Goal: Task Accomplishment & Management: Manage account settings

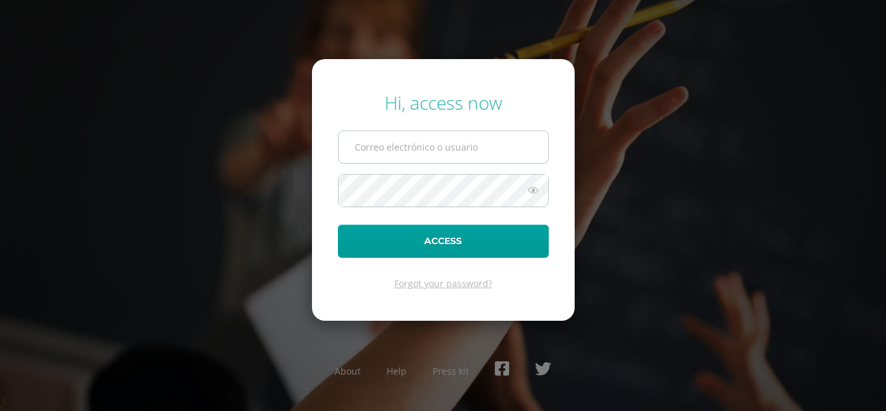
click at [457, 150] on input "text" at bounding box center [443, 147] width 209 height 32
type input "isaquilmer@colegiost.edu.gt"
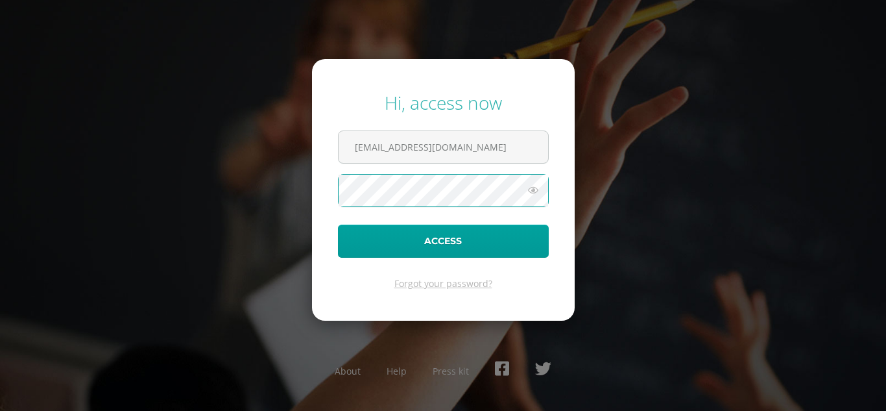
click at [338, 224] on button "Access" at bounding box center [443, 240] width 211 height 33
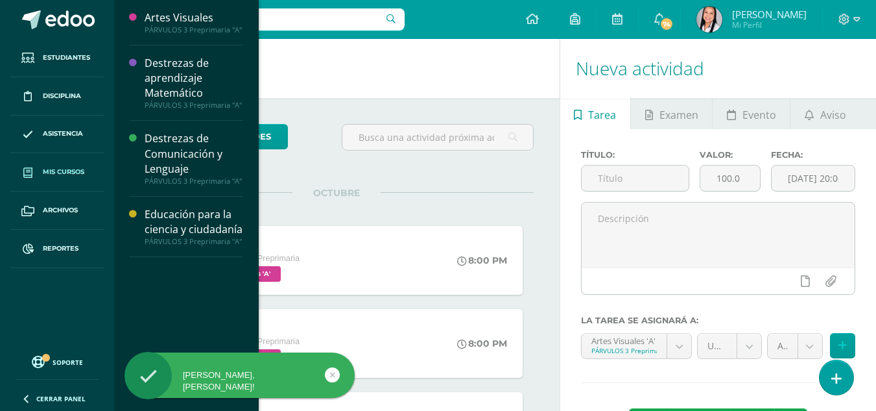
click at [50, 169] on span "Mis cursos" at bounding box center [64, 172] width 42 height 10
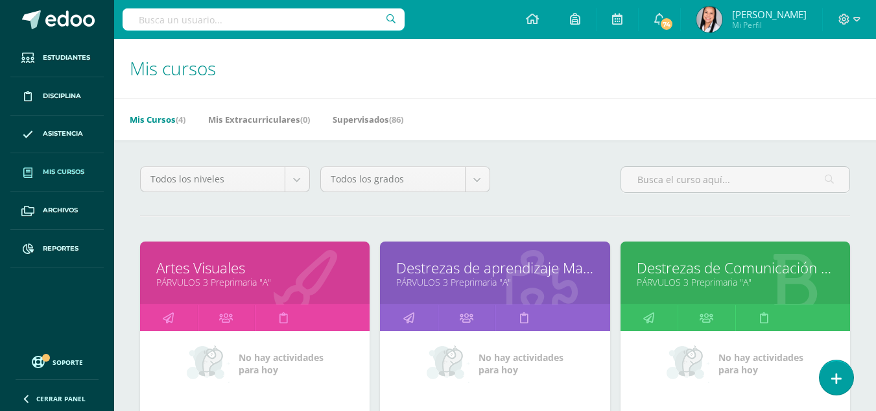
click at [714, 272] on link "Destrezas de Comunicación y Lenguaje" at bounding box center [735, 267] width 197 height 20
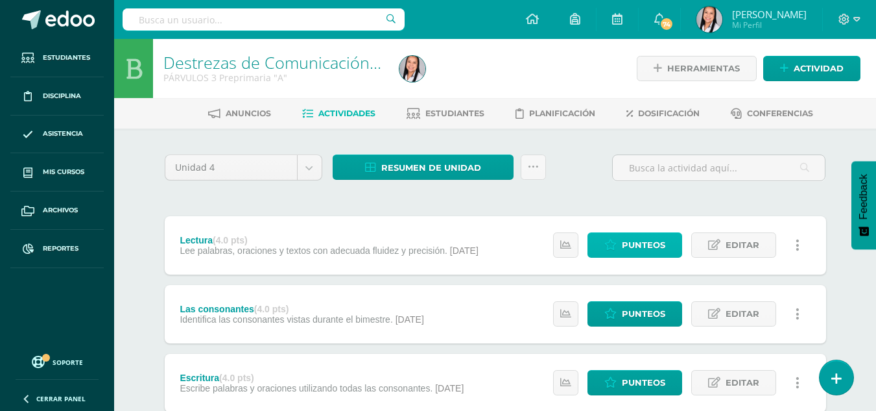
click at [637, 244] on span "Punteos" at bounding box center [643, 245] width 43 height 24
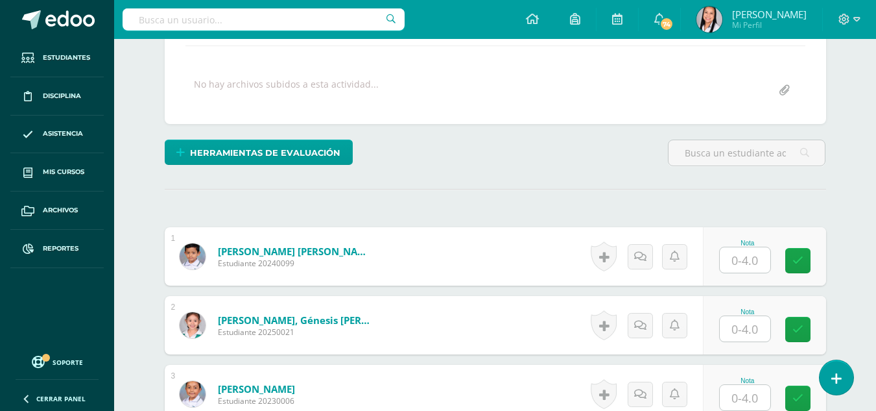
scroll to position [264, 0]
click at [753, 261] on input "text" at bounding box center [745, 258] width 51 height 25
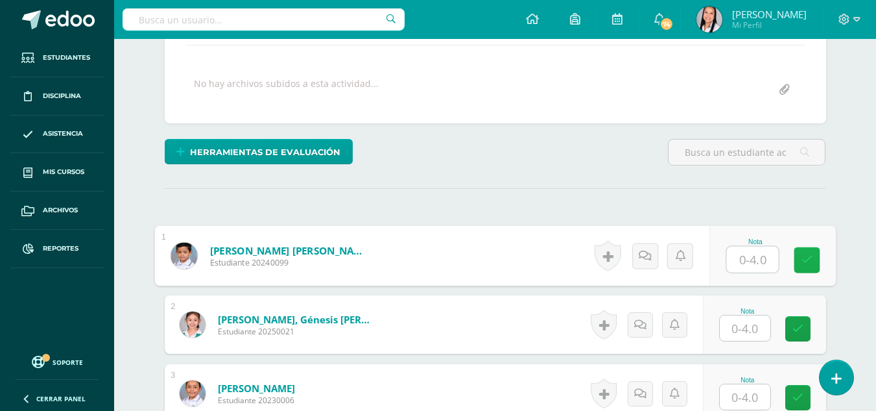
type input "2"
click at [802, 263] on icon at bounding box center [807, 259] width 12 height 11
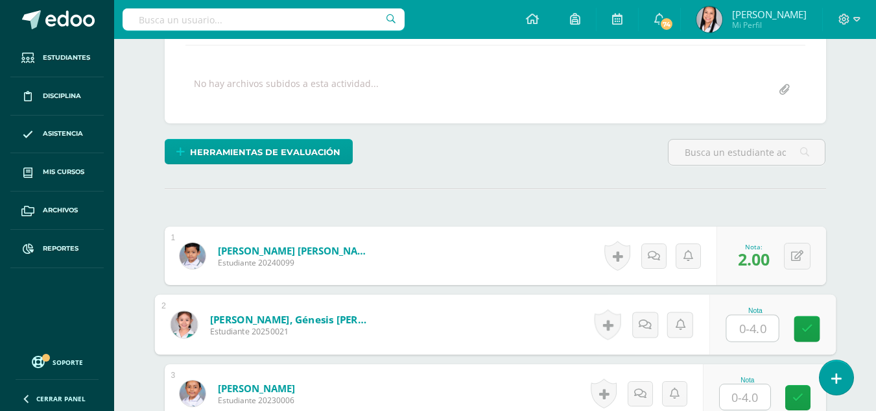
click at [754, 325] on input "text" at bounding box center [752, 328] width 52 height 26
type input "3"
click at [809, 329] on icon at bounding box center [807, 328] width 12 height 11
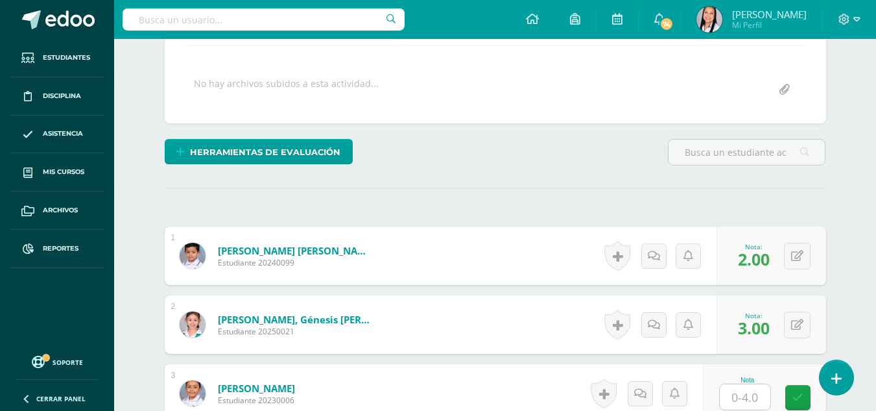
click at [759, 395] on input "text" at bounding box center [745, 396] width 51 height 25
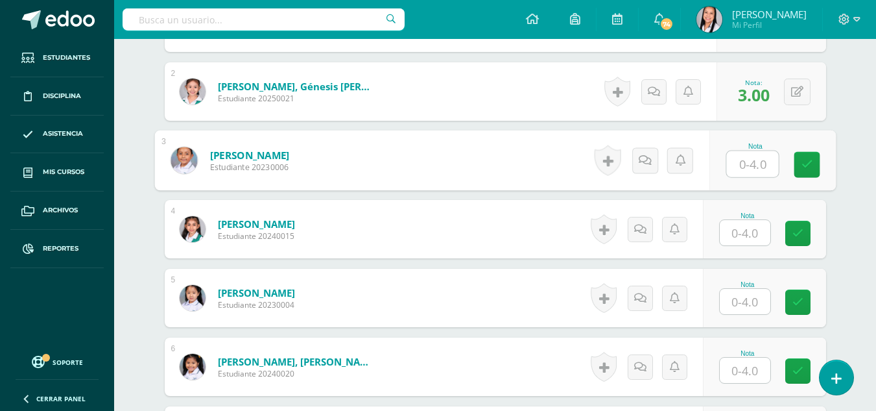
scroll to position [502, 0]
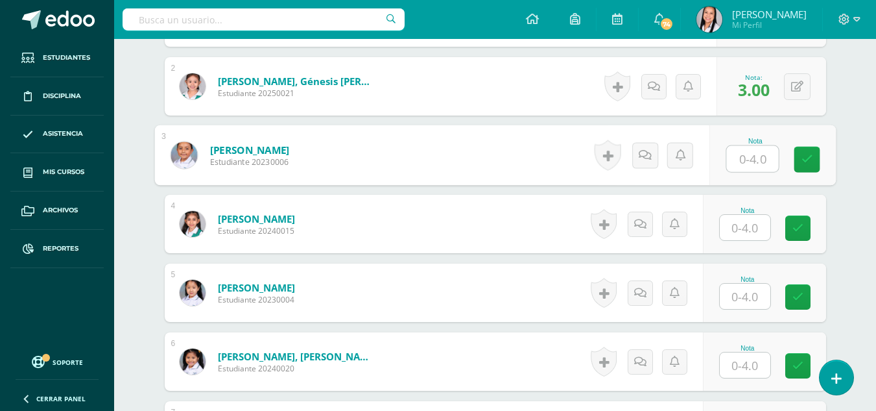
type input "4"
click at [809, 160] on icon at bounding box center [807, 159] width 12 height 11
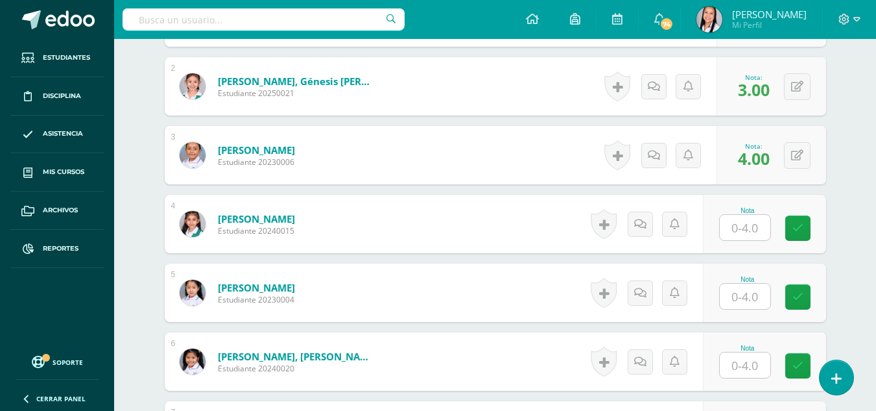
click at [751, 230] on input "text" at bounding box center [745, 227] width 51 height 25
type input "4"
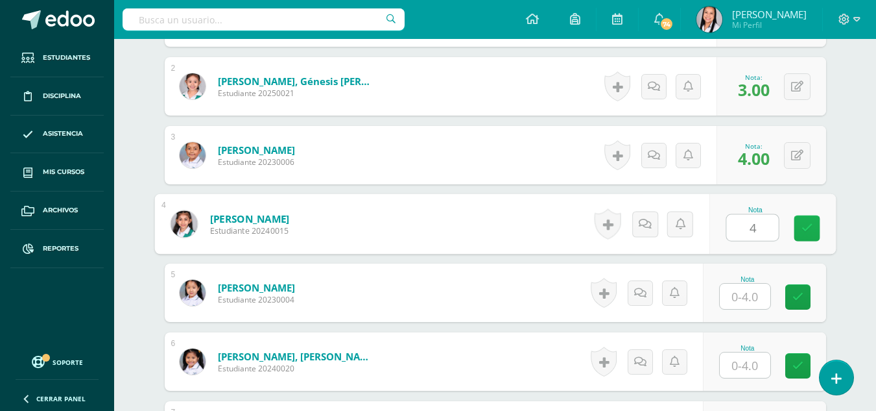
click at [804, 229] on icon at bounding box center [807, 227] width 12 height 11
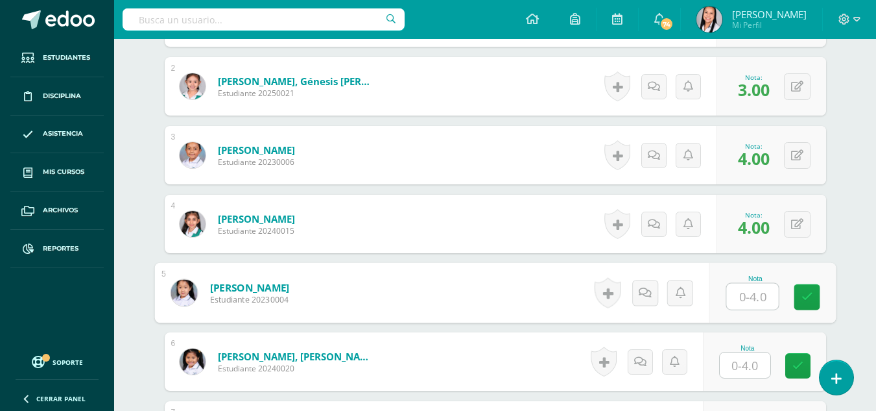
click at [748, 292] on input "text" at bounding box center [752, 296] width 52 height 26
type input "4"
click at [800, 296] on link at bounding box center [807, 297] width 26 height 26
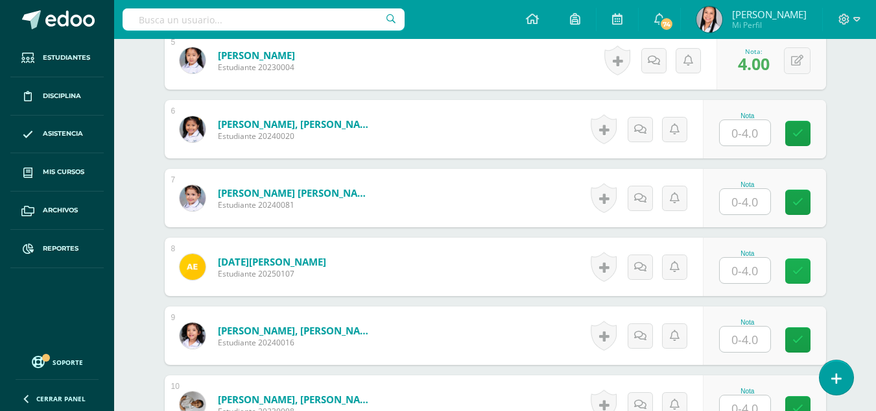
scroll to position [739, 0]
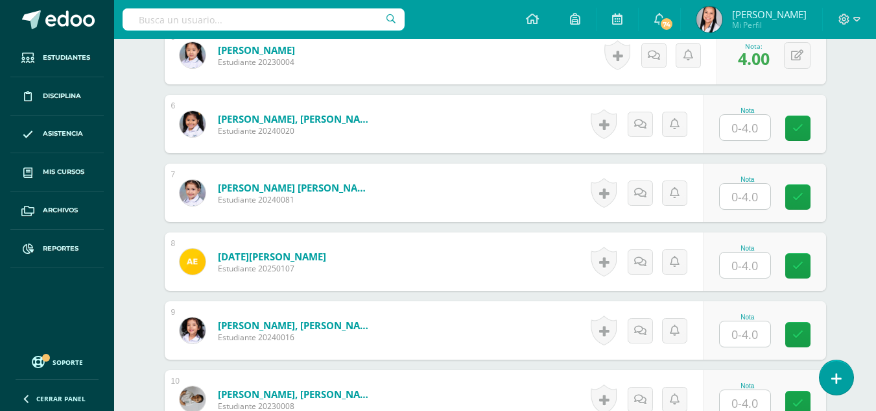
click at [748, 123] on input "text" at bounding box center [745, 127] width 51 height 25
type input "4"
click at [811, 130] on icon at bounding box center [807, 128] width 12 height 11
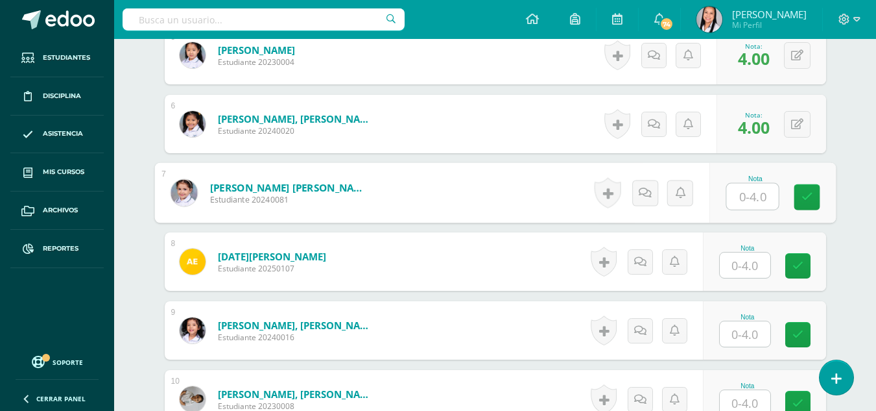
click at [759, 200] on input "text" at bounding box center [752, 197] width 52 height 26
type input "3"
click at [802, 196] on icon at bounding box center [807, 196] width 12 height 11
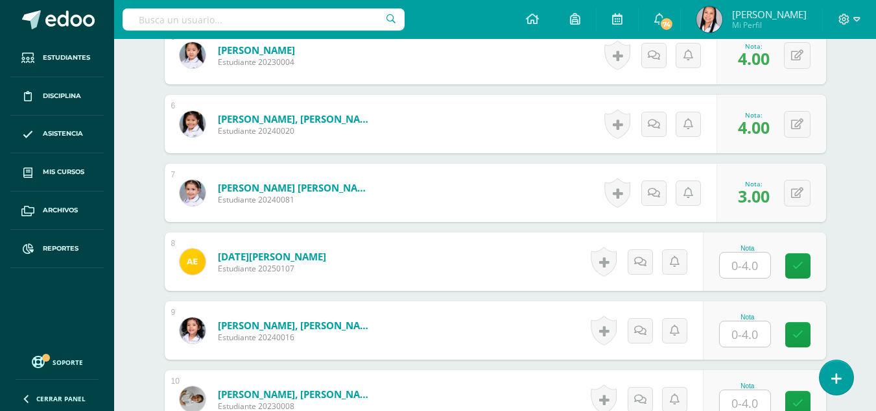
click at [760, 268] on input "text" at bounding box center [745, 264] width 51 height 25
type input "0"
click at [798, 267] on link at bounding box center [807, 266] width 26 height 26
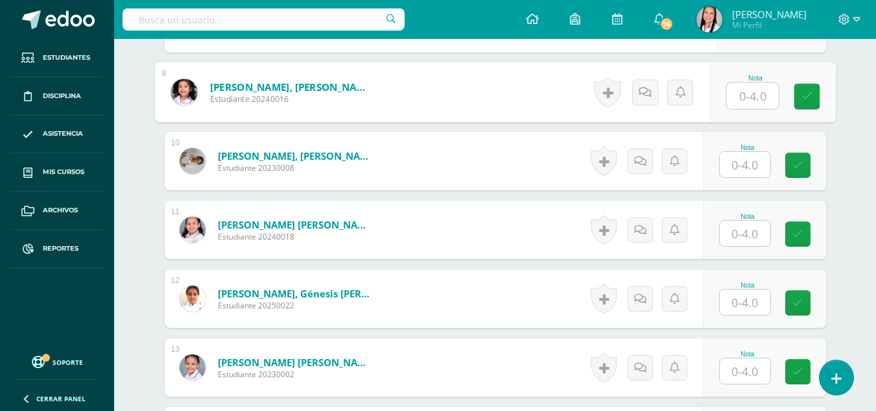
click at [750, 98] on input "text" at bounding box center [752, 96] width 52 height 26
type input "4"
click at [798, 101] on link at bounding box center [807, 97] width 26 height 26
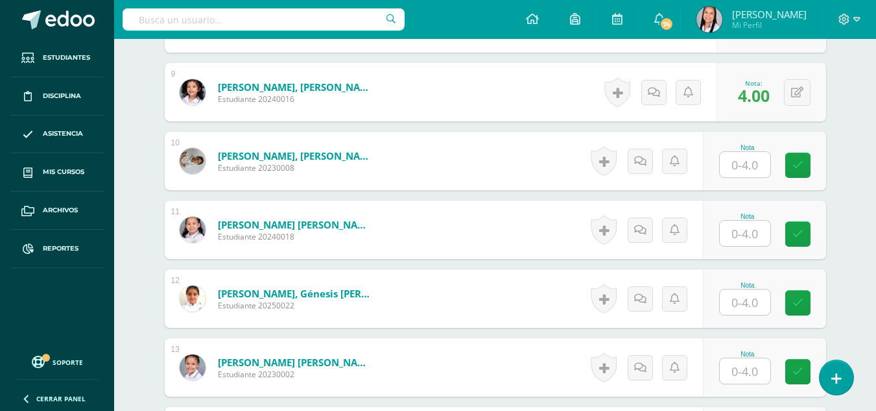
drag, startPoint x: 750, startPoint y: 158, endPoint x: 778, endPoint y: 171, distance: 31.1
click at [750, 159] on input "text" at bounding box center [745, 164] width 51 height 25
type input "4"
drag, startPoint x: 809, startPoint y: 168, endPoint x: 793, endPoint y: 195, distance: 31.4
click at [808, 169] on icon at bounding box center [807, 165] width 12 height 11
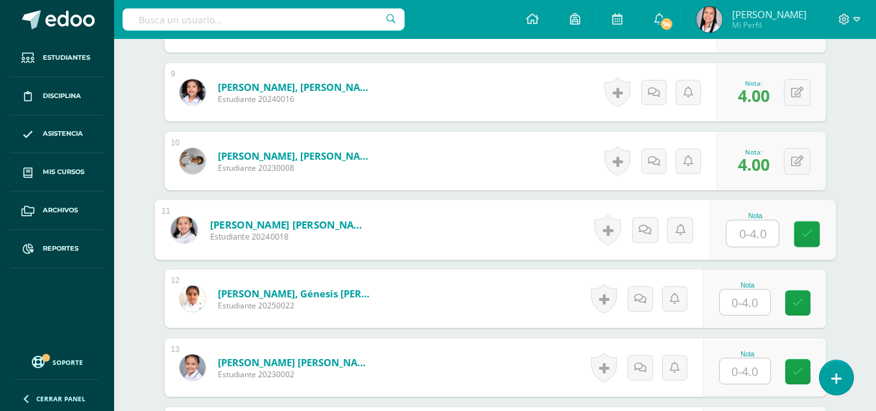
click at [750, 224] on input "text" at bounding box center [752, 233] width 52 height 26
type input "4"
click at [812, 235] on icon at bounding box center [807, 233] width 12 height 11
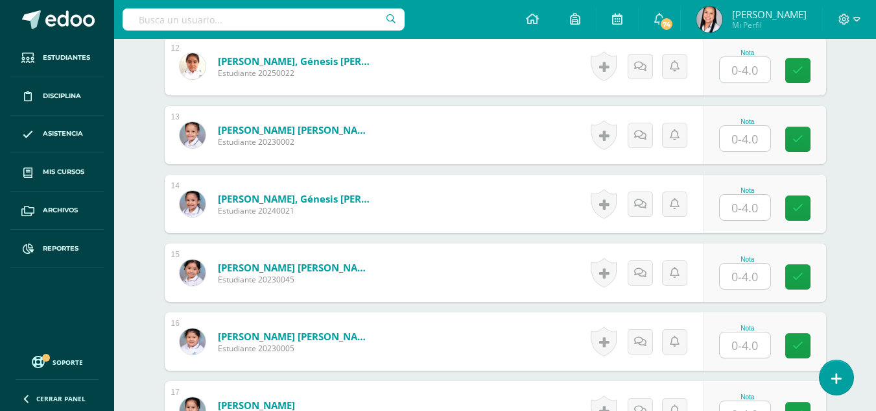
scroll to position [1215, 0]
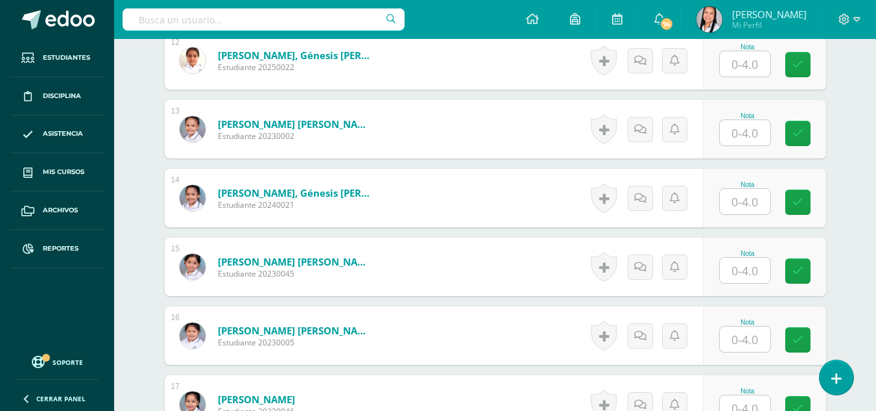
click at [756, 63] on input "text" at bounding box center [745, 63] width 51 height 25
type input "4"
click at [801, 66] on icon at bounding box center [807, 64] width 12 height 11
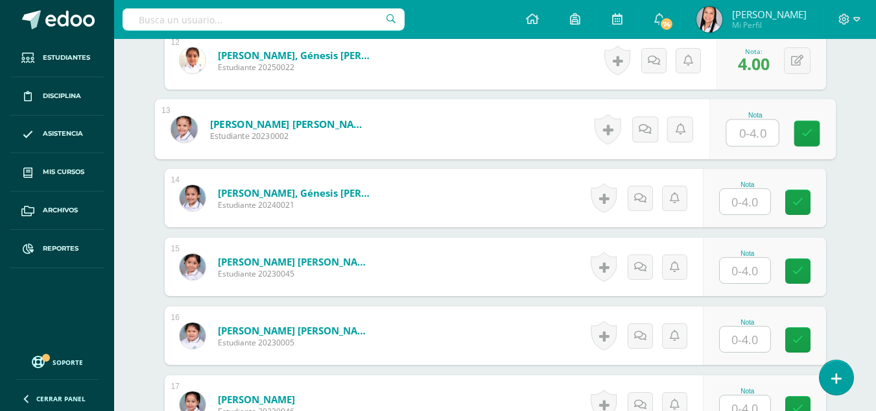
drag, startPoint x: 743, startPoint y: 134, endPoint x: 778, endPoint y: 137, distance: 35.2
click at [749, 134] on input "text" at bounding box center [752, 133] width 52 height 26
type input "4"
click at [814, 137] on link at bounding box center [807, 134] width 26 height 26
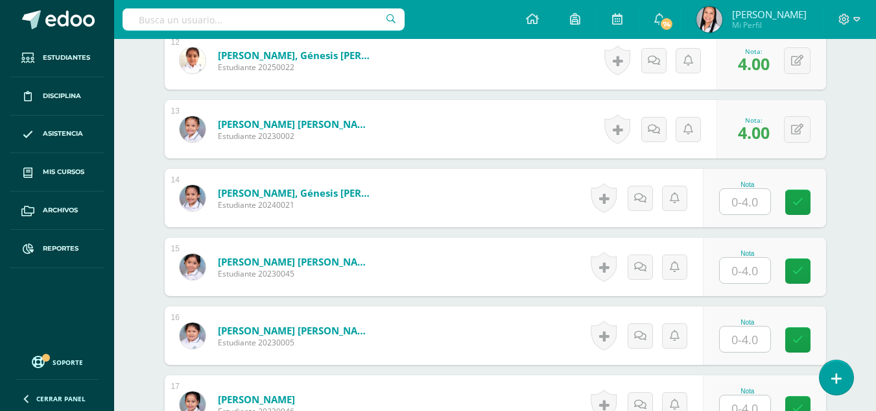
click at [752, 208] on input "text" at bounding box center [745, 201] width 51 height 25
type input "4"
click at [808, 201] on icon at bounding box center [807, 201] width 12 height 11
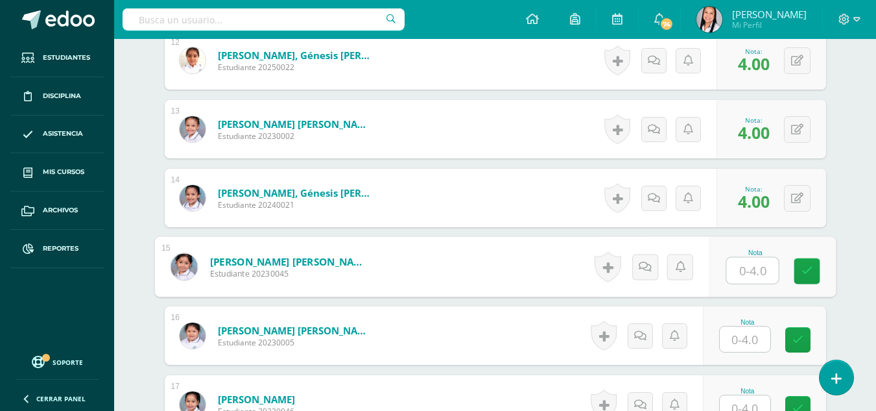
click at [752, 267] on input "text" at bounding box center [752, 270] width 52 height 26
type input "4"
click at [797, 267] on link at bounding box center [807, 271] width 26 height 26
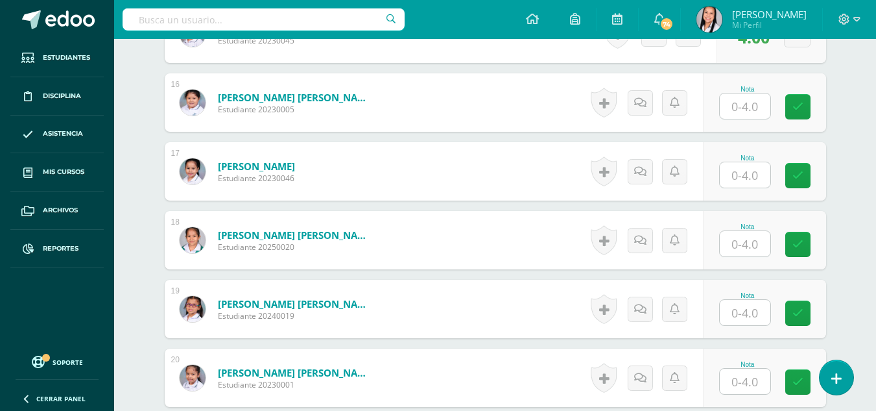
scroll to position [1453, 0]
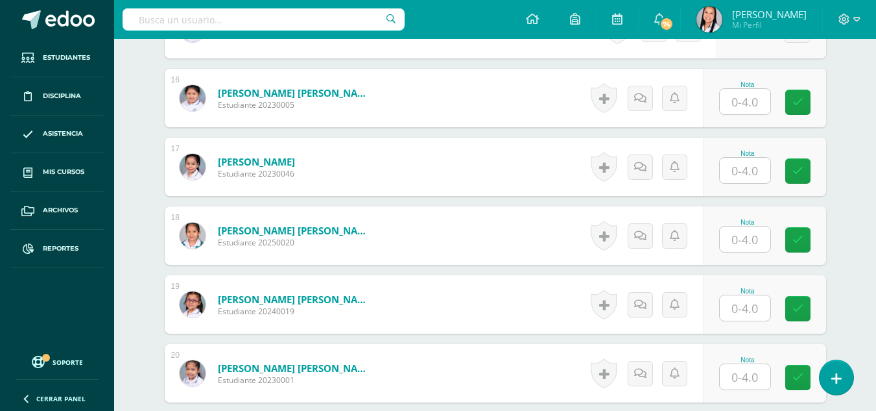
click at [759, 104] on input "text" at bounding box center [745, 101] width 51 height 25
type input "0"
type input "2"
click at [802, 104] on icon at bounding box center [807, 102] width 12 height 11
click at [756, 176] on input "text" at bounding box center [745, 170] width 51 height 25
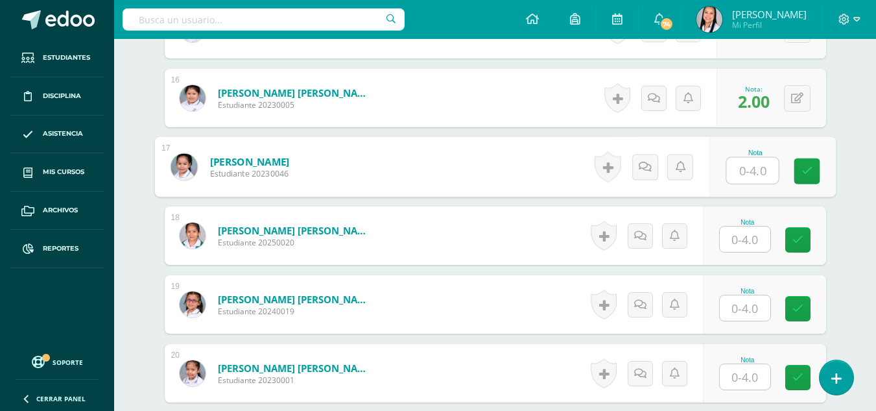
type input "4"
drag, startPoint x: 805, startPoint y: 164, endPoint x: 785, endPoint y: 200, distance: 40.9
click at [805, 165] on icon at bounding box center [807, 170] width 12 height 11
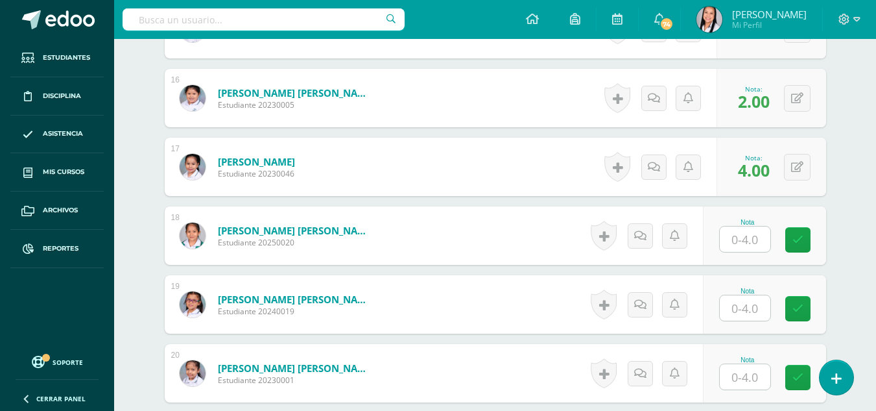
drag, startPoint x: 757, startPoint y: 238, endPoint x: 791, endPoint y: 237, distance: 33.7
click at [757, 238] on input "text" at bounding box center [745, 238] width 51 height 25
type input "4"
click at [799, 237] on link at bounding box center [807, 240] width 26 height 26
click at [748, 312] on input "text" at bounding box center [745, 307] width 51 height 25
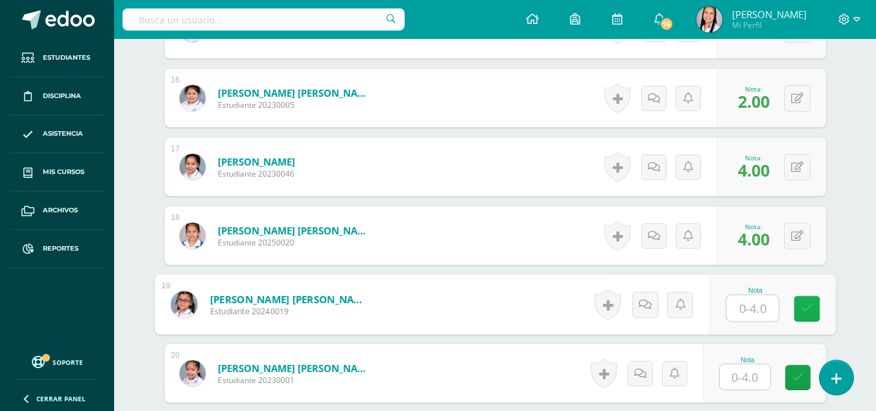
type input "4"
click at [798, 305] on link at bounding box center [807, 309] width 26 height 26
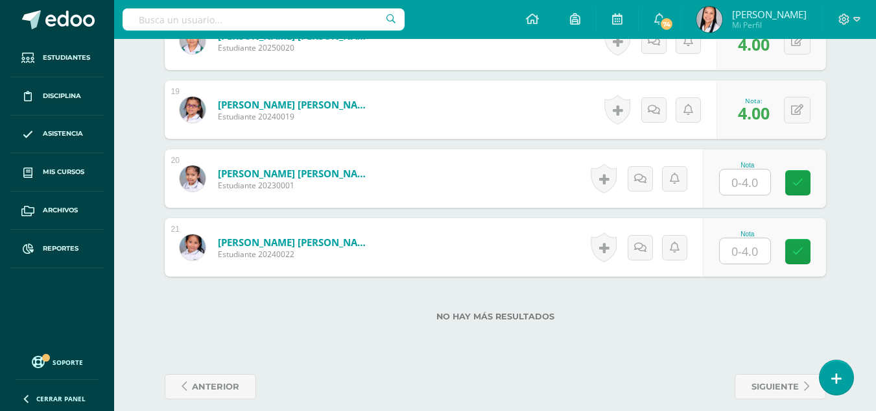
scroll to position [1661, 0]
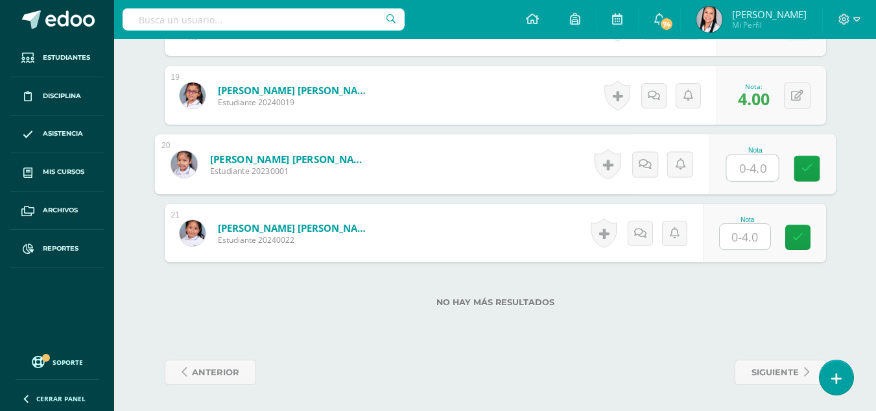
click at [757, 169] on input "text" at bounding box center [752, 168] width 52 height 26
type input "4"
click at [805, 169] on icon at bounding box center [807, 168] width 12 height 11
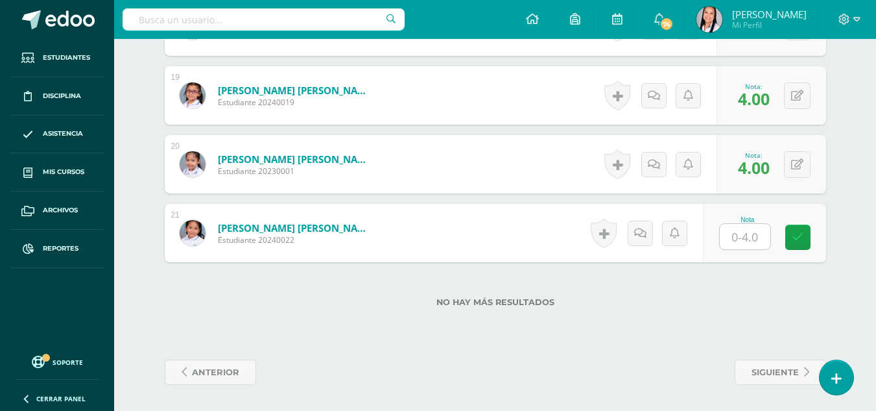
drag, startPoint x: 756, startPoint y: 241, endPoint x: 765, endPoint y: 239, distance: 9.3
click at [756, 241] on input "text" at bounding box center [745, 236] width 51 height 25
type input "4"
click at [801, 240] on icon at bounding box center [807, 237] width 12 height 11
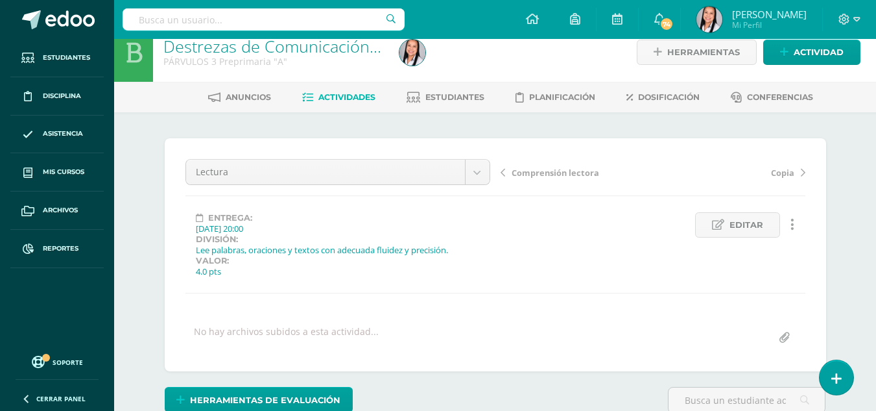
scroll to position [0, 0]
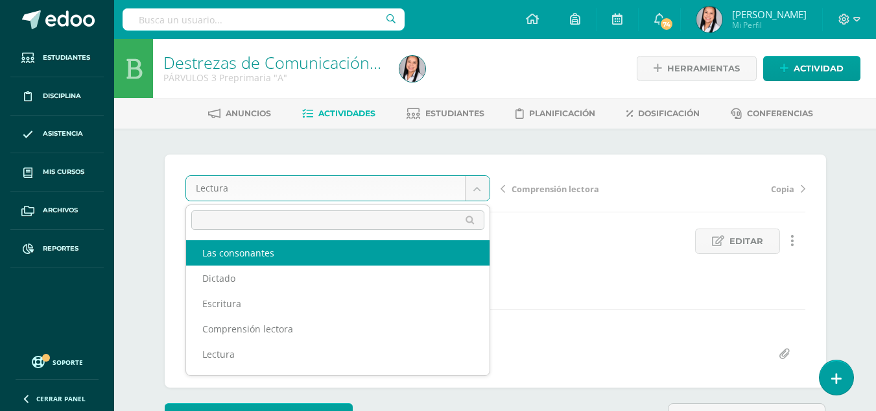
select select "/dashboard/teacher/grade-activity/106191/"
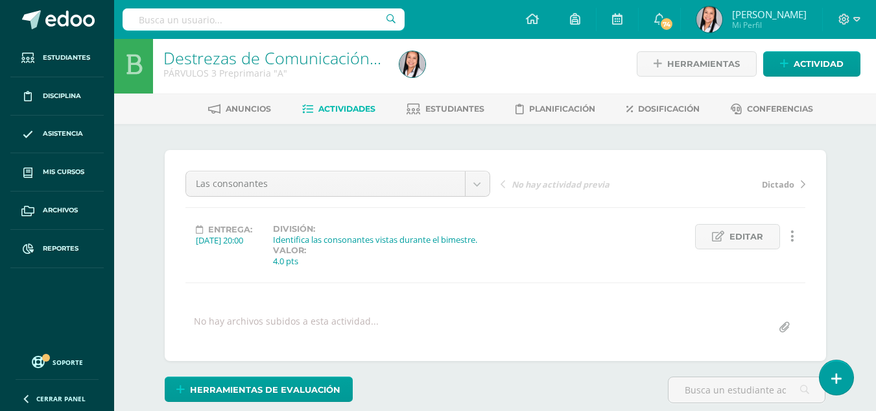
scroll to position [243, 0]
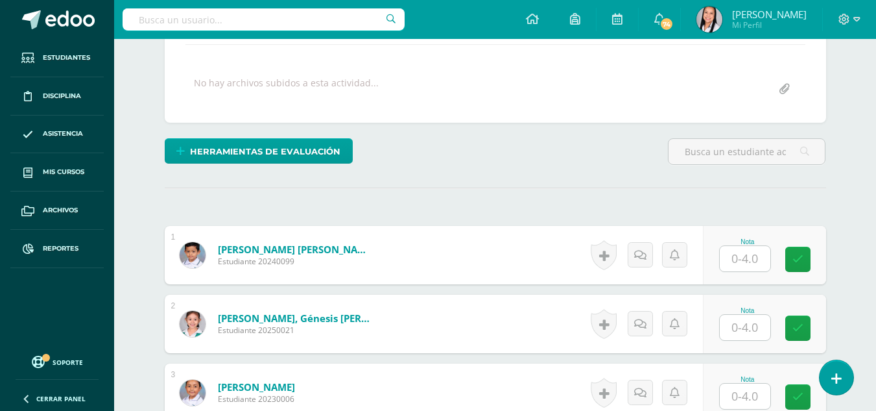
click at [753, 261] on input "text" at bounding box center [745, 258] width 51 height 25
type input "3"
click at [811, 261] on icon at bounding box center [807, 259] width 12 height 11
drag, startPoint x: 750, startPoint y: 327, endPoint x: 780, endPoint y: 327, distance: 29.8
click at [752, 327] on input "text" at bounding box center [745, 327] width 51 height 25
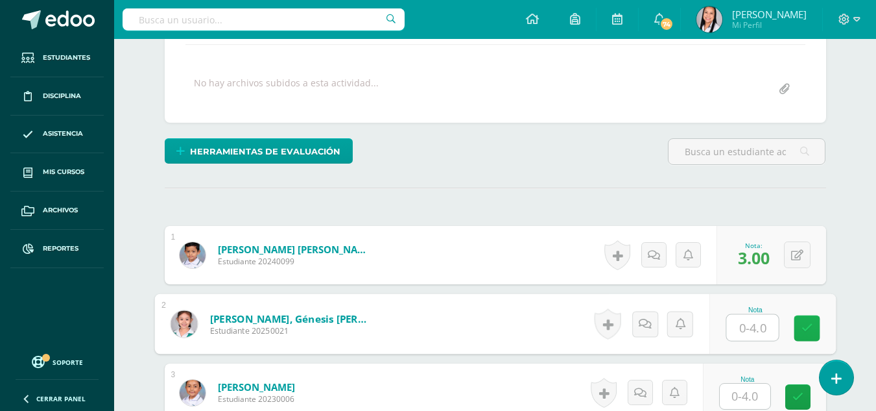
type input "4"
click at [812, 326] on icon at bounding box center [807, 327] width 12 height 11
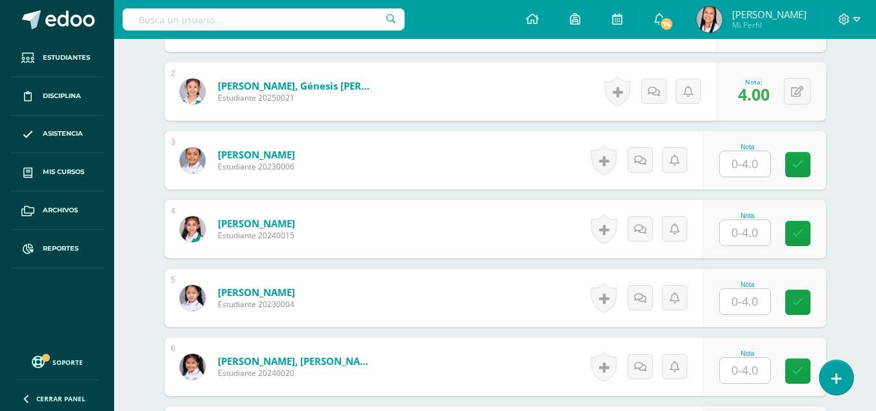
scroll to position [480, 0]
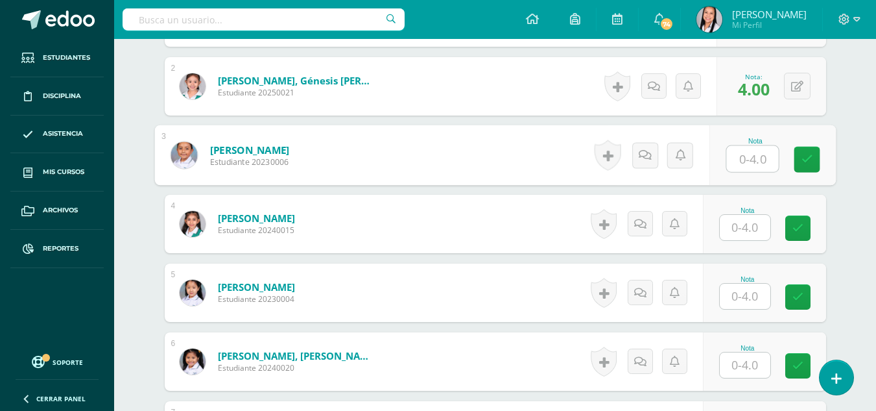
click at [750, 161] on input "text" at bounding box center [752, 159] width 52 height 26
type input "4"
click at [798, 160] on link at bounding box center [807, 160] width 26 height 26
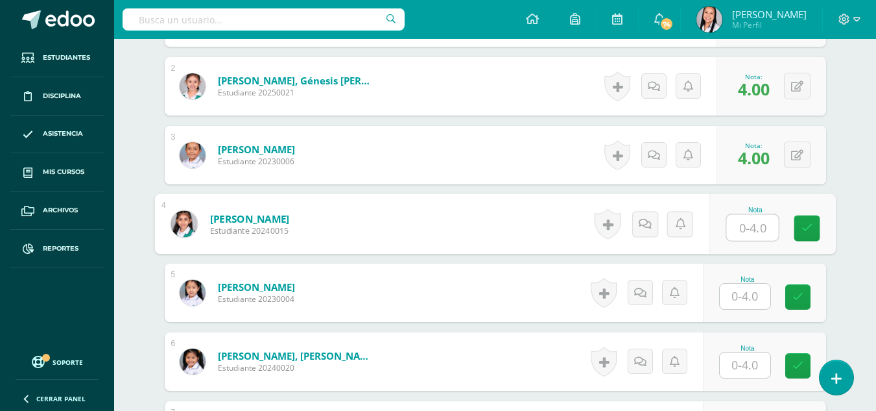
click at [753, 222] on input "text" at bounding box center [752, 228] width 52 height 26
type input "4"
click at [801, 230] on link at bounding box center [807, 228] width 26 height 26
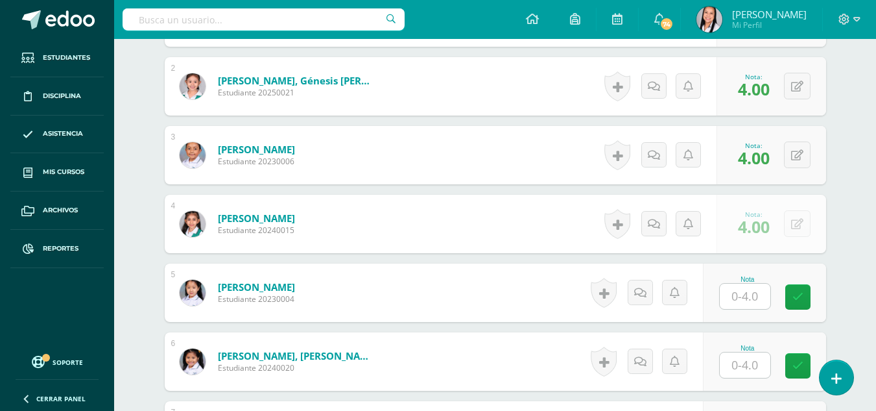
drag, startPoint x: 737, startPoint y: 283, endPoint x: 765, endPoint y: 296, distance: 30.8
click at [743, 286] on div "Nota" at bounding box center [747, 293] width 57 height 34
click at [753, 297] on input "text" at bounding box center [745, 295] width 51 height 25
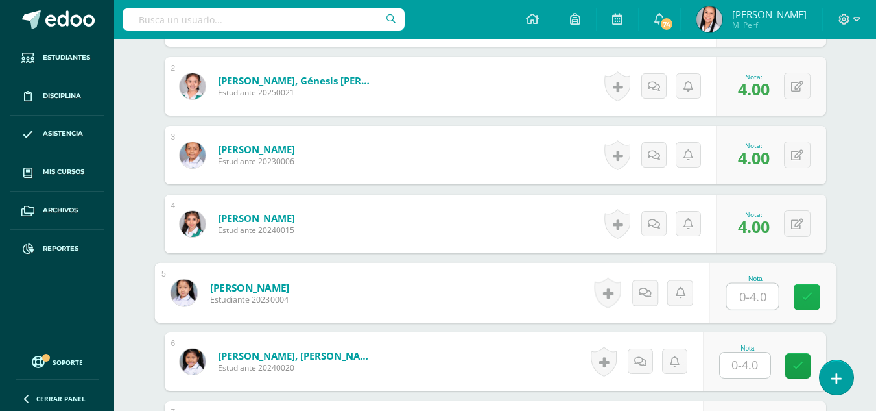
type input "4"
click at [805, 298] on icon at bounding box center [807, 296] width 12 height 11
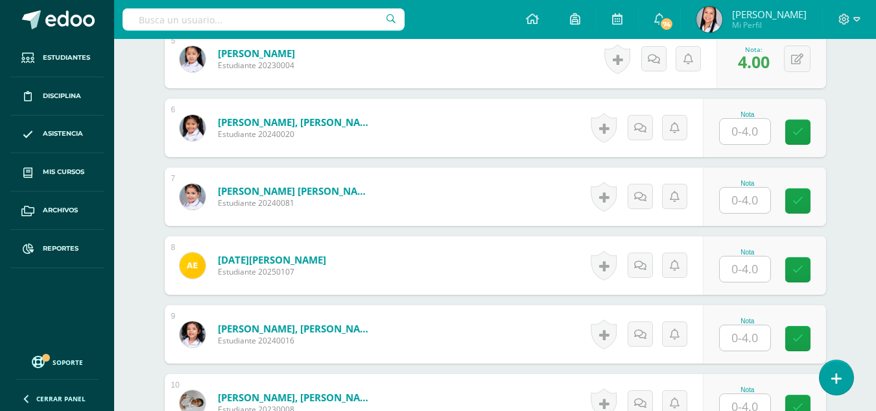
scroll to position [718, 0]
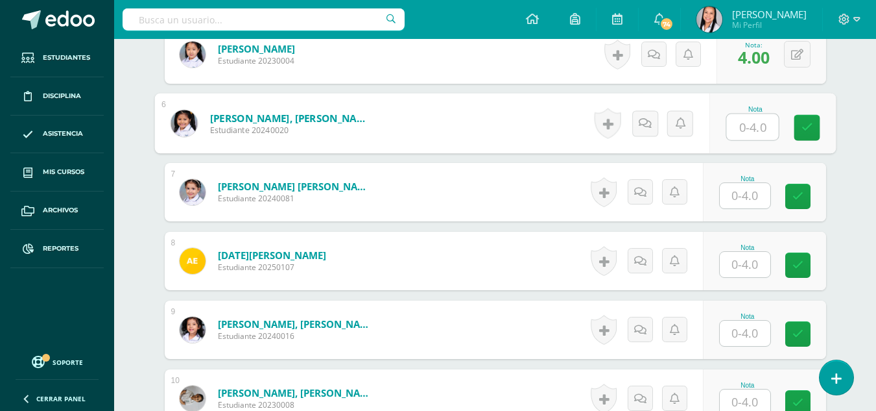
click at [746, 126] on input "text" at bounding box center [752, 127] width 52 height 26
type input "4"
click at [807, 131] on icon at bounding box center [807, 127] width 12 height 11
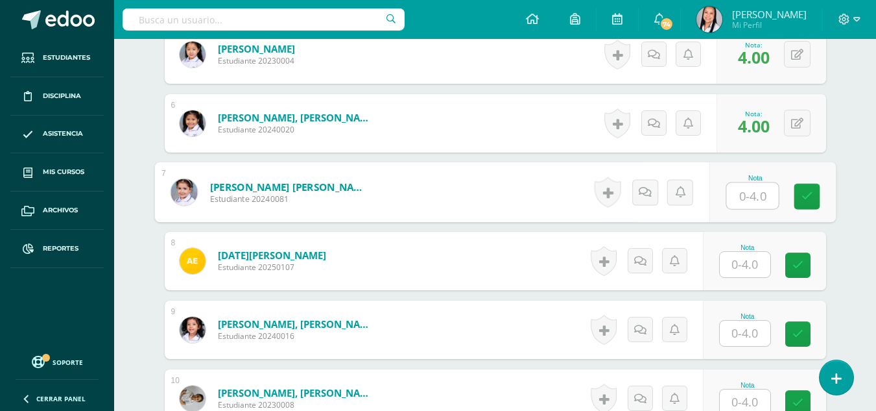
click at [745, 196] on input "text" at bounding box center [752, 196] width 52 height 26
type input "4"
click at [811, 198] on icon at bounding box center [807, 196] width 12 height 11
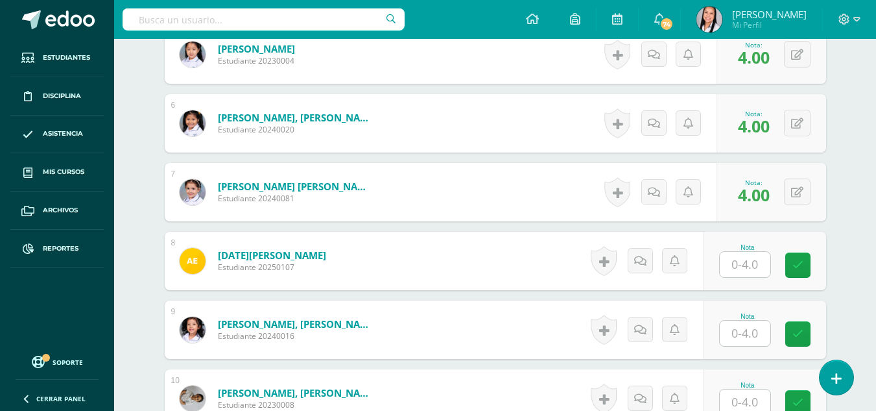
click at [746, 267] on input "text" at bounding box center [745, 264] width 51 height 25
type input "0"
click at [803, 265] on icon at bounding box center [807, 264] width 12 height 11
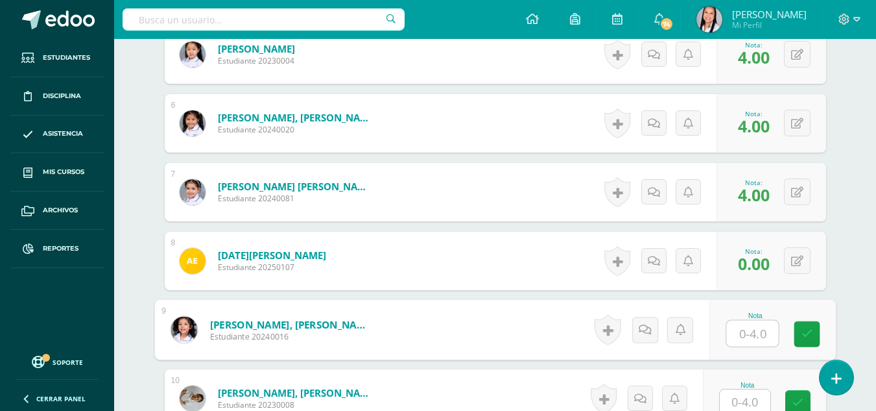
click at [752, 335] on input "text" at bounding box center [752, 333] width 52 height 26
type input "4"
click at [803, 331] on icon at bounding box center [807, 333] width 12 height 11
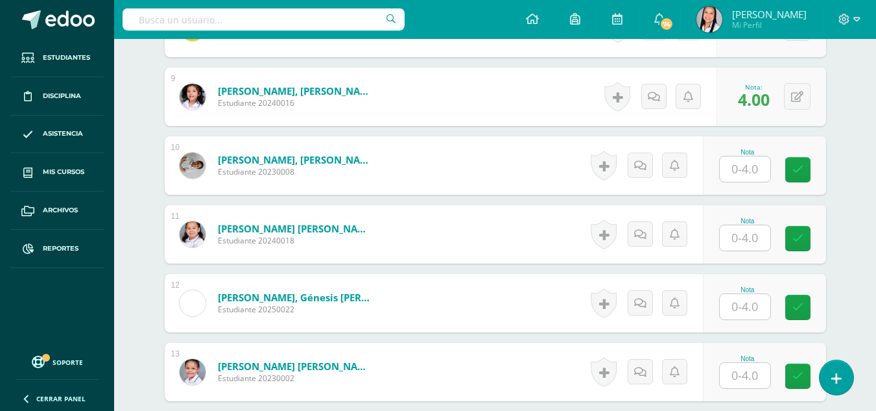
scroll to position [956, 0]
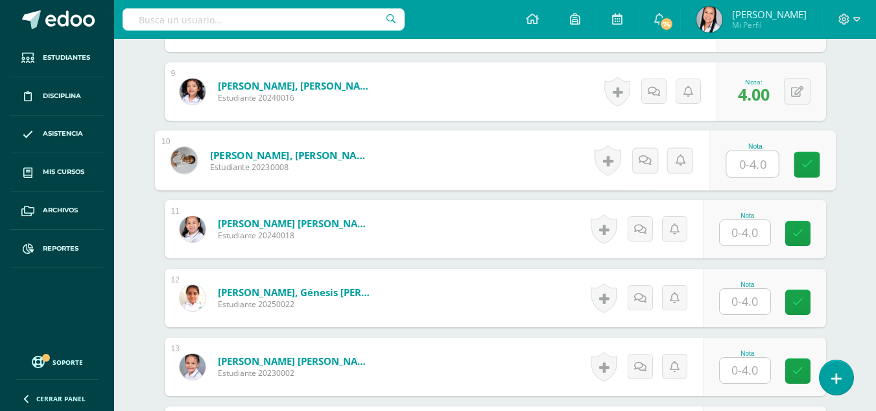
click at [750, 160] on input "text" at bounding box center [752, 164] width 52 height 26
type input "4"
click at [797, 166] on link at bounding box center [807, 165] width 26 height 26
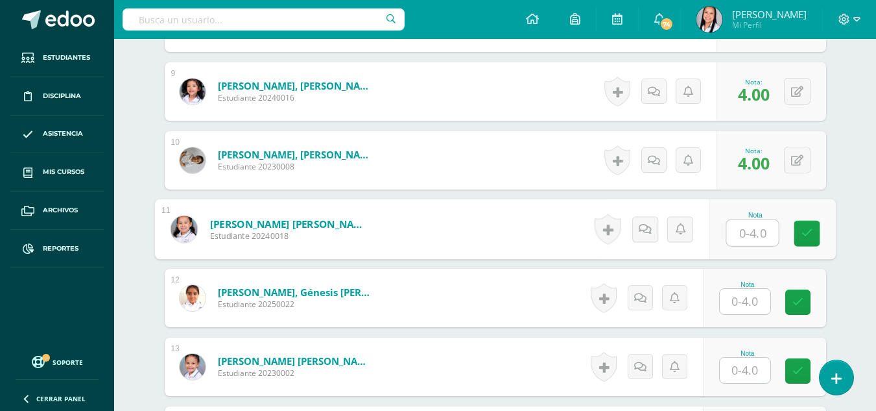
click at [747, 232] on input "text" at bounding box center [752, 233] width 52 height 26
type input "4"
click at [798, 235] on link at bounding box center [807, 233] width 26 height 26
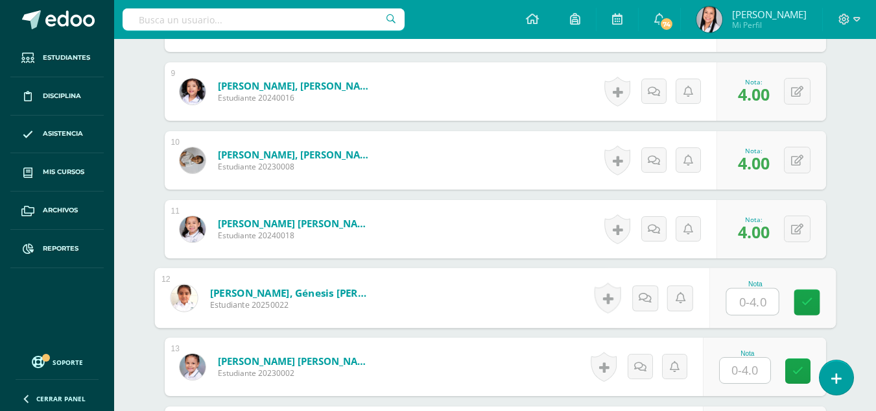
drag, startPoint x: 743, startPoint y: 300, endPoint x: 770, endPoint y: 304, distance: 26.8
click at [747, 301] on input "text" at bounding box center [752, 302] width 52 height 26
type input "4"
click at [805, 305] on icon at bounding box center [807, 301] width 12 height 11
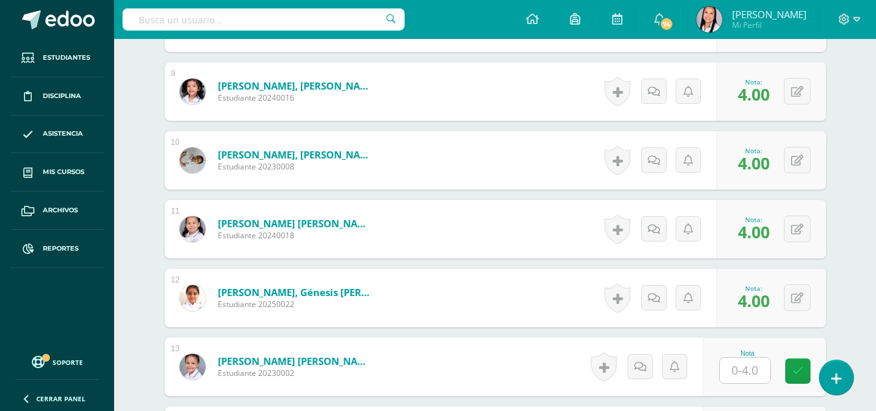
scroll to position [1193, 0]
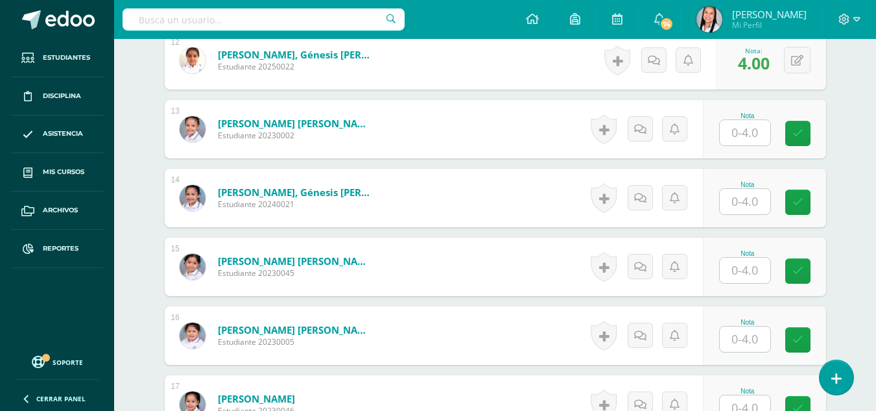
drag, startPoint x: 750, startPoint y: 129, endPoint x: 767, endPoint y: 131, distance: 17.0
click at [753, 129] on input "text" at bounding box center [745, 132] width 51 height 25
type input "4"
drag, startPoint x: 800, startPoint y: 132, endPoint x: 795, endPoint y: 139, distance: 8.5
click at [800, 132] on link at bounding box center [807, 134] width 26 height 26
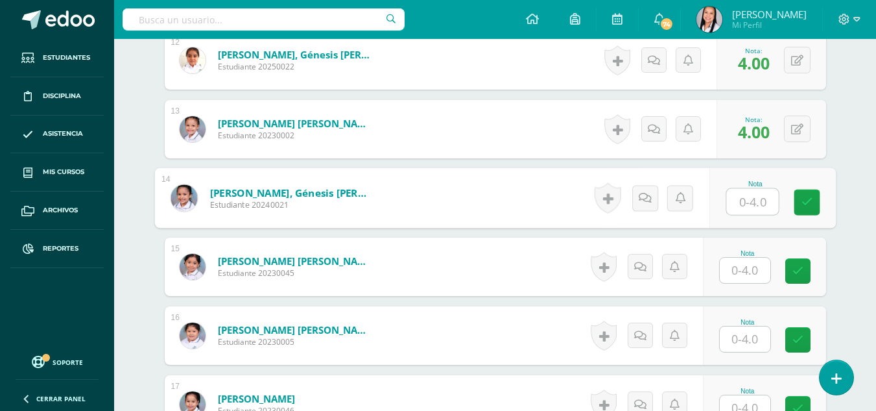
click at [752, 195] on input "text" at bounding box center [752, 202] width 52 height 26
type input "4"
click at [794, 202] on link at bounding box center [807, 202] width 26 height 26
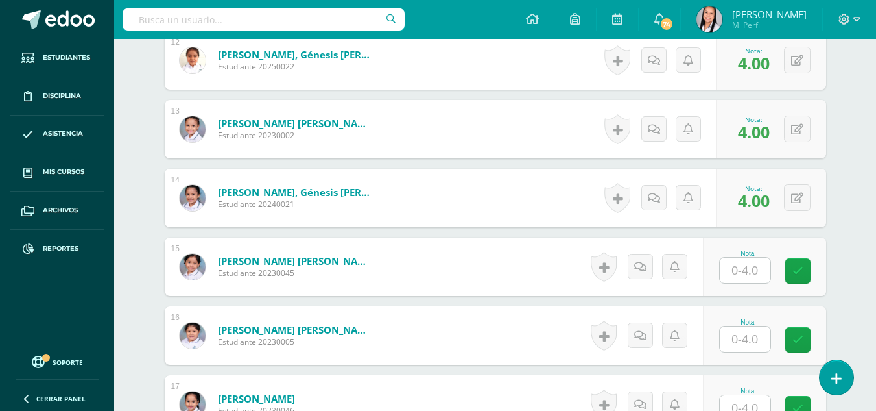
click at [747, 270] on input "text" at bounding box center [745, 269] width 51 height 25
type input "4"
click at [813, 261] on link at bounding box center [807, 271] width 26 height 26
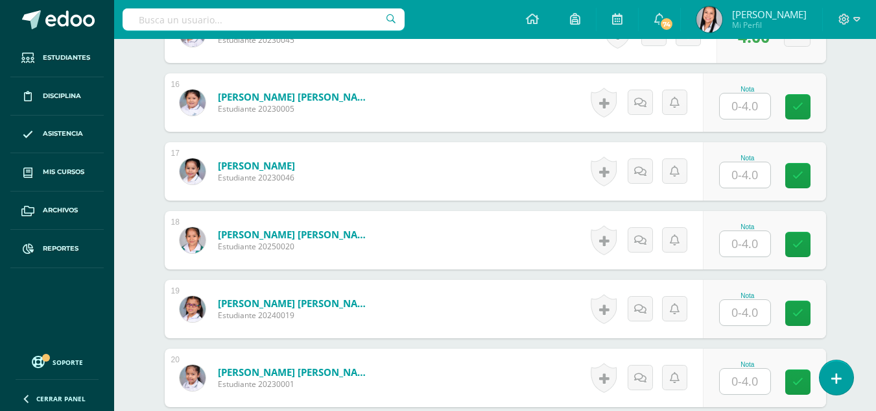
scroll to position [1431, 0]
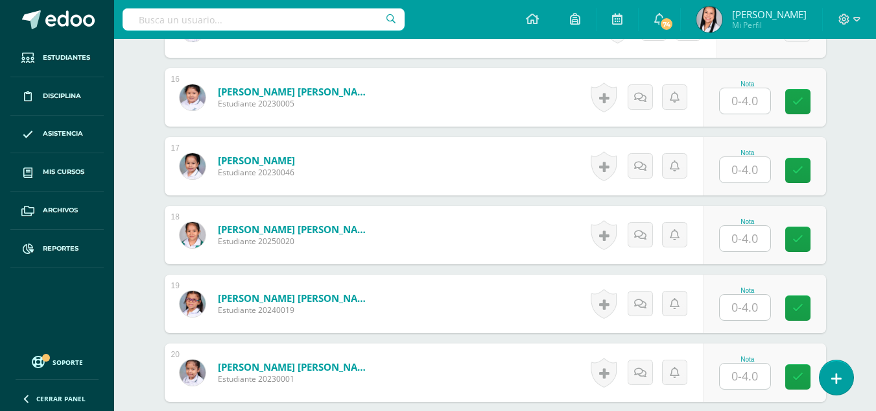
click at [756, 101] on input "text" at bounding box center [745, 100] width 51 height 25
type input "2"
click at [816, 104] on link at bounding box center [807, 102] width 26 height 26
click at [749, 174] on input "text" at bounding box center [745, 169] width 51 height 25
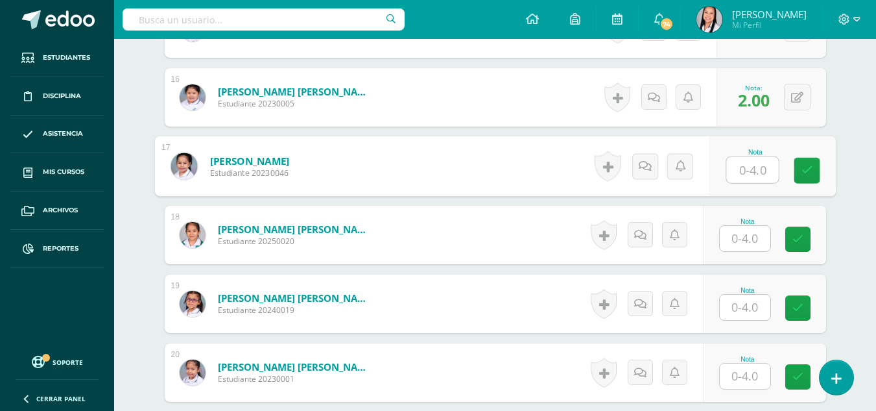
type input "4"
click at [802, 172] on icon at bounding box center [807, 170] width 12 height 11
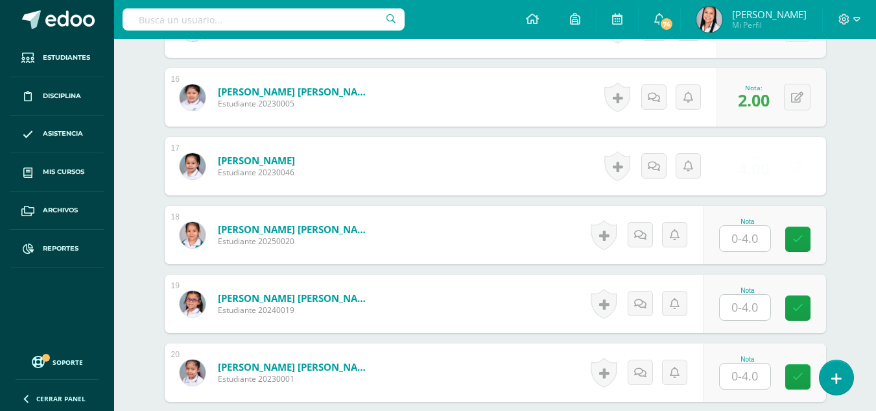
click at [748, 240] on input "text" at bounding box center [745, 238] width 51 height 25
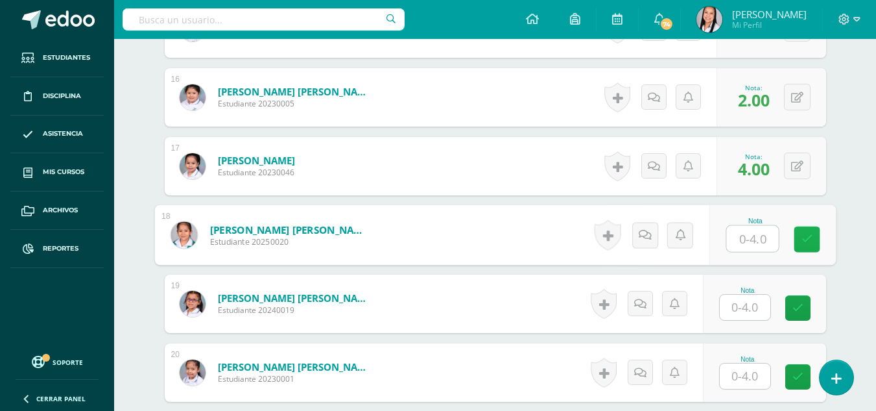
type input "4"
click at [797, 240] on link at bounding box center [807, 239] width 26 height 26
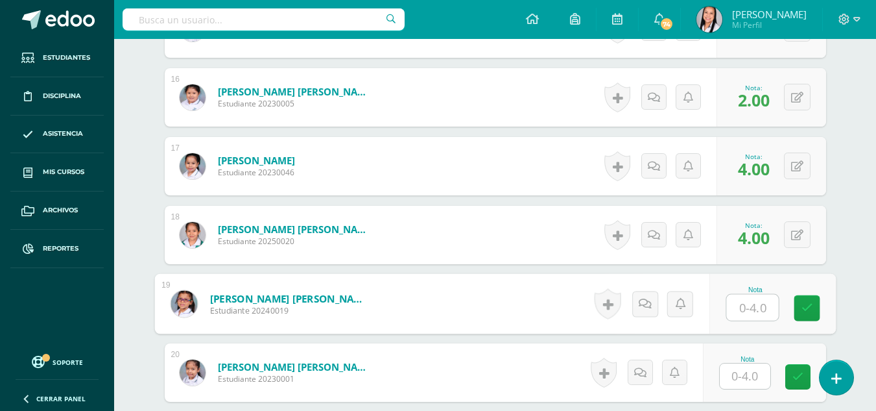
click at [745, 298] on input "text" at bounding box center [752, 307] width 52 height 26
type input "4"
click at [801, 307] on icon at bounding box center [807, 307] width 12 height 11
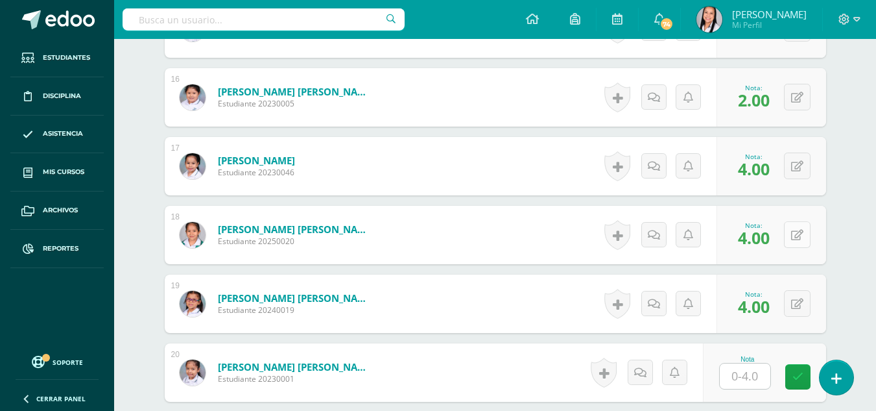
scroll to position [1640, 0]
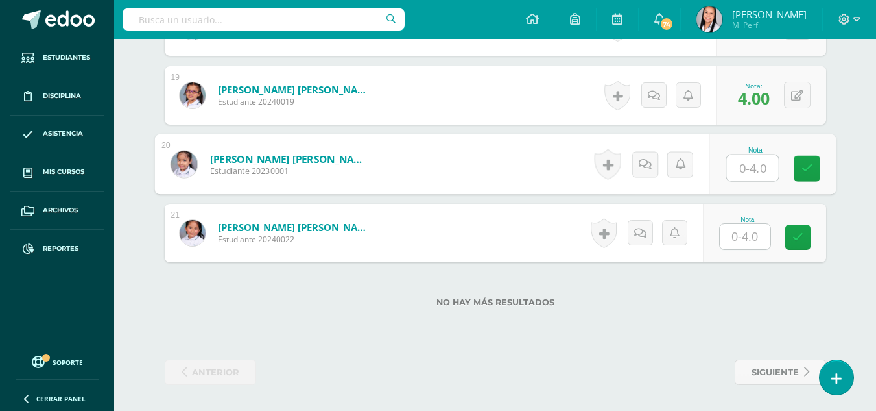
click at [763, 173] on input "text" at bounding box center [752, 168] width 52 height 26
type input "4"
click at [809, 169] on icon at bounding box center [807, 168] width 12 height 11
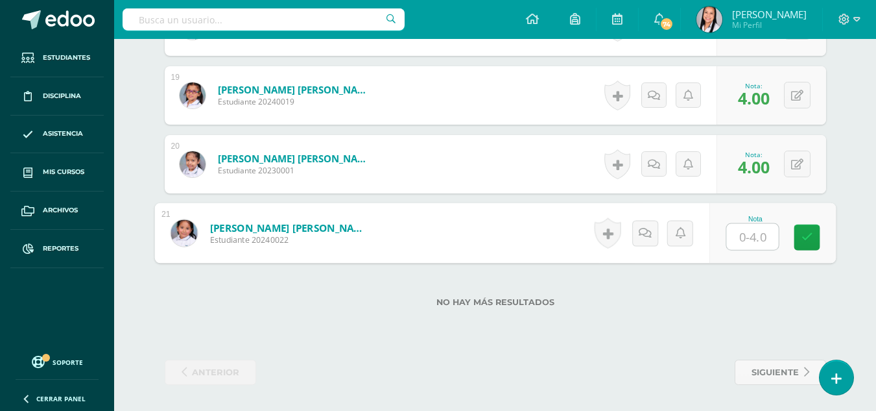
click at [756, 239] on input "text" at bounding box center [752, 237] width 52 height 26
type input "4"
click at [804, 242] on icon at bounding box center [807, 237] width 12 height 11
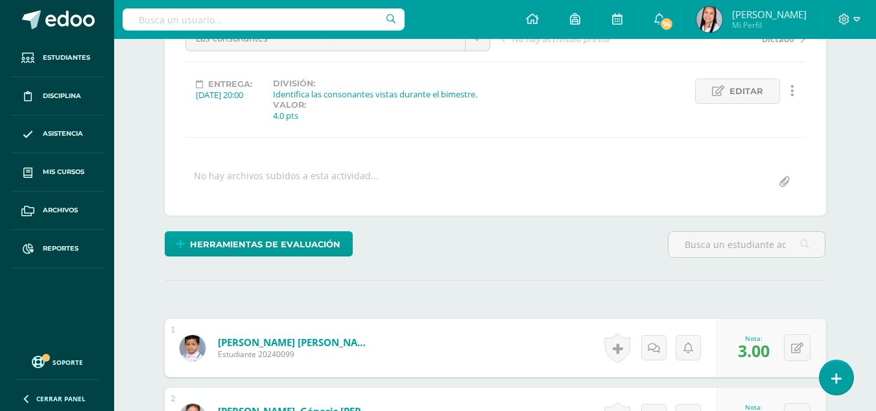
scroll to position [0, 0]
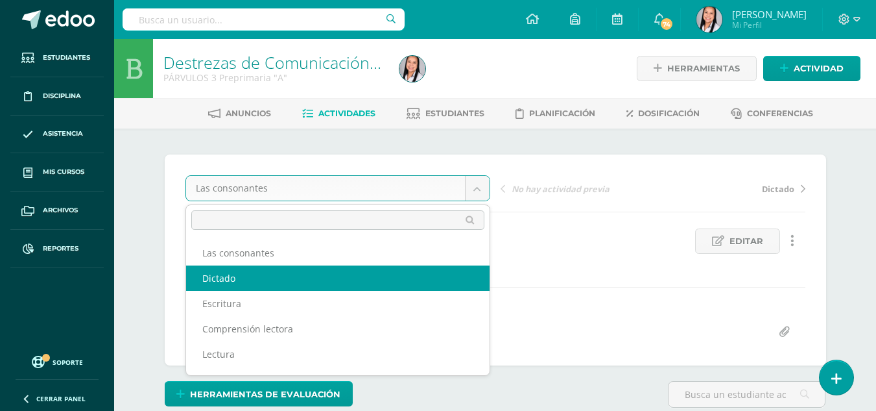
select select "/dashboard/teacher/grade-activity/106187/"
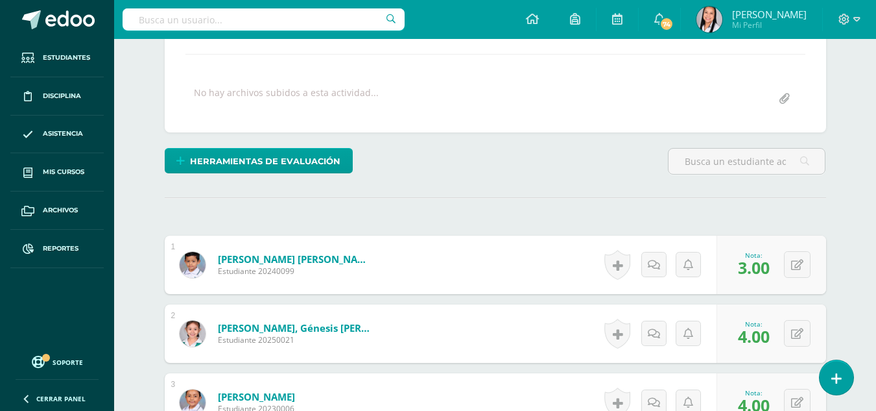
scroll to position [238, 0]
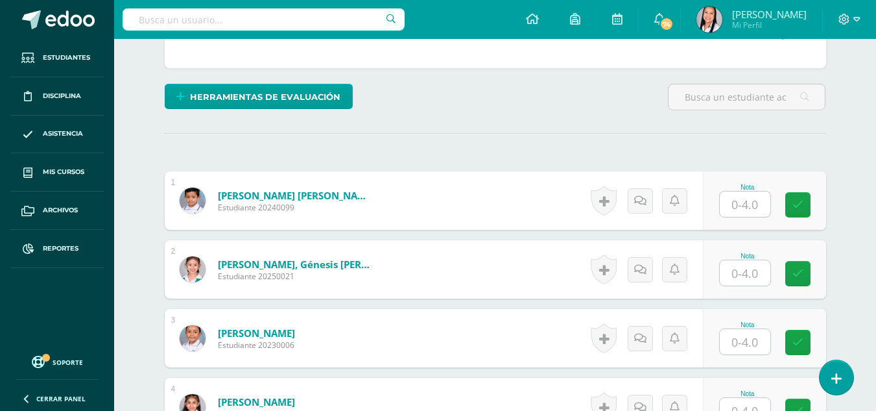
scroll to position [314, 0]
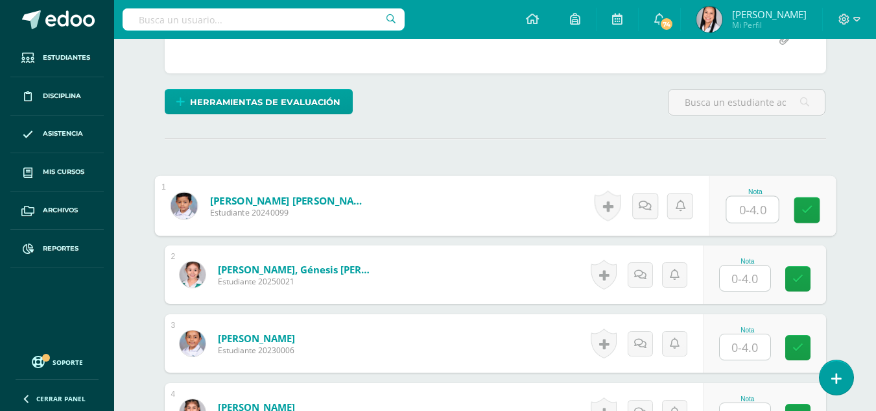
click at [753, 196] on input "text" at bounding box center [752, 209] width 52 height 26
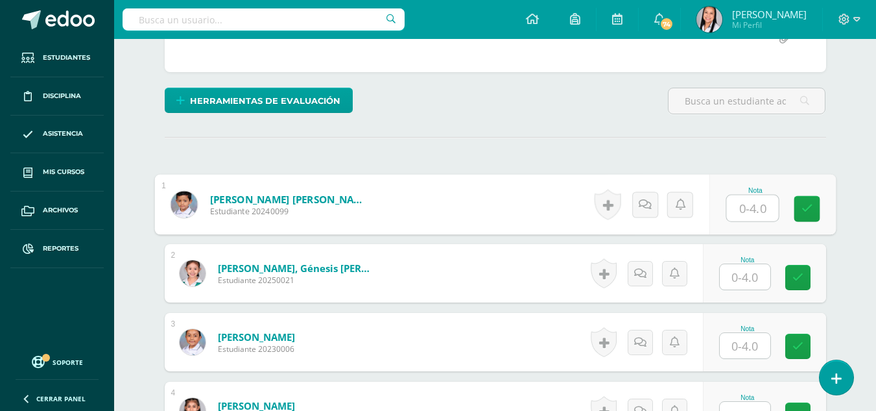
type input "3"
click at [808, 203] on icon at bounding box center [807, 208] width 12 height 11
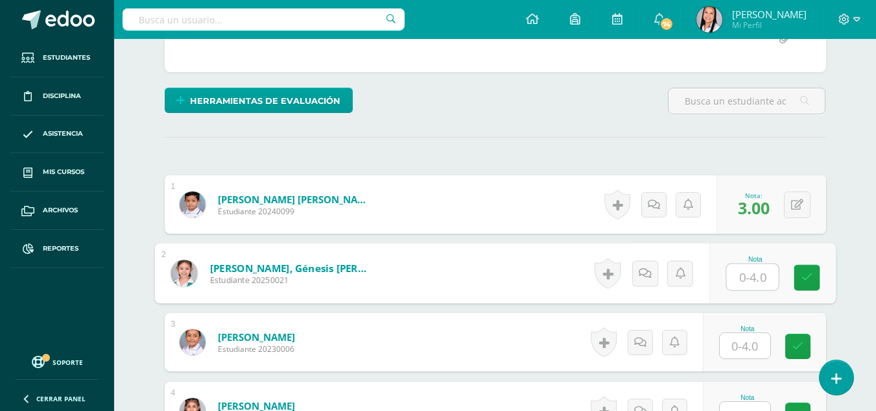
drag, startPoint x: 754, startPoint y: 256, endPoint x: 780, endPoint y: 262, distance: 27.4
click at [755, 264] on input "text" at bounding box center [752, 277] width 52 height 26
type input "4"
click at [809, 272] on icon at bounding box center [807, 277] width 12 height 11
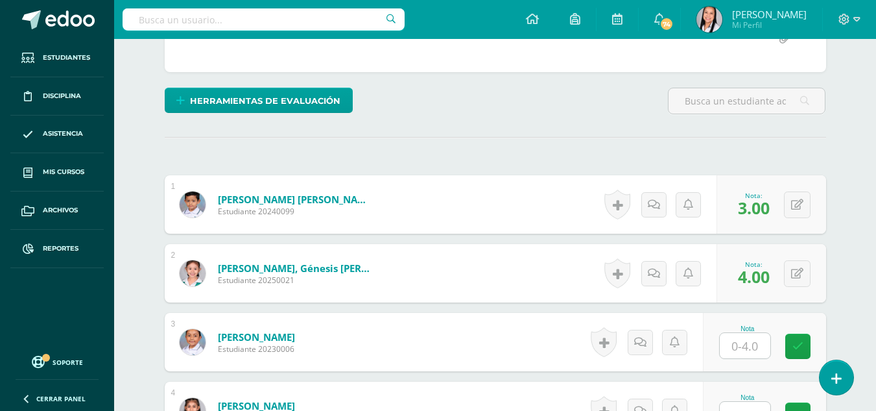
click at [762, 333] on input "text" at bounding box center [745, 345] width 51 height 25
type input "4"
click at [801, 340] on icon at bounding box center [807, 345] width 12 height 11
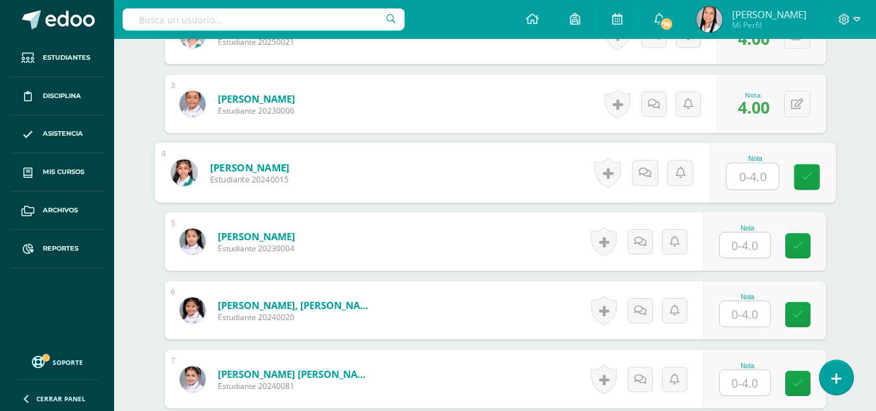
drag, startPoint x: 754, startPoint y: 159, endPoint x: 772, endPoint y: 158, distance: 17.6
click at [755, 163] on input "text" at bounding box center [752, 176] width 52 height 26
type input "4"
click at [798, 164] on link at bounding box center [807, 177] width 26 height 26
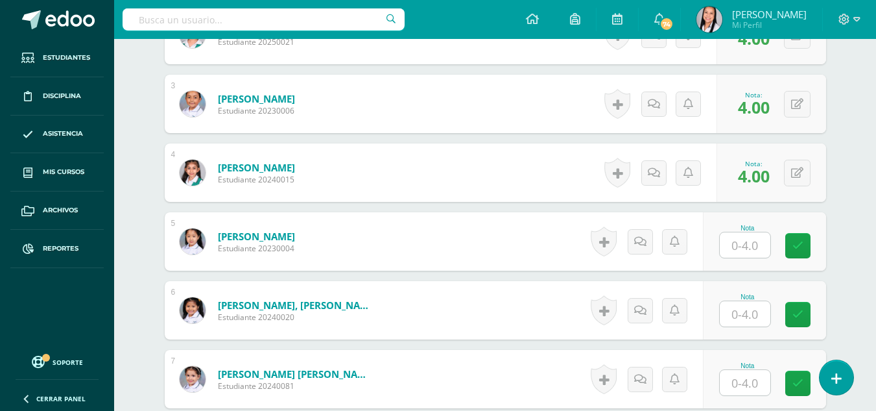
click at [753, 232] on input "text" at bounding box center [745, 244] width 51 height 25
type input "4"
click at [802, 240] on icon at bounding box center [807, 245] width 12 height 11
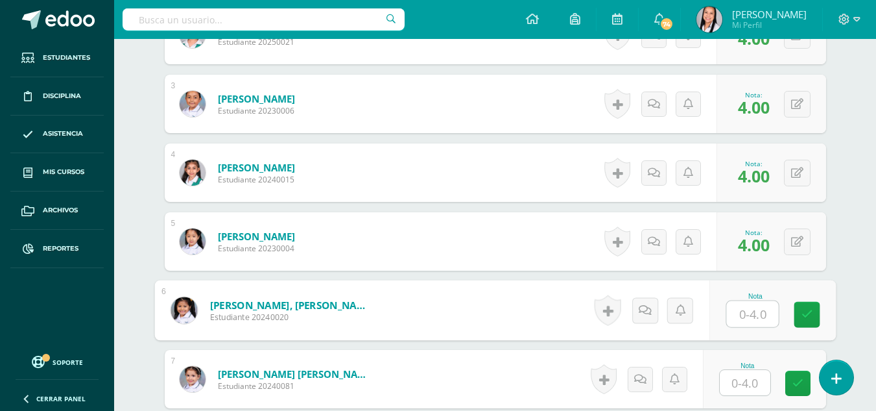
click at [746, 301] on input "text" at bounding box center [752, 314] width 52 height 26
type input "4"
click at [804, 309] on icon at bounding box center [807, 314] width 12 height 11
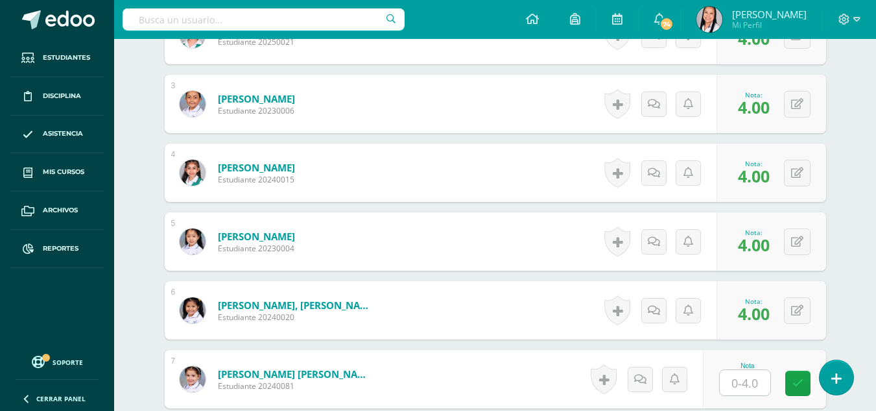
click at [751, 370] on input "text" at bounding box center [745, 382] width 51 height 25
type input "4"
click at [802, 377] on icon at bounding box center [807, 382] width 12 height 11
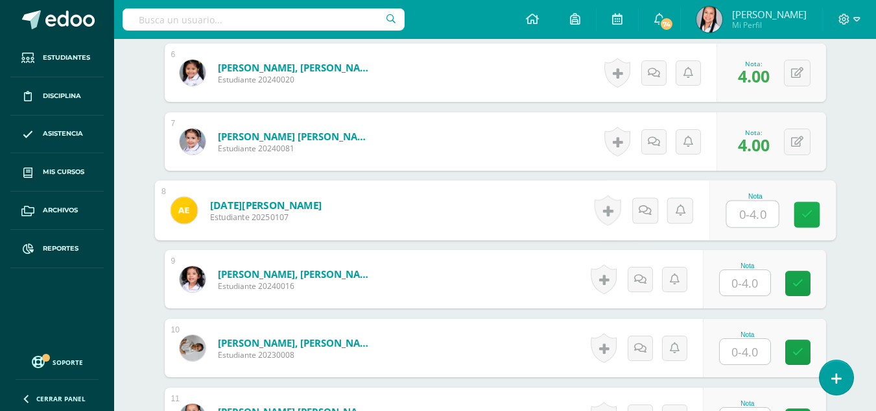
drag, startPoint x: 752, startPoint y: 185, endPoint x: 794, endPoint y: 200, distance: 44.7
click at [753, 201] on input "text" at bounding box center [752, 214] width 52 height 26
type input "0"
click at [802, 209] on icon at bounding box center [807, 214] width 12 height 11
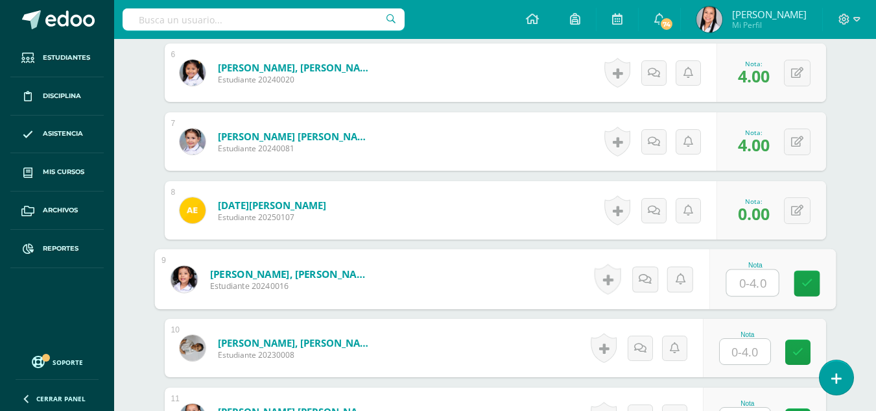
click at [757, 270] on input "text" at bounding box center [752, 283] width 52 height 26
type input "4"
click at [809, 278] on icon at bounding box center [807, 283] width 12 height 11
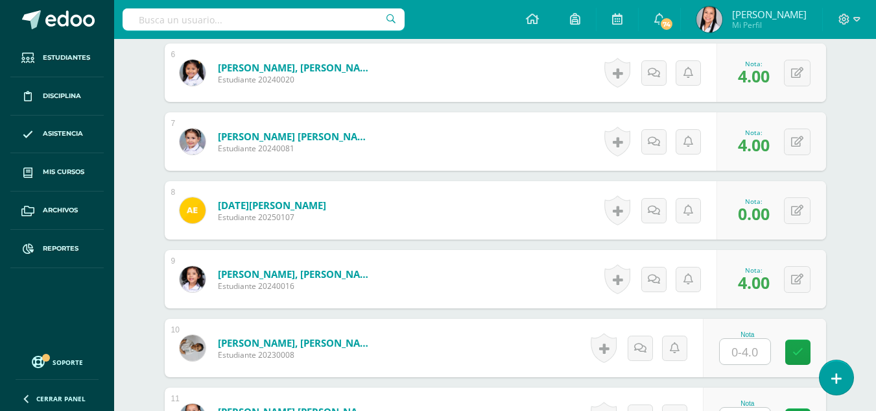
drag, startPoint x: 750, startPoint y: 328, endPoint x: 765, endPoint y: 331, distance: 15.1
click at [750, 339] on input "text" at bounding box center [745, 351] width 51 height 25
type input "4"
click at [801, 346] on icon at bounding box center [807, 351] width 12 height 11
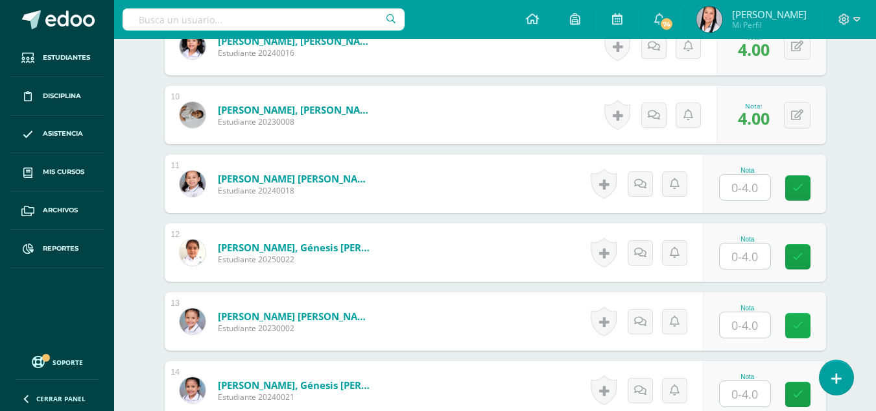
scroll to position [1029, 0]
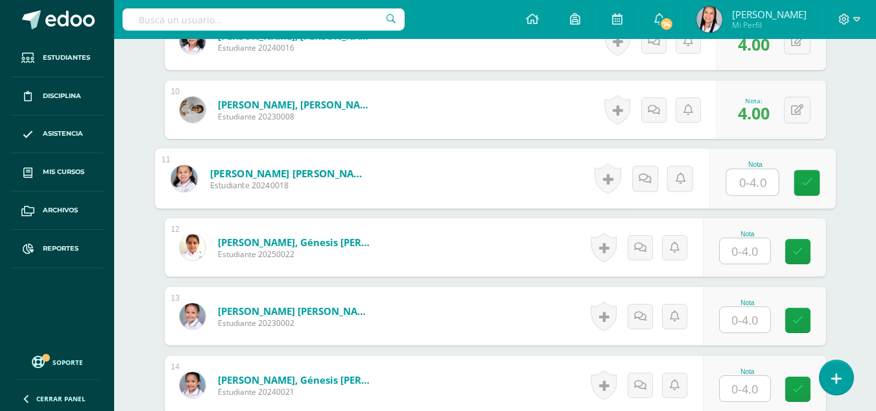
click at [746, 169] on input "text" at bounding box center [752, 182] width 52 height 26
type input "4"
click at [802, 177] on icon at bounding box center [807, 182] width 12 height 11
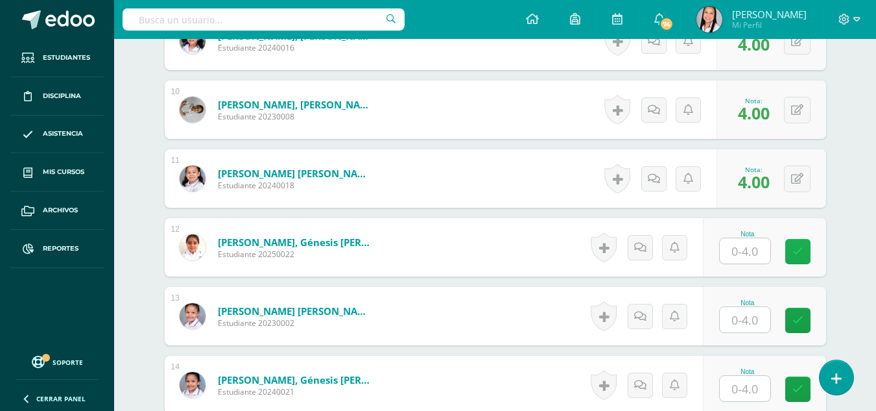
drag, startPoint x: 751, startPoint y: 232, endPoint x: 799, endPoint y: 237, distance: 48.3
click at [752, 238] on input "text" at bounding box center [745, 250] width 51 height 25
type input "4"
drag, startPoint x: 800, startPoint y: 229, endPoint x: 772, endPoint y: 269, distance: 48.9
click at [798, 239] on link at bounding box center [807, 252] width 26 height 26
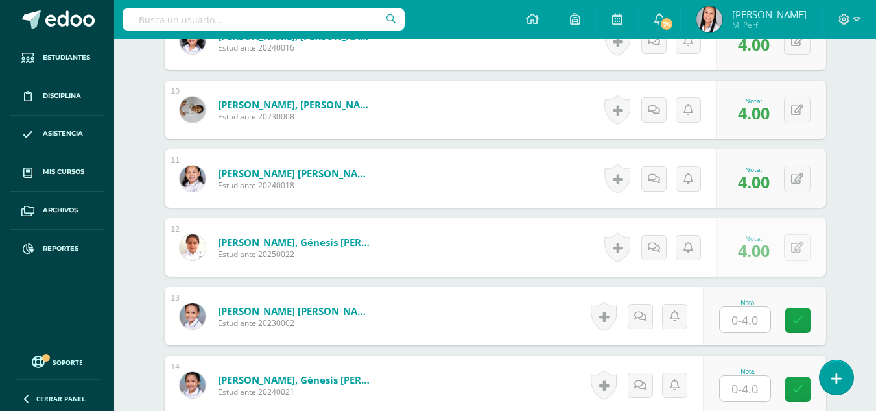
drag, startPoint x: 750, startPoint y: 290, endPoint x: 761, endPoint y: 294, distance: 11.9
click at [752, 307] on input "text" at bounding box center [745, 319] width 51 height 25
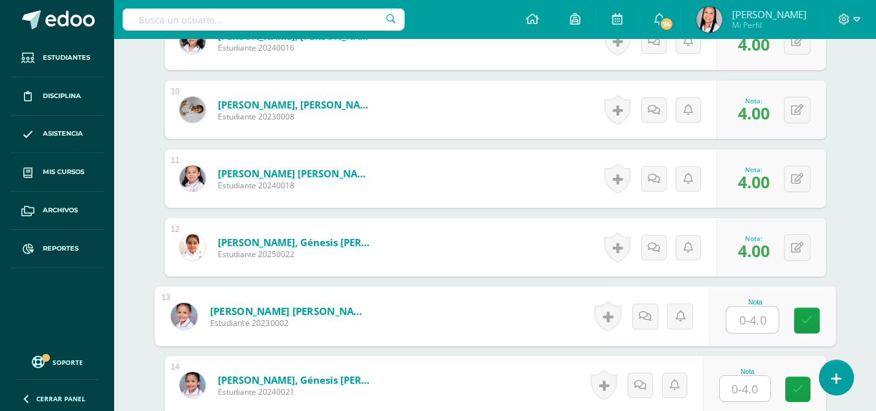
type input "4"
click at [809, 315] on icon at bounding box center [807, 320] width 12 height 11
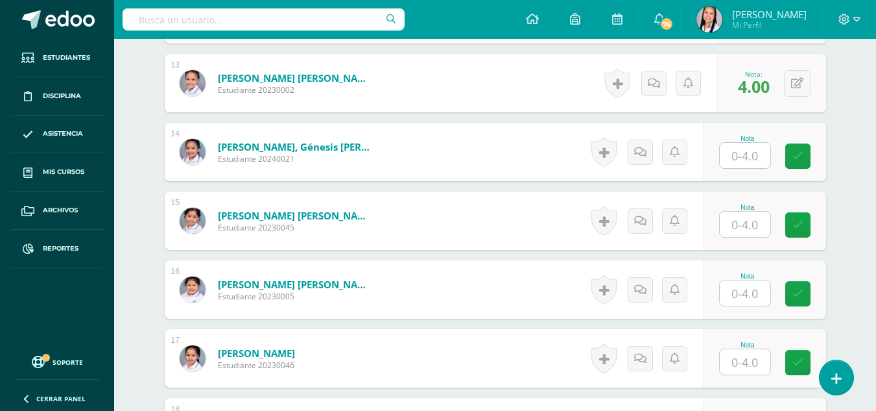
scroll to position [1267, 0]
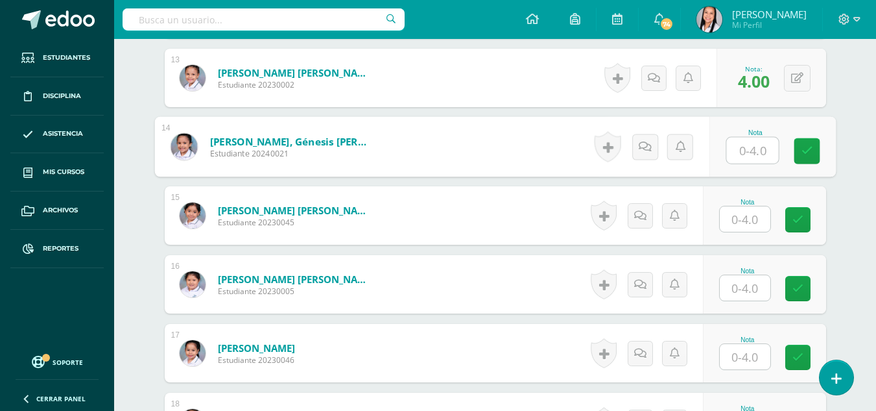
drag, startPoint x: 751, startPoint y: 129, endPoint x: 775, endPoint y: 129, distance: 24.0
click at [752, 137] on input "text" at bounding box center [752, 150] width 52 height 26
type input "4"
drag, startPoint x: 799, startPoint y: 129, endPoint x: 798, endPoint y: 136, distance: 6.5
click at [799, 138] on link at bounding box center [807, 151] width 26 height 26
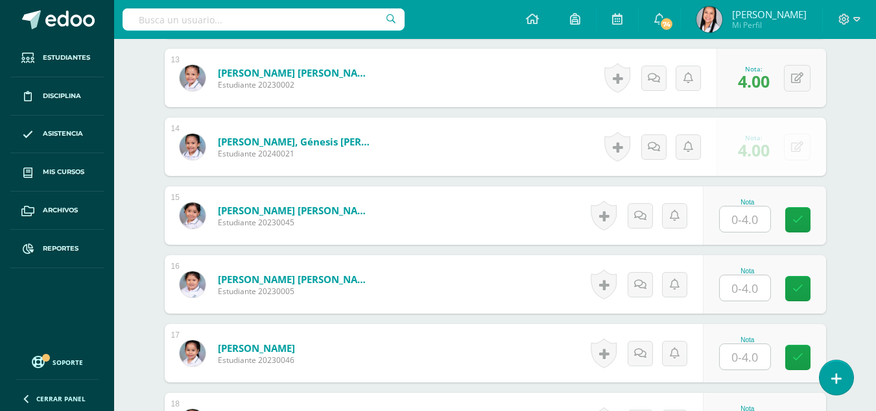
click at [757, 206] on input "text" at bounding box center [745, 218] width 51 height 25
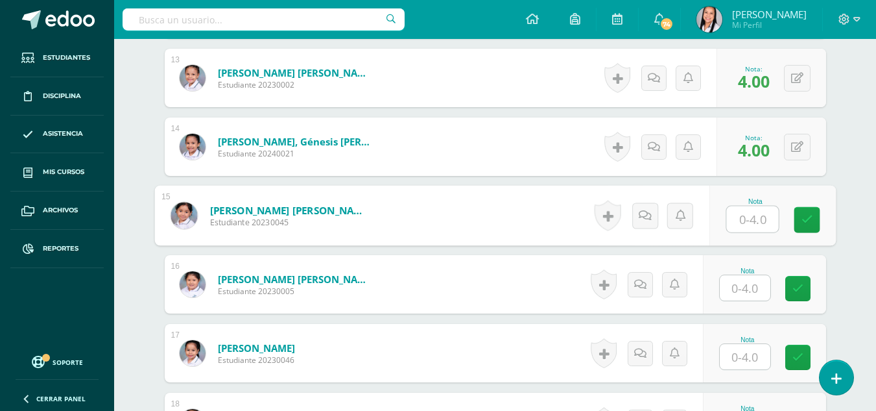
type input "4"
drag, startPoint x: 800, startPoint y: 204, endPoint x: 781, endPoint y: 228, distance: 31.0
click at [799, 207] on link at bounding box center [807, 220] width 26 height 26
click at [753, 275] on input "text" at bounding box center [745, 287] width 51 height 25
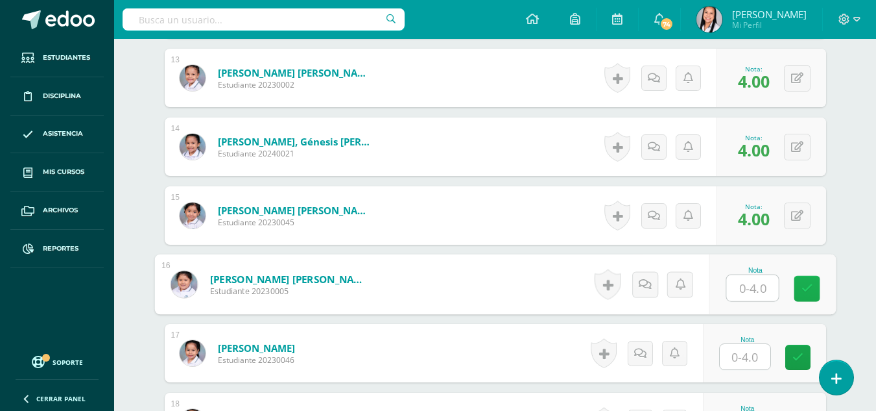
type input "4"
click at [800, 276] on link at bounding box center [807, 289] width 26 height 26
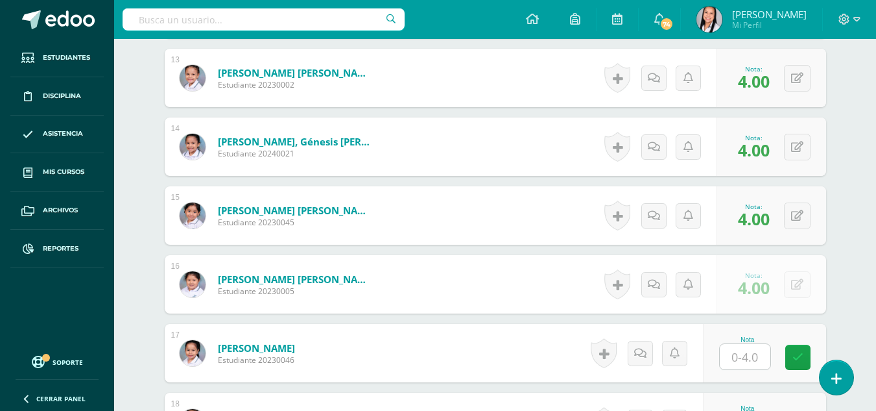
click at [752, 344] on input "text" at bounding box center [745, 356] width 51 height 25
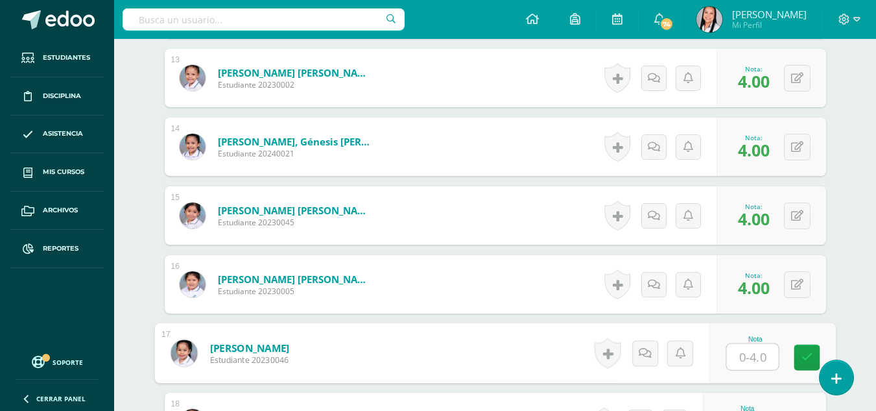
type input "4"
click at [798, 344] on link at bounding box center [807, 357] width 26 height 26
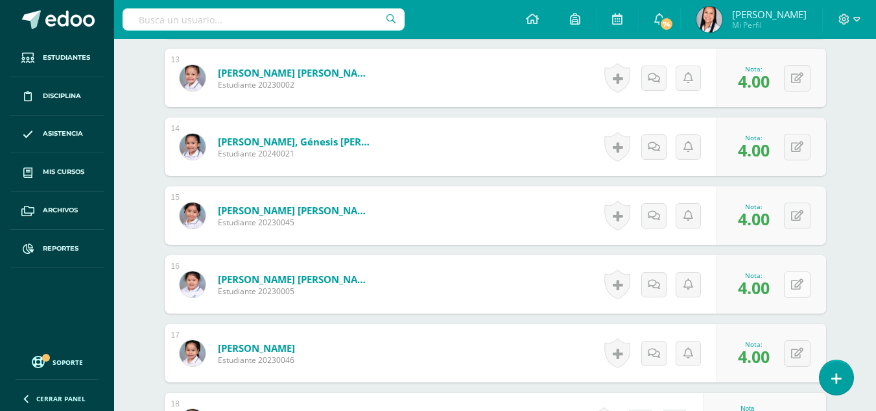
scroll to position [1504, 0]
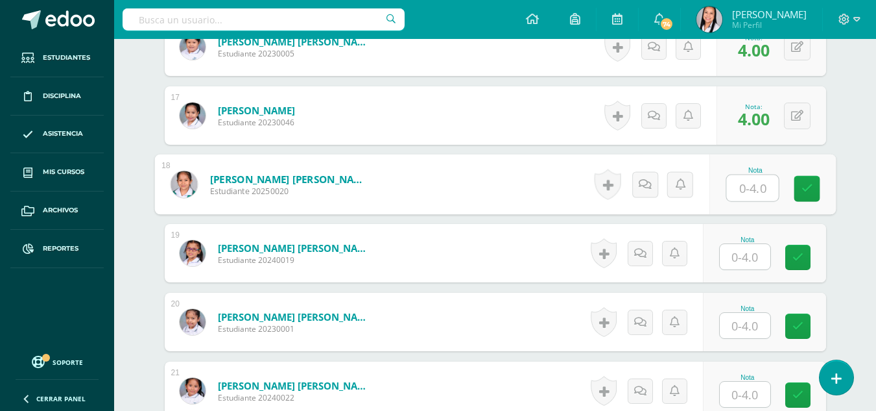
click at [759, 175] on input "text" at bounding box center [752, 188] width 52 height 26
type input "4"
click at [792, 164] on div "Nota 4" at bounding box center [772, 184] width 126 height 60
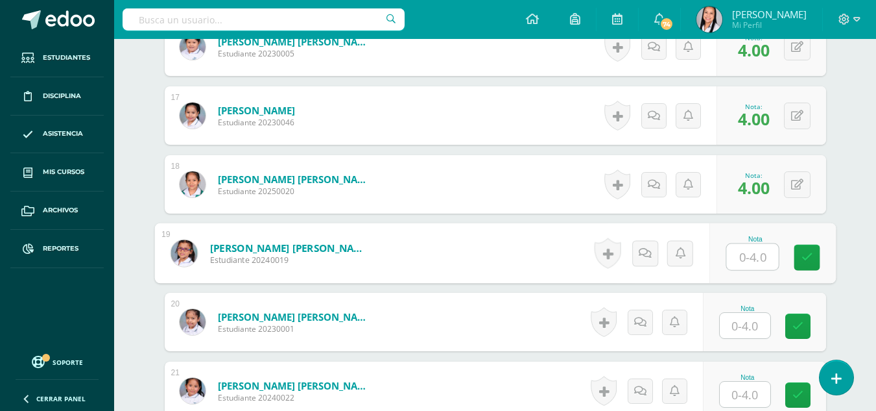
drag, startPoint x: 744, startPoint y: 239, endPoint x: 780, endPoint y: 241, distance: 36.4
click at [750, 244] on input "text" at bounding box center [752, 257] width 52 height 26
type input "4"
drag, startPoint x: 800, startPoint y: 240, endPoint x: 792, endPoint y: 247, distance: 10.6
click at [800, 244] on link at bounding box center [807, 257] width 26 height 26
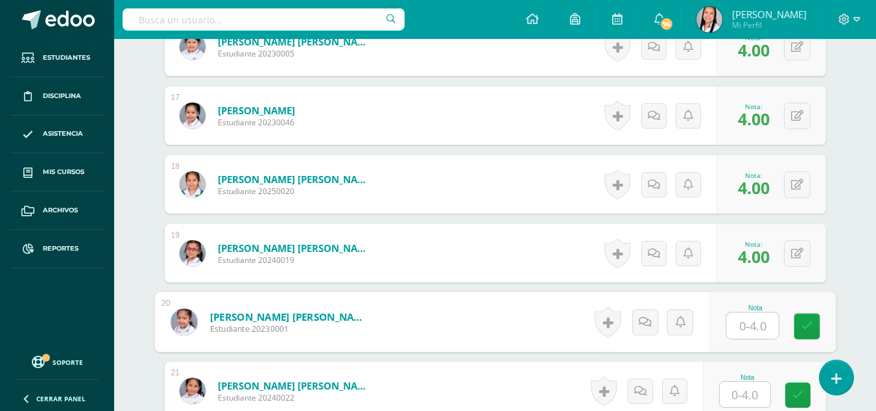
click at [757, 313] on input "text" at bounding box center [752, 326] width 52 height 26
type input "4"
click at [802, 320] on icon at bounding box center [807, 325] width 12 height 11
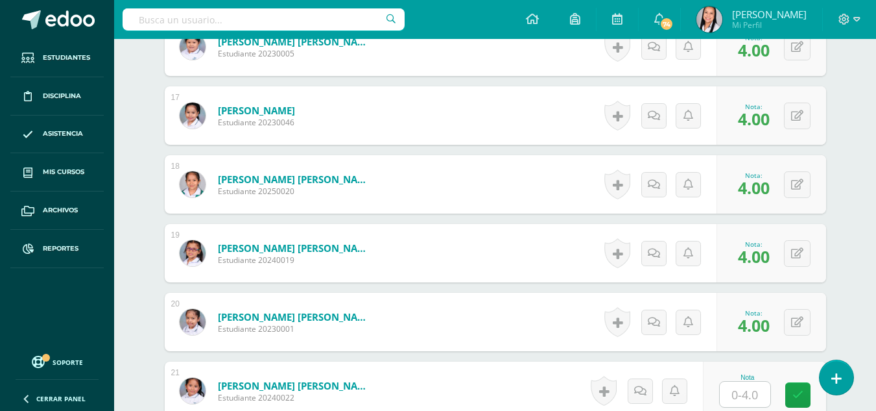
click at [757, 381] on input "text" at bounding box center [745, 393] width 51 height 25
type input "4"
click at [806, 389] on icon at bounding box center [807, 394] width 12 height 11
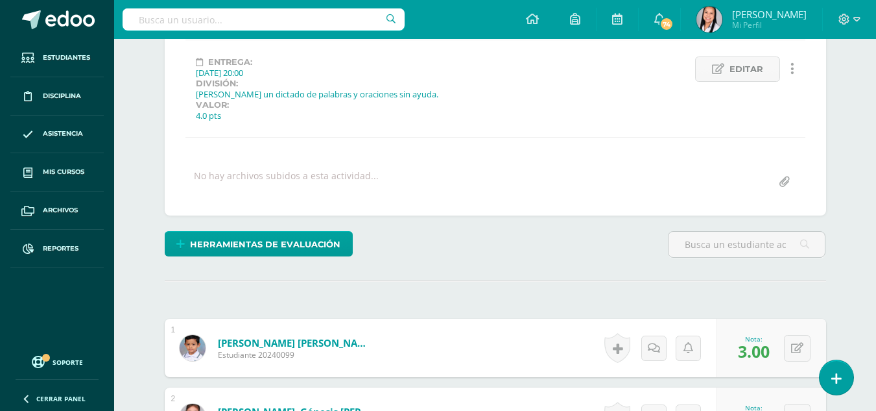
scroll to position [0, 0]
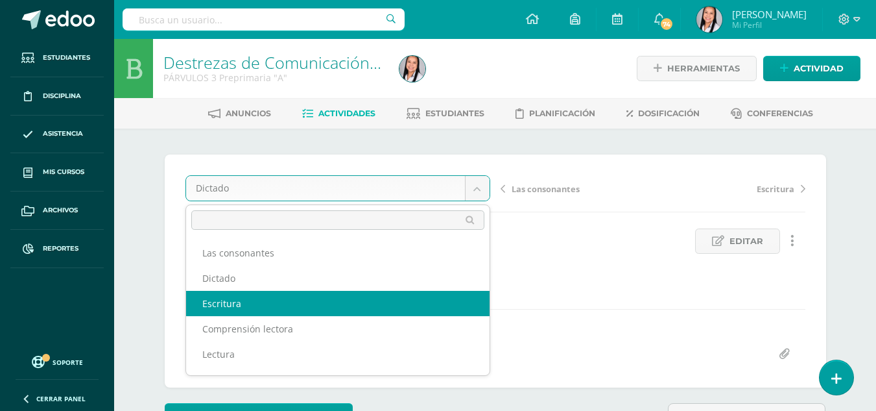
select select "/dashboard/teacher/grade-activity/106185/"
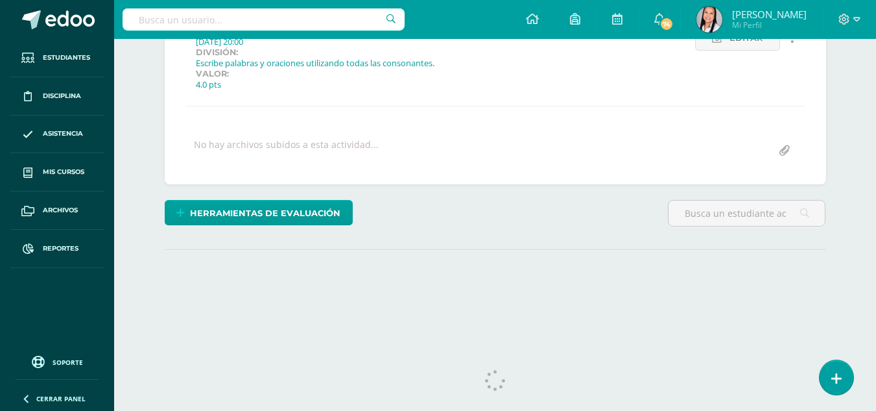
scroll to position [220, 0]
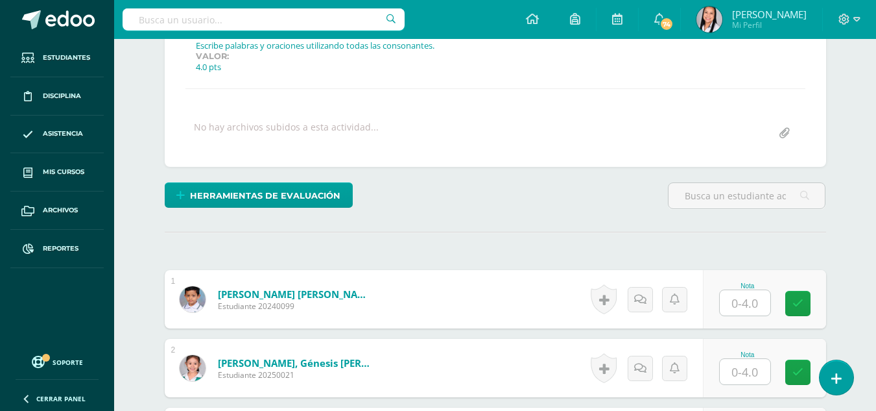
drag, startPoint x: 746, startPoint y: 309, endPoint x: 777, endPoint y: 315, distance: 30.9
click at [757, 311] on input "text" at bounding box center [745, 302] width 51 height 25
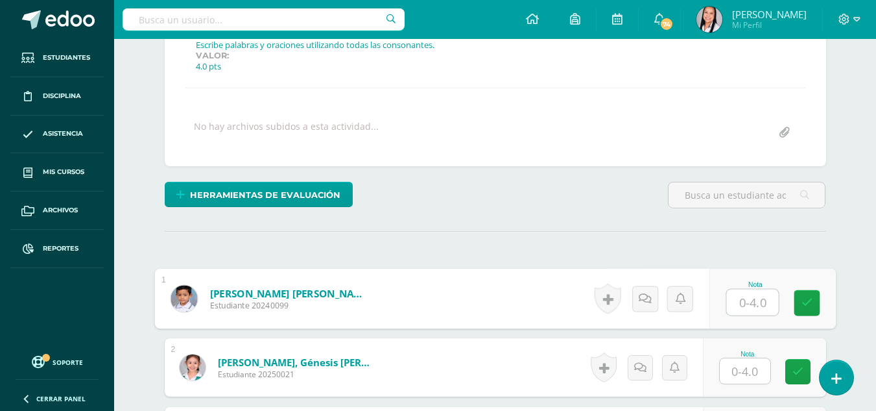
type input "3"
drag, startPoint x: 807, startPoint y: 307, endPoint x: 794, endPoint y: 330, distance: 26.1
click at [806, 310] on link at bounding box center [807, 303] width 26 height 26
click at [764, 369] on input "text" at bounding box center [745, 370] width 51 height 25
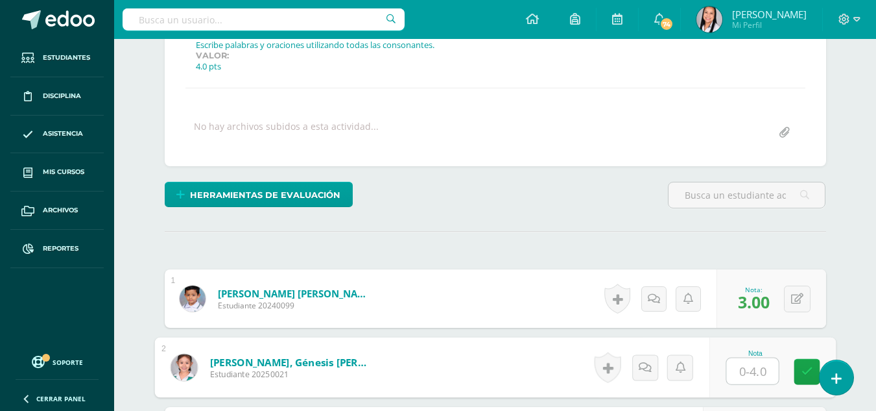
scroll to position [222, 0]
type input "4"
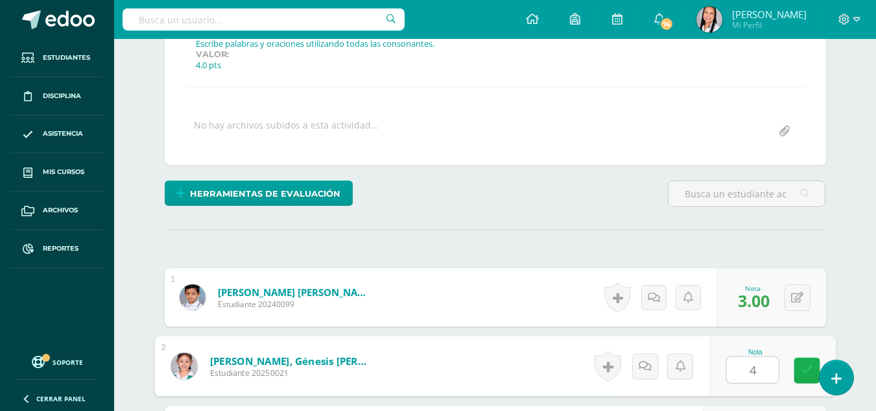
click at [806, 364] on icon at bounding box center [807, 369] width 12 height 11
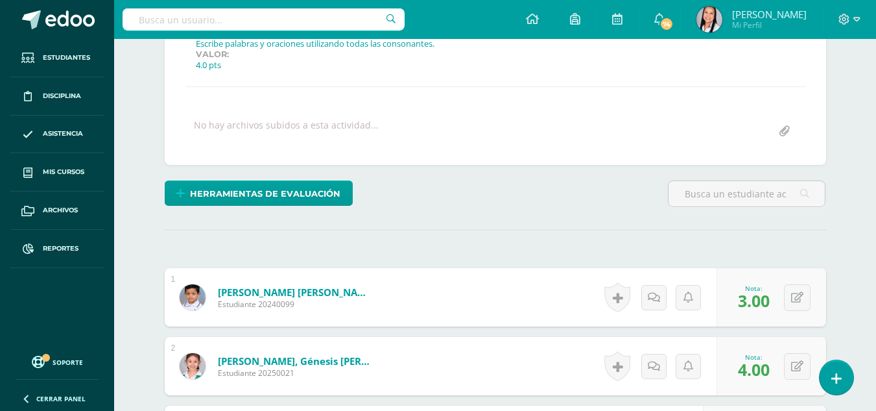
scroll to position [460, 0]
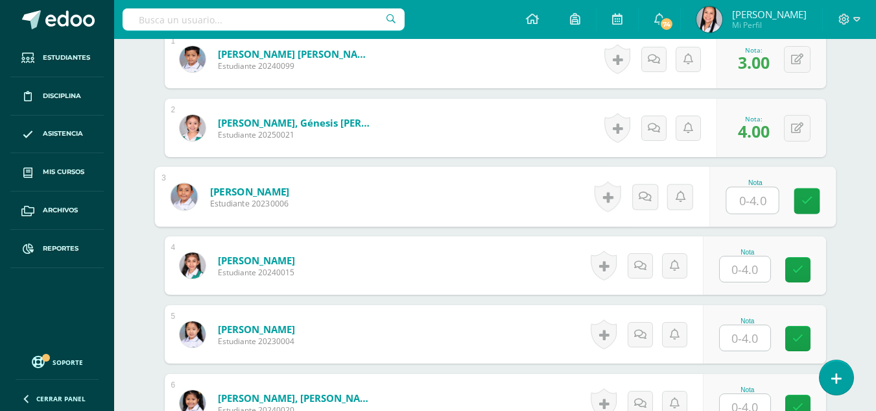
click at [752, 198] on input "text" at bounding box center [752, 200] width 52 height 26
type input "4"
drag, startPoint x: 803, startPoint y: 204, endPoint x: 756, endPoint y: 246, distance: 63.0
click at [800, 208] on link at bounding box center [807, 201] width 26 height 26
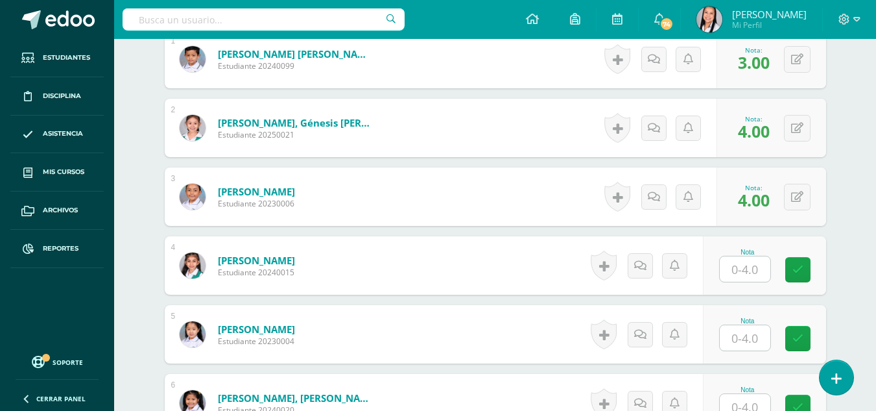
click at [744, 266] on input "text" at bounding box center [745, 268] width 51 height 25
type input "4"
click at [803, 269] on icon at bounding box center [807, 269] width 12 height 11
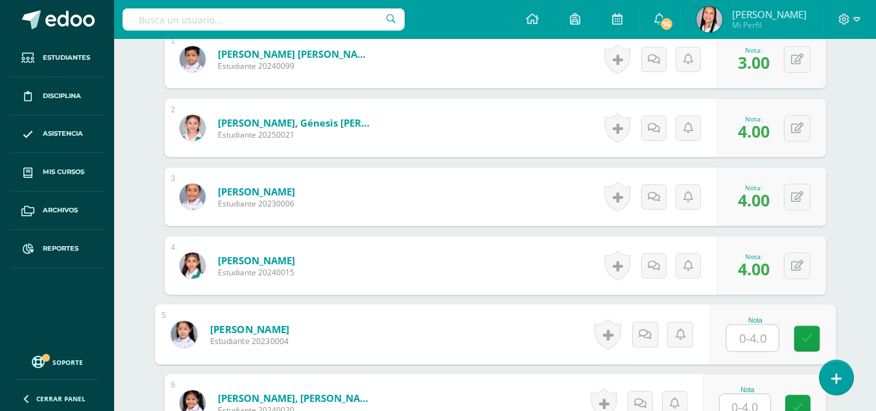
drag, startPoint x: 744, startPoint y: 346, endPoint x: 791, endPoint y: 343, distance: 46.2
click at [748, 346] on input "text" at bounding box center [752, 338] width 52 height 26
type input "4"
click at [807, 345] on link at bounding box center [807, 339] width 26 height 26
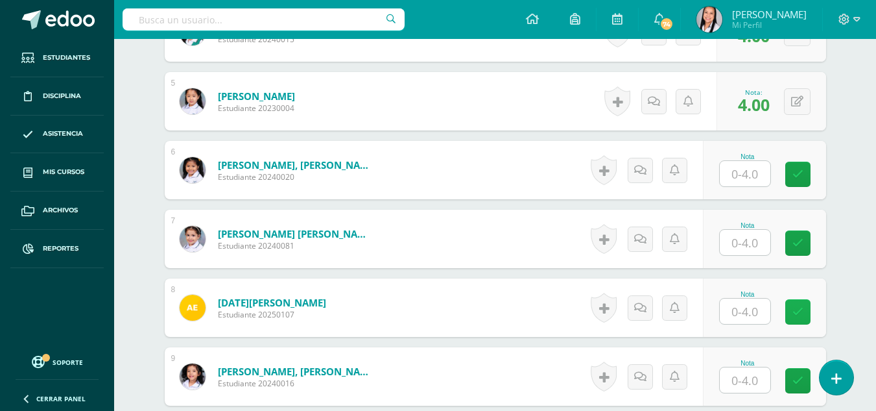
scroll to position [698, 0]
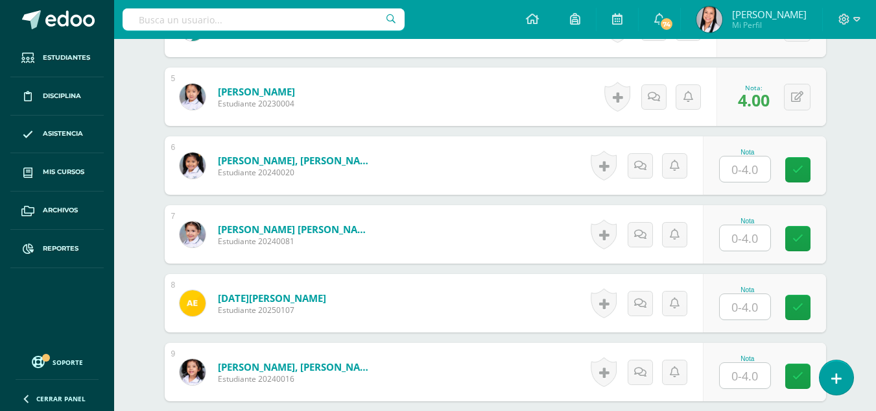
click at [752, 165] on input "text" at bounding box center [745, 168] width 51 height 25
type input "4"
click at [807, 172] on icon at bounding box center [807, 169] width 12 height 11
click at [762, 238] on input "text" at bounding box center [745, 237] width 51 height 25
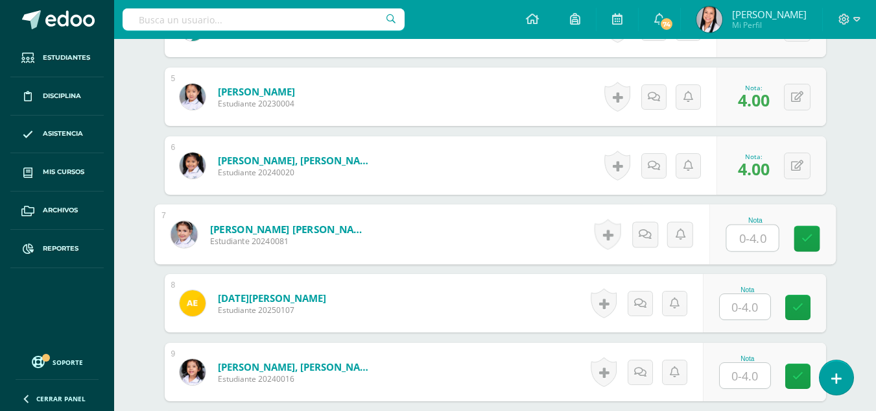
type input "4"
click at [802, 238] on icon at bounding box center [807, 238] width 12 height 11
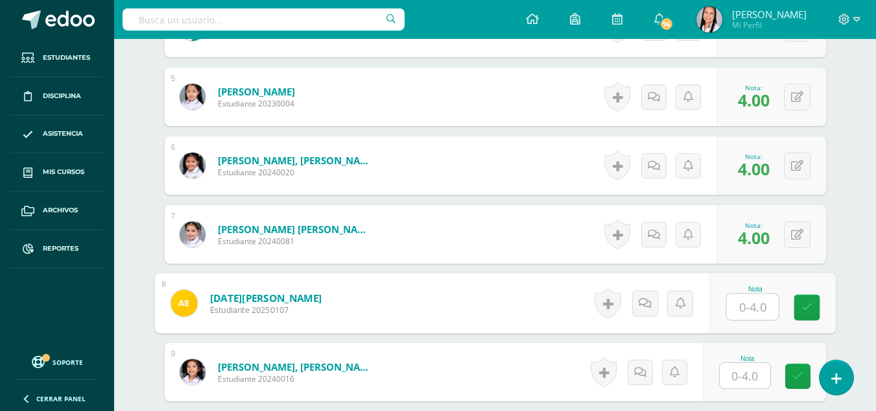
click at [749, 305] on input "text" at bounding box center [752, 307] width 52 height 26
type input "0"
click at [802, 307] on icon at bounding box center [807, 307] width 12 height 11
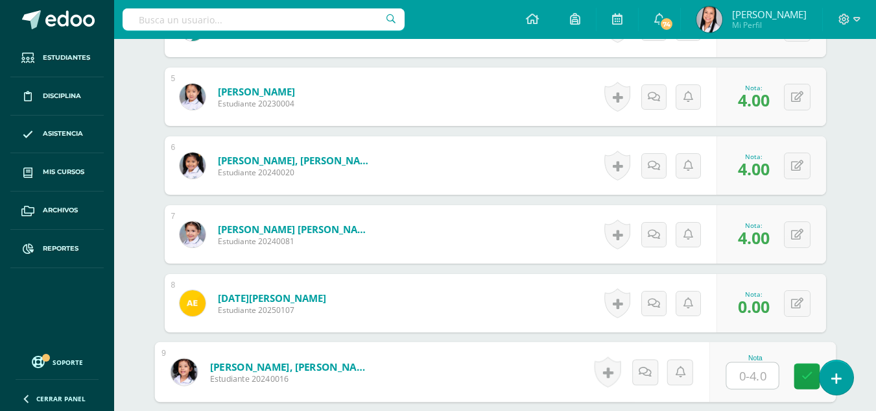
click at [751, 374] on input "text" at bounding box center [752, 376] width 52 height 26
type input "4"
click at [797, 379] on link at bounding box center [807, 376] width 26 height 26
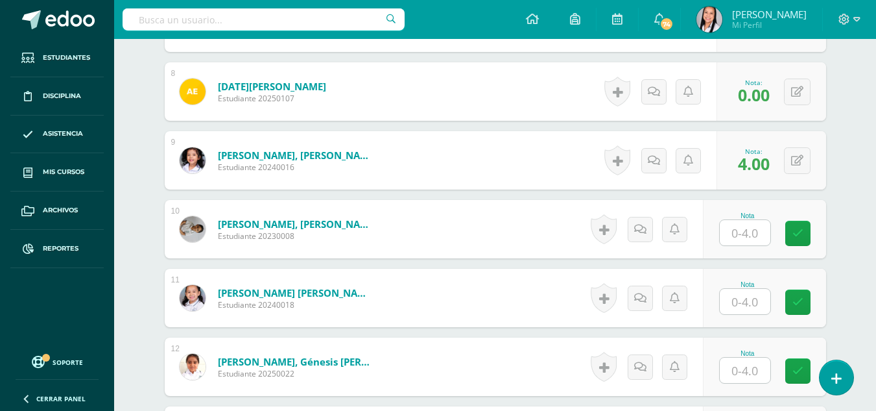
scroll to position [936, 0]
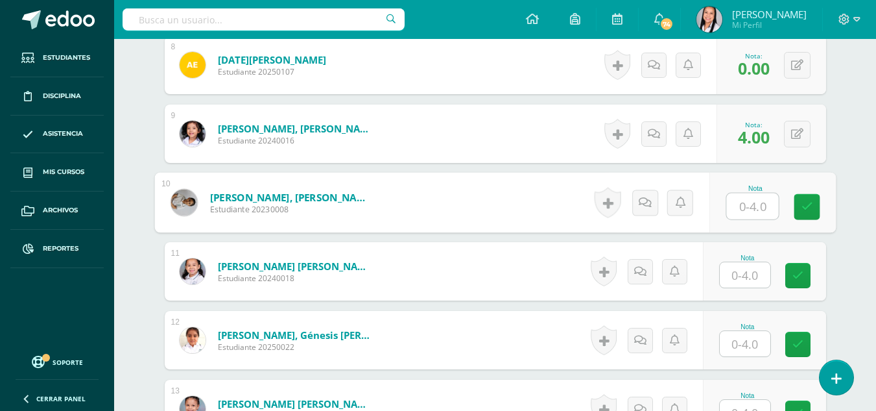
click at [750, 208] on input "text" at bounding box center [752, 206] width 52 height 26
type input "4"
click at [807, 204] on icon at bounding box center [807, 206] width 12 height 11
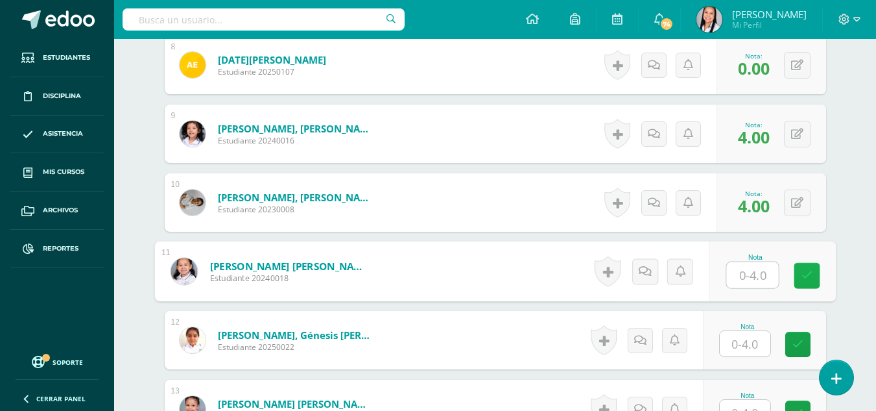
drag, startPoint x: 752, startPoint y: 280, endPoint x: 802, endPoint y: 280, distance: 49.3
click at [754, 280] on input "text" at bounding box center [752, 275] width 52 height 26
type input "4"
drag, startPoint x: 809, startPoint y: 277, endPoint x: 798, endPoint y: 294, distance: 20.5
click at [807, 281] on link at bounding box center [807, 276] width 26 height 26
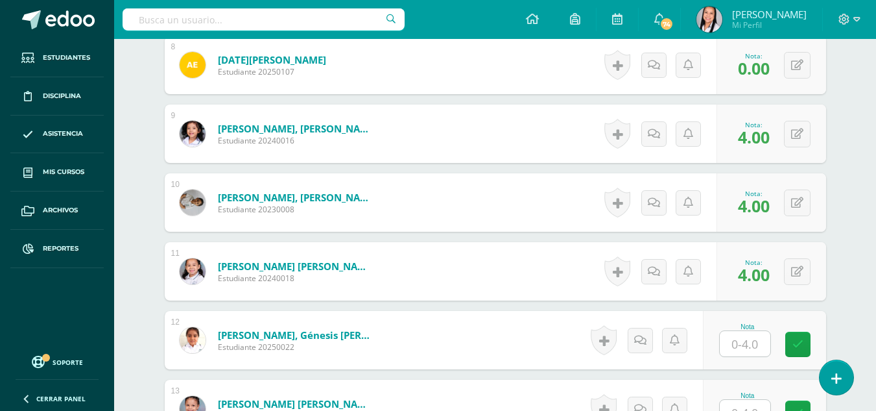
drag, startPoint x: 759, startPoint y: 351, endPoint x: 787, endPoint y: 350, distance: 27.3
click at [761, 351] on input "text" at bounding box center [745, 343] width 51 height 25
type input "4"
click at [804, 348] on icon at bounding box center [807, 344] width 12 height 11
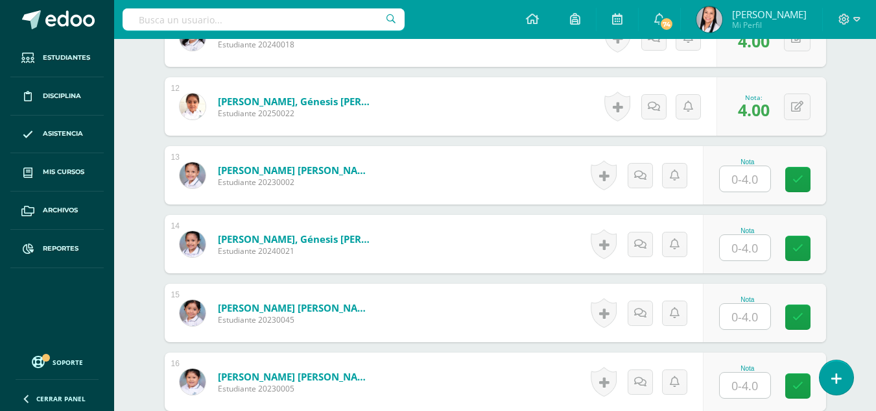
scroll to position [1174, 0]
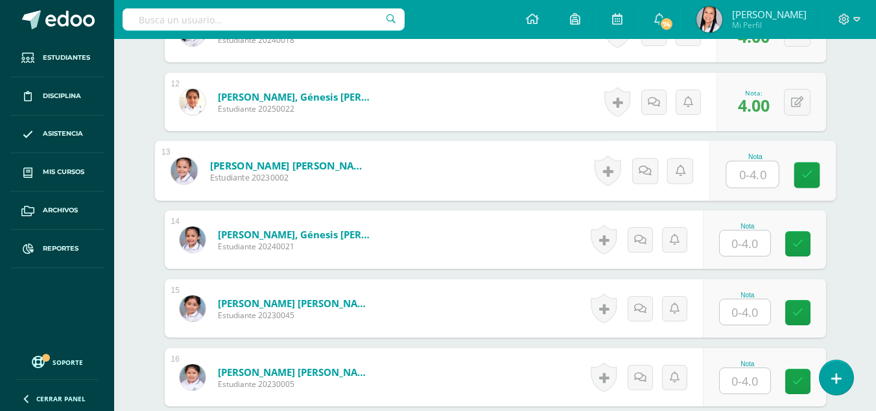
click at [747, 175] on input "text" at bounding box center [752, 174] width 52 height 26
type input "4"
drag, startPoint x: 801, startPoint y: 176, endPoint x: 787, endPoint y: 204, distance: 31.9
click at [800, 178] on link at bounding box center [807, 175] width 26 height 26
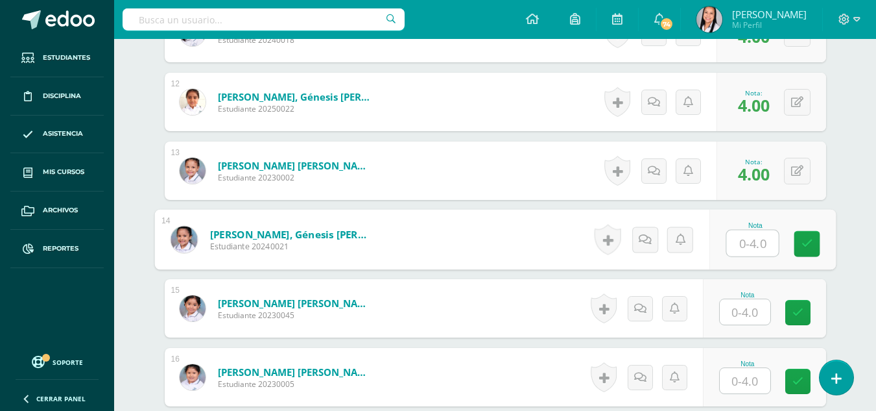
click at [752, 239] on input "text" at bounding box center [752, 243] width 52 height 26
type input "4"
click at [809, 247] on icon at bounding box center [807, 243] width 12 height 11
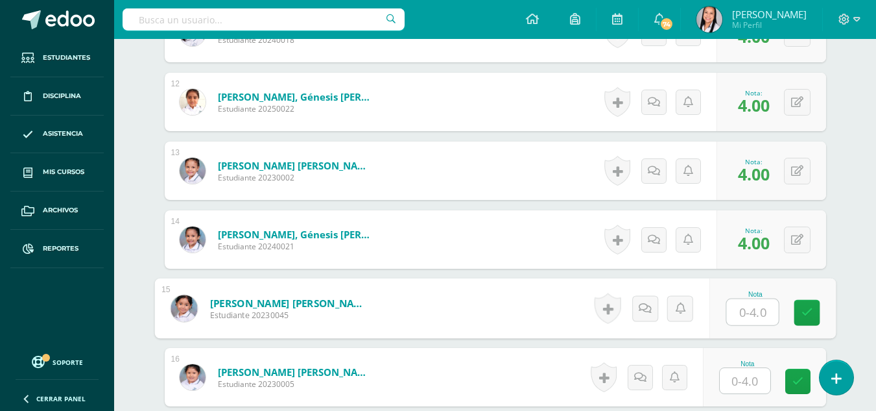
drag, startPoint x: 741, startPoint y: 311, endPoint x: 776, endPoint y: 316, distance: 36.0
click at [743, 313] on input "text" at bounding box center [752, 312] width 52 height 26
type input "4"
click at [807, 315] on icon at bounding box center [807, 312] width 12 height 11
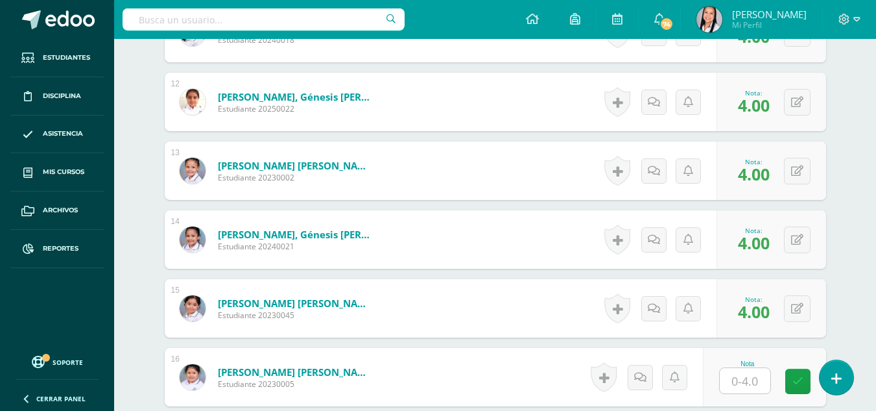
click at [751, 376] on input "text" at bounding box center [745, 380] width 51 height 25
type input "4"
click at [800, 381] on link at bounding box center [807, 381] width 26 height 26
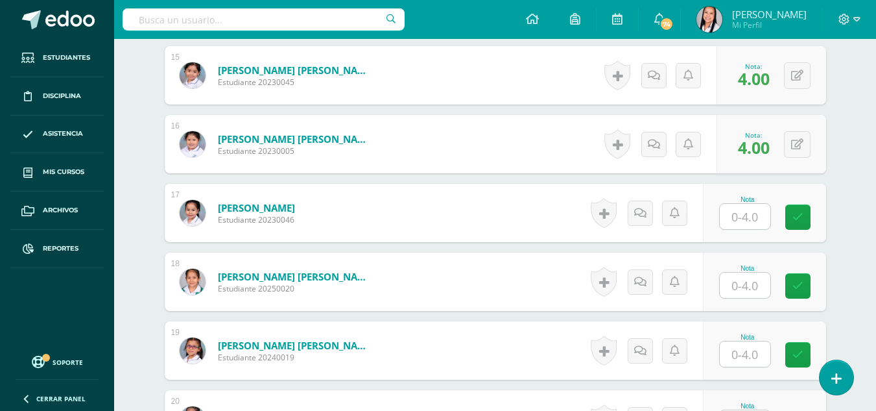
scroll to position [1411, 0]
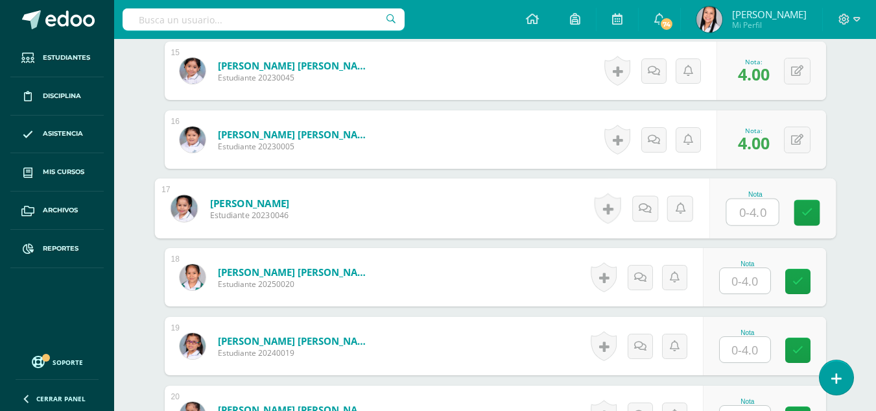
drag, startPoint x: 748, startPoint y: 212, endPoint x: 789, endPoint y: 212, distance: 41.5
click at [750, 212] on input "text" at bounding box center [752, 212] width 52 height 26
type input "4"
drag, startPoint x: 802, startPoint y: 211, endPoint x: 781, endPoint y: 251, distance: 44.7
click at [800, 215] on link at bounding box center [807, 213] width 26 height 26
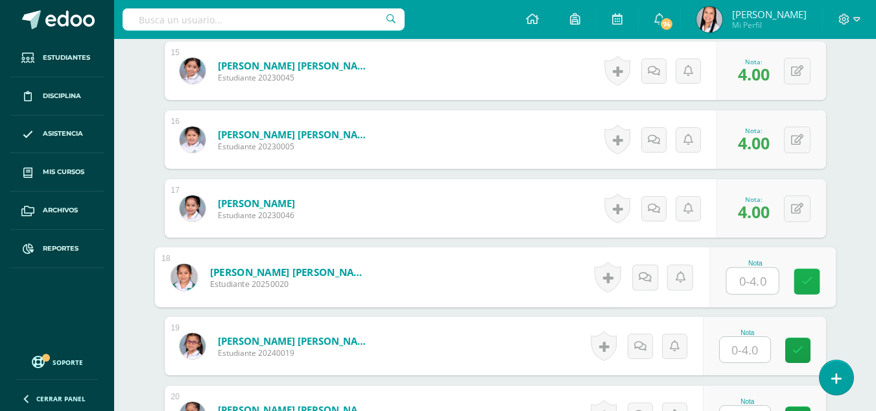
drag, startPoint x: 757, startPoint y: 276, endPoint x: 798, endPoint y: 280, distance: 41.0
click at [761, 278] on input "text" at bounding box center [752, 281] width 52 height 26
type input "4"
drag, startPoint x: 813, startPoint y: 280, endPoint x: 787, endPoint y: 295, distance: 29.9
click at [811, 281] on link at bounding box center [807, 281] width 26 height 26
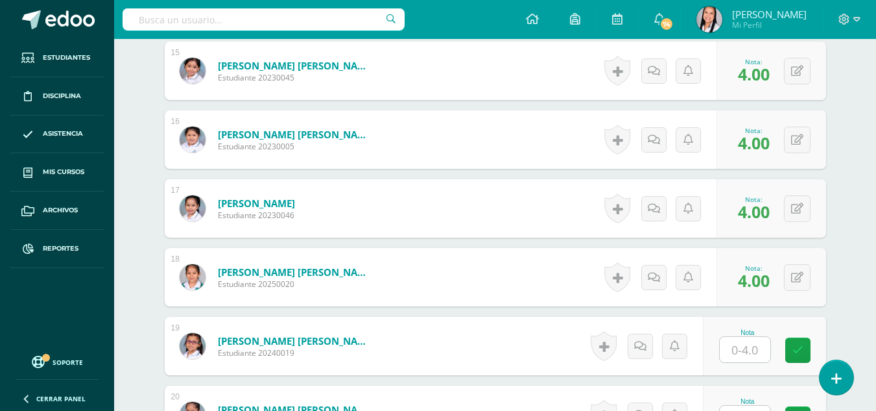
drag, startPoint x: 743, startPoint y: 348, endPoint x: 781, endPoint y: 350, distance: 39.0
click at [746, 348] on input "text" at bounding box center [745, 349] width 51 height 25
type input "4"
click at [799, 349] on link at bounding box center [807, 350] width 26 height 26
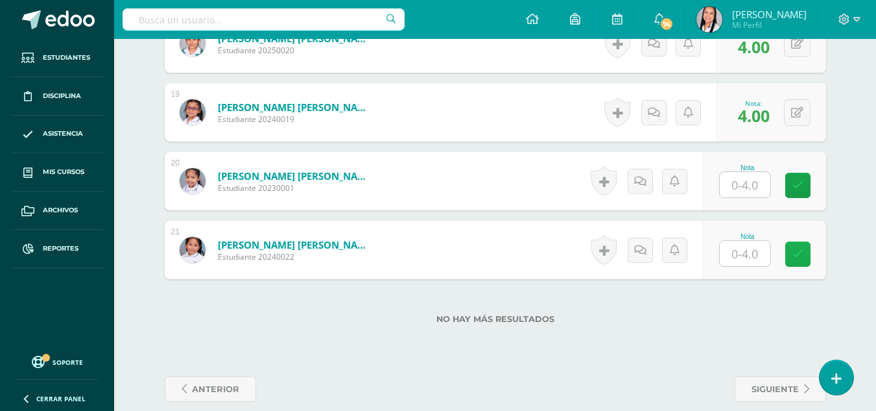
scroll to position [1649, 0]
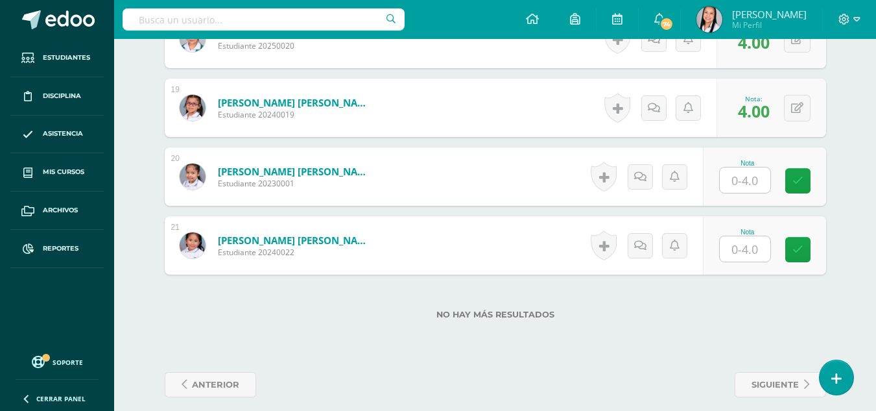
click at [752, 181] on input "text" at bounding box center [745, 179] width 51 height 25
type input "4"
click at [806, 183] on icon at bounding box center [807, 180] width 12 height 11
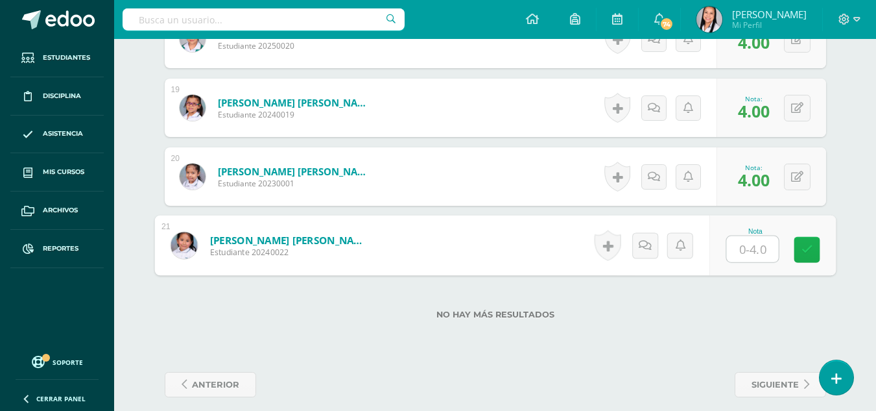
drag, startPoint x: 755, startPoint y: 242, endPoint x: 794, endPoint y: 243, distance: 38.9
click at [760, 243] on input "text" at bounding box center [752, 249] width 52 height 26
type input "4"
click at [807, 244] on icon at bounding box center [807, 249] width 12 height 11
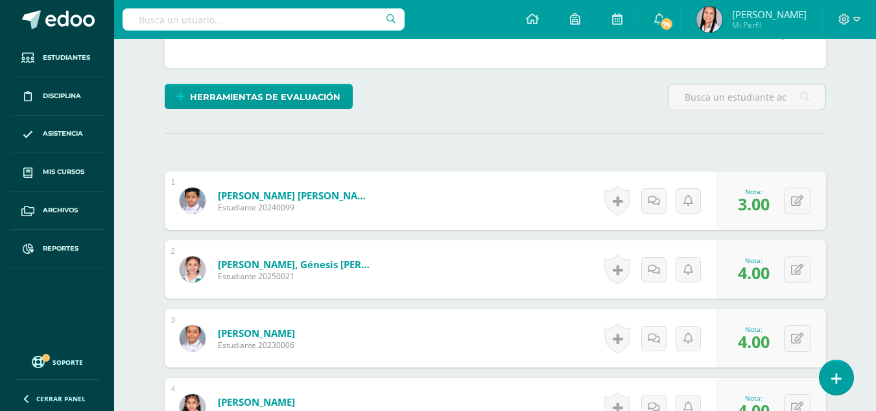
scroll to position [0, 0]
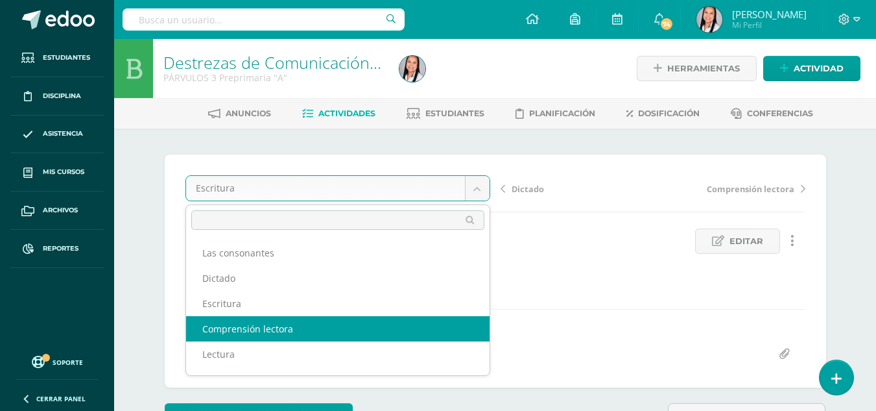
select select "/dashboard/teacher/grade-activity/106181/"
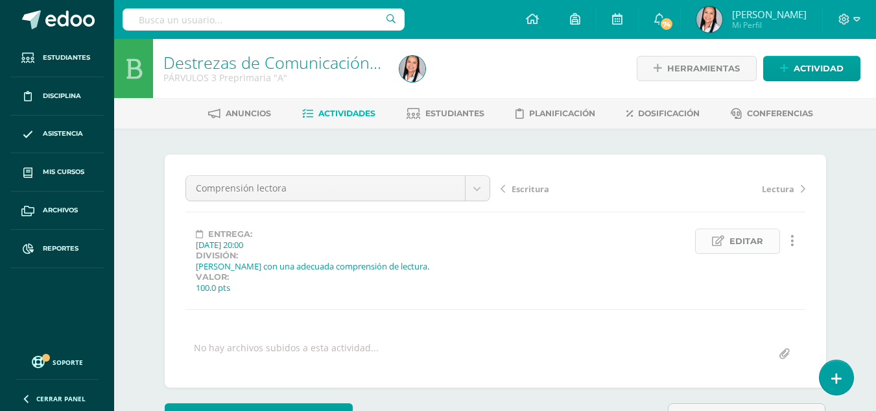
click at [743, 246] on span "Editar" at bounding box center [747, 241] width 34 height 24
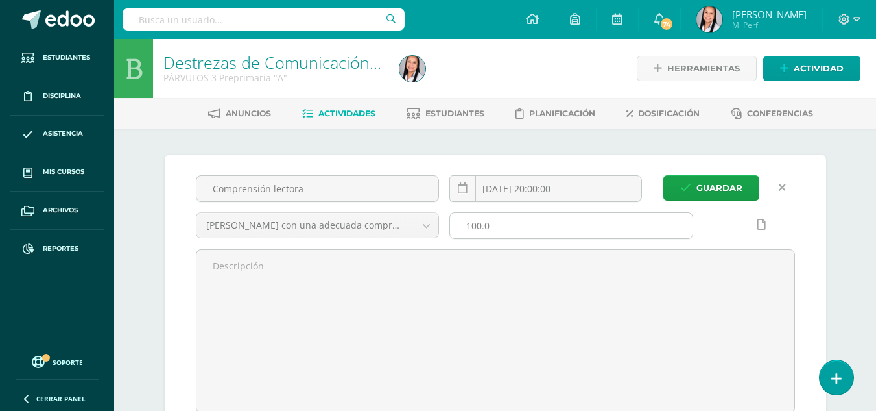
click at [523, 230] on input "100.0" at bounding box center [571, 225] width 243 height 25
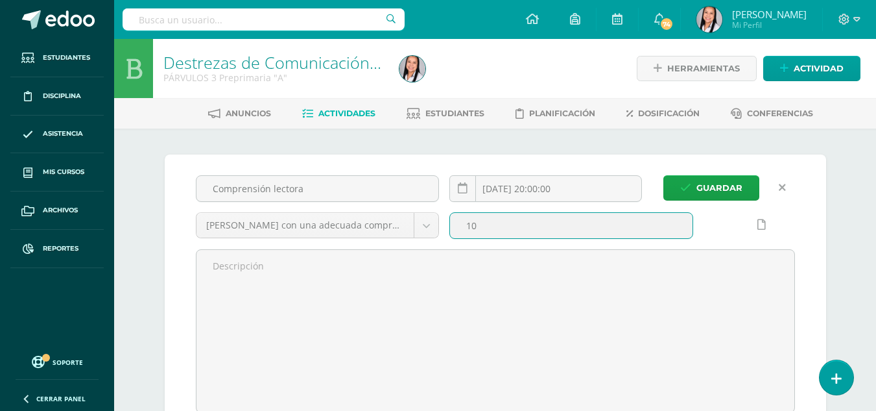
type input "1"
type input "4"
click at [733, 193] on span "Guardar" at bounding box center [719, 188] width 46 height 24
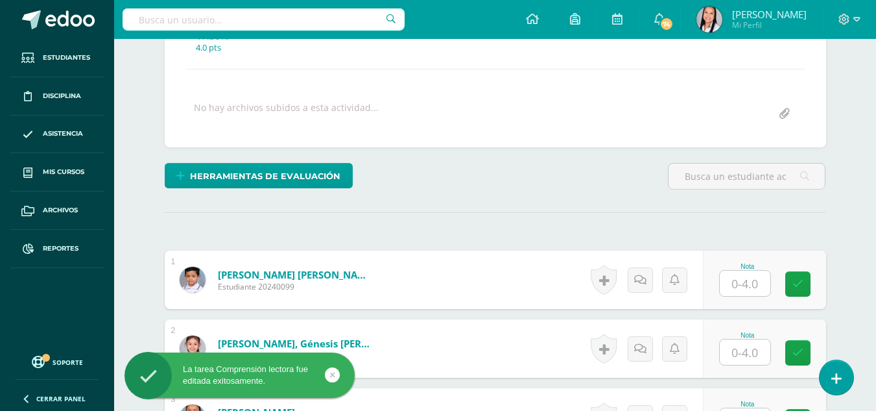
scroll to position [241, 0]
click at [746, 270] on input "text" at bounding box center [745, 282] width 51 height 25
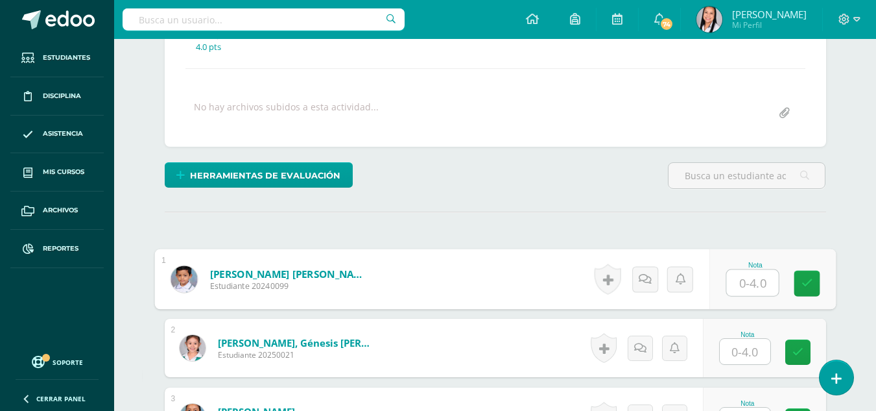
type input "2"
click at [809, 277] on icon at bounding box center [807, 282] width 12 height 11
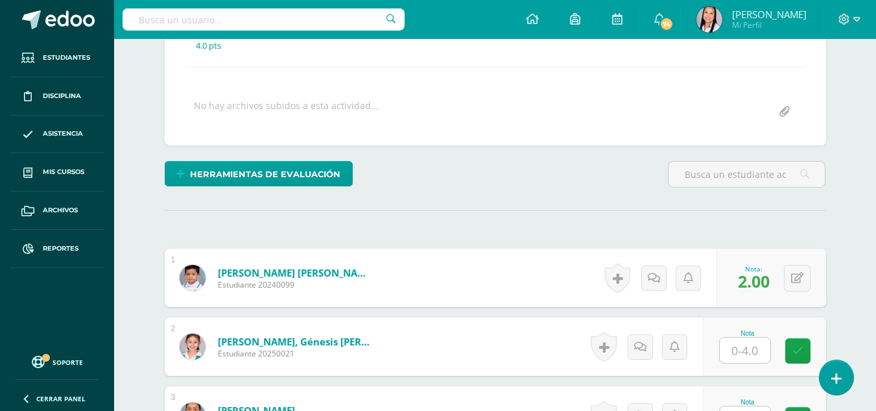
drag, startPoint x: 748, startPoint y: 327, endPoint x: 773, endPoint y: 329, distance: 25.4
click at [748, 337] on input "text" at bounding box center [745, 349] width 51 height 25
type input "3"
click at [813, 338] on link at bounding box center [807, 351] width 26 height 26
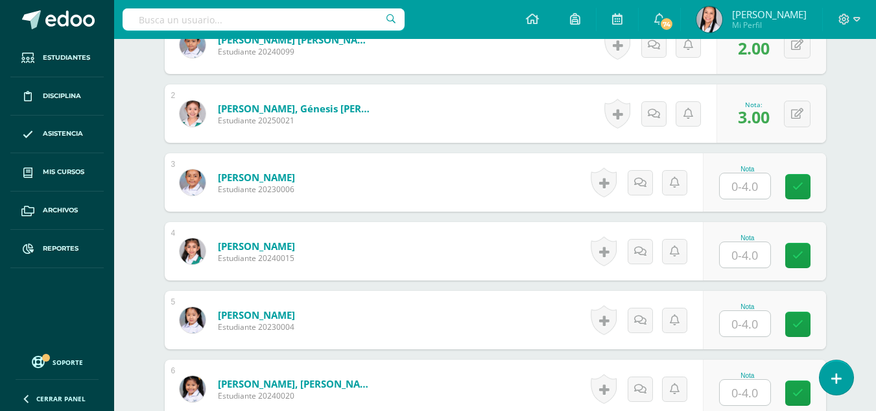
scroll to position [480, 0]
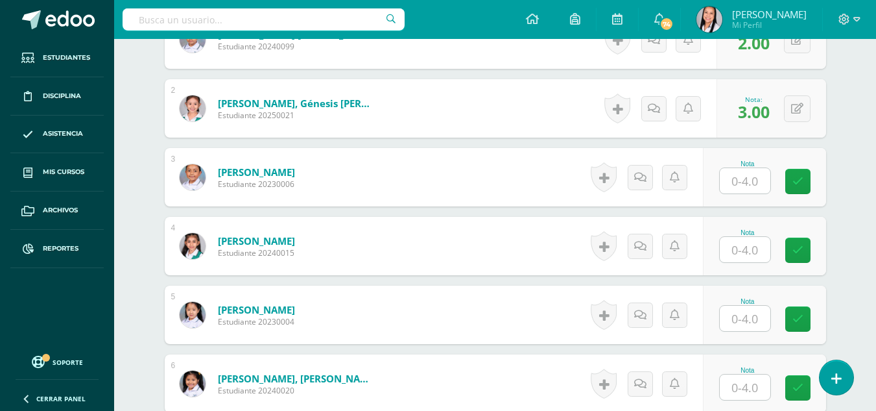
click at [750, 168] on input "text" at bounding box center [745, 180] width 51 height 25
type input "4"
click at [819, 169] on link at bounding box center [807, 182] width 26 height 26
click at [750, 237] on input "text" at bounding box center [745, 249] width 51 height 25
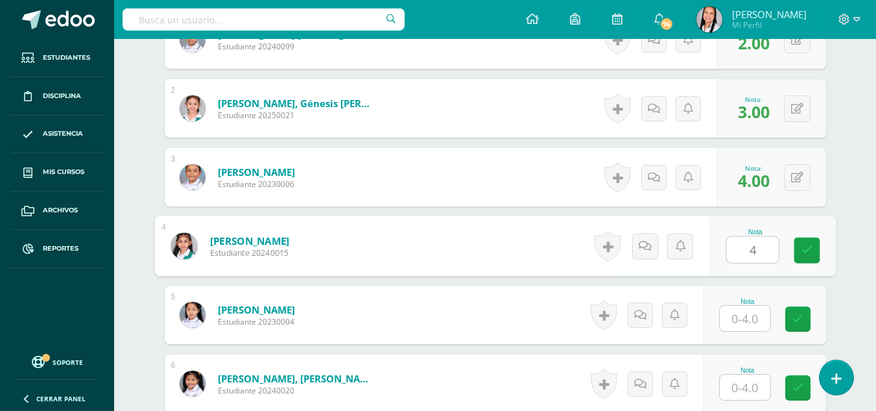
type input "4"
drag, startPoint x: 791, startPoint y: 227, endPoint x: 783, endPoint y: 260, distance: 34.0
click at [791, 230] on div "Nota 4" at bounding box center [764, 246] width 123 height 58
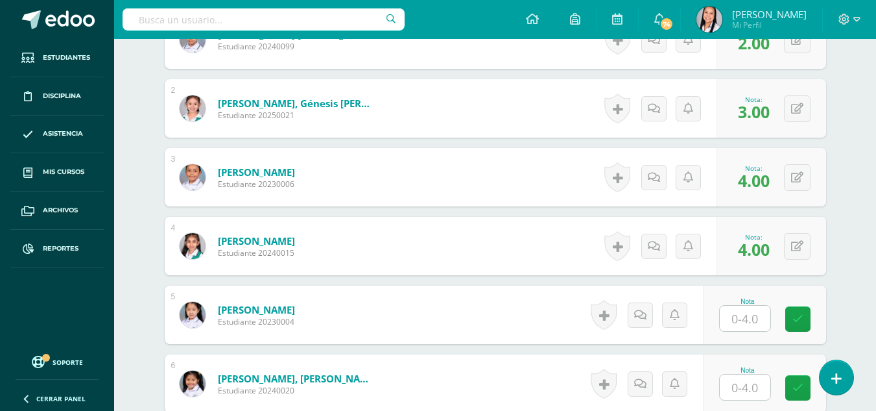
click at [751, 305] on input "text" at bounding box center [745, 317] width 51 height 25
type input "4"
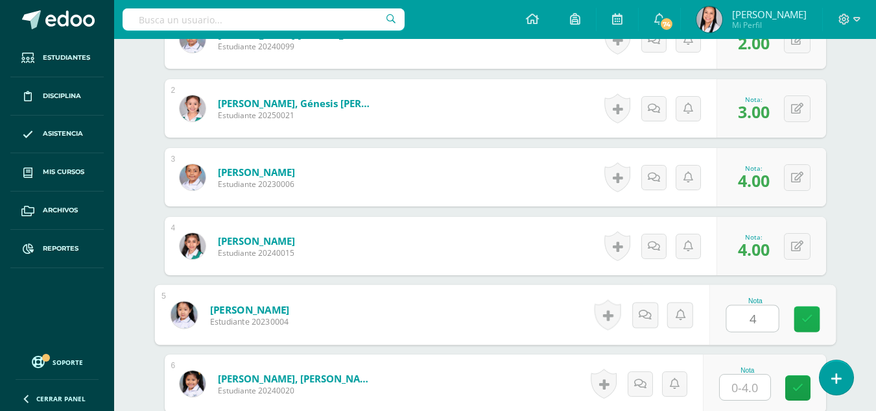
click at [802, 313] on icon at bounding box center [807, 318] width 12 height 11
drag, startPoint x: 744, startPoint y: 367, endPoint x: 757, endPoint y: 363, distance: 13.7
click at [744, 374] on input "text" at bounding box center [745, 386] width 51 height 25
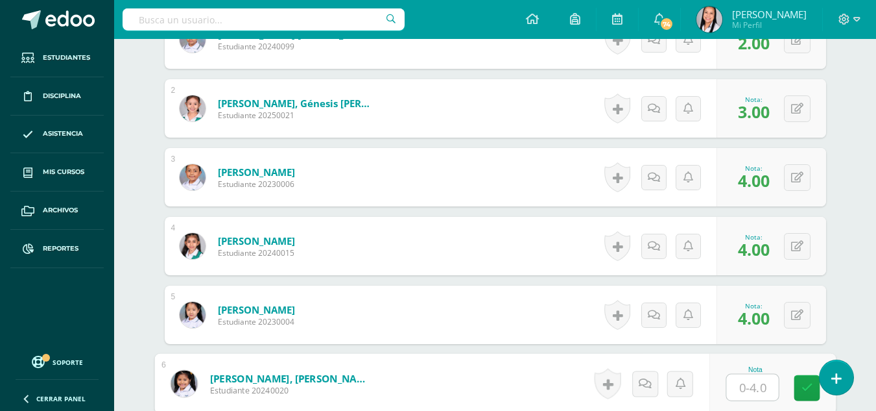
type input "4"
click at [808, 382] on icon at bounding box center [807, 387] width 12 height 11
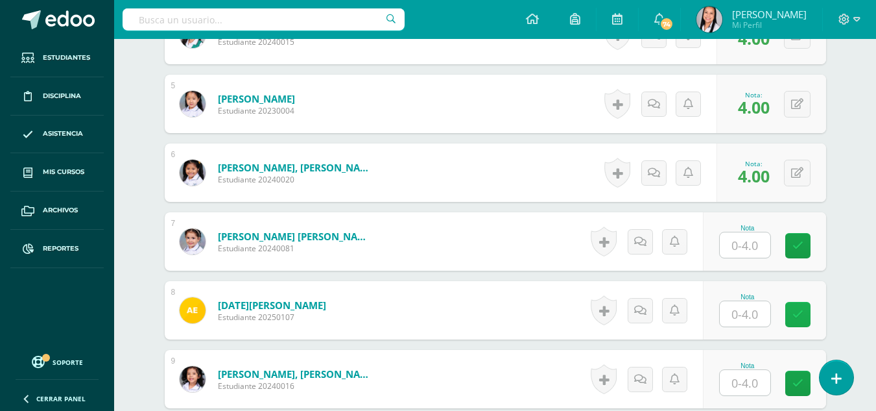
scroll to position [717, 0]
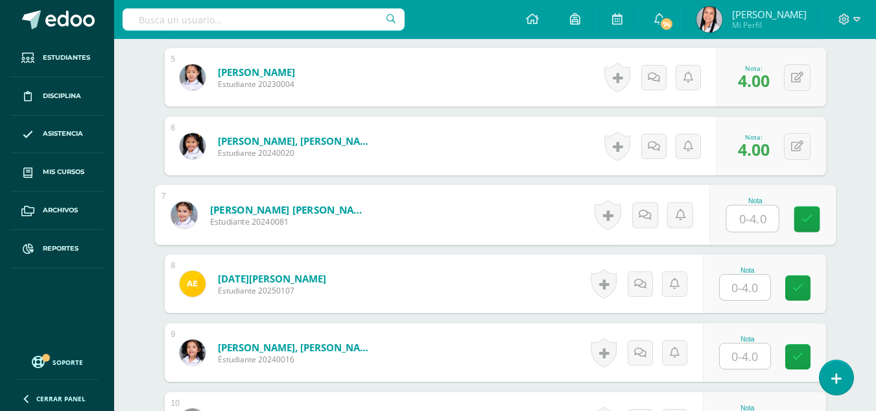
click at [746, 206] on input "text" at bounding box center [752, 219] width 52 height 26
type input "4"
click at [802, 213] on icon at bounding box center [807, 218] width 12 height 11
click at [748, 274] on input "text" at bounding box center [745, 286] width 51 height 25
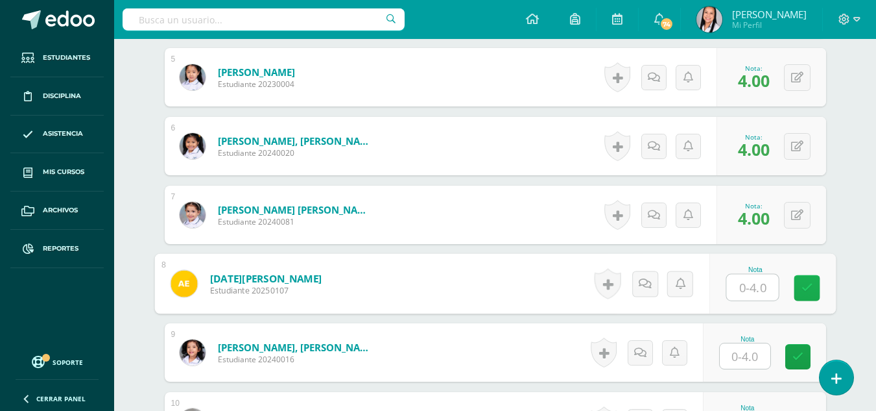
type input "0"
click at [807, 282] on icon at bounding box center [807, 287] width 12 height 11
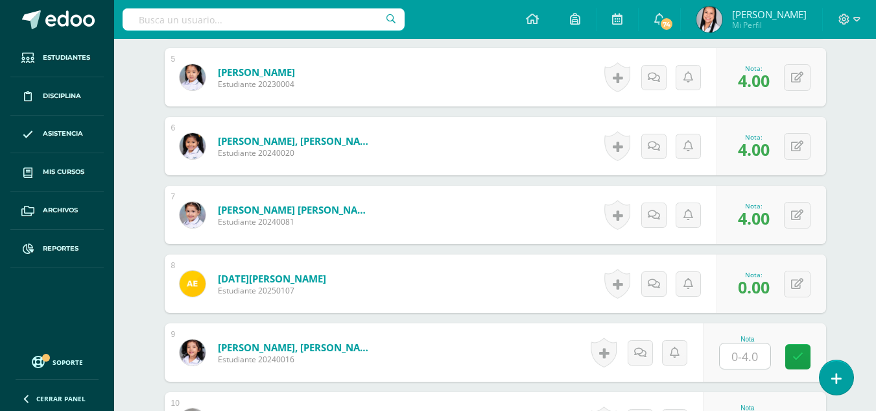
drag, startPoint x: 748, startPoint y: 334, endPoint x: 766, endPoint y: 334, distance: 18.2
click at [752, 343] on input "text" at bounding box center [745, 355] width 51 height 25
type input "4"
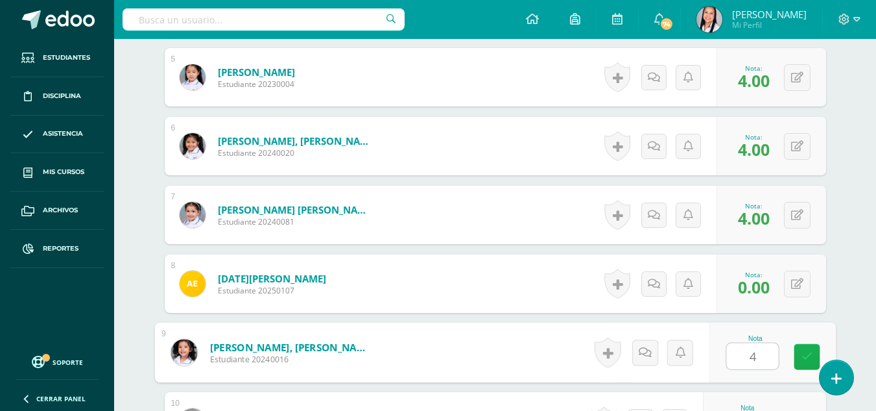
click at [808, 351] on icon at bounding box center [807, 356] width 12 height 11
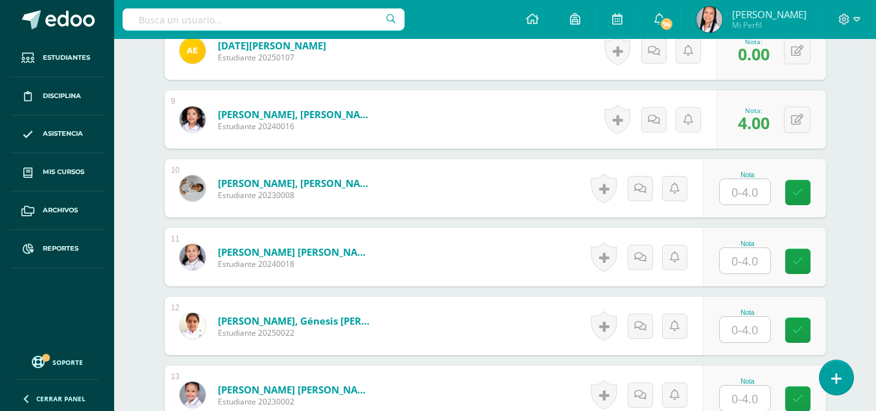
scroll to position [955, 0]
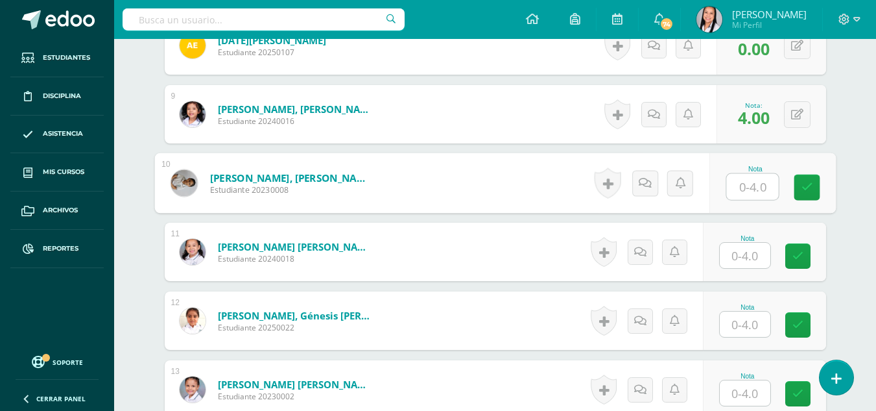
click at [747, 174] on input "text" at bounding box center [752, 187] width 52 height 26
type input "4"
click at [809, 182] on icon at bounding box center [807, 187] width 12 height 11
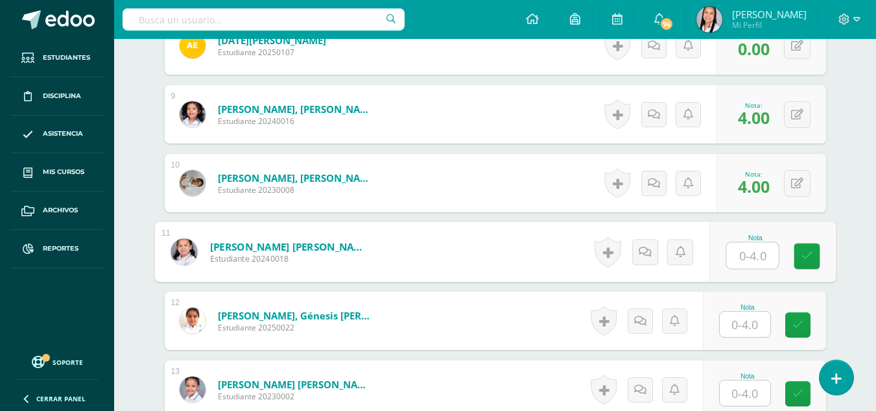
click at [756, 243] on input "text" at bounding box center [752, 256] width 52 height 26
type input "4"
drag, startPoint x: 804, startPoint y: 226, endPoint x: 793, endPoint y: 248, distance: 25.0
click at [800, 243] on link at bounding box center [807, 256] width 26 height 26
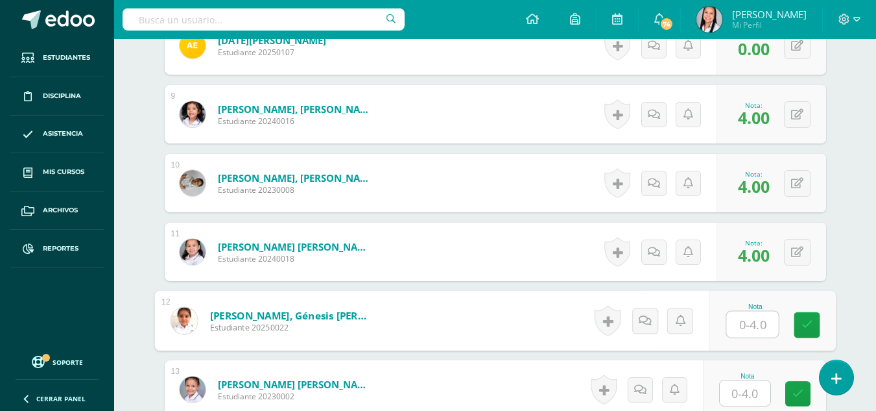
click at [744, 311] on input "text" at bounding box center [752, 324] width 52 height 26
type input "4"
click at [804, 319] on icon at bounding box center [807, 324] width 12 height 11
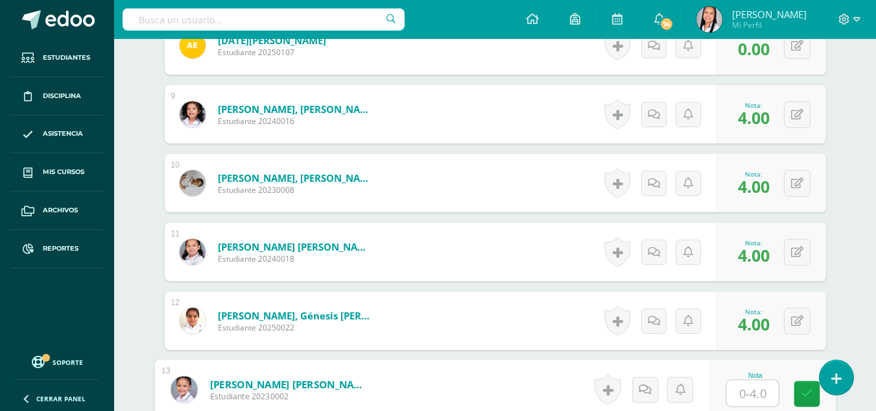
click at [756, 380] on input "text" at bounding box center [752, 393] width 52 height 26
type input "4"
click at [805, 388] on icon at bounding box center [807, 393] width 12 height 11
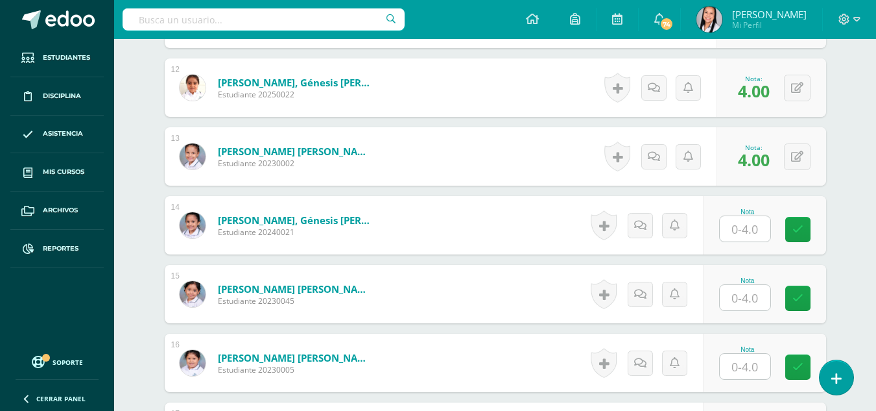
scroll to position [1193, 0]
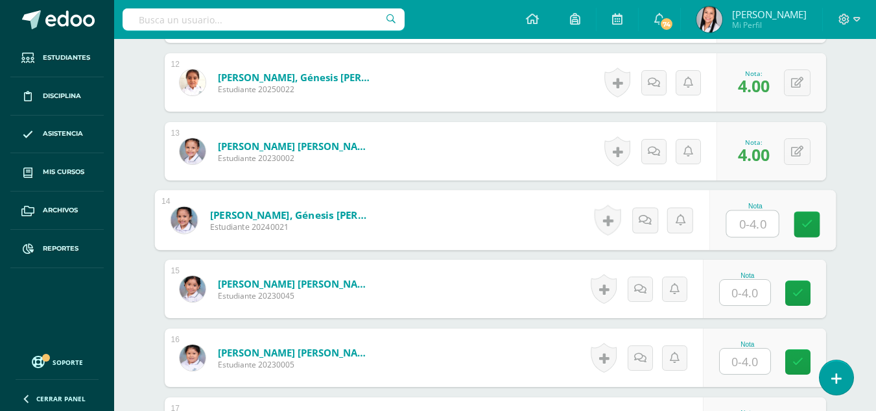
drag, startPoint x: 750, startPoint y: 192, endPoint x: 781, endPoint y: 196, distance: 32.0
click at [757, 211] on input "text" at bounding box center [752, 224] width 52 height 26
type input "4"
click at [798, 211] on link at bounding box center [807, 224] width 26 height 26
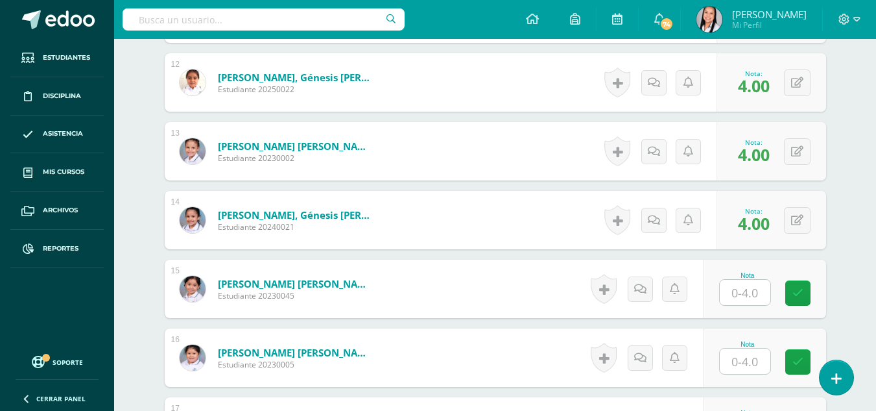
drag, startPoint x: 757, startPoint y: 257, endPoint x: 765, endPoint y: 267, distance: 12.5
click at [757, 280] on input "text" at bounding box center [745, 292] width 51 height 25
type input "4"
drag, startPoint x: 800, startPoint y: 268, endPoint x: 767, endPoint y: 308, distance: 52.1
click at [799, 280] on link at bounding box center [807, 293] width 26 height 26
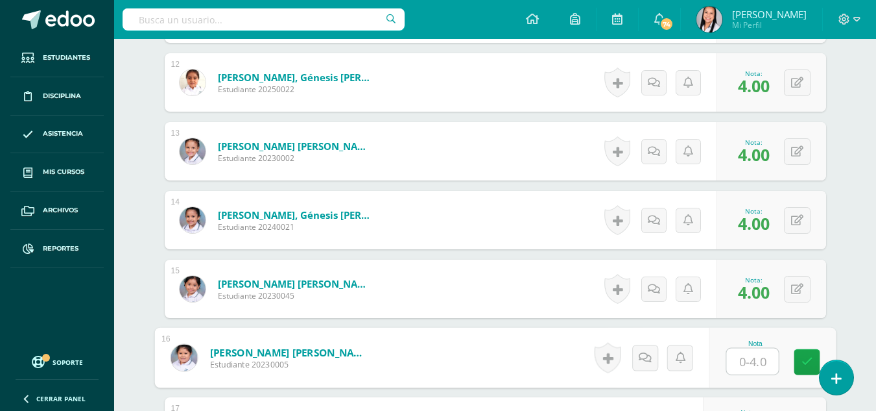
drag, startPoint x: 745, startPoint y: 329, endPoint x: 774, endPoint y: 336, distance: 29.9
click at [750, 348] on input "text" at bounding box center [752, 361] width 52 height 26
type input "4"
click at [804, 356] on icon at bounding box center [807, 361] width 12 height 11
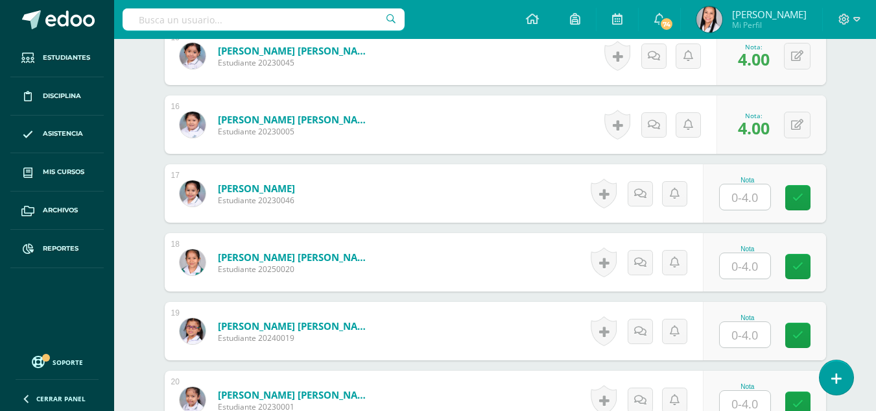
scroll to position [1431, 0]
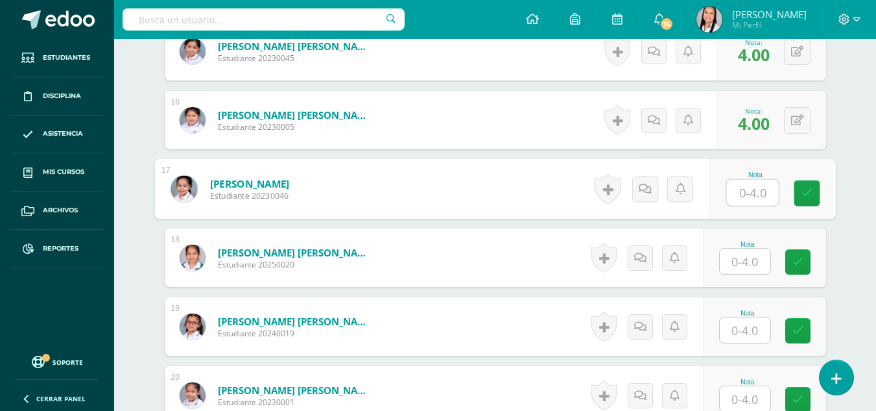
click at [752, 180] on input "text" at bounding box center [752, 193] width 52 height 26
type input "4"
click at [801, 187] on icon at bounding box center [807, 192] width 12 height 11
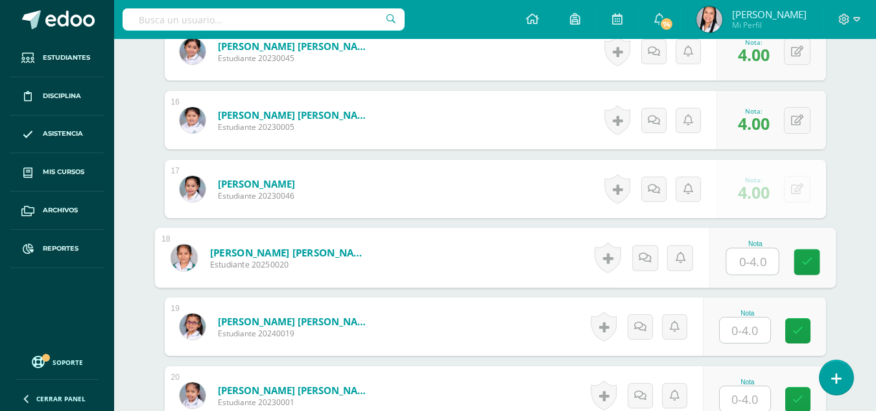
drag, startPoint x: 751, startPoint y: 235, endPoint x: 790, endPoint y: 235, distance: 38.9
click at [760, 248] on input "text" at bounding box center [752, 261] width 52 height 26
type input "4"
drag, startPoint x: 805, startPoint y: 235, endPoint x: 800, endPoint y: 244, distance: 9.9
click at [803, 256] on icon at bounding box center [807, 261] width 12 height 11
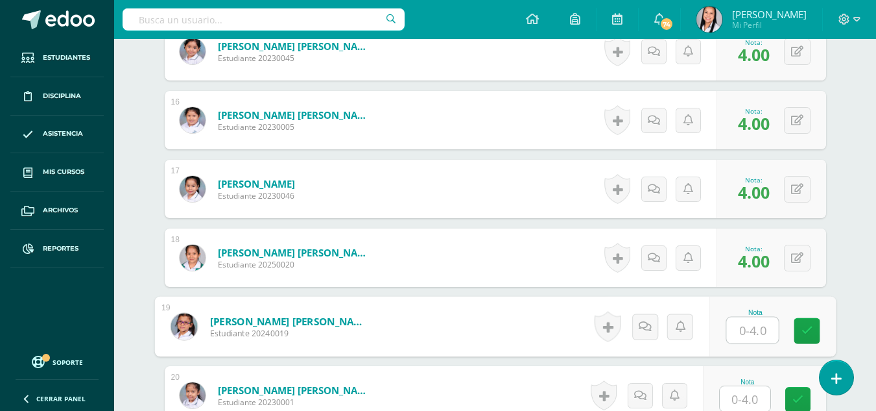
click at [748, 317] on input "text" at bounding box center [752, 330] width 52 height 26
type input "4"
click at [798, 318] on link at bounding box center [807, 331] width 26 height 26
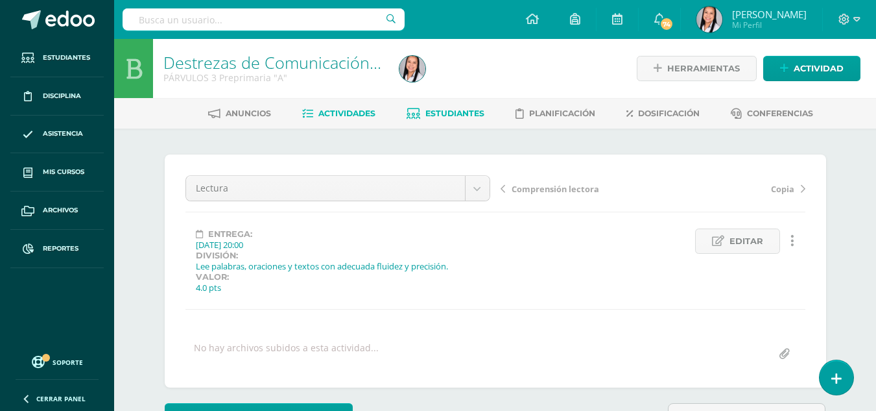
click at [449, 117] on span "Estudiantes" at bounding box center [454, 113] width 59 height 10
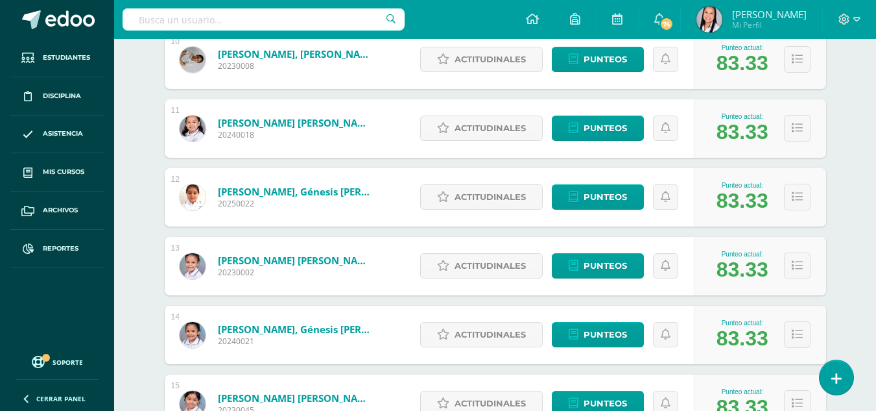
scroll to position [1106, 0]
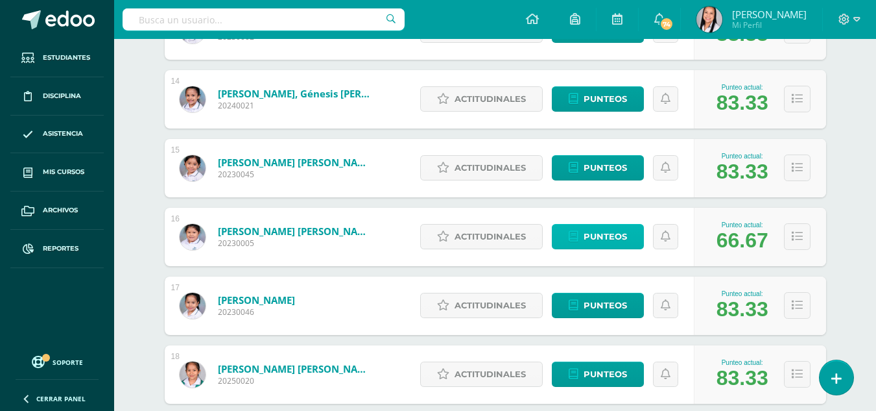
click at [608, 237] on span "Punteos" at bounding box center [605, 236] width 43 height 24
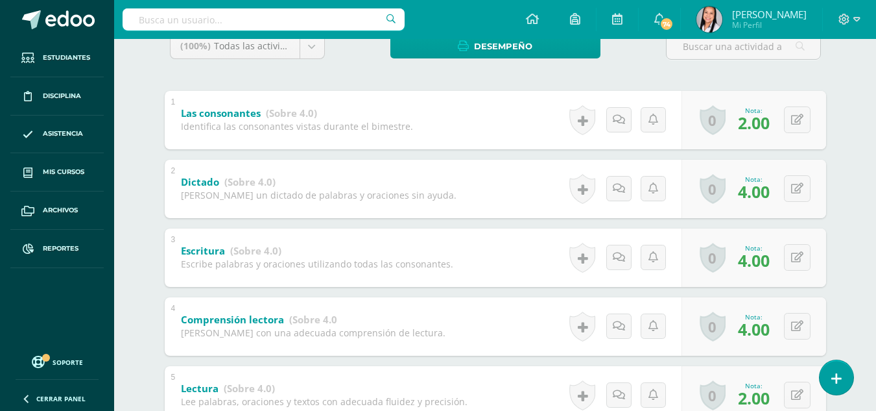
scroll to position [238, 0]
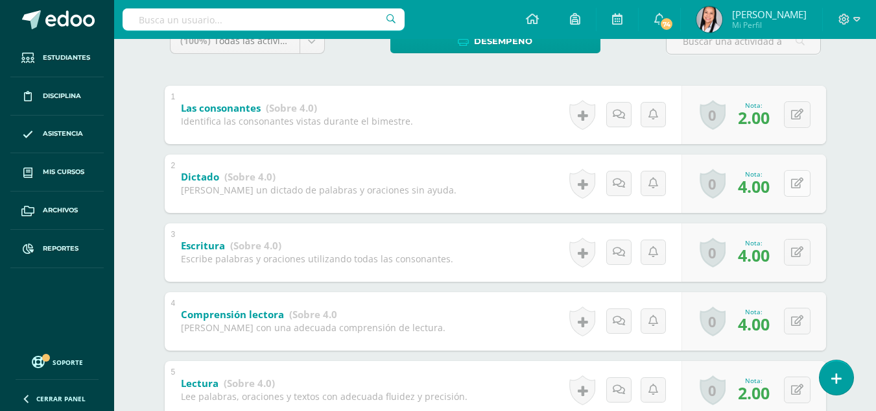
click at [795, 182] on button at bounding box center [797, 183] width 27 height 27
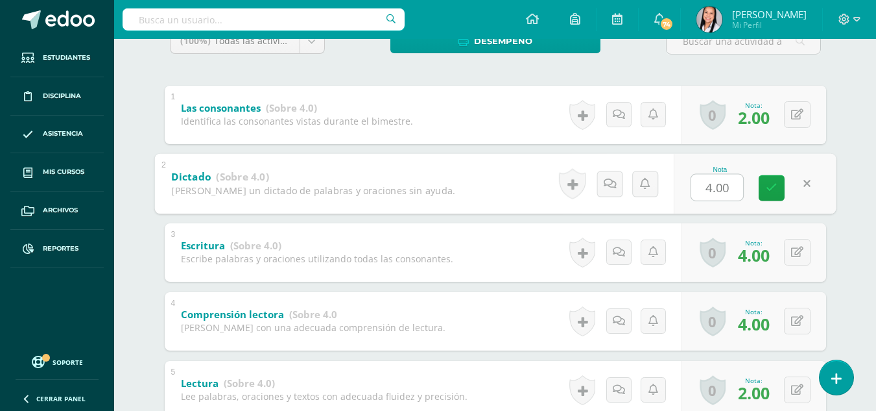
type input "2"
click at [772, 183] on icon at bounding box center [772, 187] width 12 height 11
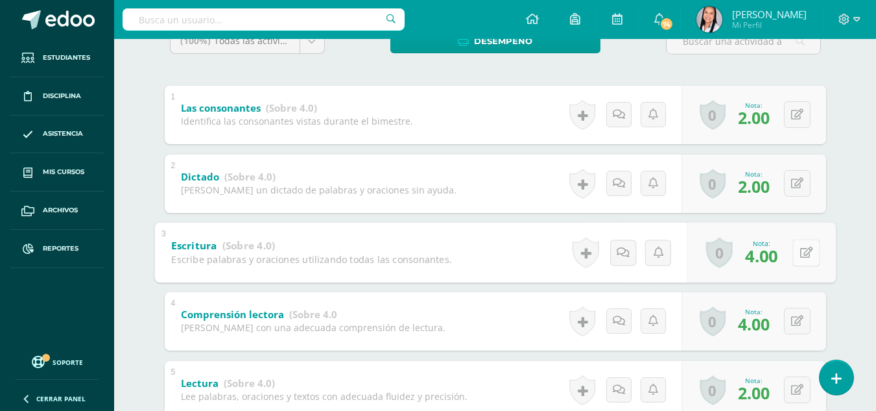
click at [792, 252] on button at bounding box center [805, 252] width 27 height 27
type input "2"
click at [776, 256] on icon at bounding box center [772, 256] width 12 height 11
click at [761, 322] on span "4.00" at bounding box center [754, 324] width 32 height 22
click at [800, 319] on icon at bounding box center [797, 320] width 12 height 11
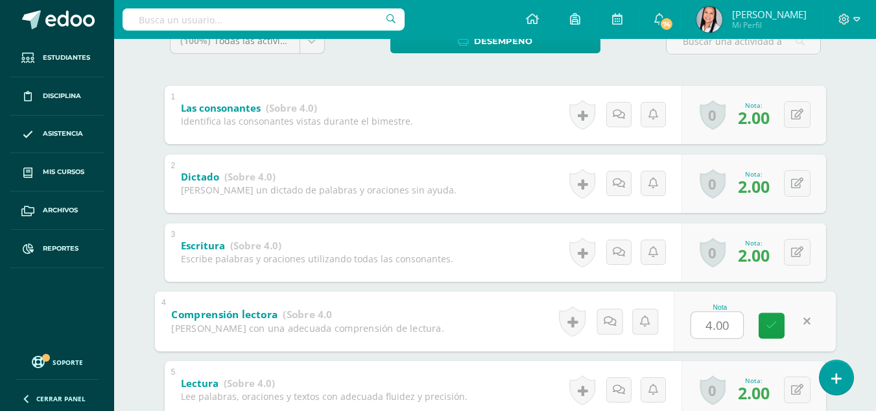
type input "3"
click at [768, 325] on icon at bounding box center [772, 325] width 12 height 11
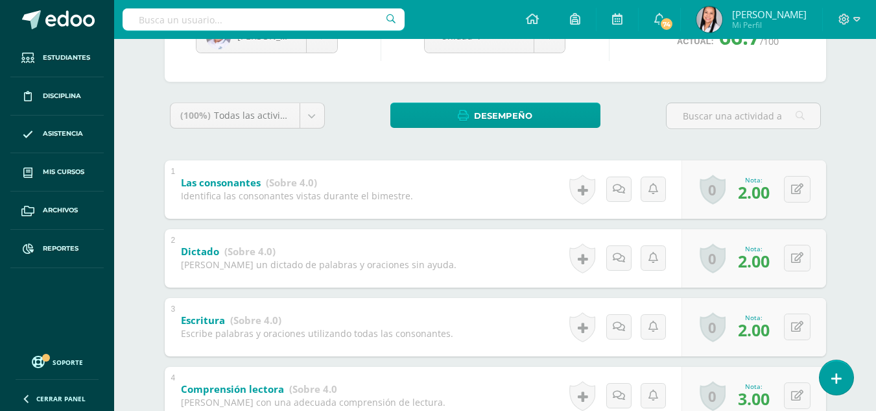
scroll to position [401, 0]
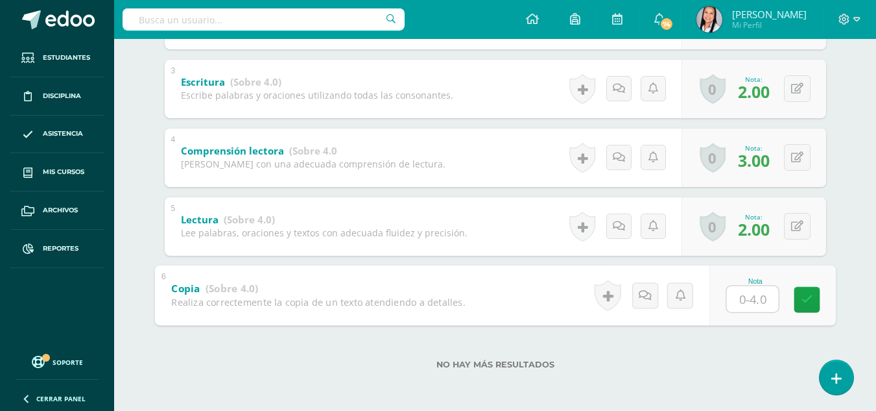
click at [756, 302] on input "text" at bounding box center [752, 298] width 52 height 26
type input "3"
click at [804, 300] on icon at bounding box center [807, 299] width 12 height 11
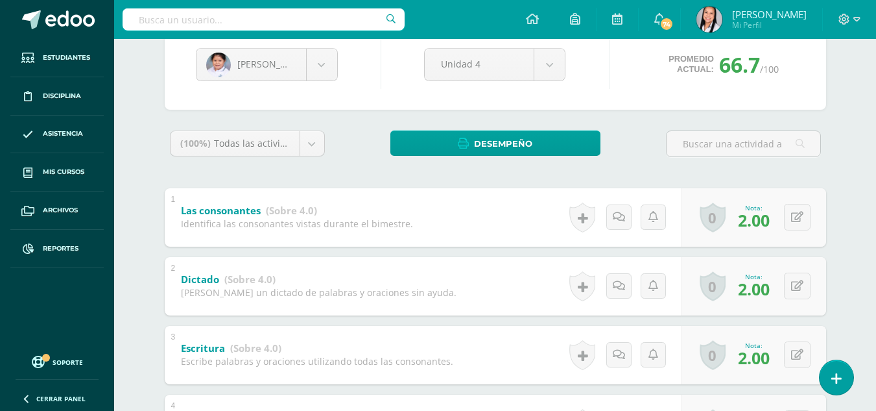
scroll to position [0, 0]
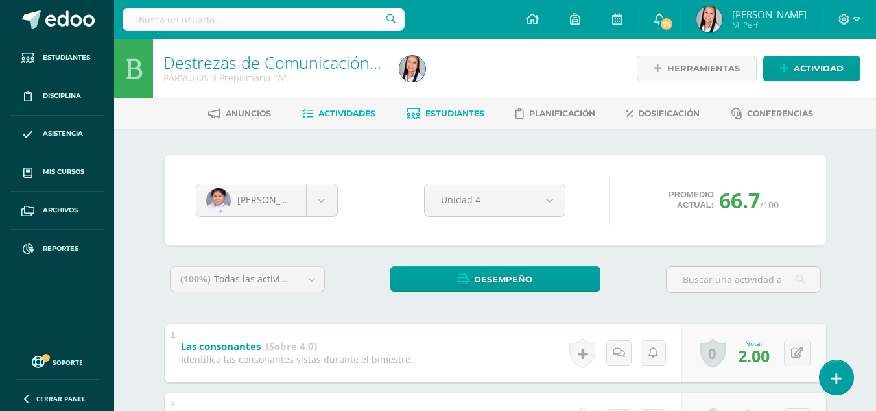
click at [333, 114] on span "Actividades" at bounding box center [346, 113] width 57 height 10
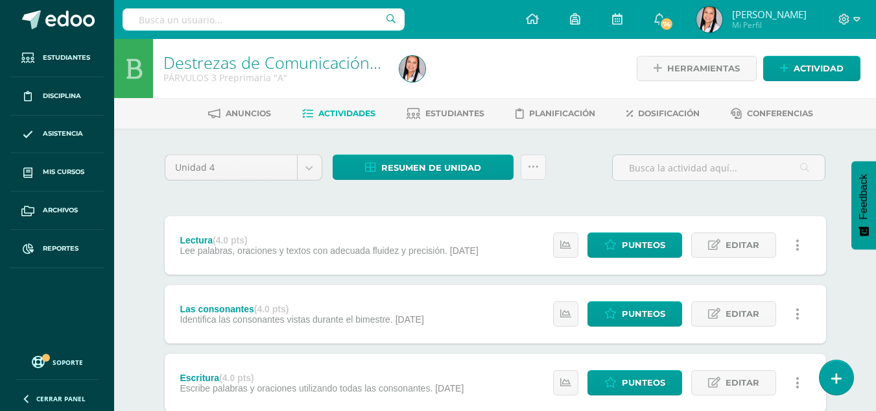
scroll to position [238, 0]
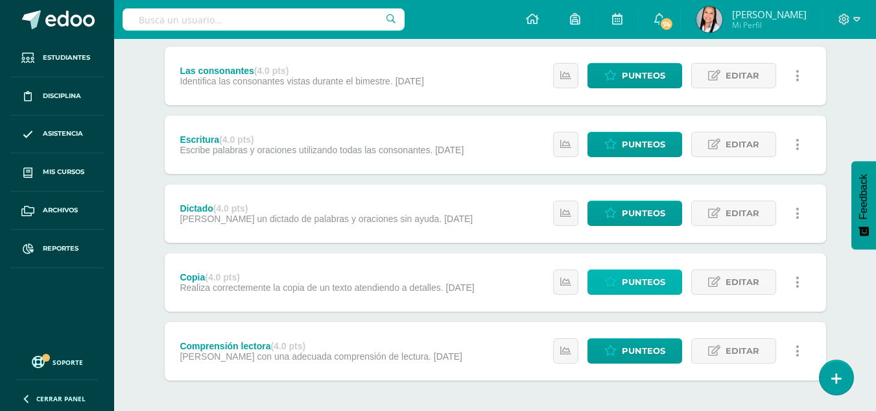
click at [649, 283] on span "Punteos" at bounding box center [643, 282] width 43 height 24
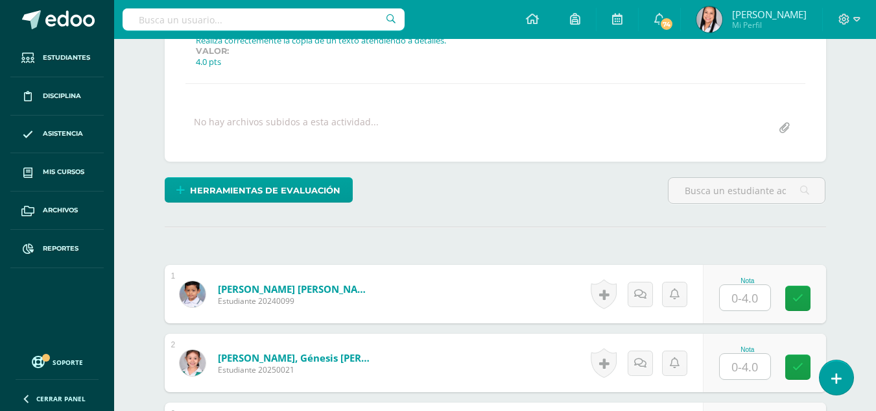
scroll to position [220, 0]
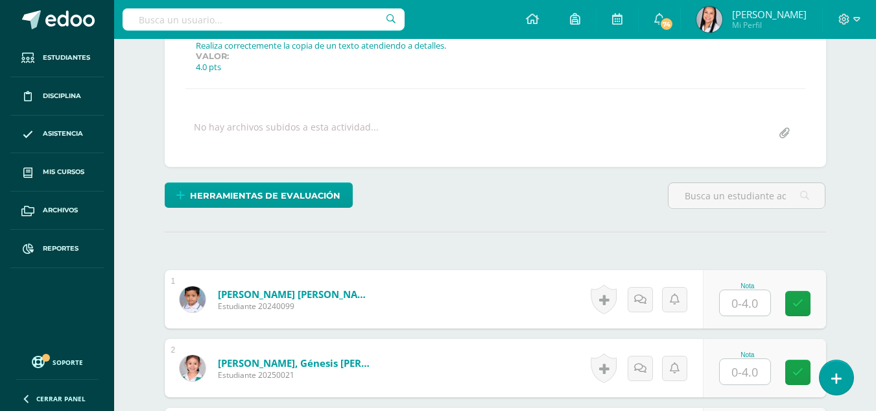
click at [750, 310] on input "text" at bounding box center [745, 302] width 51 height 25
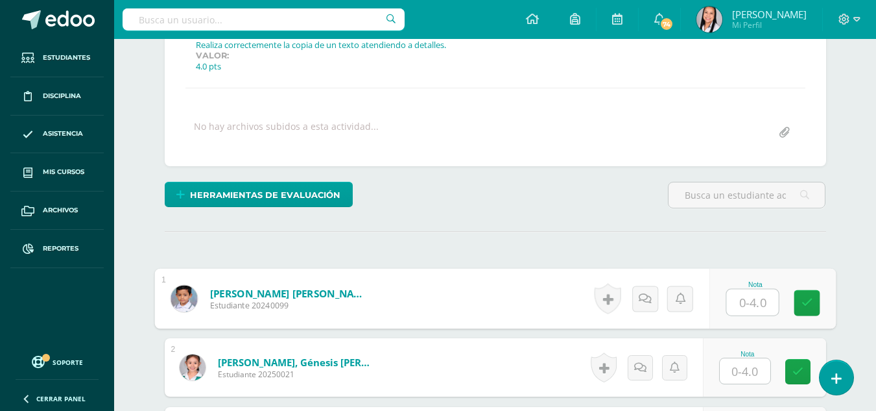
scroll to position [222, 0]
type input "3"
click at [802, 304] on icon at bounding box center [807, 301] width 12 height 11
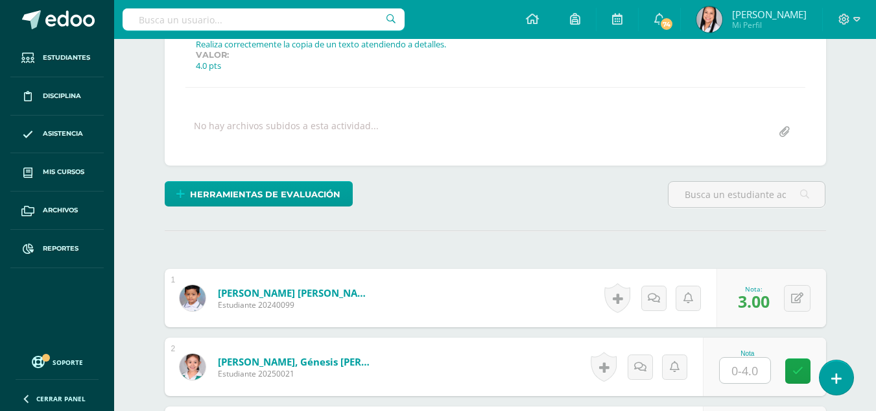
click at [752, 362] on input "text" at bounding box center [745, 369] width 51 height 25
type input "4"
click at [801, 365] on icon at bounding box center [807, 370] width 12 height 11
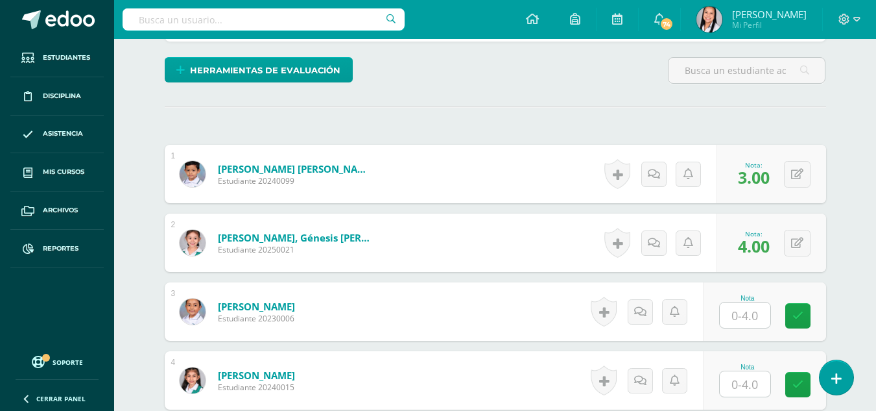
scroll to position [460, 0]
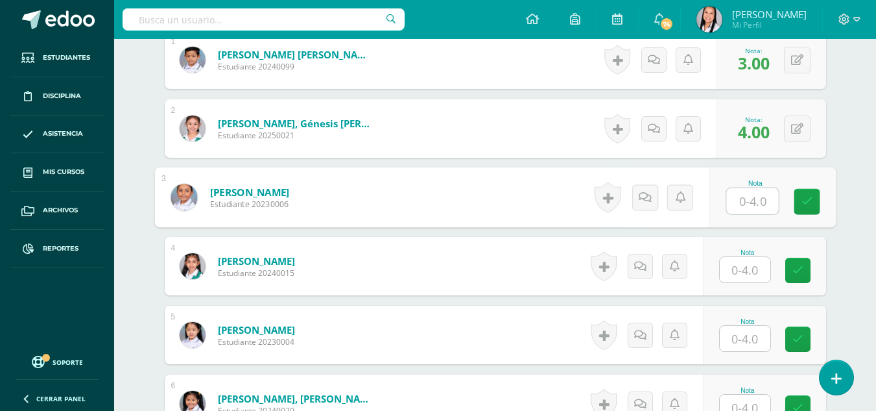
click at [752, 201] on input "text" at bounding box center [752, 201] width 52 height 26
drag, startPoint x: 797, startPoint y: 201, endPoint x: 737, endPoint y: 254, distance: 79.5
click at [793, 204] on div "Nota 4" at bounding box center [772, 197] width 126 height 60
type input "4"
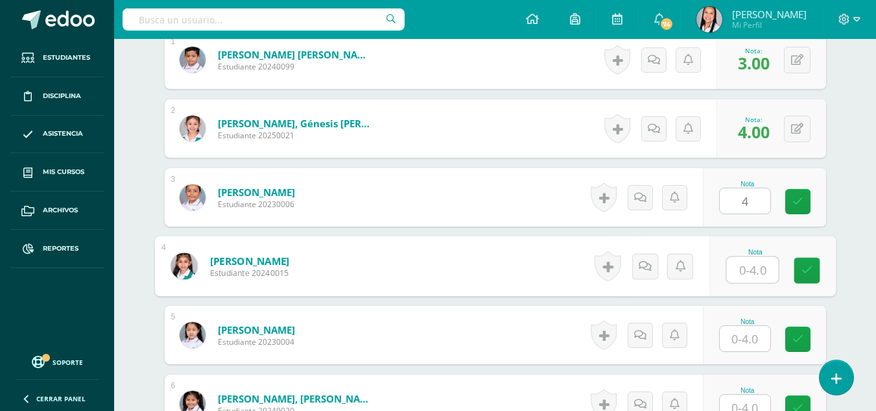
click at [746, 266] on input "text" at bounding box center [752, 270] width 52 height 26
type input "4"
drag, startPoint x: 799, startPoint y: 271, endPoint x: 761, endPoint y: 305, distance: 51.0
click at [797, 272] on link at bounding box center [807, 270] width 26 height 26
drag, startPoint x: 746, startPoint y: 330, endPoint x: 763, endPoint y: 335, distance: 17.0
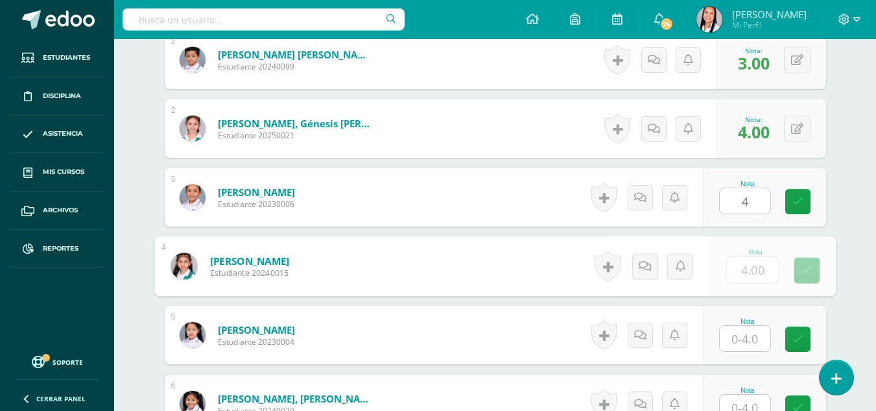
click at [750, 333] on input "text" at bounding box center [745, 338] width 51 height 25
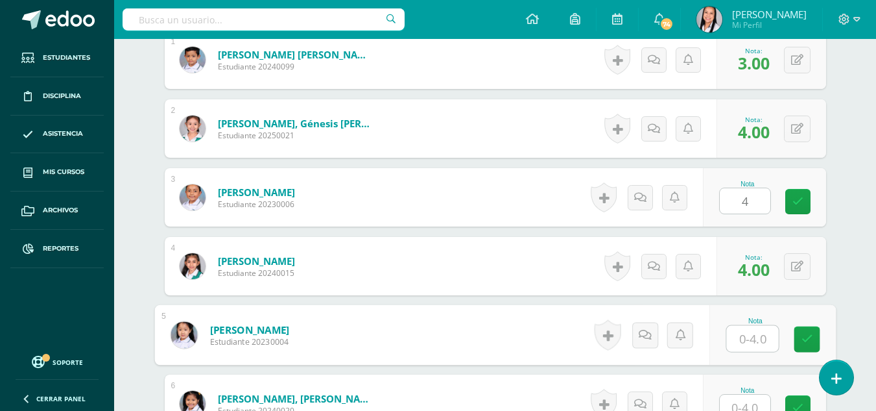
type input "4"
click at [804, 337] on icon at bounding box center [807, 338] width 12 height 11
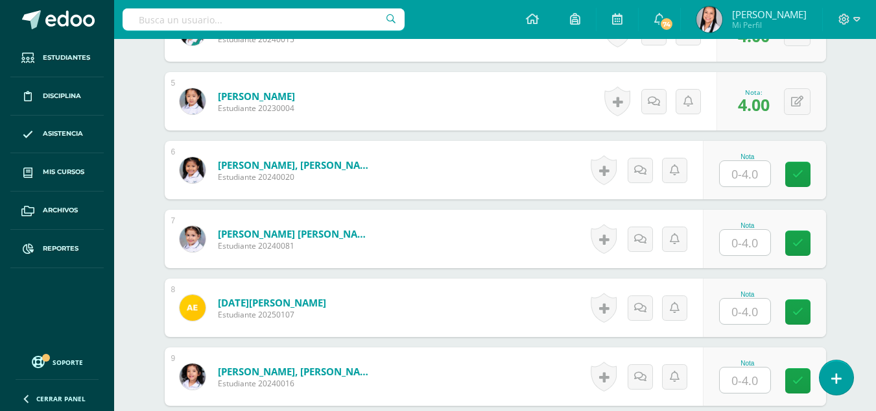
scroll to position [697, 0]
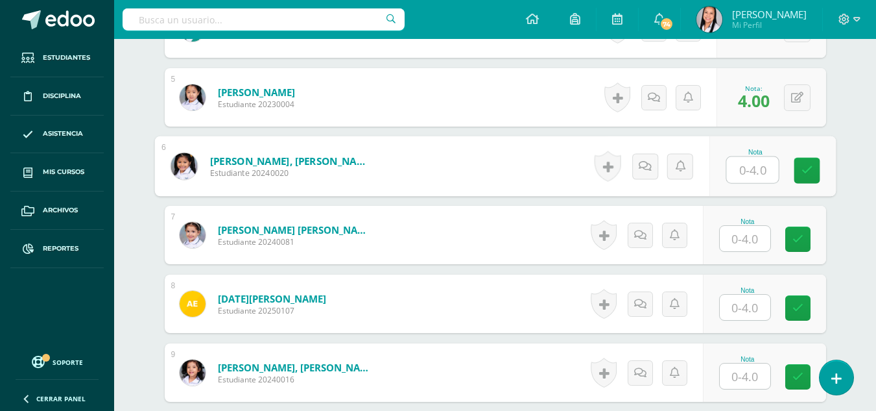
click at [754, 169] on input "text" at bounding box center [752, 170] width 52 height 26
type input "4"
click at [803, 171] on icon at bounding box center [807, 170] width 12 height 11
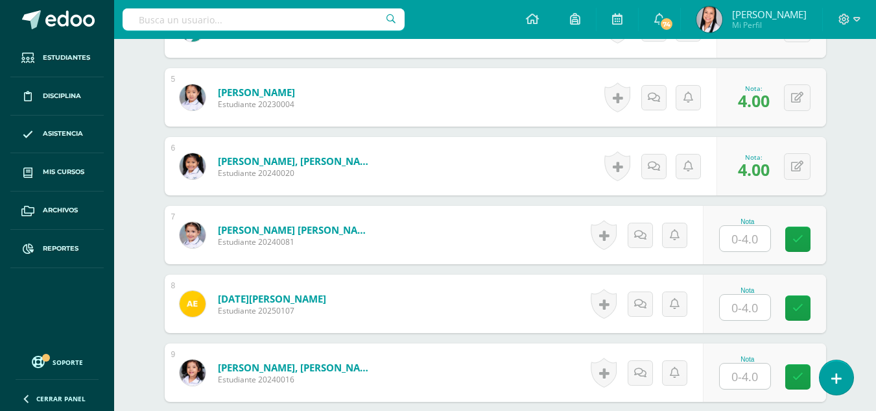
drag, startPoint x: 754, startPoint y: 233, endPoint x: 765, endPoint y: 236, distance: 10.7
click at [756, 234] on input "text" at bounding box center [745, 238] width 51 height 25
type input "4"
click at [809, 238] on icon at bounding box center [807, 238] width 12 height 11
click at [750, 302] on input "text" at bounding box center [745, 306] width 51 height 25
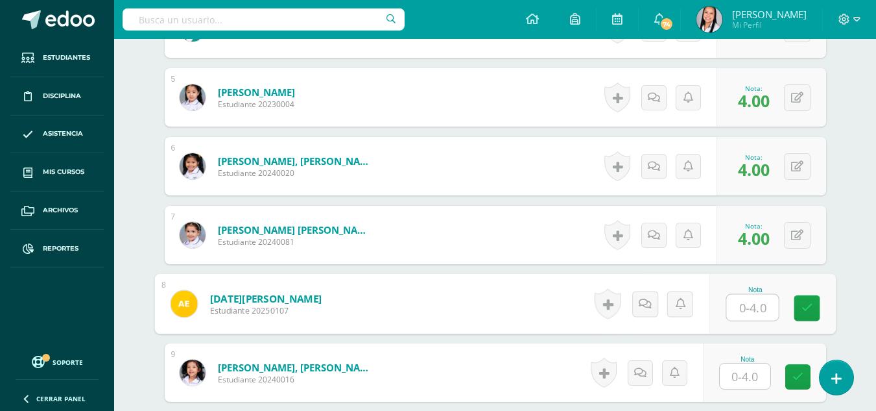
type input "0"
click at [803, 305] on icon at bounding box center [807, 307] width 12 height 11
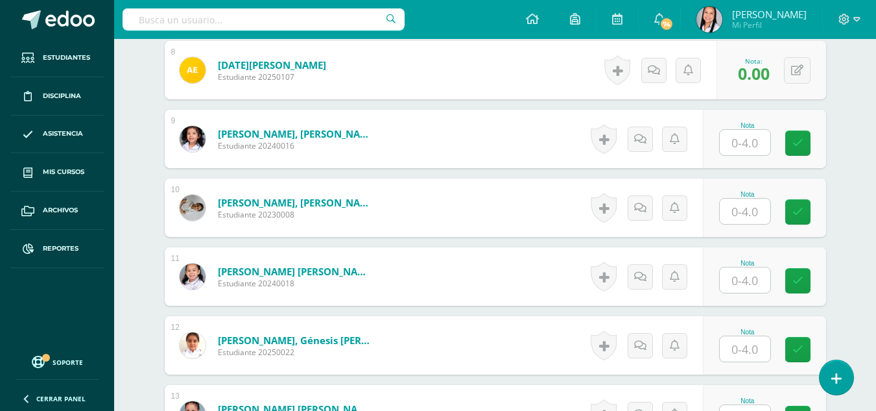
scroll to position [935, 0]
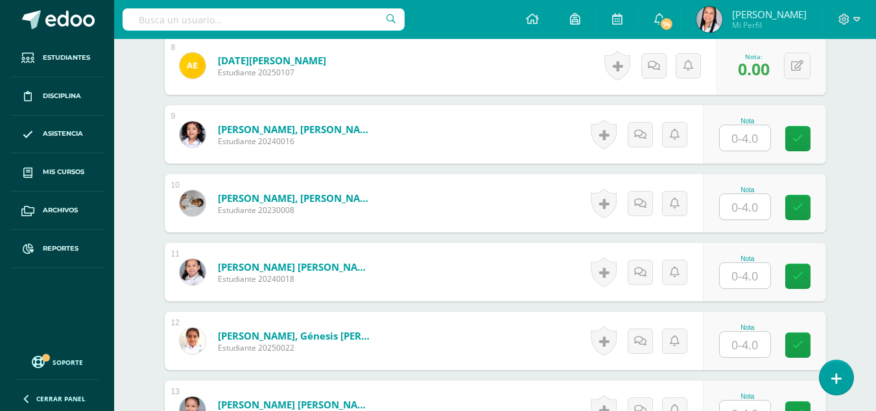
click at [752, 142] on input "text" at bounding box center [745, 137] width 51 height 25
type input "4"
click at [798, 138] on link at bounding box center [807, 139] width 26 height 26
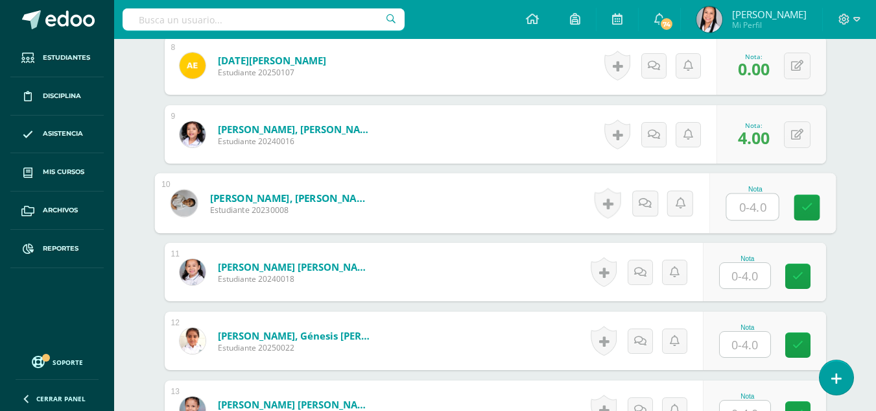
click at [755, 207] on input "text" at bounding box center [752, 207] width 52 height 26
type input "4"
drag, startPoint x: 812, startPoint y: 206, endPoint x: 763, endPoint y: 253, distance: 67.9
click at [810, 206] on icon at bounding box center [807, 207] width 12 height 11
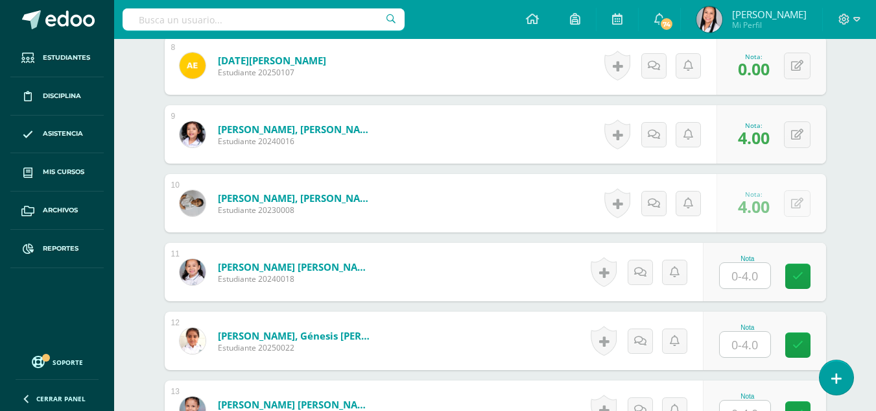
click at [756, 273] on input "text" at bounding box center [745, 275] width 51 height 25
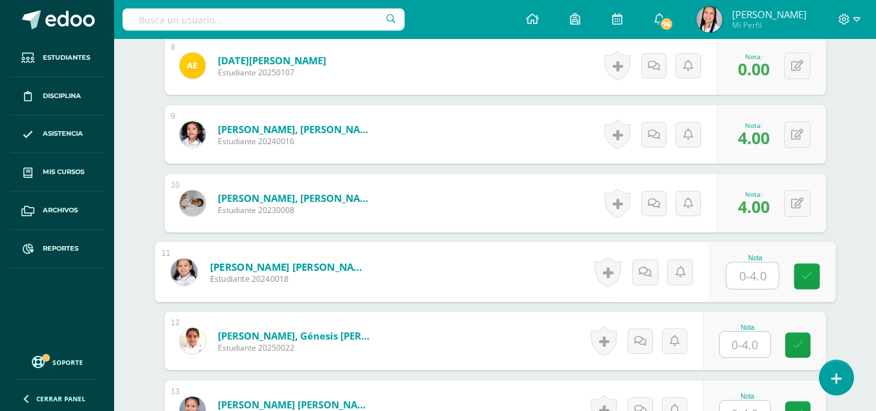
type input "4"
click at [805, 274] on icon at bounding box center [807, 275] width 12 height 11
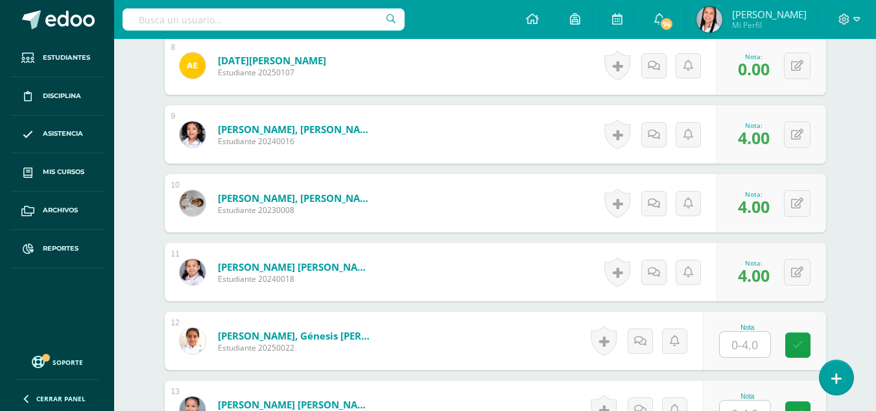
click at [754, 339] on input "text" at bounding box center [745, 343] width 51 height 25
type input "4"
click at [800, 342] on link at bounding box center [807, 345] width 26 height 26
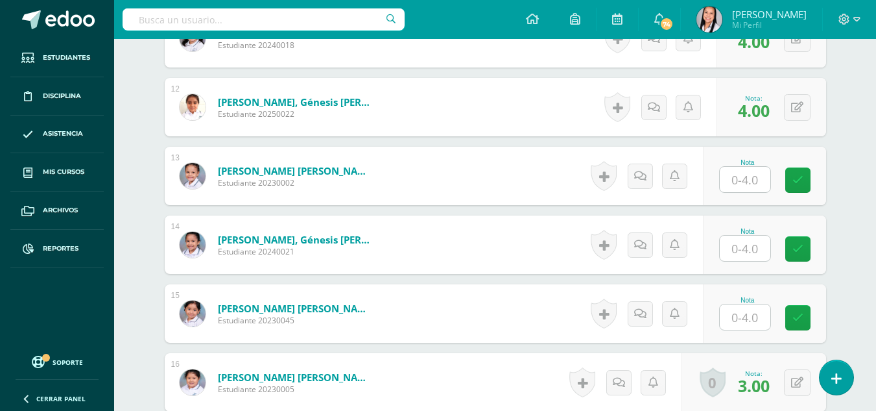
scroll to position [1173, 0]
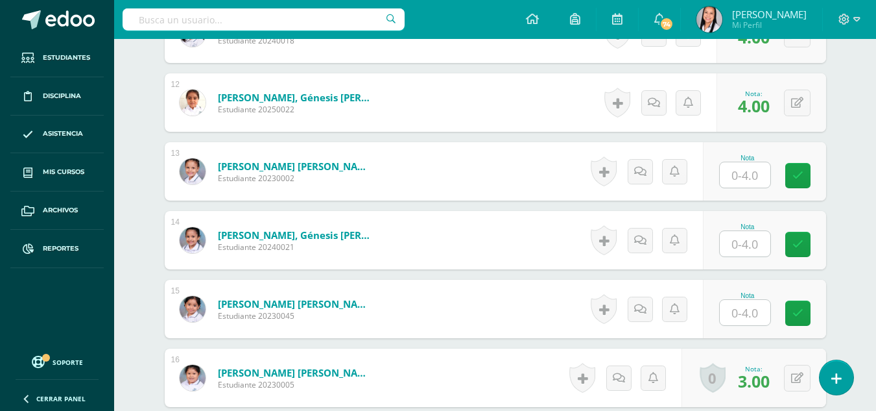
click at [751, 173] on input "text" at bounding box center [745, 174] width 51 height 25
type input "4"
click at [801, 174] on icon at bounding box center [807, 175] width 12 height 11
drag, startPoint x: 748, startPoint y: 239, endPoint x: 756, endPoint y: 241, distance: 8.5
click at [748, 239] on input "text" at bounding box center [745, 243] width 51 height 25
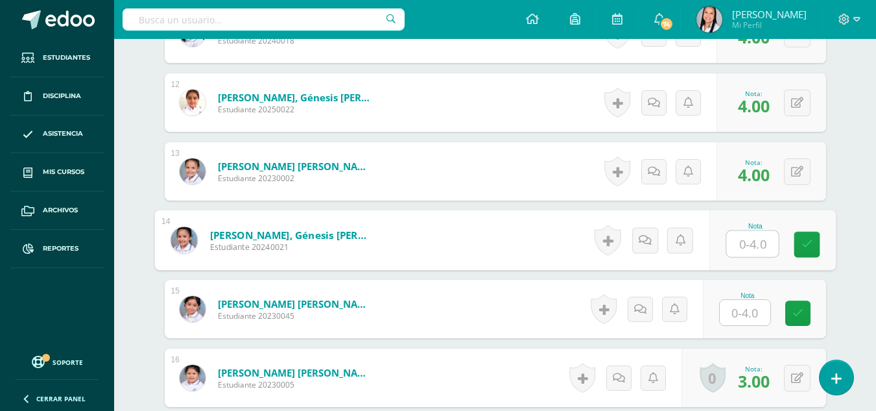
type input "4"
click at [804, 244] on icon at bounding box center [807, 244] width 12 height 11
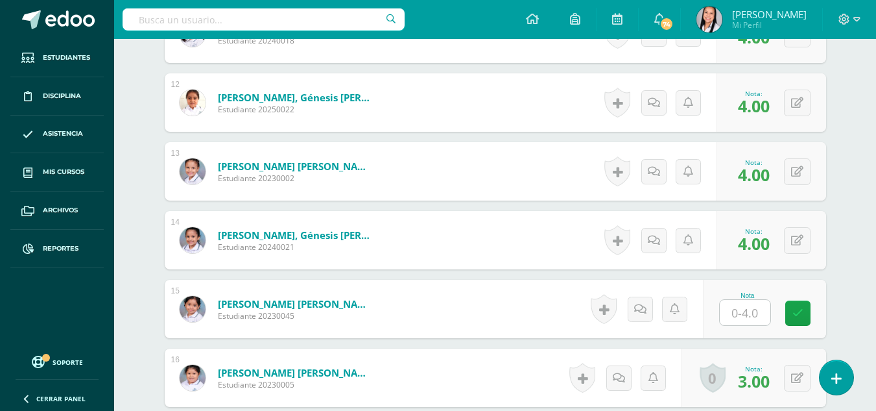
click at [752, 316] on input "text" at bounding box center [745, 312] width 51 height 25
type input "4"
drag, startPoint x: 801, startPoint y: 313, endPoint x: 793, endPoint y: 308, distance: 9.4
click at [801, 314] on icon at bounding box center [807, 312] width 12 height 11
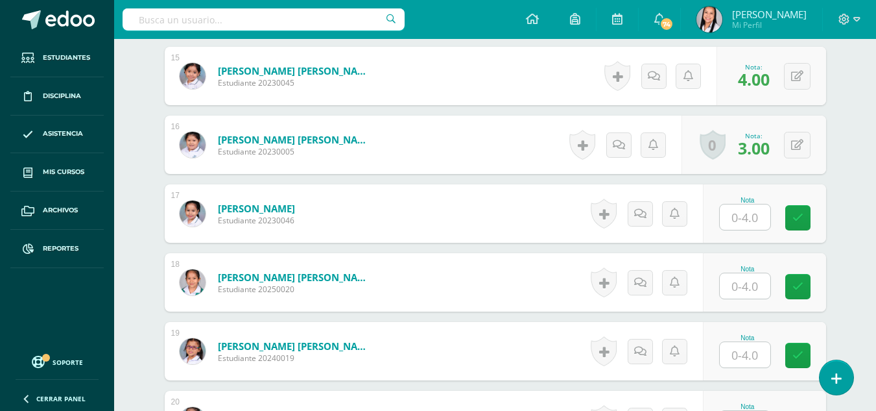
scroll to position [1411, 0]
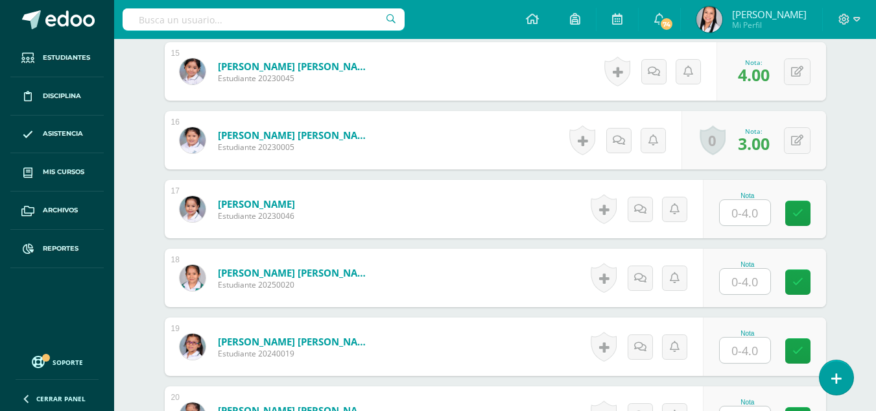
click at [753, 211] on input "text" at bounding box center [745, 212] width 51 height 25
type input "4"
click at [803, 213] on icon at bounding box center [807, 213] width 12 height 11
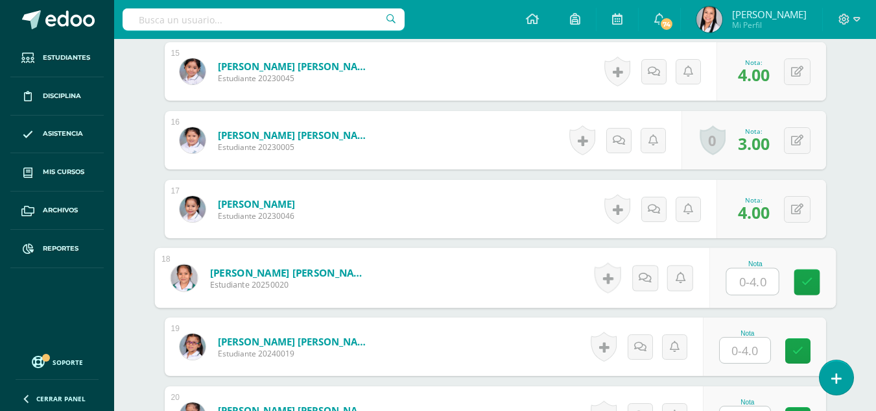
click at [752, 280] on input "text" at bounding box center [752, 281] width 52 height 26
type input "4"
drag, startPoint x: 802, startPoint y: 283, endPoint x: 771, endPoint y: 316, distance: 45.5
click at [801, 283] on icon at bounding box center [807, 281] width 12 height 11
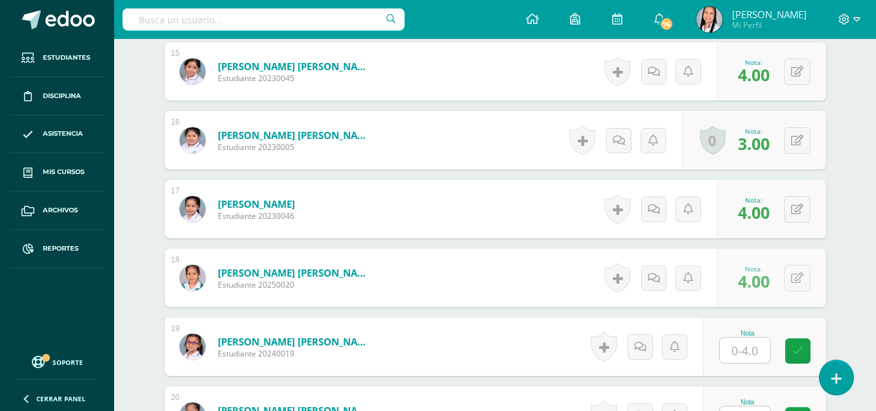
click at [754, 348] on input "text" at bounding box center [745, 349] width 51 height 25
type input "4"
click at [805, 347] on icon at bounding box center [807, 350] width 12 height 11
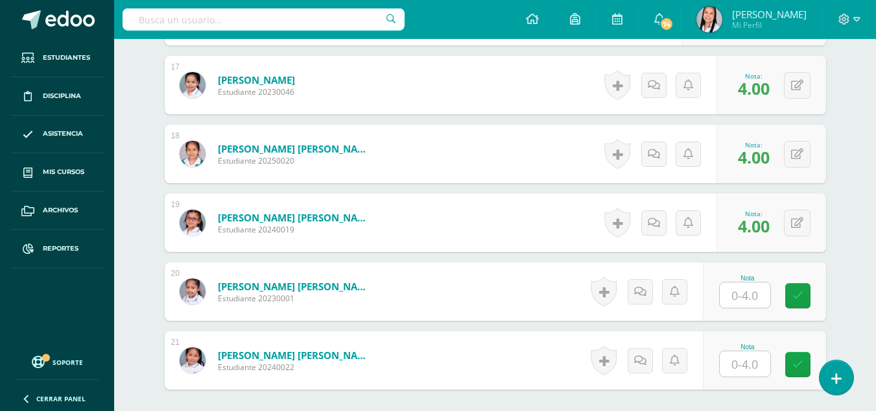
scroll to position [1649, 0]
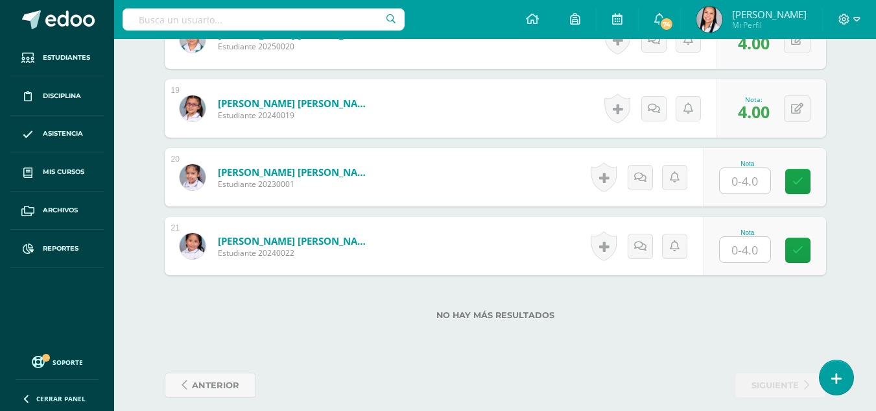
drag, startPoint x: 748, startPoint y: 182, endPoint x: 772, endPoint y: 184, distance: 23.5
click at [750, 182] on input "text" at bounding box center [745, 180] width 51 height 25
type input "4"
click at [800, 182] on link at bounding box center [807, 182] width 26 height 26
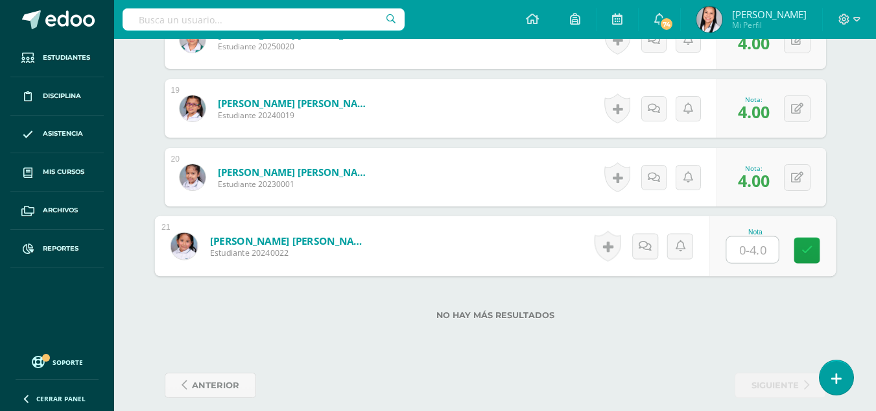
click at [762, 244] on input "text" at bounding box center [752, 250] width 52 height 26
type input "4"
click at [802, 250] on icon at bounding box center [807, 249] width 12 height 11
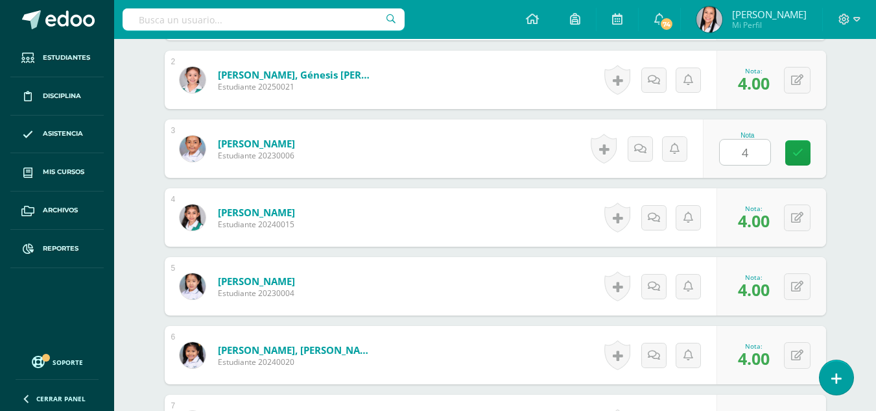
scroll to position [0, 0]
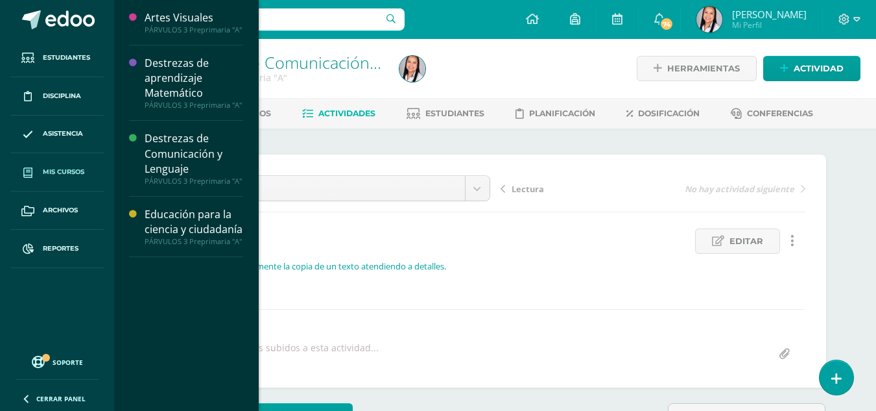
click at [53, 173] on span "Mis cursos" at bounding box center [64, 172] width 42 height 10
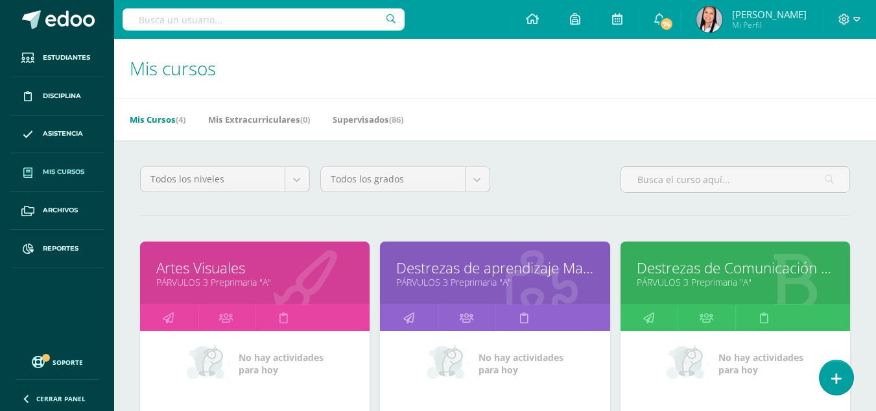
click at [476, 270] on link "Destrezas de aprendizaje Matemático" at bounding box center [494, 267] width 197 height 20
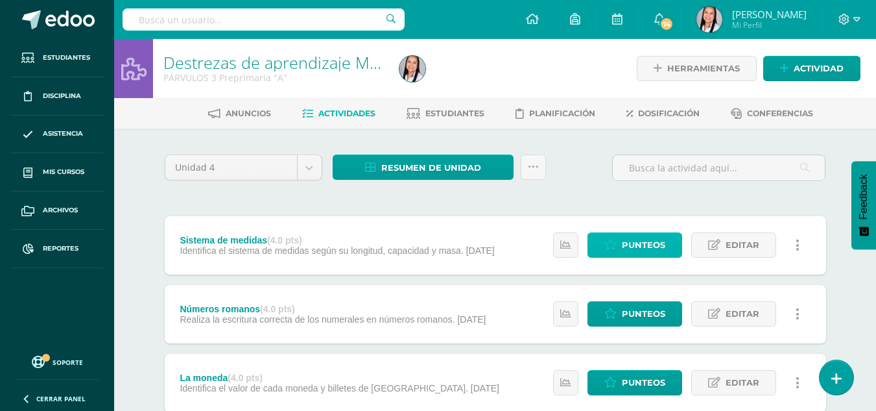
click at [650, 244] on span "Punteos" at bounding box center [643, 245] width 43 height 24
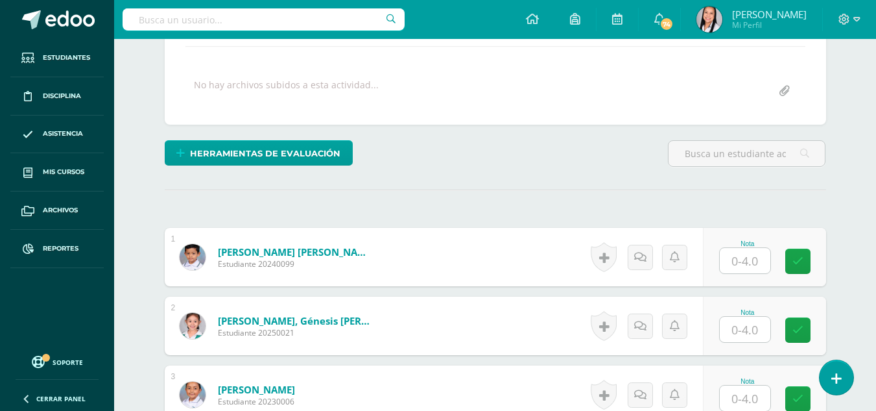
scroll to position [263, 0]
click at [750, 257] on input "text" at bounding box center [745, 259] width 51 height 25
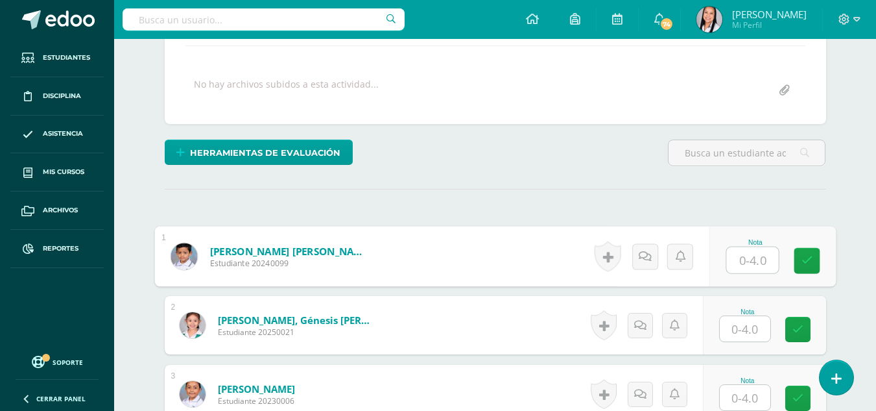
type input "3"
drag, startPoint x: 805, startPoint y: 261, endPoint x: 779, endPoint y: 307, distance: 52.8
click at [804, 265] on icon at bounding box center [807, 260] width 12 height 11
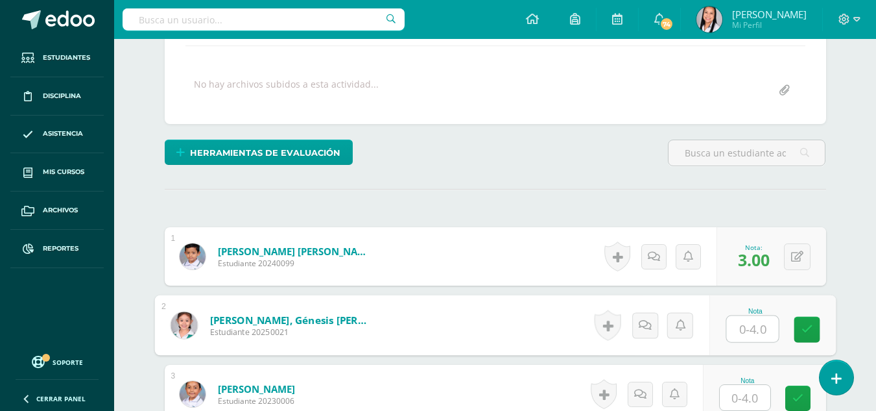
drag, startPoint x: 753, startPoint y: 334, endPoint x: 778, endPoint y: 334, distance: 24.6
click at [755, 334] on input "text" at bounding box center [752, 329] width 52 height 26
type input "4"
click at [808, 328] on icon at bounding box center [807, 329] width 12 height 11
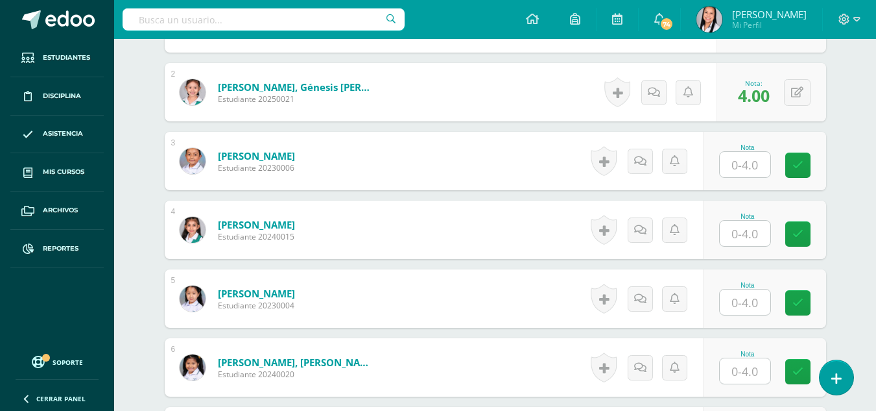
scroll to position [501, 0]
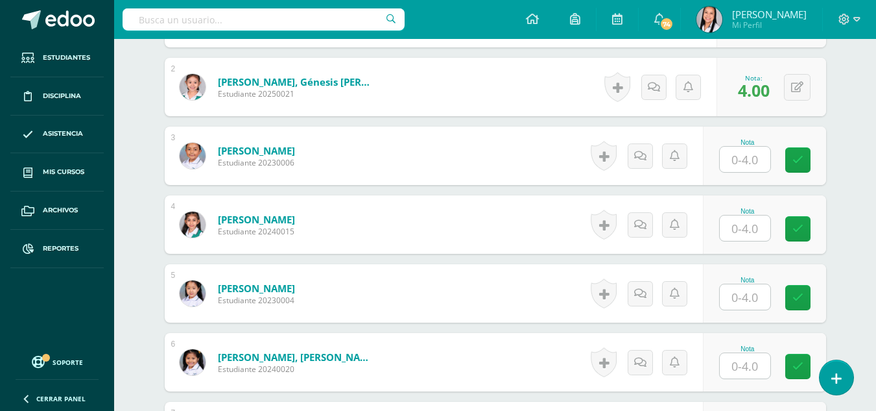
click at [746, 166] on input "text" at bounding box center [745, 159] width 51 height 25
type input "4"
click at [803, 167] on link at bounding box center [807, 160] width 26 height 26
click at [750, 235] on input "text" at bounding box center [745, 227] width 51 height 25
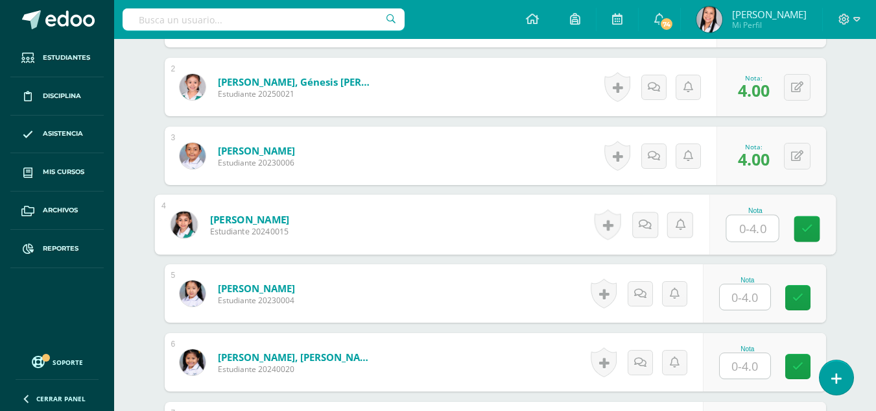
type input "4"
click at [800, 232] on link at bounding box center [807, 229] width 26 height 26
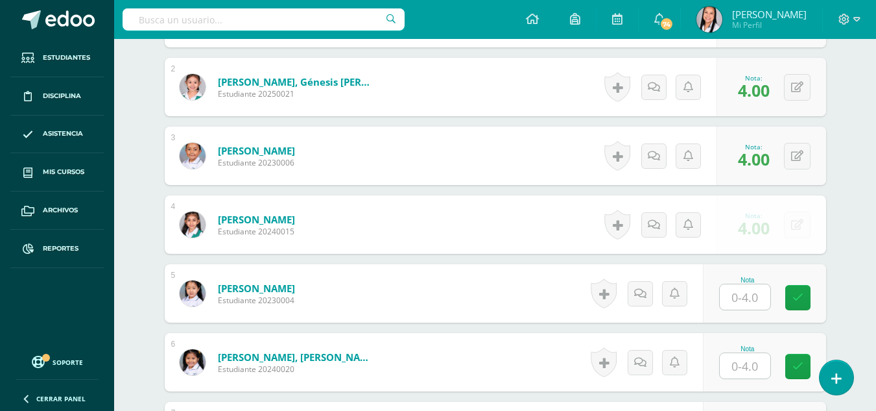
click at [754, 292] on input "text" at bounding box center [745, 296] width 51 height 25
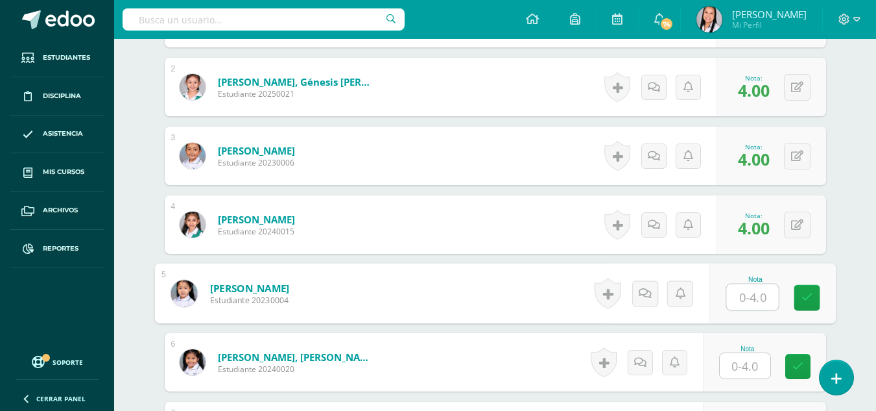
type input "4"
drag, startPoint x: 804, startPoint y: 297, endPoint x: 796, endPoint y: 300, distance: 9.0
click at [804, 298] on icon at bounding box center [807, 297] width 12 height 11
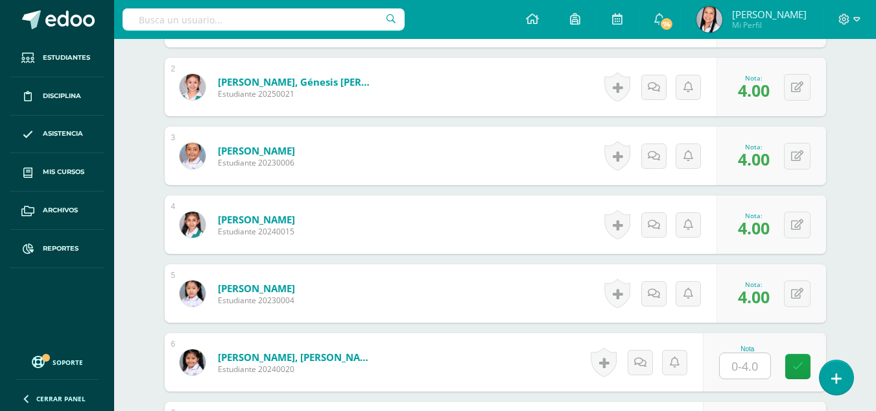
scroll to position [739, 0]
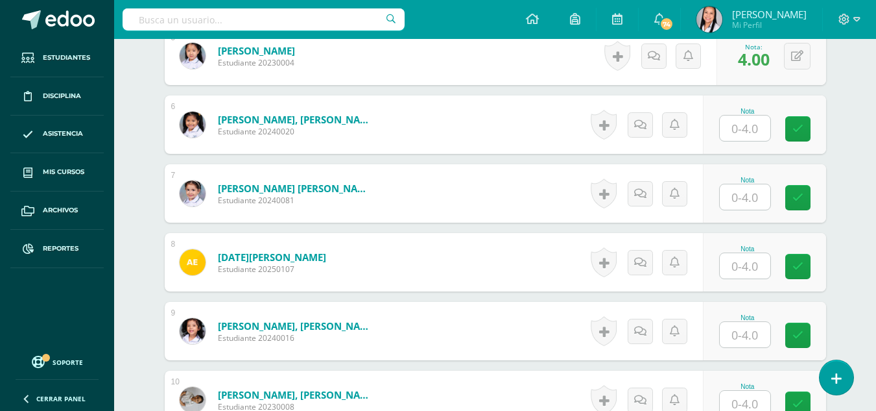
click at [748, 131] on input "text" at bounding box center [745, 127] width 51 height 25
type input "4"
click at [805, 127] on icon at bounding box center [807, 128] width 12 height 11
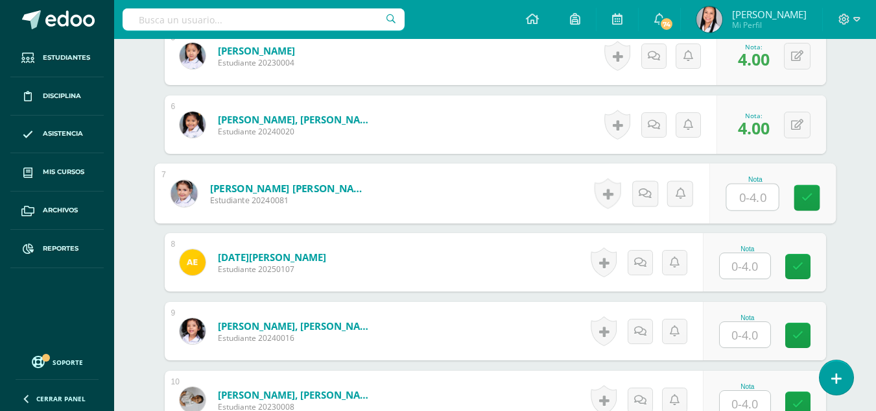
click at [754, 196] on input "text" at bounding box center [752, 197] width 52 height 26
type input "4"
drag, startPoint x: 811, startPoint y: 195, endPoint x: 798, endPoint y: 222, distance: 30.5
click at [807, 205] on link at bounding box center [807, 198] width 26 height 26
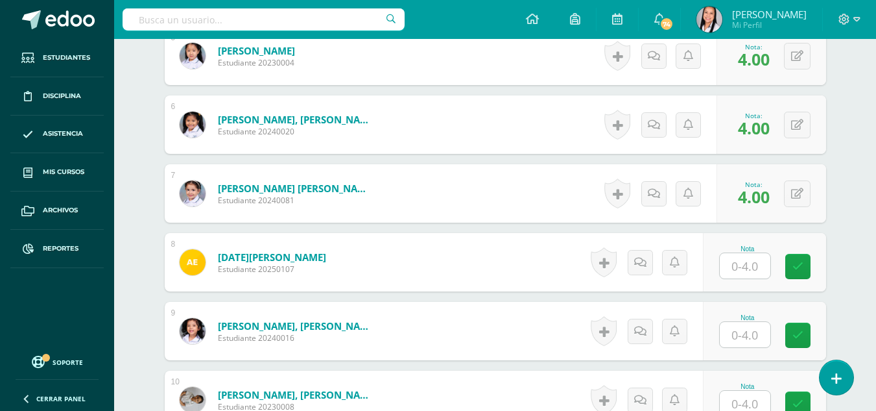
click at [750, 268] on input "text" at bounding box center [745, 265] width 51 height 25
type input "0"
click at [805, 265] on icon at bounding box center [807, 266] width 12 height 11
drag, startPoint x: 747, startPoint y: 329, endPoint x: 768, endPoint y: 327, distance: 20.9
click at [754, 329] on input "text" at bounding box center [745, 334] width 51 height 25
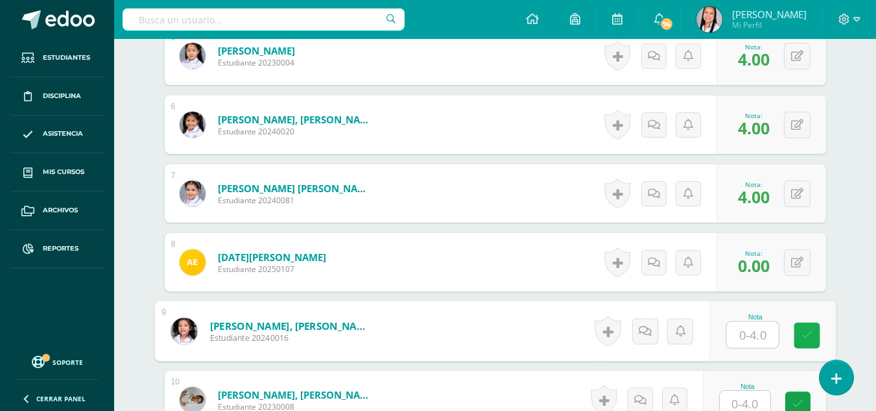
type input "4"
click at [797, 331] on link at bounding box center [807, 335] width 26 height 26
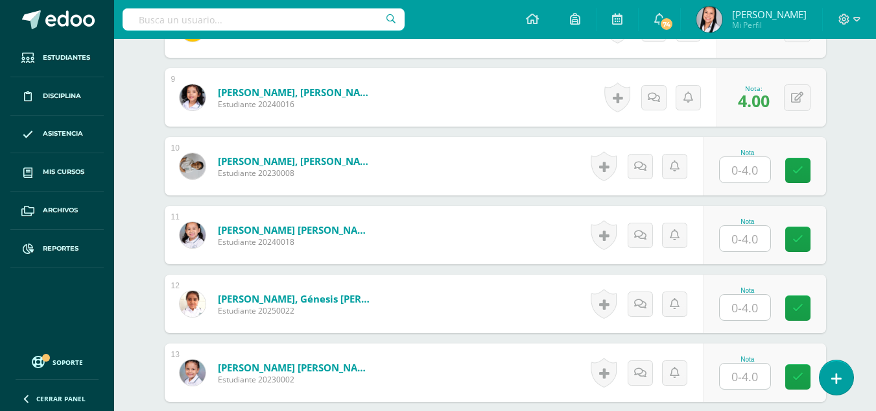
scroll to position [977, 0]
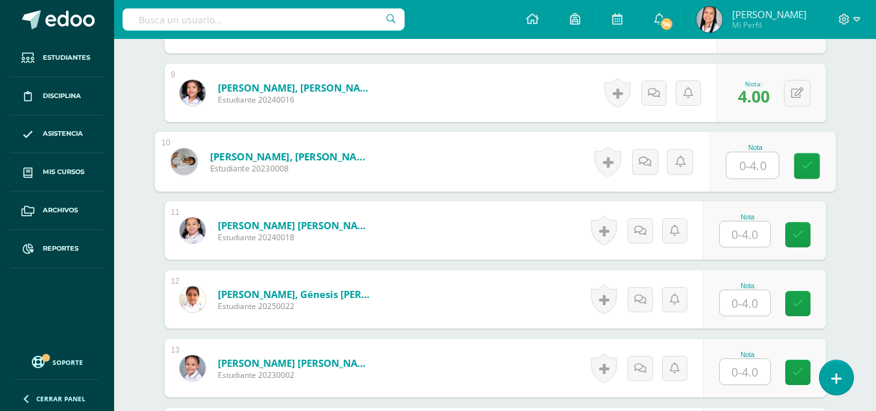
click at [748, 165] on input "text" at bounding box center [752, 165] width 52 height 26
type input "4"
click at [803, 166] on icon at bounding box center [807, 165] width 12 height 11
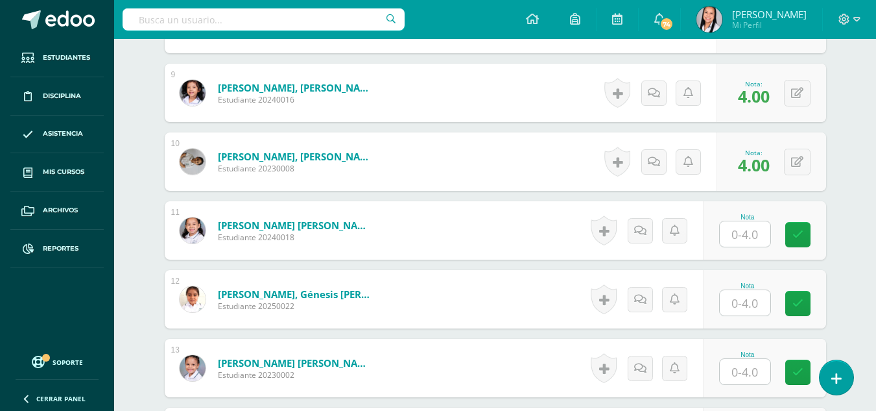
click at [757, 228] on input "text" at bounding box center [745, 233] width 51 height 25
type input "4"
click at [801, 232] on icon at bounding box center [807, 234] width 12 height 11
click at [753, 298] on input "text" at bounding box center [745, 302] width 51 height 25
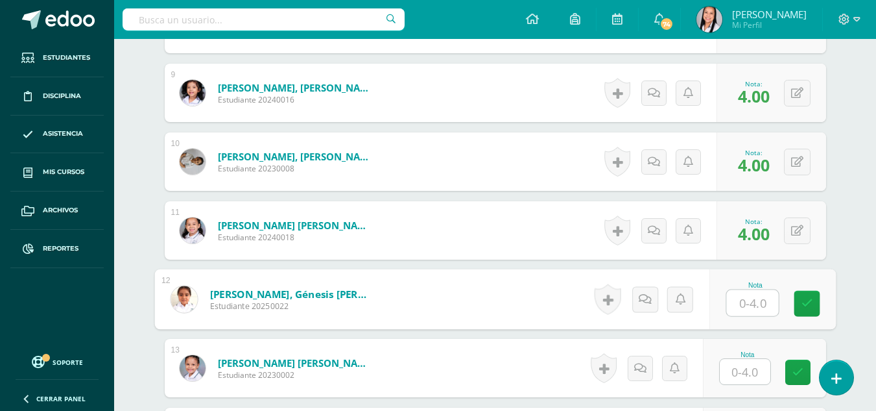
type input "4"
click at [800, 304] on link at bounding box center [807, 304] width 26 height 26
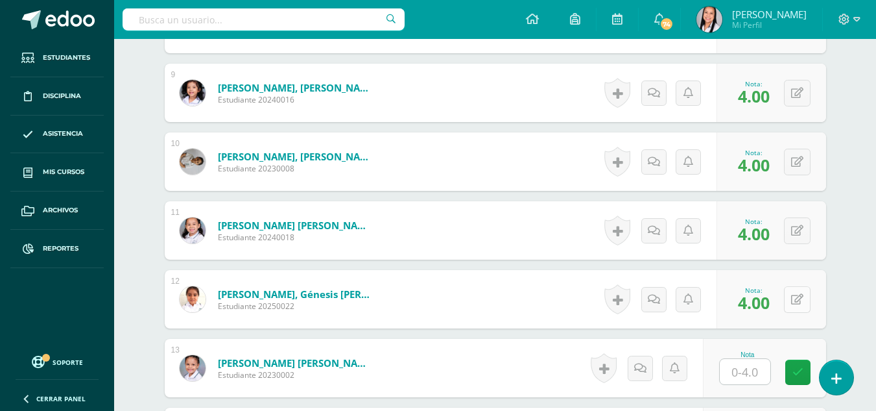
scroll to position [1215, 0]
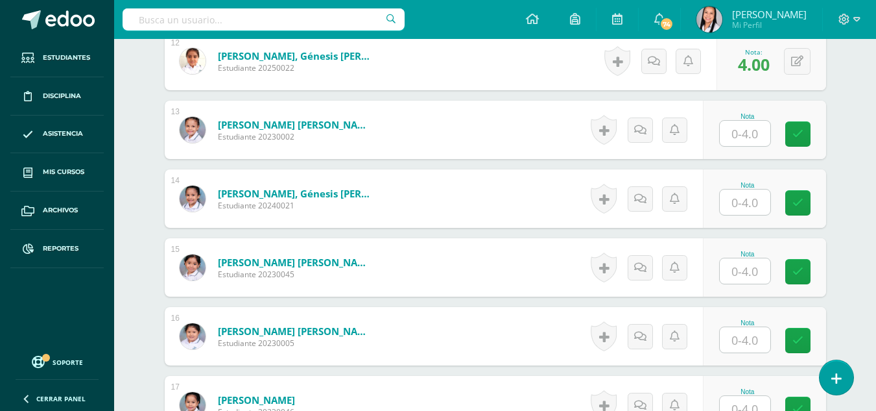
click at [752, 136] on input "text" at bounding box center [745, 133] width 51 height 25
type input "4"
click at [800, 134] on link at bounding box center [807, 134] width 26 height 26
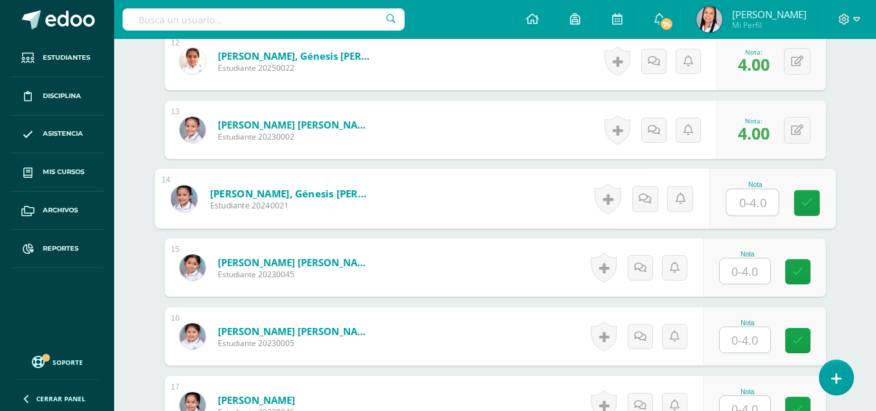
drag, startPoint x: 756, startPoint y: 207, endPoint x: 781, endPoint y: 212, distance: 26.5
click at [756, 207] on input "text" at bounding box center [752, 202] width 52 height 26
click at [800, 216] on div "Nota 4" at bounding box center [772, 199] width 126 height 60
type input "4"
click at [755, 270] on input "text" at bounding box center [745, 270] width 51 height 25
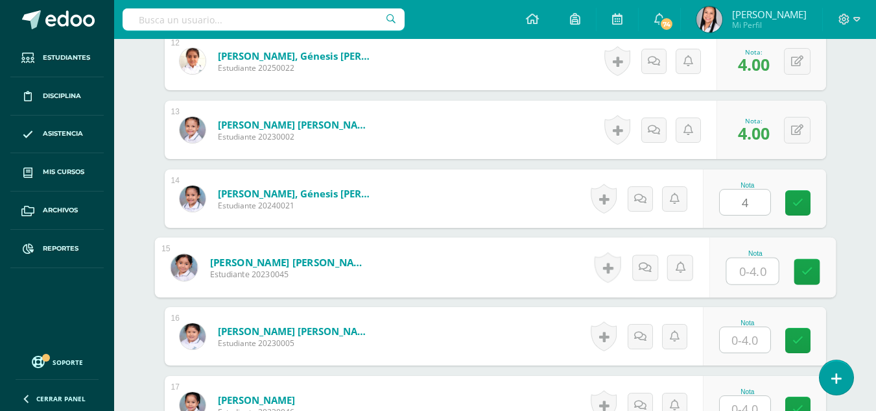
type input "4"
click at [801, 197] on icon at bounding box center [797, 202] width 11 height 11
click at [806, 274] on icon at bounding box center [807, 271] width 12 height 11
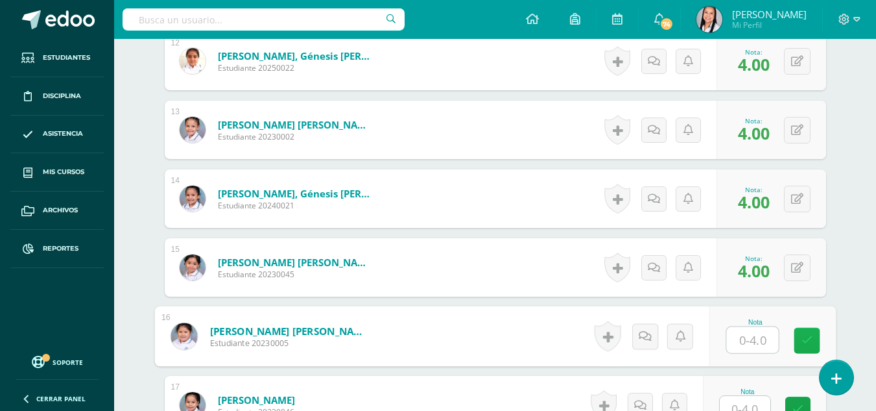
drag, startPoint x: 749, startPoint y: 334, endPoint x: 796, endPoint y: 334, distance: 46.7
click at [757, 334] on input "text" at bounding box center [752, 340] width 52 height 26
type input "3"
click at [805, 341] on icon at bounding box center [807, 340] width 12 height 11
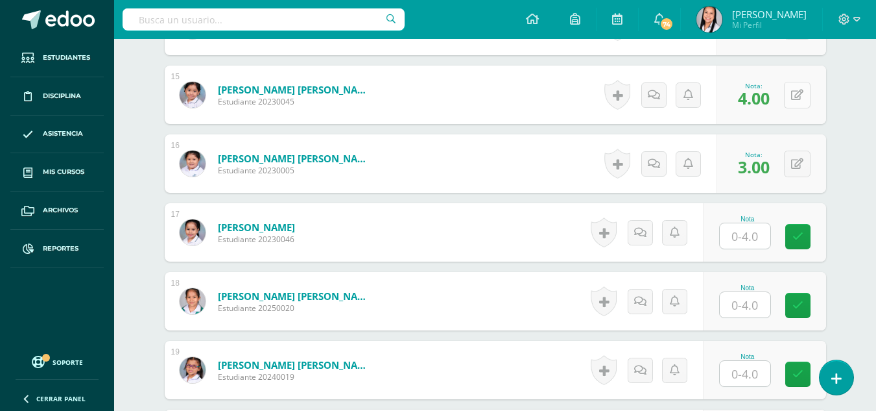
scroll to position [1452, 0]
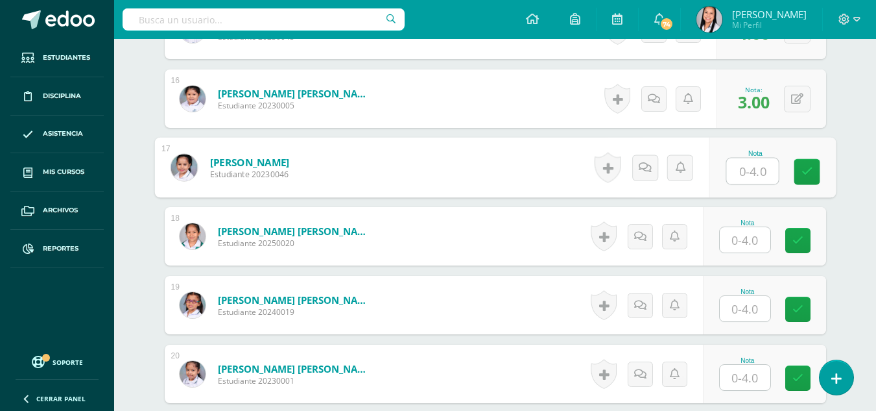
click at [750, 168] on input "text" at bounding box center [752, 171] width 52 height 26
type input "4"
click at [801, 177] on icon at bounding box center [807, 171] width 12 height 11
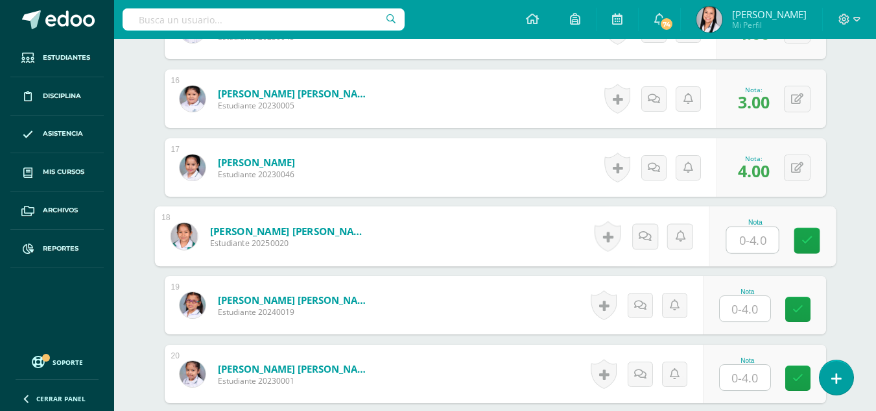
click at [745, 242] on input "text" at bounding box center [752, 240] width 52 height 26
type input "4"
drag, startPoint x: 814, startPoint y: 238, endPoint x: 802, endPoint y: 253, distance: 18.9
click at [812, 239] on link at bounding box center [807, 241] width 26 height 26
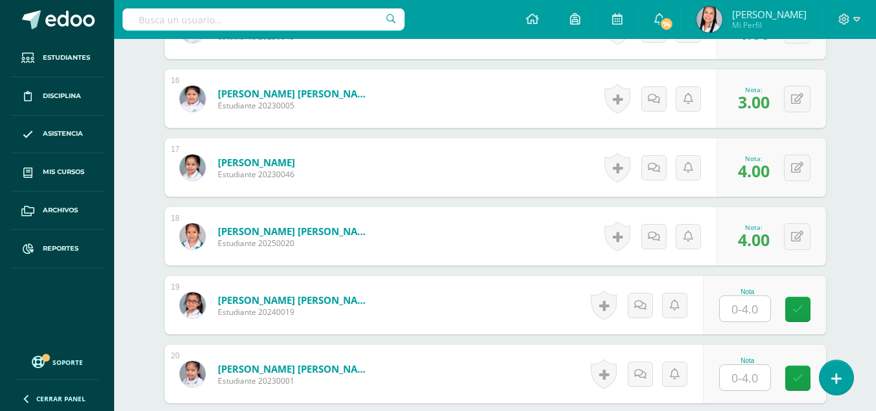
drag, startPoint x: 750, startPoint y: 313, endPoint x: 785, endPoint y: 317, distance: 36.0
click at [759, 313] on input "text" at bounding box center [745, 308] width 51 height 25
type input "4"
click at [800, 317] on link at bounding box center [807, 309] width 26 height 26
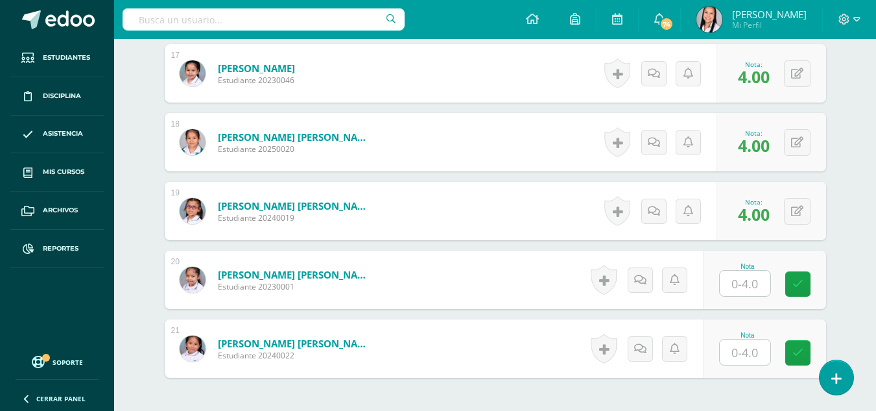
scroll to position [1661, 0]
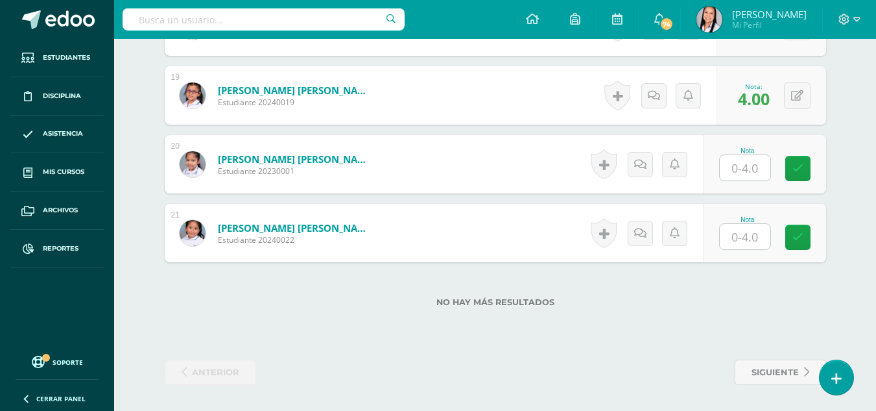
click at [751, 167] on input "text" at bounding box center [745, 167] width 51 height 25
type input "4"
drag, startPoint x: 810, startPoint y: 164, endPoint x: 807, endPoint y: 175, distance: 11.5
click at [809, 170] on icon at bounding box center [807, 168] width 12 height 11
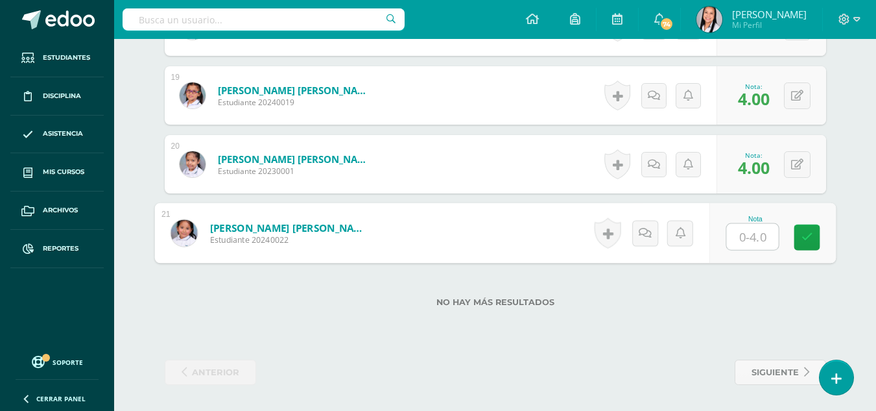
drag, startPoint x: 757, startPoint y: 237, endPoint x: 778, endPoint y: 239, distance: 20.8
click at [757, 237] on input "text" at bounding box center [752, 237] width 52 height 26
type input "4"
click at [813, 241] on link at bounding box center [807, 237] width 26 height 26
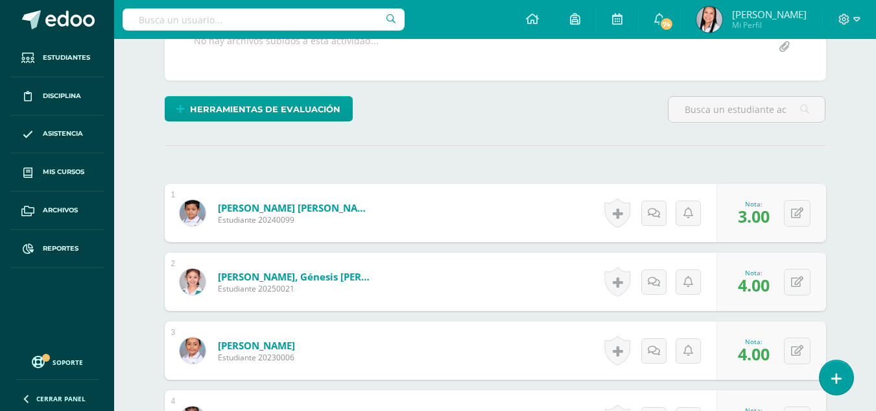
scroll to position [0, 0]
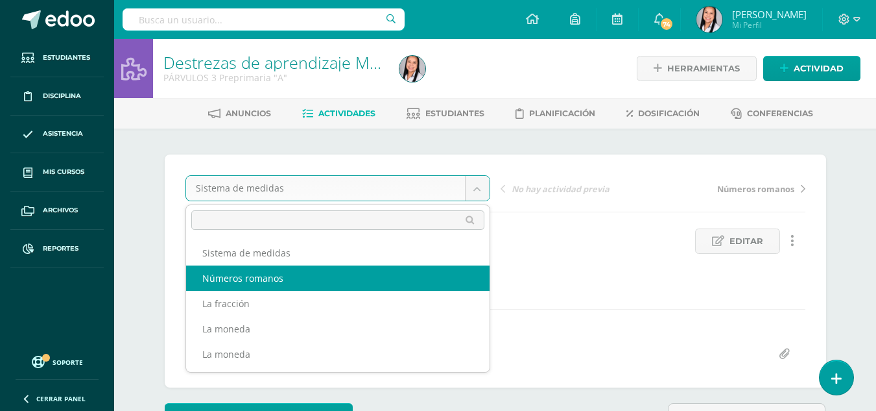
select select "/dashboard/teacher/grade-activity/106207/"
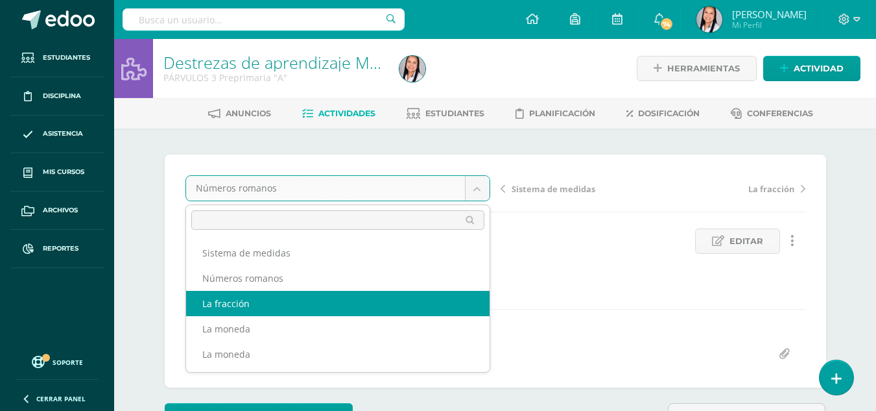
scroll to position [1, 0]
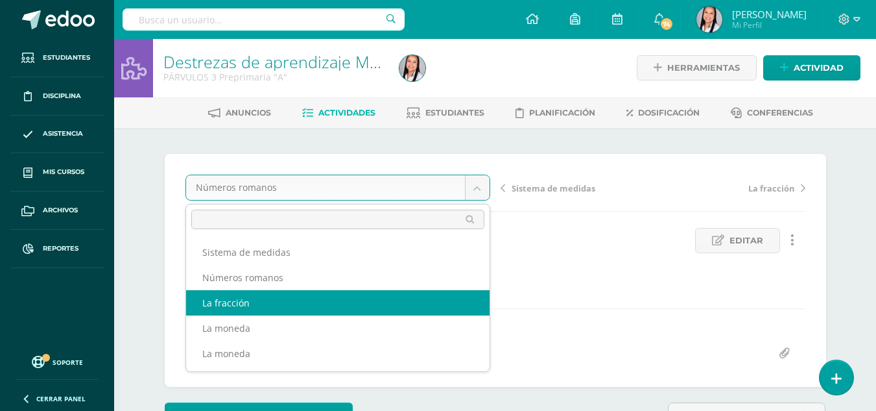
select select "/dashboard/teacher/grade-activity/106202/"
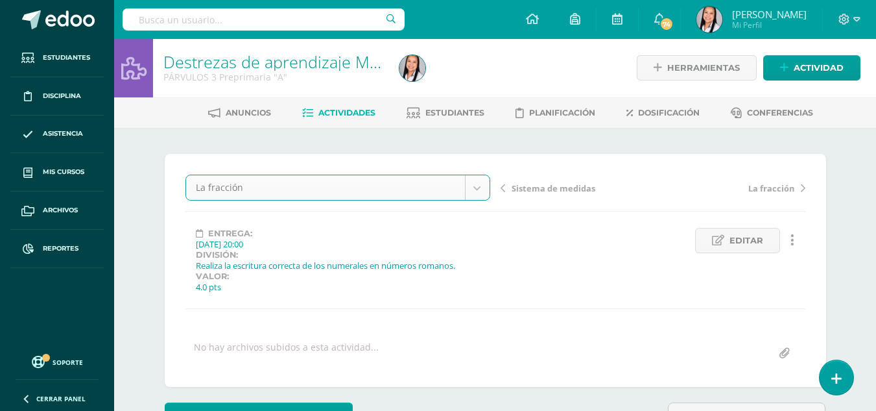
scroll to position [1, 0]
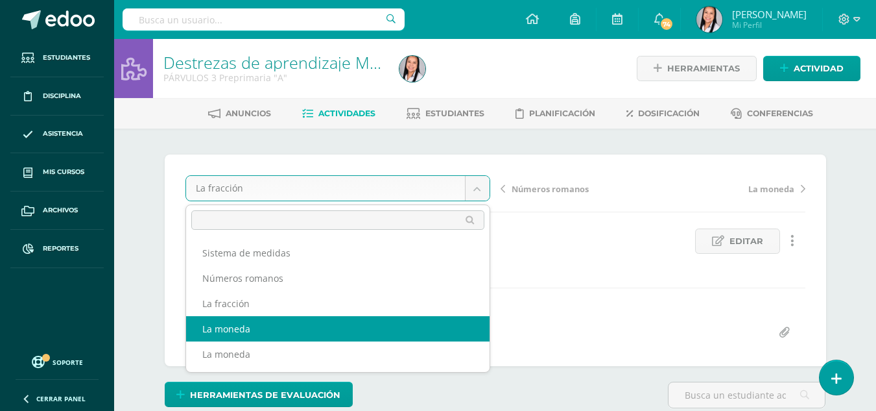
select select "/dashboard/teacher/grade-activity/106197/"
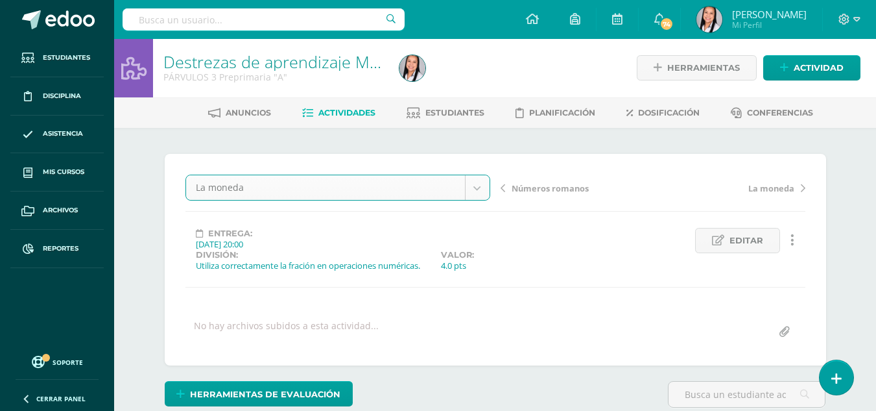
scroll to position [1, 0]
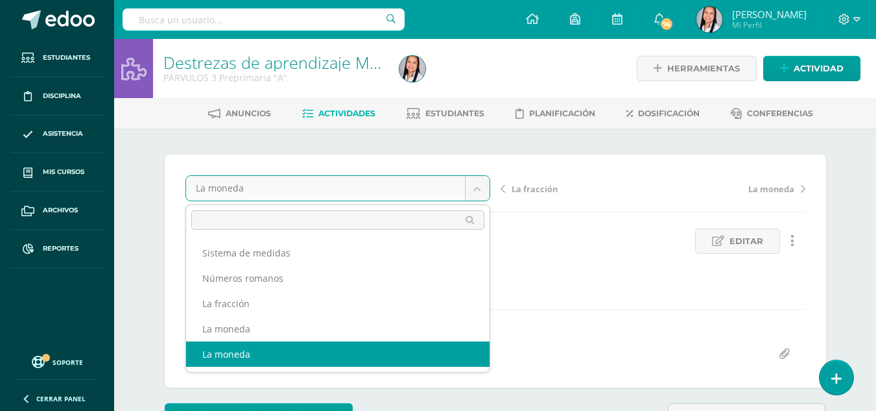
select select "/dashboard/teacher/grade-activity/106195/"
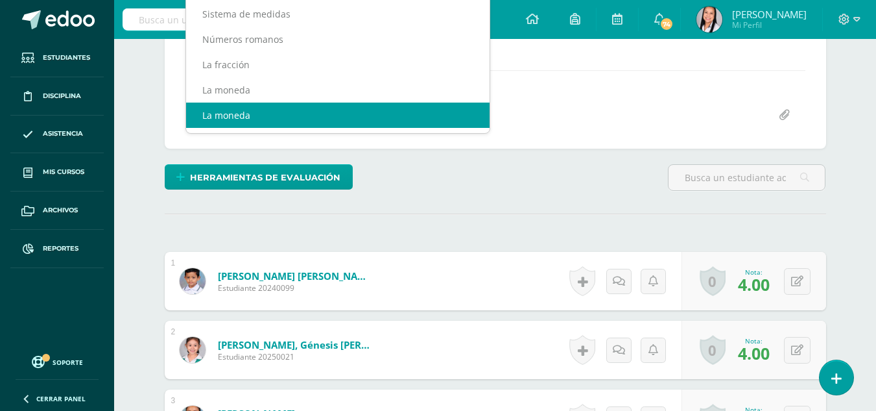
scroll to position [14, 0]
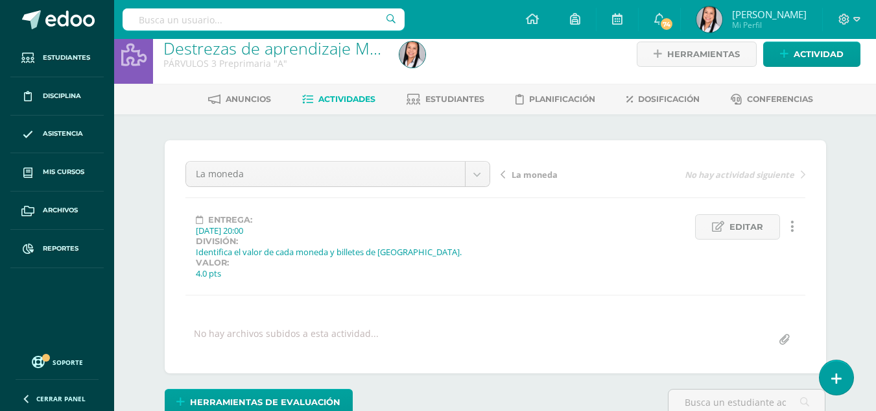
click at [349, 101] on span "Actividades" at bounding box center [346, 99] width 57 height 10
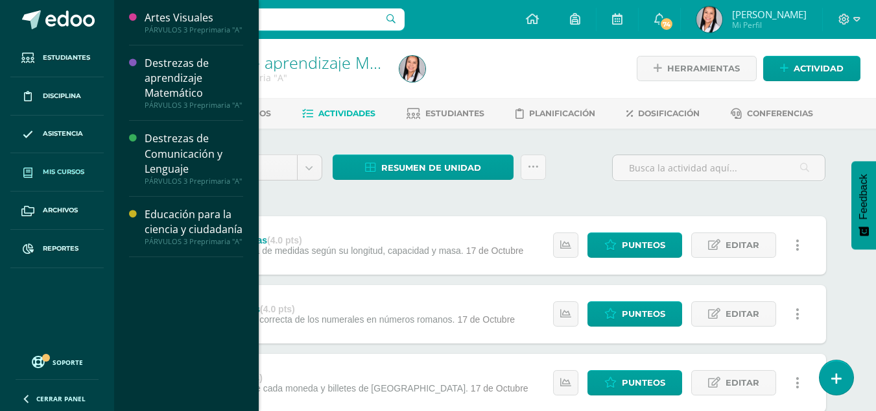
click at [55, 166] on link "Mis cursos" at bounding box center [56, 172] width 93 height 38
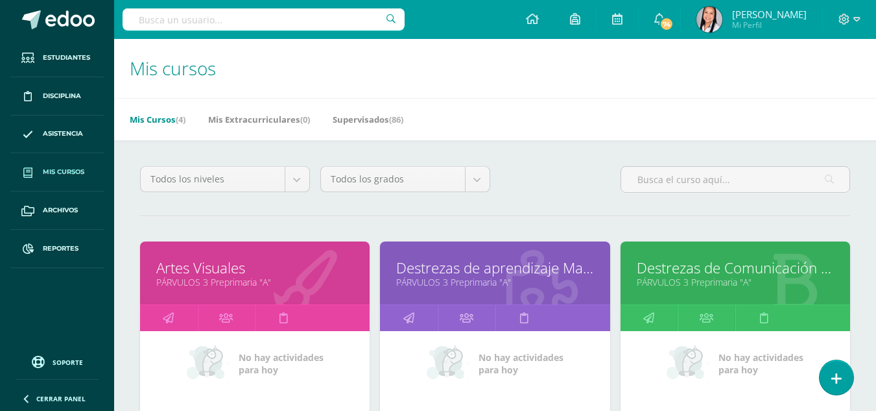
scroll to position [238, 0]
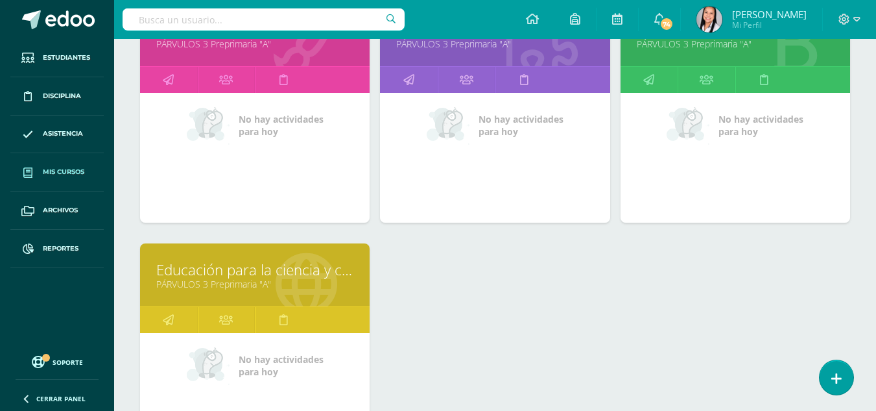
click at [275, 272] on link "Educación para la ciencia y ciudadanía" at bounding box center [254, 269] width 197 height 20
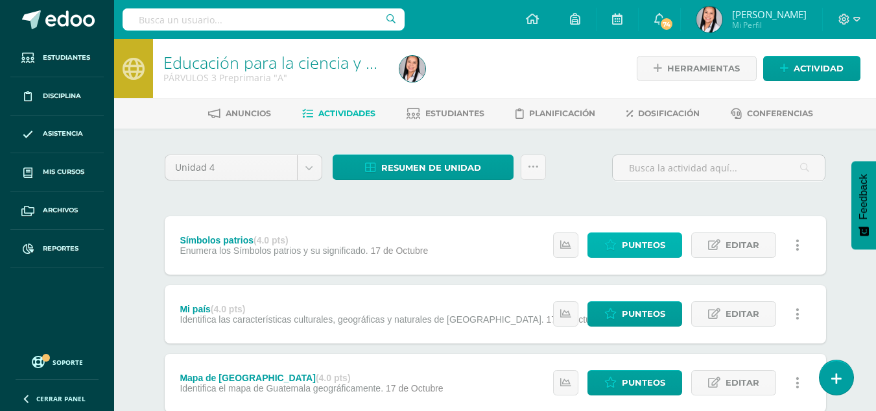
click at [662, 245] on span "Punteos" at bounding box center [643, 245] width 43 height 24
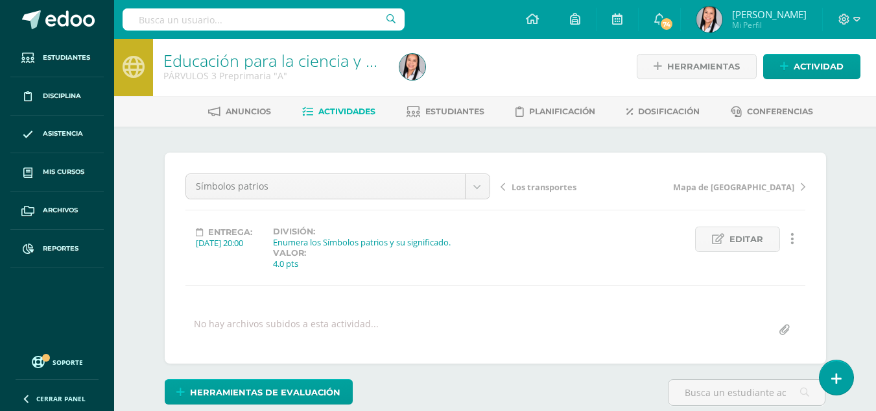
scroll to position [17, 0]
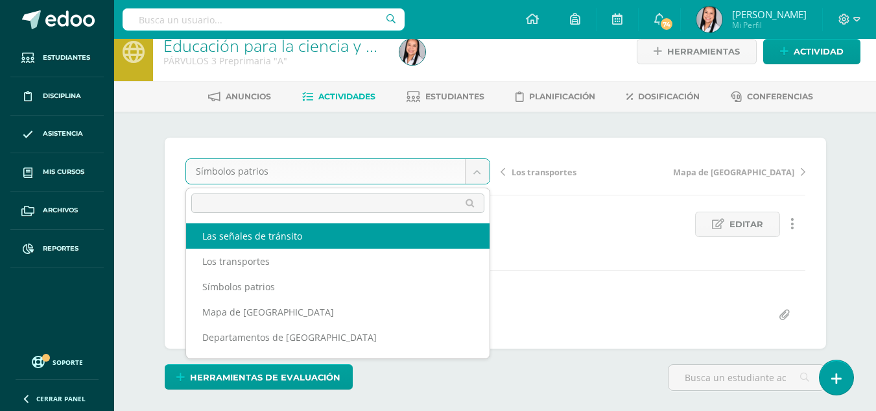
select select "/dashboard/teacher/grade-activity/106168/"
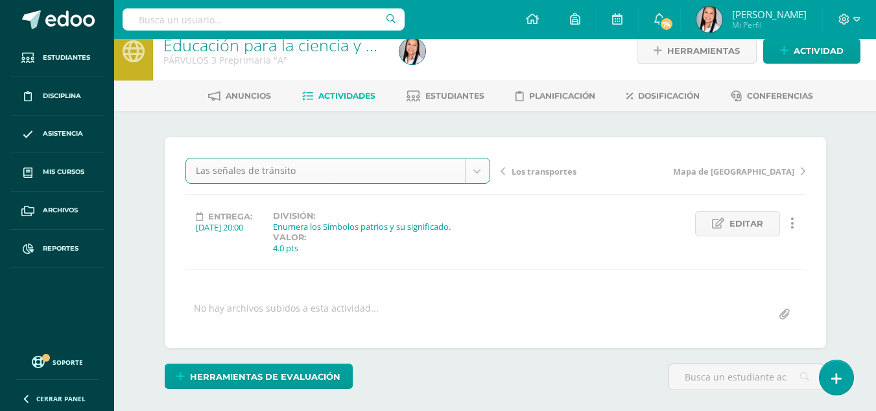
scroll to position [18, 0]
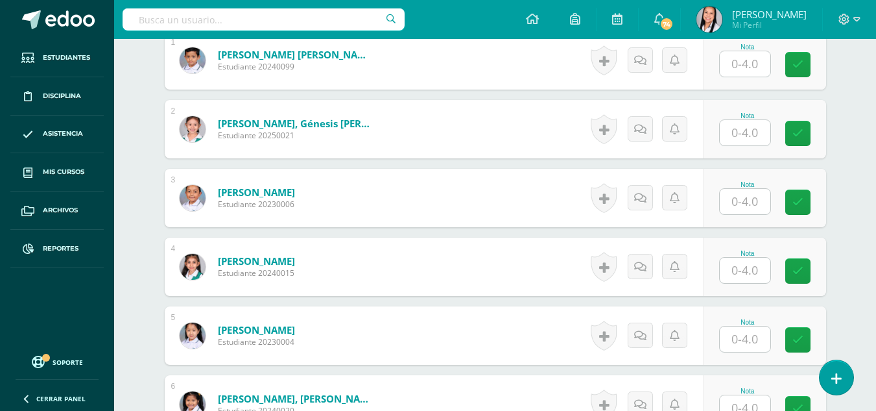
scroll to position [438, 0]
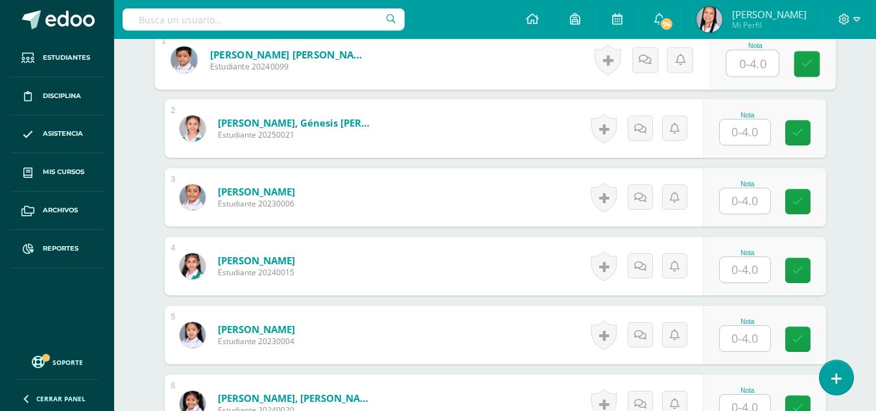
click at [749, 65] on input "text" at bounding box center [752, 64] width 52 height 26
type input "4"
drag, startPoint x: 800, startPoint y: 65, endPoint x: 798, endPoint y: 73, distance: 8.2
click at [800, 65] on link at bounding box center [807, 64] width 26 height 26
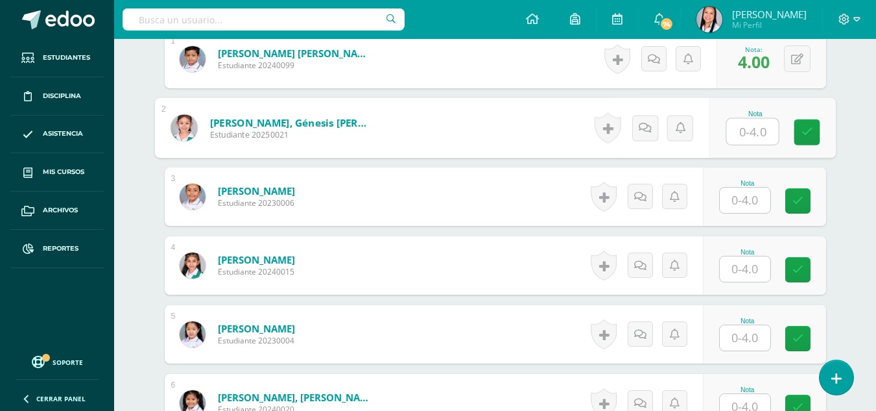
click at [752, 130] on input "text" at bounding box center [752, 132] width 52 height 26
type input "4"
drag, startPoint x: 802, startPoint y: 131, endPoint x: 735, endPoint y: 196, distance: 93.1
click at [798, 137] on link at bounding box center [807, 132] width 26 height 26
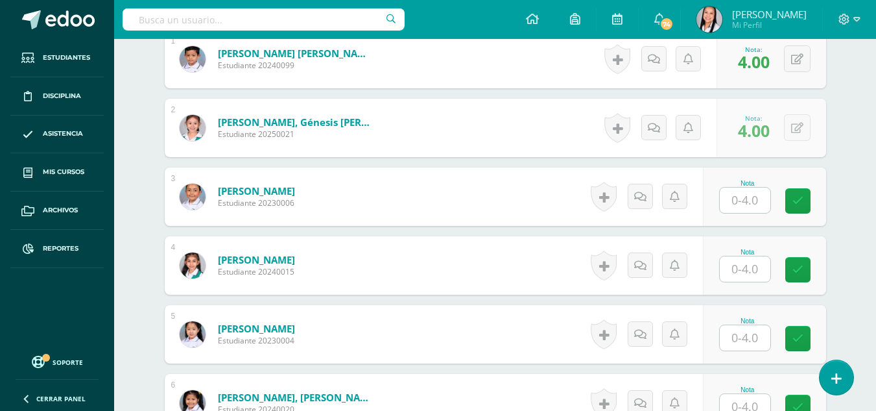
click at [738, 203] on input "text" at bounding box center [745, 199] width 51 height 25
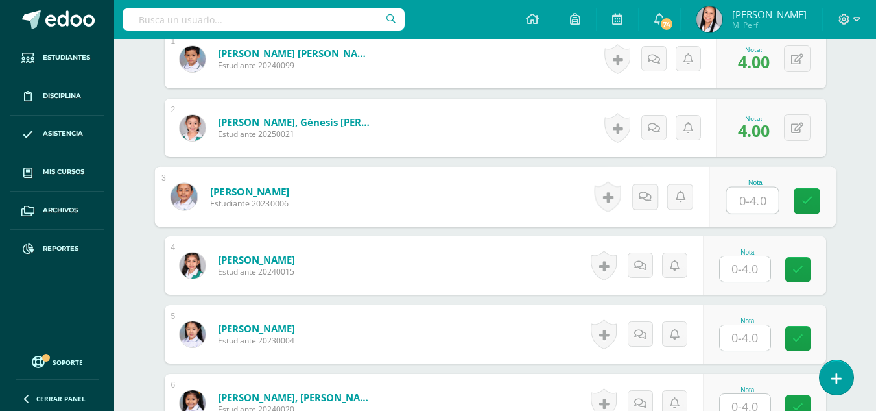
type input "4"
click at [796, 199] on link at bounding box center [807, 201] width 26 height 26
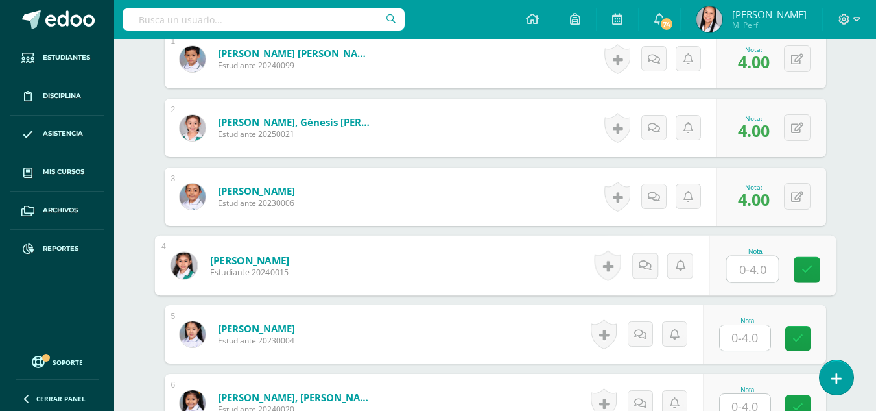
click at [749, 262] on input "text" at bounding box center [752, 269] width 52 height 26
drag, startPoint x: 804, startPoint y: 266, endPoint x: 759, endPoint y: 309, distance: 62.4
click at [792, 272] on div "Nota 4" at bounding box center [772, 265] width 126 height 60
type input "4"
drag, startPoint x: 748, startPoint y: 333, endPoint x: 757, endPoint y: 331, distance: 8.5
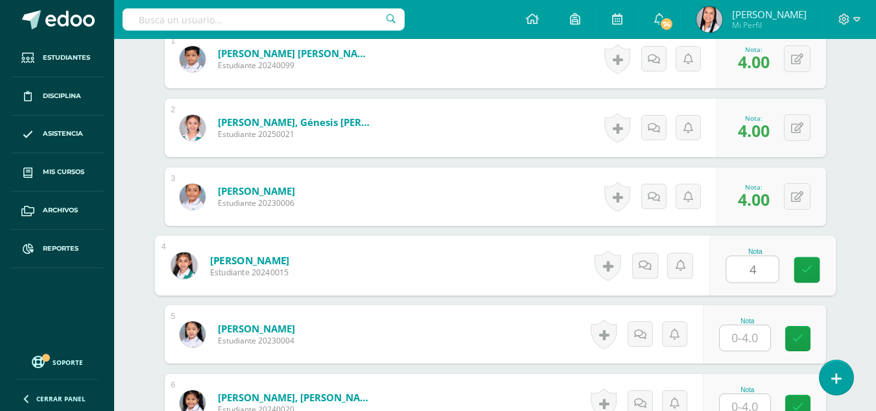
click at [749, 333] on input "text" at bounding box center [745, 337] width 51 height 25
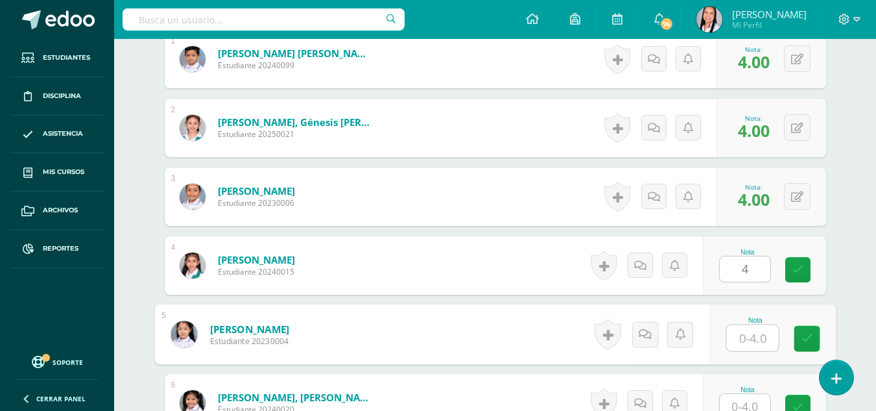
type input "4"
click at [805, 339] on icon at bounding box center [807, 338] width 12 height 11
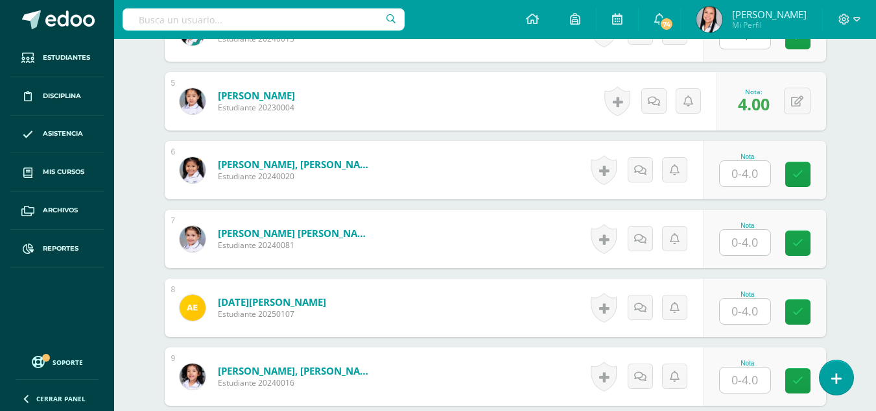
scroll to position [676, 0]
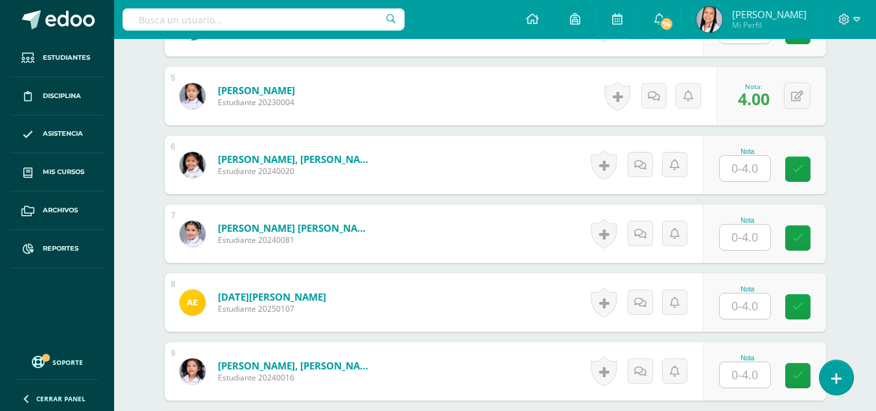
click at [750, 172] on input "text" at bounding box center [745, 168] width 51 height 25
click at [811, 166] on icon at bounding box center [807, 168] width 12 height 11
type input "4"
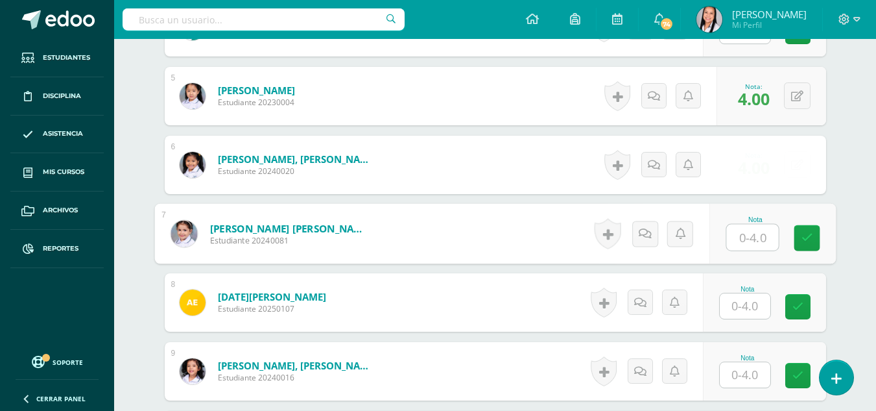
click at [760, 230] on input "text" at bounding box center [752, 237] width 52 height 26
type input "4"
click at [810, 243] on icon at bounding box center [807, 237] width 12 height 11
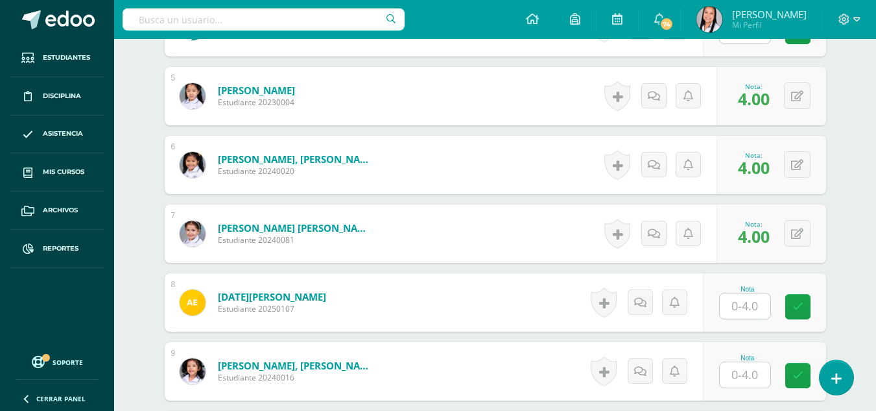
click at [750, 309] on input "text" at bounding box center [745, 305] width 51 height 25
type input "0"
drag, startPoint x: 805, startPoint y: 311, endPoint x: 780, endPoint y: 290, distance: 33.1
click at [804, 311] on icon at bounding box center [807, 306] width 12 height 11
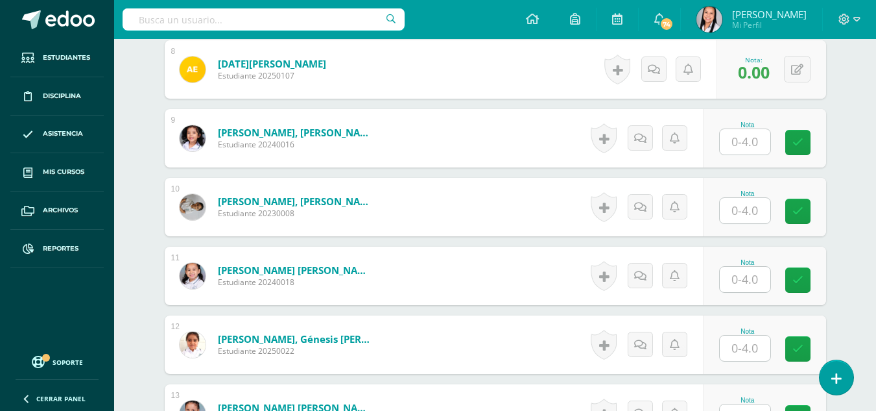
scroll to position [914, 0]
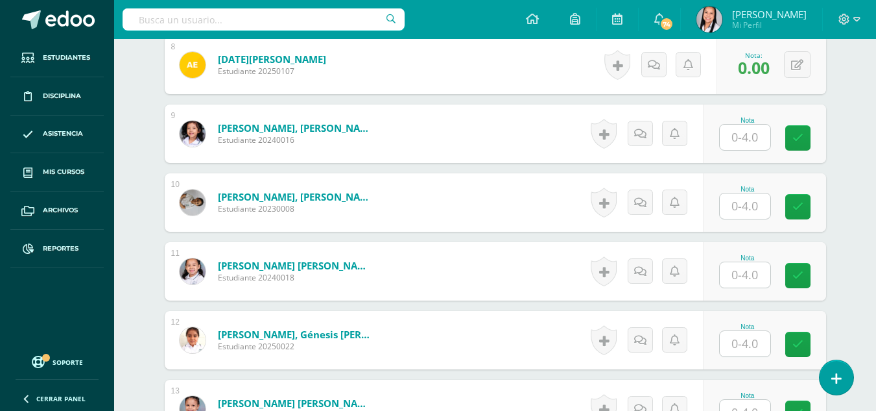
click at [752, 133] on input "text" at bounding box center [745, 137] width 51 height 25
type input "4"
click at [802, 140] on icon at bounding box center [807, 137] width 12 height 11
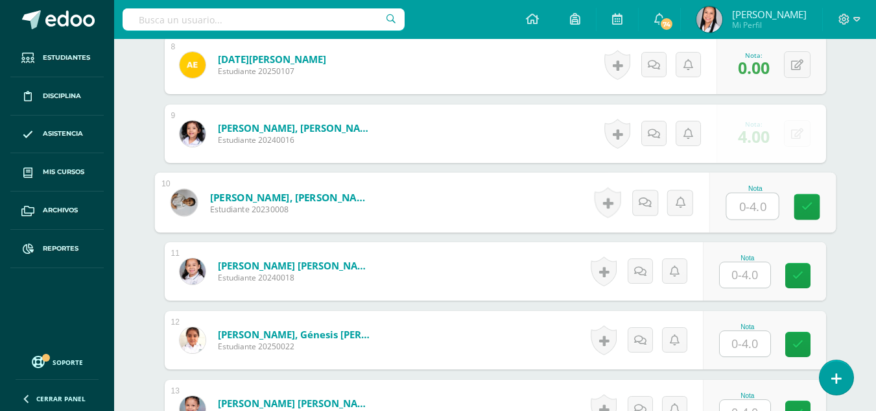
click at [754, 200] on input "text" at bounding box center [752, 206] width 52 height 26
drag, startPoint x: 806, startPoint y: 209, endPoint x: 779, endPoint y: 256, distance: 54.1
click at [805, 211] on icon at bounding box center [807, 206] width 12 height 11
type input "4"
click at [758, 273] on input "text" at bounding box center [745, 274] width 51 height 25
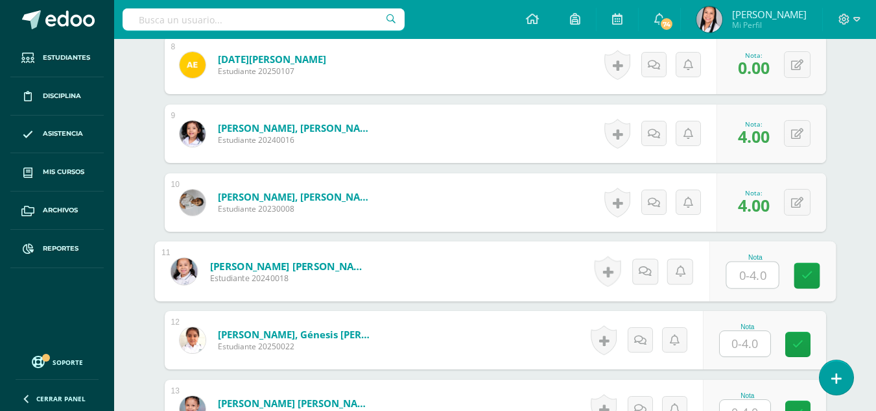
type input "4"
click at [802, 275] on icon at bounding box center [807, 275] width 12 height 11
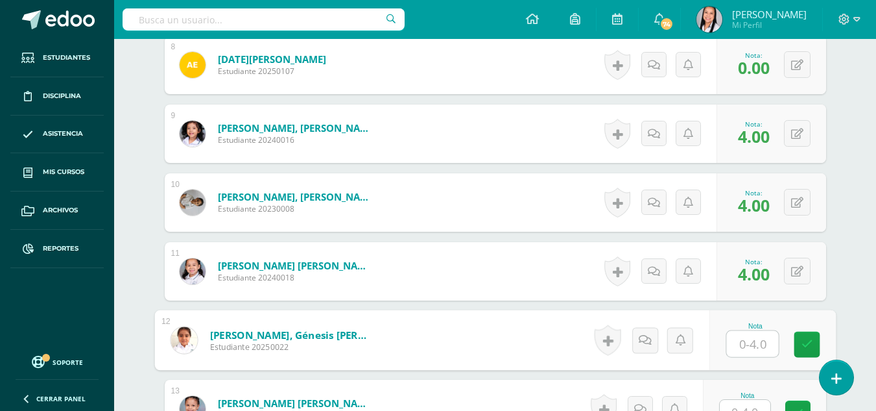
click at [756, 343] on input "text" at bounding box center [752, 344] width 52 height 26
type input "4"
click at [805, 341] on icon at bounding box center [807, 344] width 12 height 11
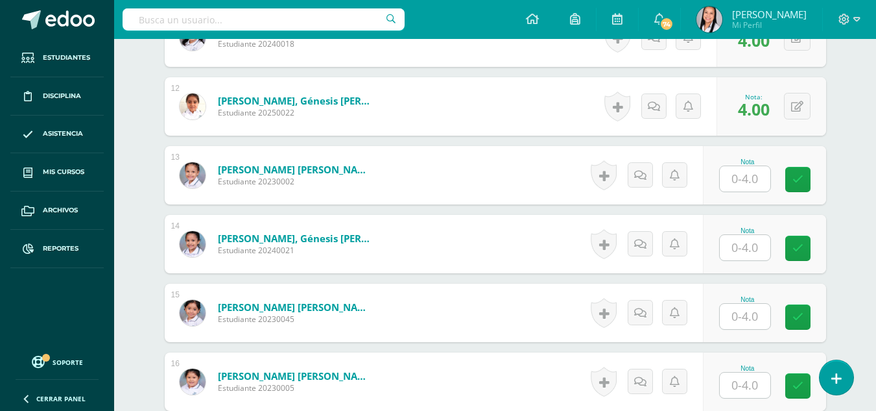
scroll to position [1152, 0]
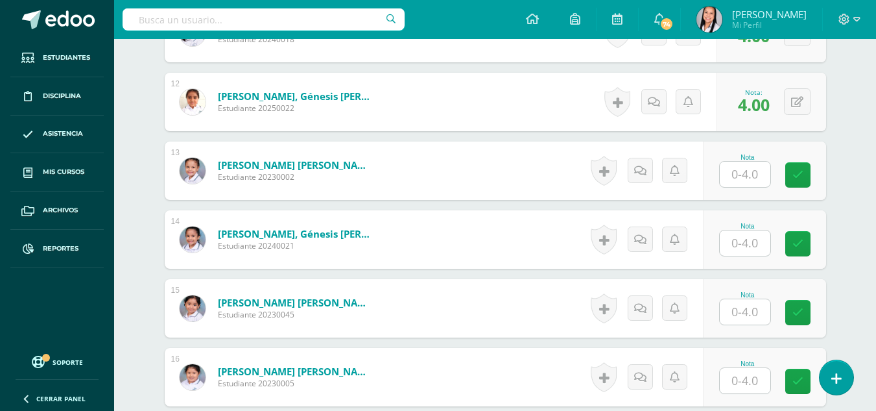
click at [743, 173] on input "text" at bounding box center [745, 173] width 51 height 25
type input "4"
drag, startPoint x: 805, startPoint y: 174, endPoint x: 768, endPoint y: 215, distance: 55.1
click at [803, 174] on icon at bounding box center [807, 174] width 12 height 11
click at [757, 239] on input "text" at bounding box center [745, 242] width 51 height 25
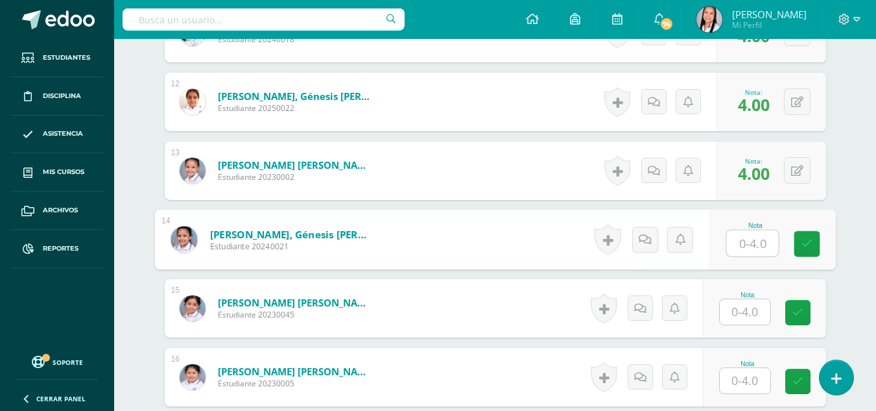
type input "4"
drag, startPoint x: 807, startPoint y: 239, endPoint x: 772, endPoint y: 264, distance: 43.2
click at [807, 239] on icon at bounding box center [807, 243] width 12 height 11
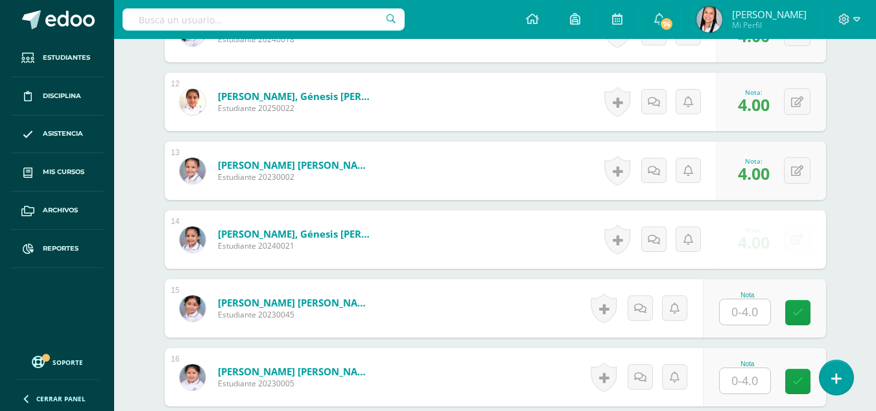
click at [752, 305] on input "text" at bounding box center [745, 311] width 51 height 25
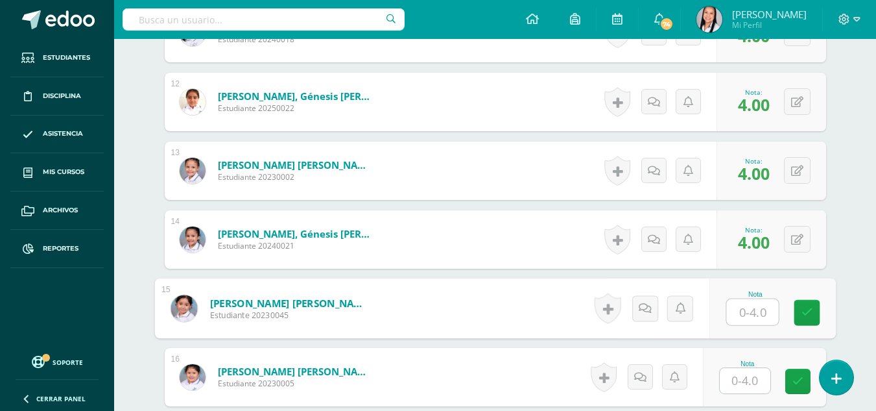
type input "4"
click at [805, 309] on icon at bounding box center [807, 312] width 12 height 11
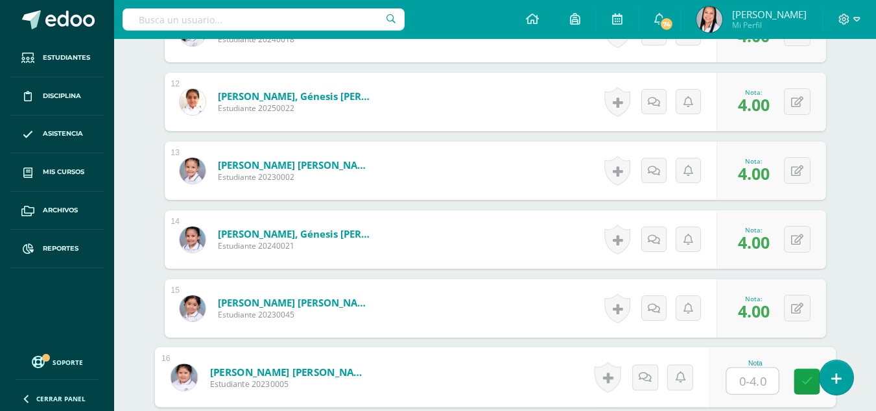
click at [750, 374] on input "text" at bounding box center [752, 381] width 52 height 26
type input "4"
click at [802, 376] on icon at bounding box center [807, 380] width 12 height 11
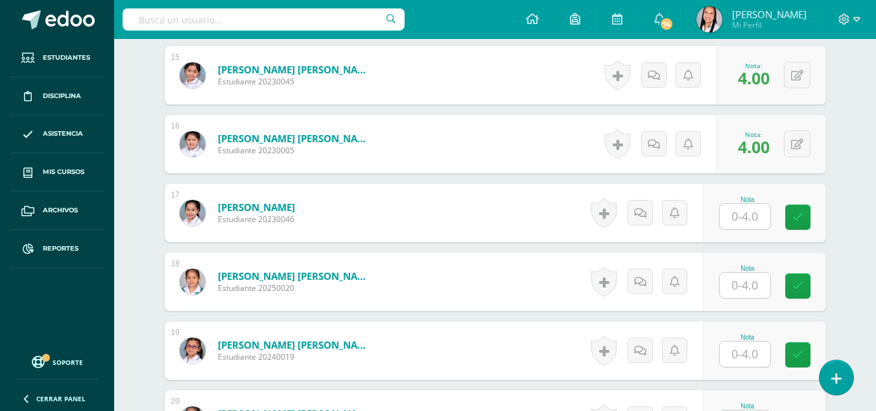
scroll to position [1390, 0]
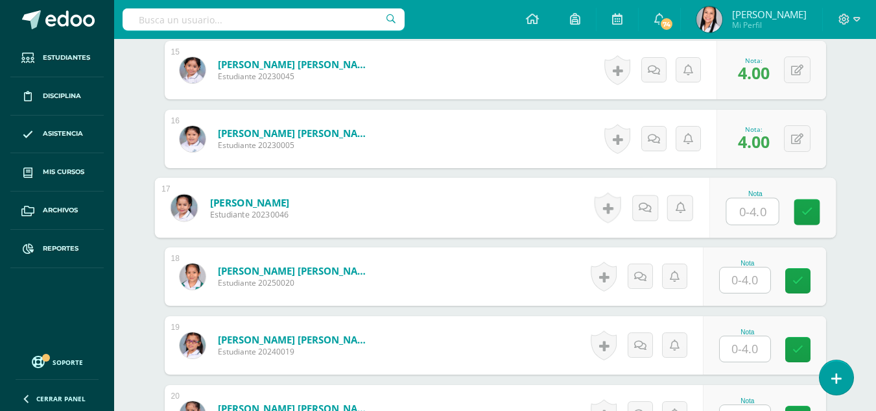
click at [753, 206] on input "text" at bounding box center [752, 211] width 52 height 26
type input "4"
click at [801, 206] on icon at bounding box center [807, 211] width 12 height 11
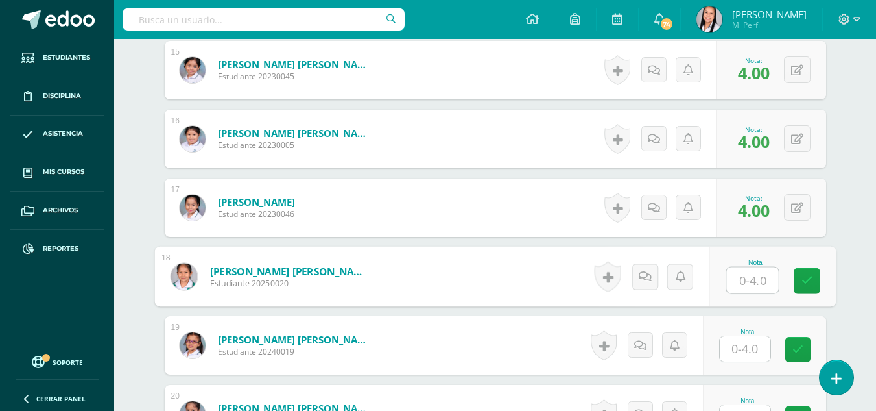
click at [750, 274] on input "text" at bounding box center [752, 280] width 52 height 26
type input "4"
click at [796, 277] on link at bounding box center [807, 281] width 26 height 26
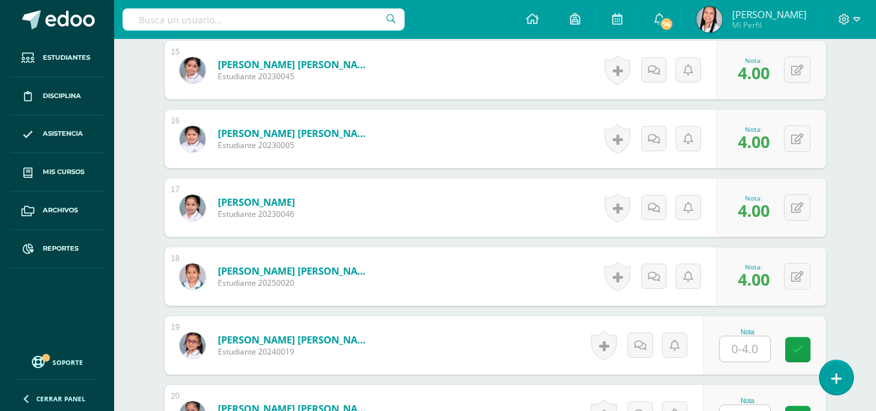
click at [746, 353] on input "text" at bounding box center [745, 348] width 51 height 25
type input "4"
click at [811, 354] on icon at bounding box center [807, 349] width 12 height 11
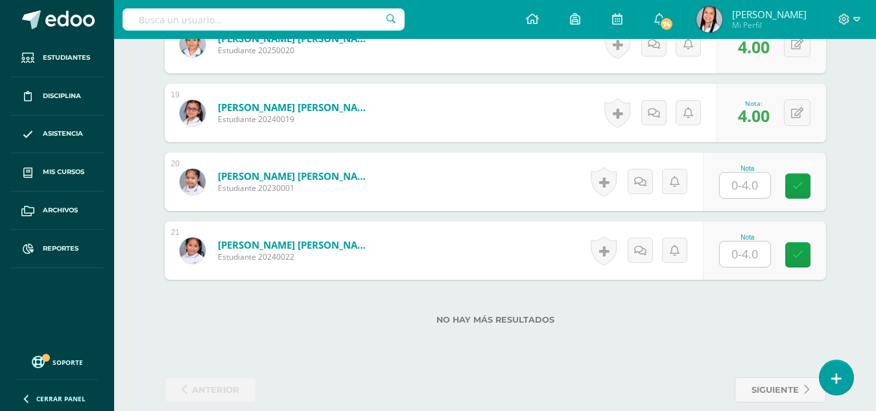
scroll to position [1627, 0]
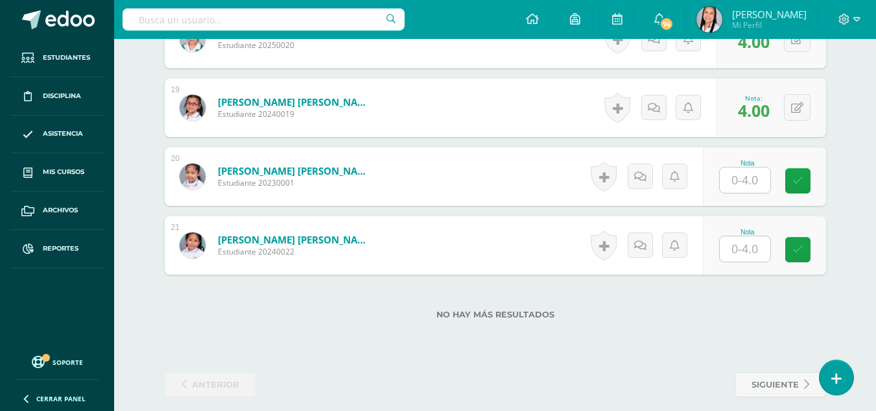
click at [745, 180] on input "text" at bounding box center [745, 179] width 51 height 25
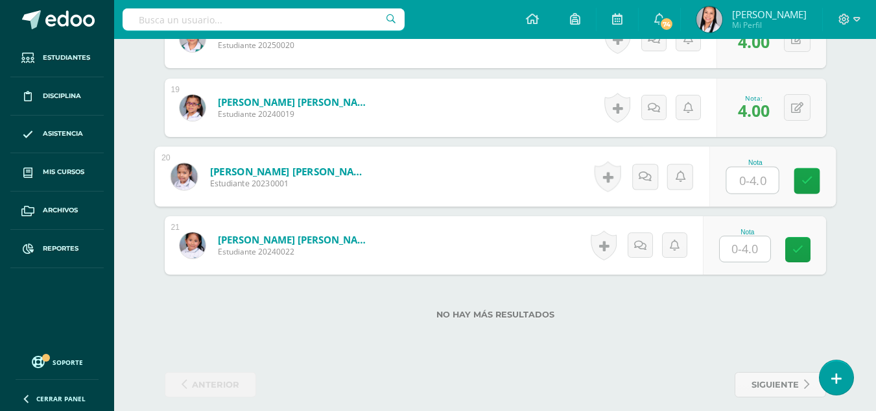
type input "4"
click at [801, 185] on icon at bounding box center [807, 180] width 12 height 11
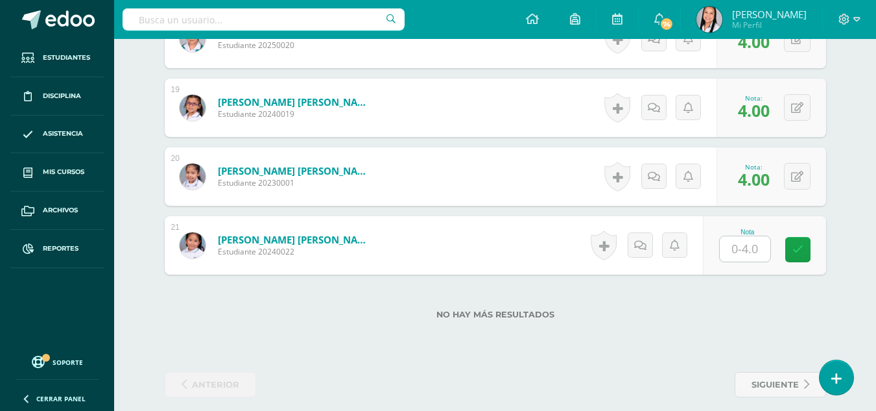
click at [761, 248] on input "text" at bounding box center [745, 248] width 51 height 25
type input "4"
click at [813, 250] on link at bounding box center [807, 250] width 26 height 26
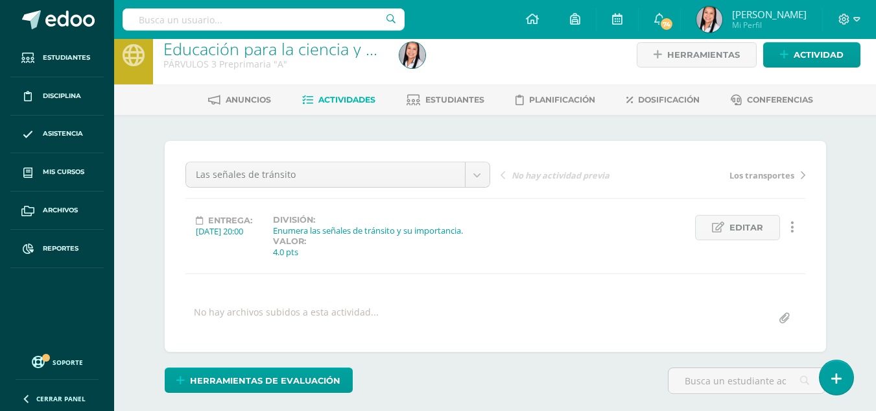
scroll to position [0, 0]
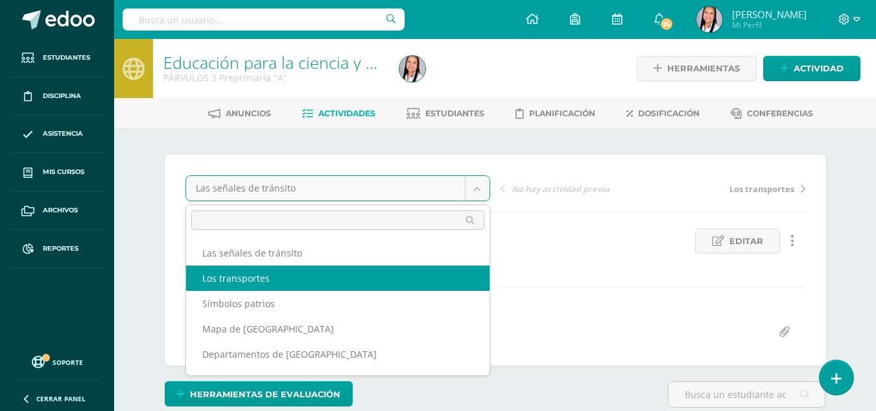
select select "/dashboard/teacher/grade-activity/106164/"
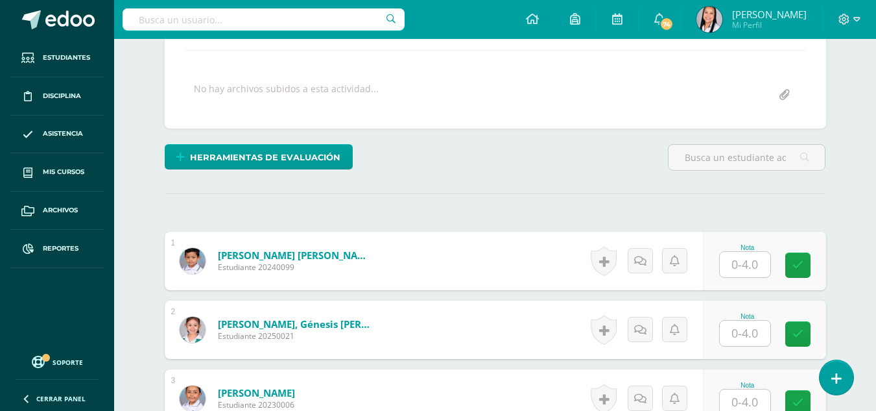
scroll to position [237, 0]
click at [757, 267] on input "text" at bounding box center [745, 263] width 51 height 25
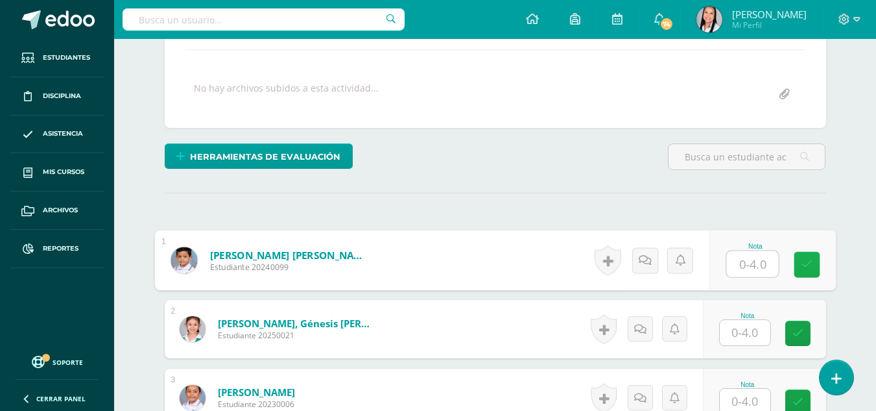
type input "4"
click at [816, 261] on link at bounding box center [807, 265] width 26 height 26
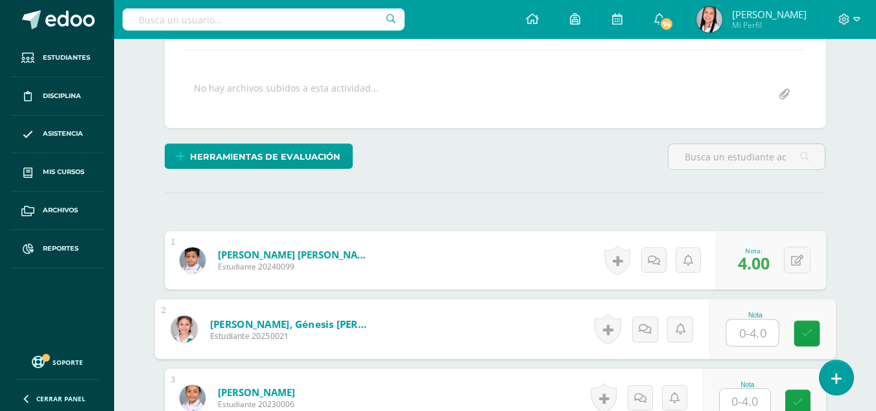
drag, startPoint x: 756, startPoint y: 330, endPoint x: 768, endPoint y: 335, distance: 13.1
click at [756, 331] on input "text" at bounding box center [752, 333] width 52 height 26
type input "4"
drag, startPoint x: 799, startPoint y: 335, endPoint x: 781, endPoint y: 357, distance: 28.2
click at [798, 337] on link at bounding box center [807, 333] width 26 height 26
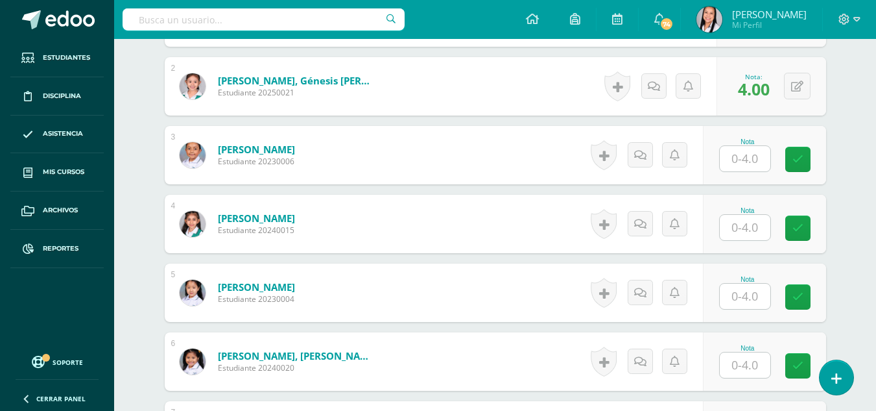
scroll to position [475, 0]
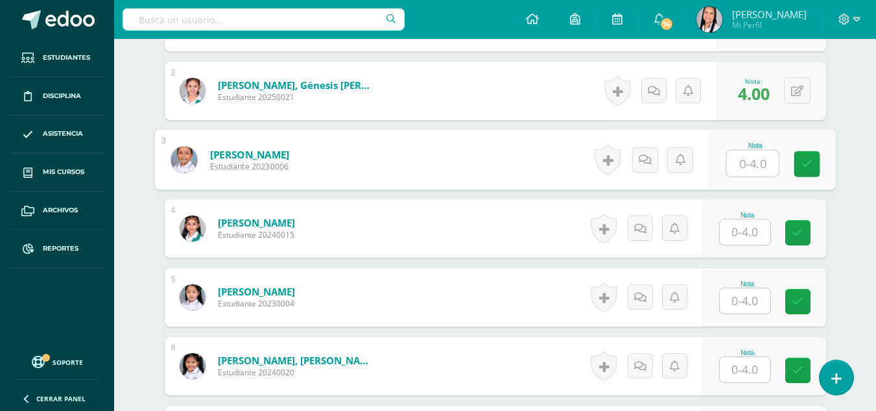
drag, startPoint x: 747, startPoint y: 165, endPoint x: 789, endPoint y: 168, distance: 41.6
click at [750, 165] on input "text" at bounding box center [752, 163] width 52 height 26
type input "4"
drag, startPoint x: 807, startPoint y: 165, endPoint x: 798, endPoint y: 179, distance: 16.7
click at [806, 167] on icon at bounding box center [807, 163] width 12 height 11
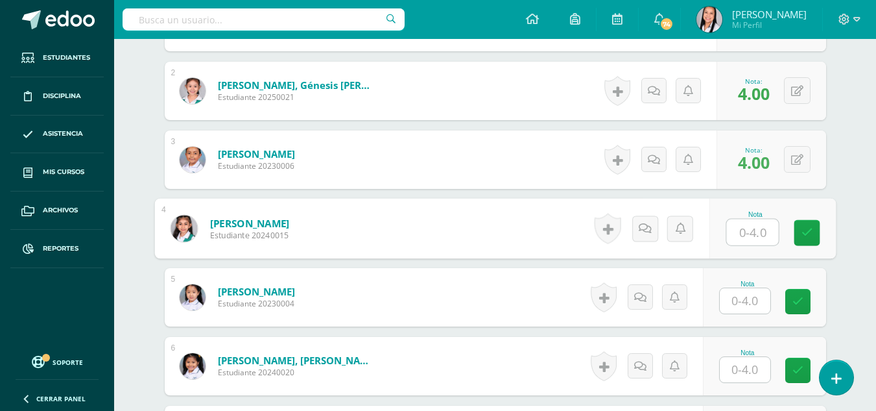
drag, startPoint x: 750, startPoint y: 233, endPoint x: 764, endPoint y: 233, distance: 13.6
click at [753, 233] on input "text" at bounding box center [752, 232] width 52 height 26
type input "4"
click at [800, 234] on link at bounding box center [807, 233] width 26 height 26
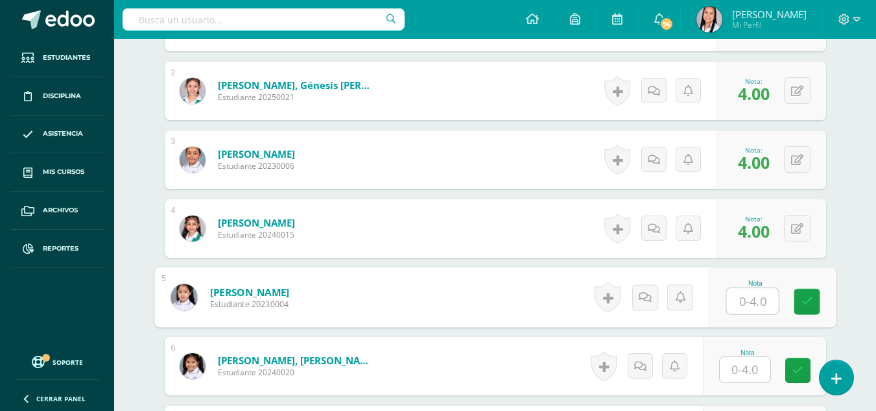
drag, startPoint x: 748, startPoint y: 305, endPoint x: 781, endPoint y: 298, distance: 33.2
click at [751, 305] on input "text" at bounding box center [752, 301] width 52 height 26
type input "4"
click at [804, 298] on icon at bounding box center [807, 301] width 12 height 11
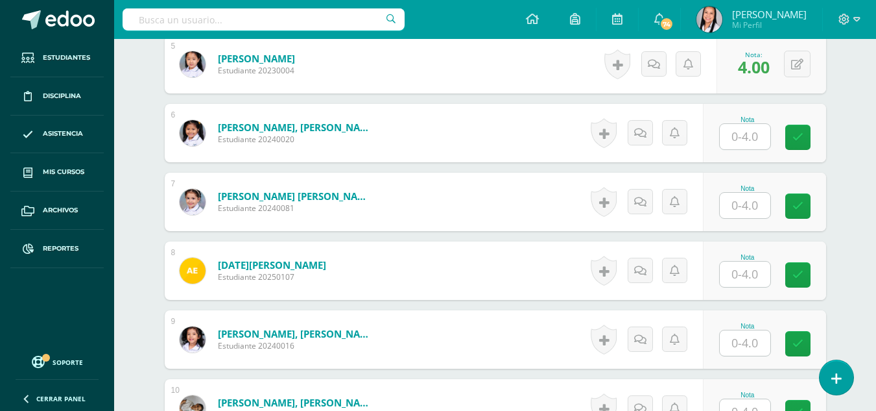
scroll to position [713, 0]
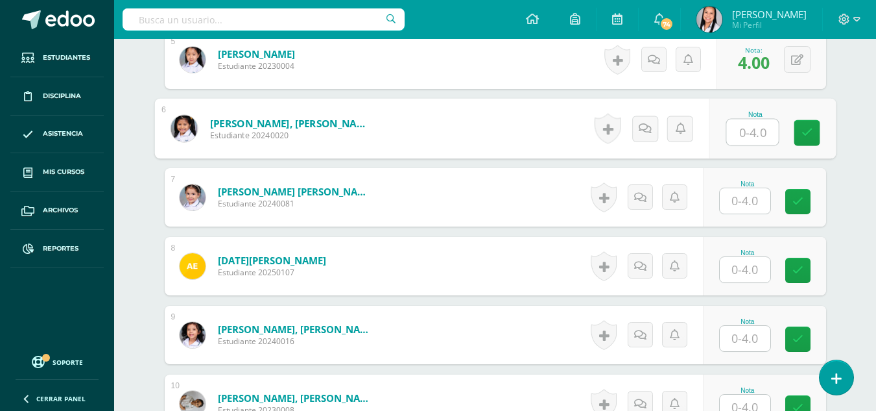
drag, startPoint x: 744, startPoint y: 126, endPoint x: 759, endPoint y: 126, distance: 14.9
click at [748, 126] on input "text" at bounding box center [752, 132] width 52 height 26
type input "4"
click at [809, 127] on icon at bounding box center [807, 132] width 12 height 11
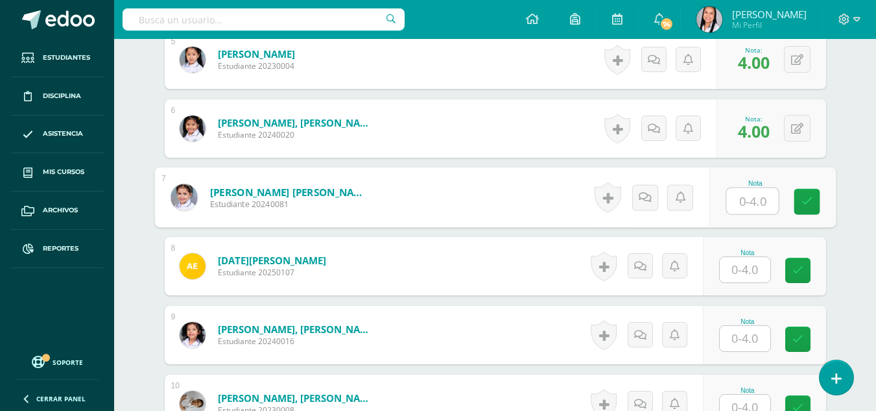
drag, startPoint x: 755, startPoint y: 198, endPoint x: 786, endPoint y: 197, distance: 31.1
click at [759, 198] on input "text" at bounding box center [752, 201] width 52 height 26
type input "4"
click at [798, 196] on link at bounding box center [807, 202] width 26 height 26
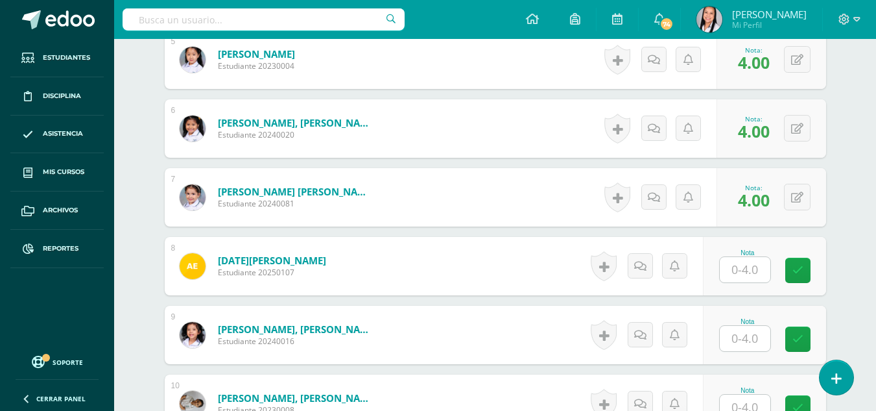
click at [742, 268] on input "text" at bounding box center [745, 269] width 51 height 25
type input "4"
drag, startPoint x: 805, startPoint y: 268, endPoint x: 780, endPoint y: 276, distance: 27.3
click at [804, 268] on icon at bounding box center [807, 270] width 12 height 11
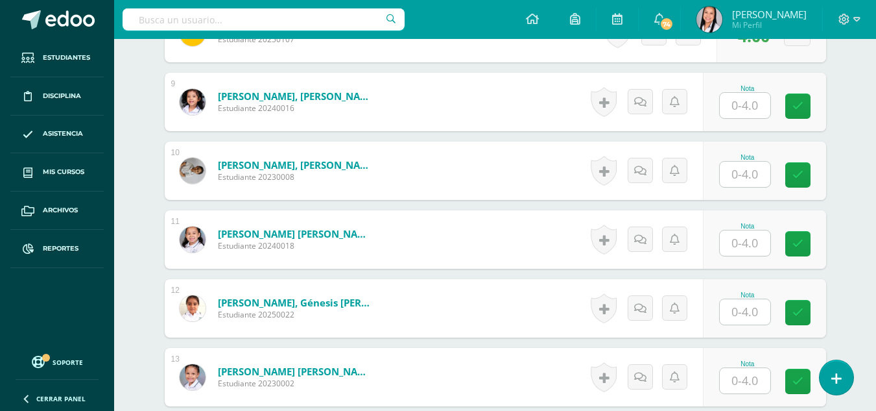
scroll to position [951, 0]
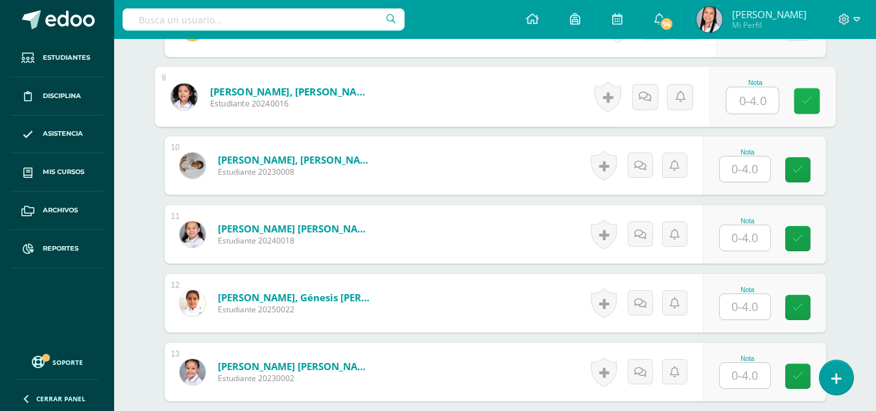
drag, startPoint x: 756, startPoint y: 99, endPoint x: 795, endPoint y: 102, distance: 39.6
click at [756, 100] on input "text" at bounding box center [752, 101] width 52 height 26
type input "4"
click at [807, 101] on icon at bounding box center [807, 100] width 12 height 11
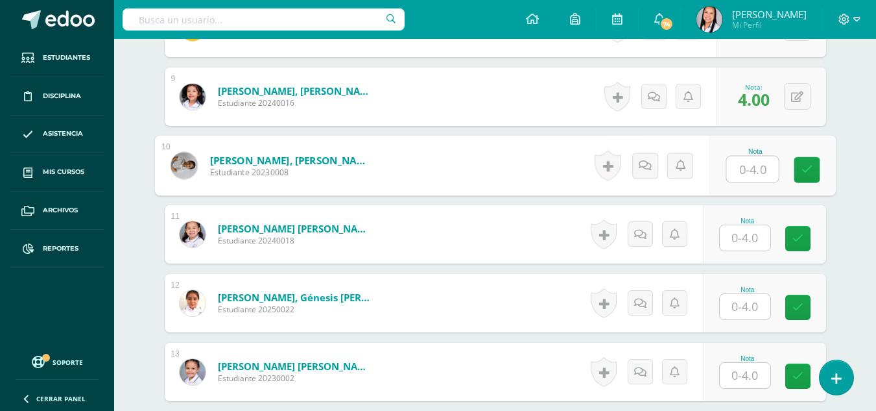
click at [756, 170] on input "text" at bounding box center [752, 169] width 52 height 26
type input "4"
drag, startPoint x: 799, startPoint y: 171, endPoint x: 795, endPoint y: 176, distance: 7.0
click at [798, 173] on link at bounding box center [807, 170] width 26 height 26
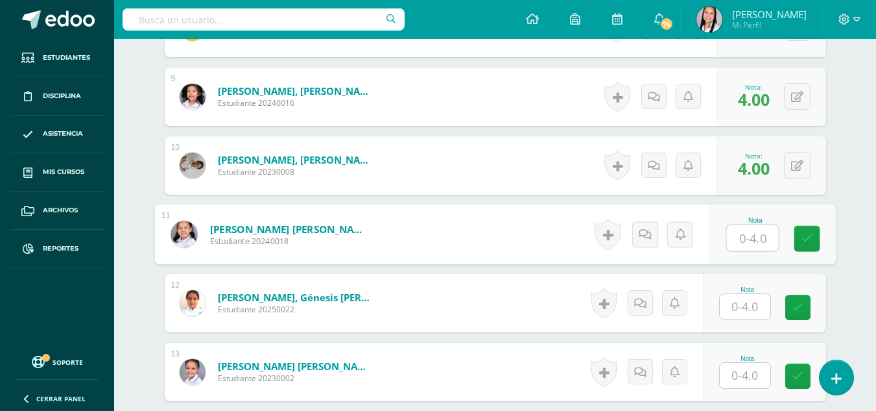
drag, startPoint x: 752, startPoint y: 235, endPoint x: 787, endPoint y: 234, distance: 35.0
click at [754, 235] on input "text" at bounding box center [752, 238] width 52 height 26
type input "4"
drag, startPoint x: 800, startPoint y: 235, endPoint x: 783, endPoint y: 243, distance: 18.9
click at [798, 237] on link at bounding box center [807, 239] width 26 height 26
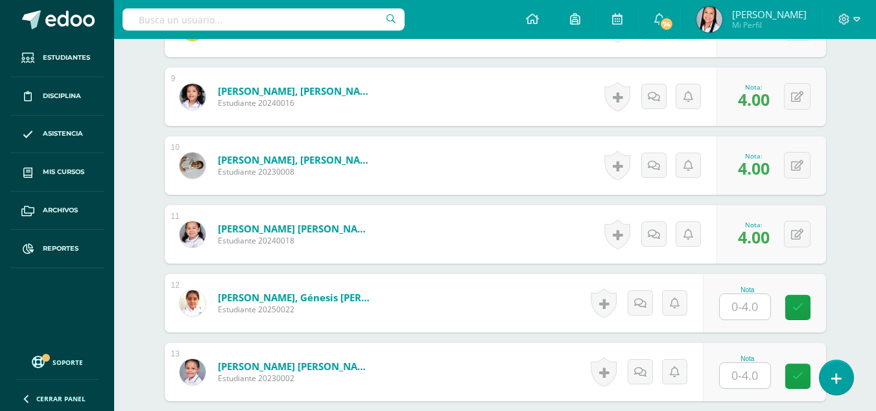
click at [753, 304] on input "text" at bounding box center [745, 306] width 51 height 25
type input "4"
click at [809, 302] on icon at bounding box center [807, 307] width 12 height 11
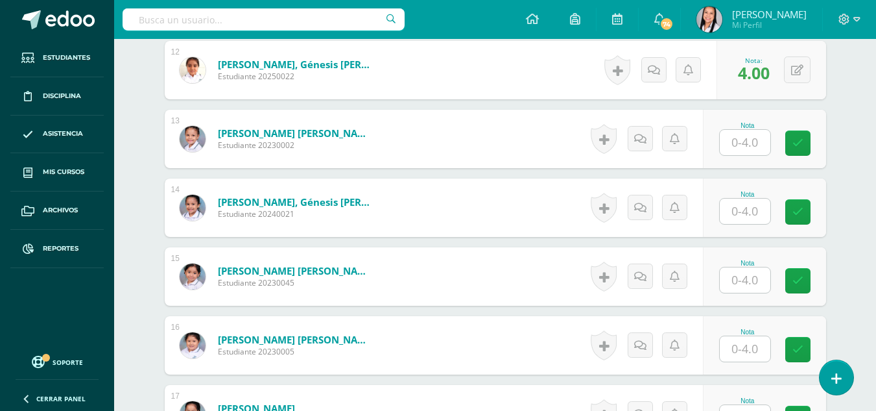
scroll to position [1189, 0]
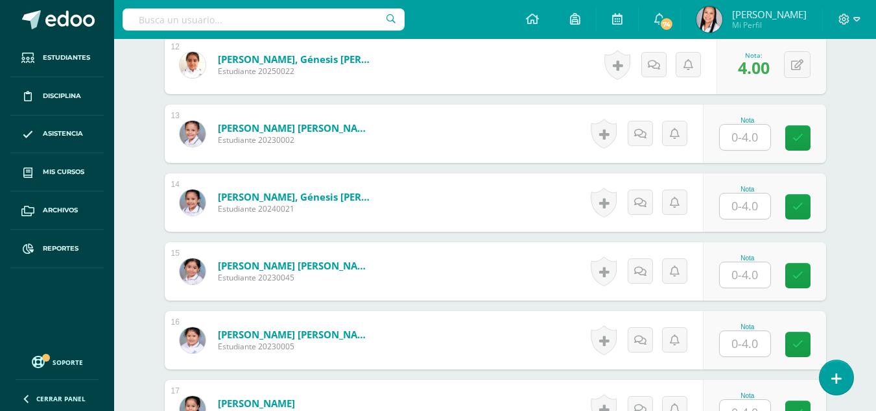
click at [756, 137] on input "text" at bounding box center [745, 137] width 51 height 25
type input "4"
click at [804, 137] on icon at bounding box center [807, 137] width 12 height 11
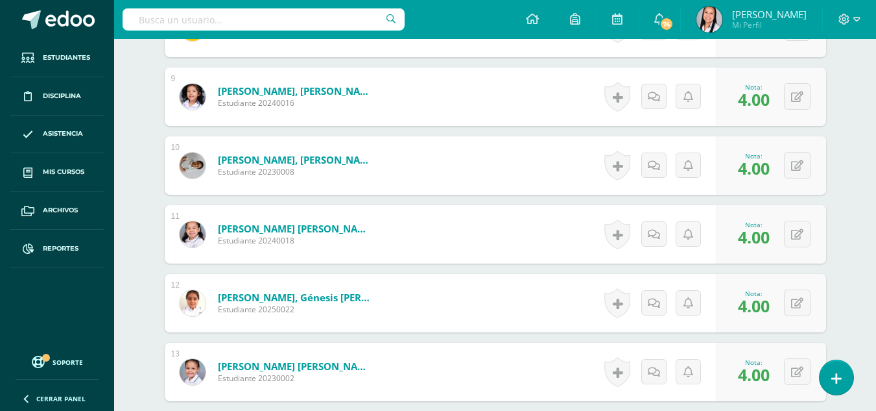
scroll to position [713, 0]
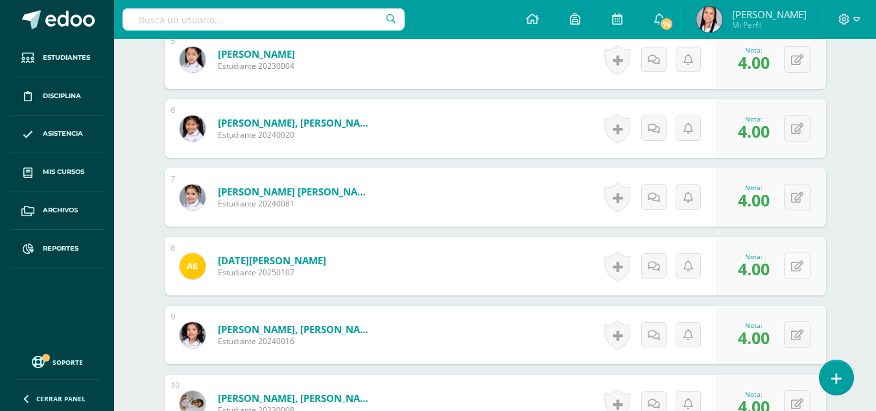
click at [790, 265] on div "0 Logros Logros obtenidos Aún no hay logros agregados Nota: 4.00" at bounding box center [772, 266] width 110 height 58
click at [802, 267] on icon at bounding box center [806, 265] width 13 height 11
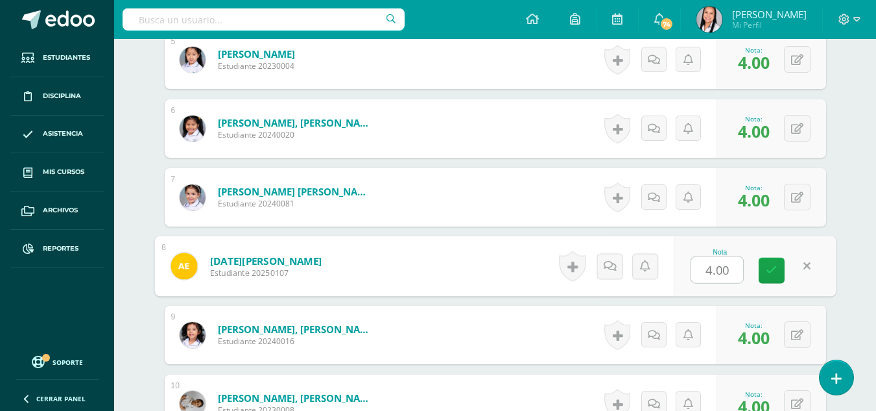
type input "0"
click at [774, 272] on icon at bounding box center [772, 270] width 12 height 11
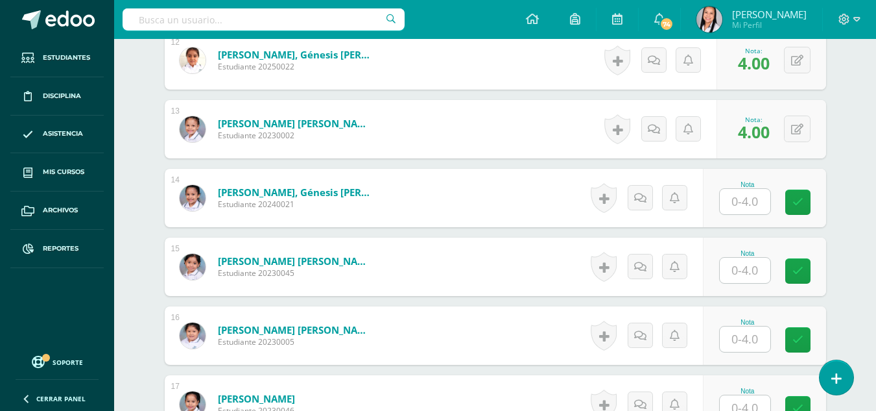
scroll to position [1189, 0]
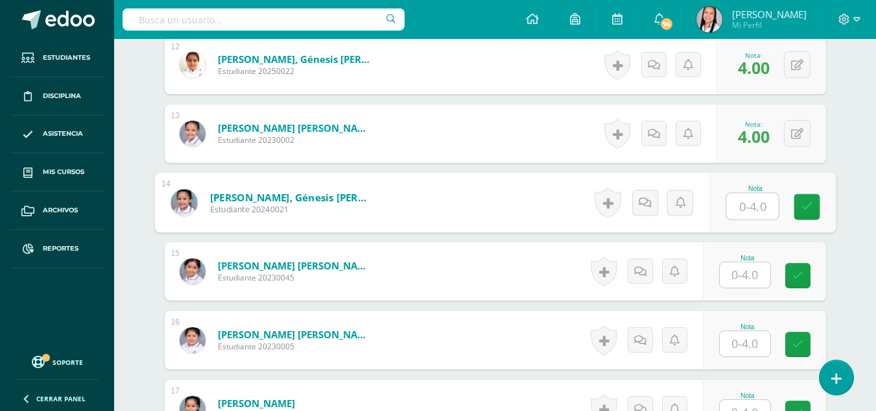
click at [748, 208] on input "text" at bounding box center [752, 206] width 52 height 26
type input "4"
drag, startPoint x: 803, startPoint y: 211, endPoint x: 801, endPoint y: 218, distance: 7.4
click at [802, 216] on link at bounding box center [807, 207] width 26 height 26
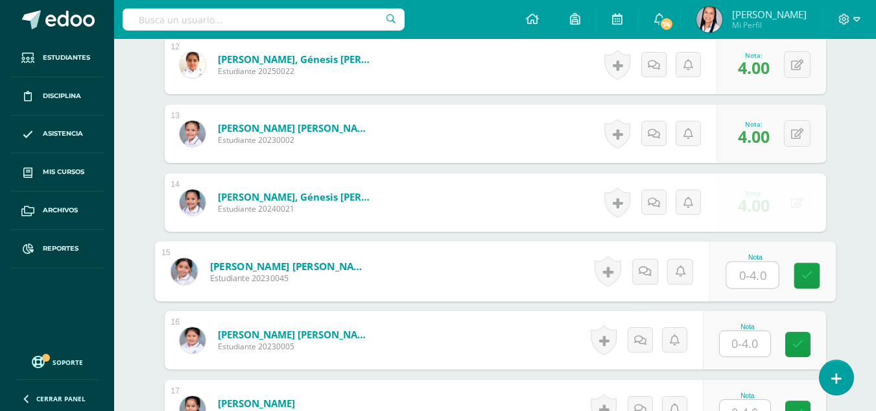
click at [755, 278] on input "text" at bounding box center [752, 275] width 52 height 26
type input "4"
click at [799, 285] on link at bounding box center [807, 276] width 26 height 26
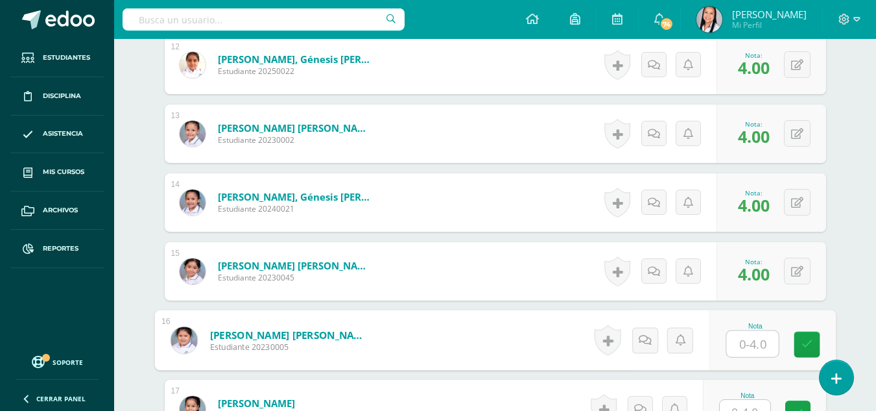
drag, startPoint x: 755, startPoint y: 342, endPoint x: 772, endPoint y: 340, distance: 17.0
click at [755, 342] on input "text" at bounding box center [752, 344] width 52 height 26
type input "4"
click at [800, 340] on link at bounding box center [807, 344] width 26 height 26
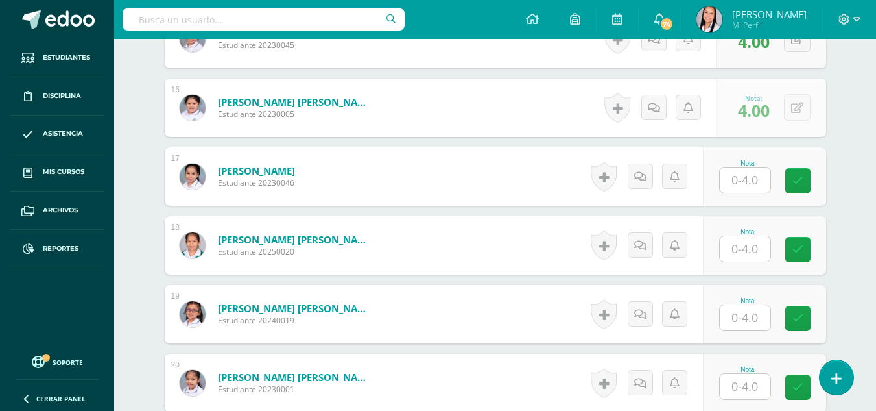
scroll to position [1426, 0]
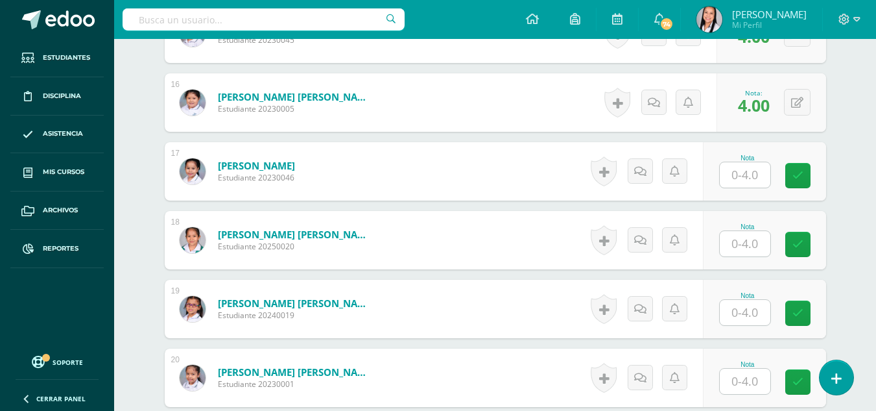
click at [758, 180] on input "text" at bounding box center [745, 174] width 51 height 25
type input "4"
click at [804, 178] on icon at bounding box center [807, 175] width 12 height 11
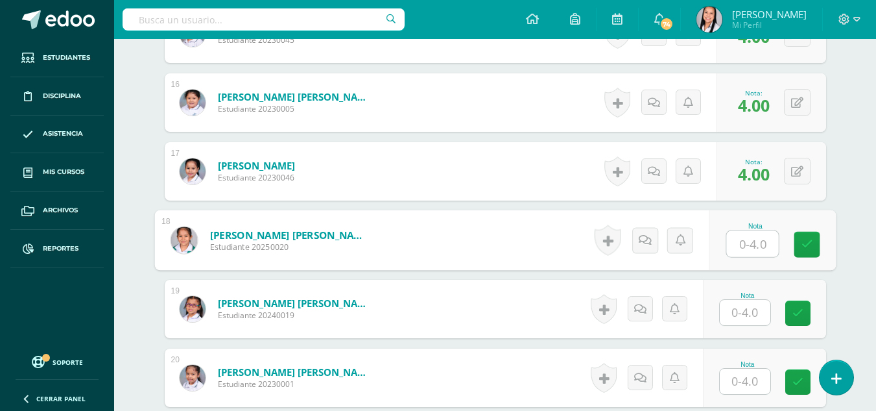
click at [756, 238] on input "text" at bounding box center [752, 244] width 52 height 26
type input "4"
click at [807, 241] on icon at bounding box center [807, 244] width 12 height 11
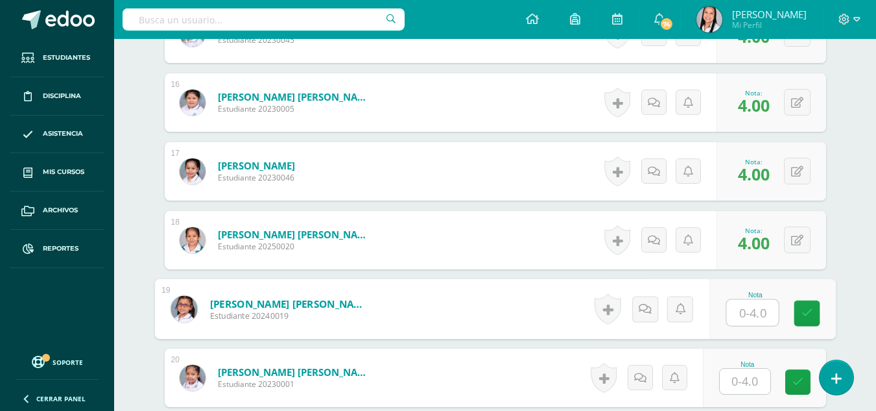
drag, startPoint x: 746, startPoint y: 315, endPoint x: 758, endPoint y: 313, distance: 12.6
click at [747, 316] on input "text" at bounding box center [752, 313] width 52 height 26
type input "4"
click at [814, 312] on link at bounding box center [807, 313] width 26 height 26
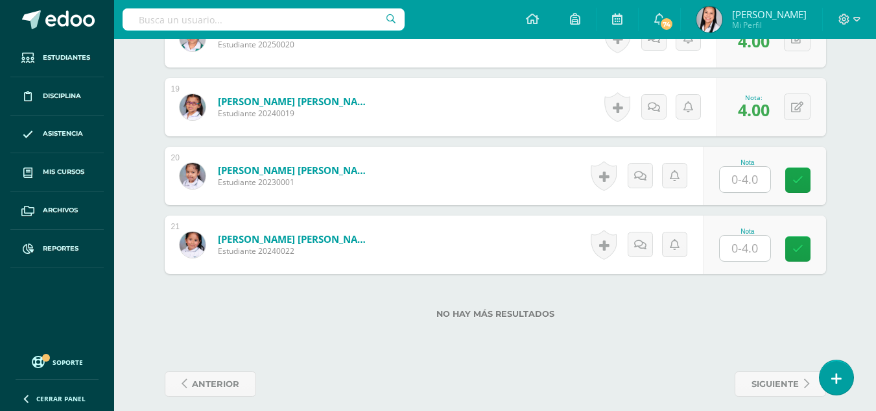
scroll to position [1640, 0]
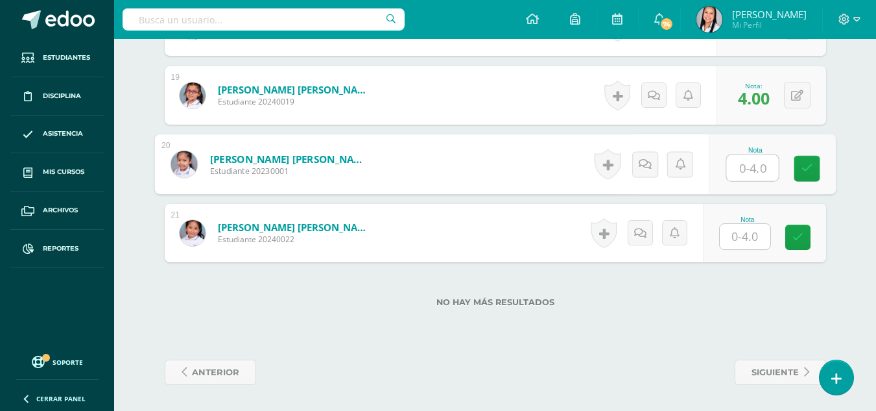
click at [750, 169] on input "text" at bounding box center [752, 168] width 52 height 26
type input "4"
click at [801, 169] on icon at bounding box center [807, 168] width 12 height 11
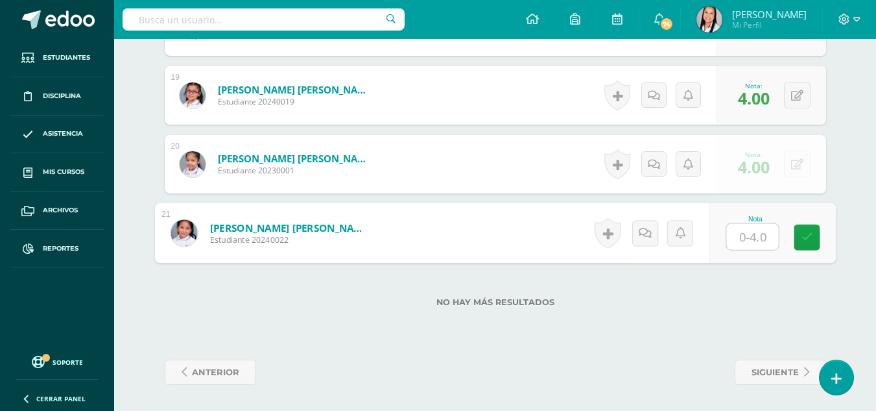
click at [755, 234] on input "text" at bounding box center [752, 237] width 52 height 26
type input "4"
click at [807, 235] on icon at bounding box center [807, 237] width 12 height 11
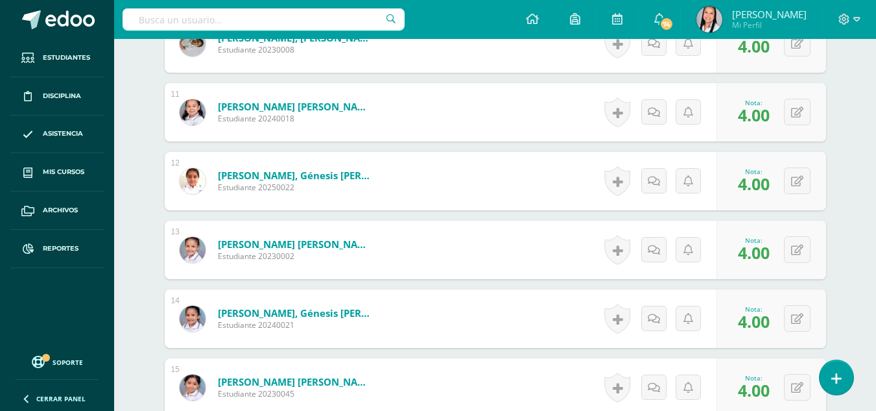
scroll to position [0, 0]
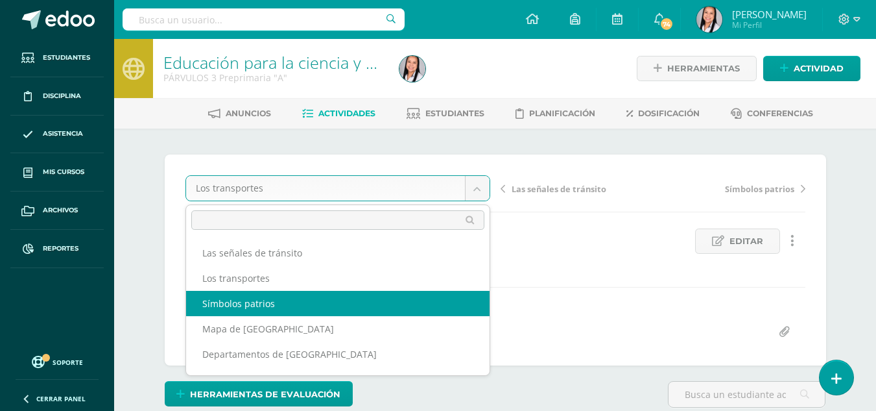
select select "/dashboard/teacher/grade-activity/106161/"
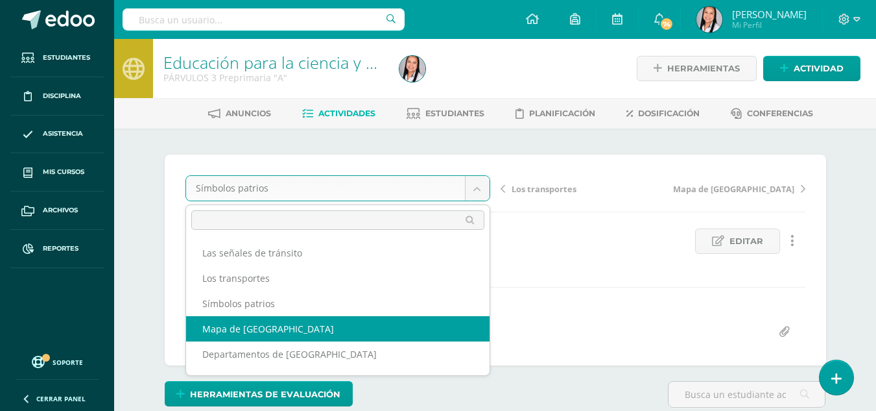
scroll to position [1, 0]
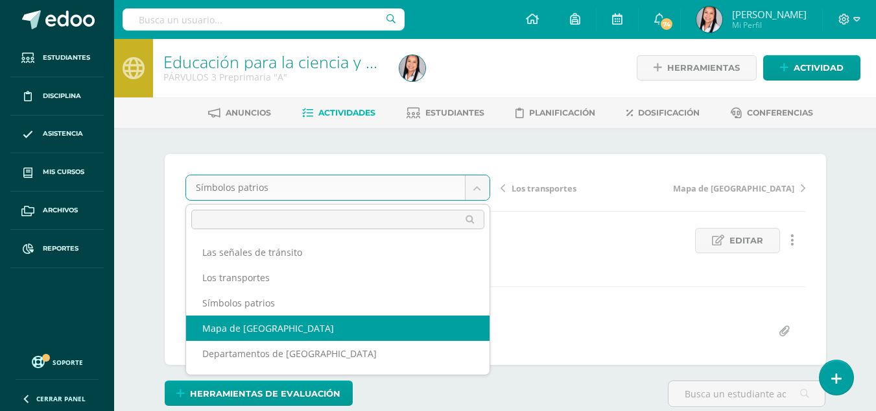
select select "/dashboard/teacher/grade-activity/106159/"
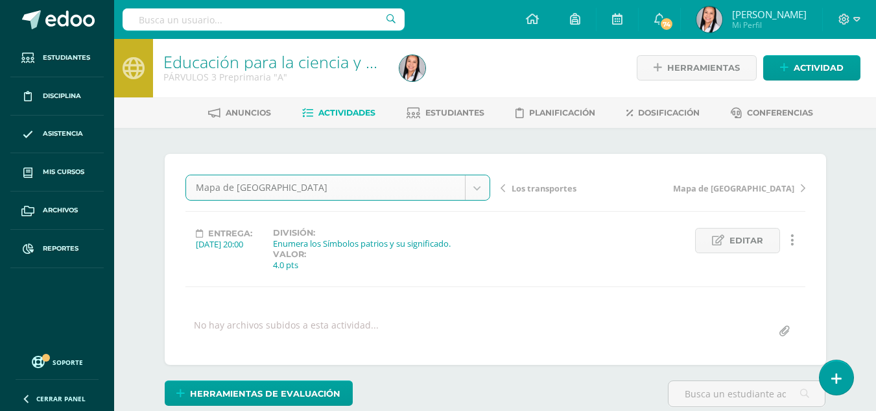
scroll to position [1, 0]
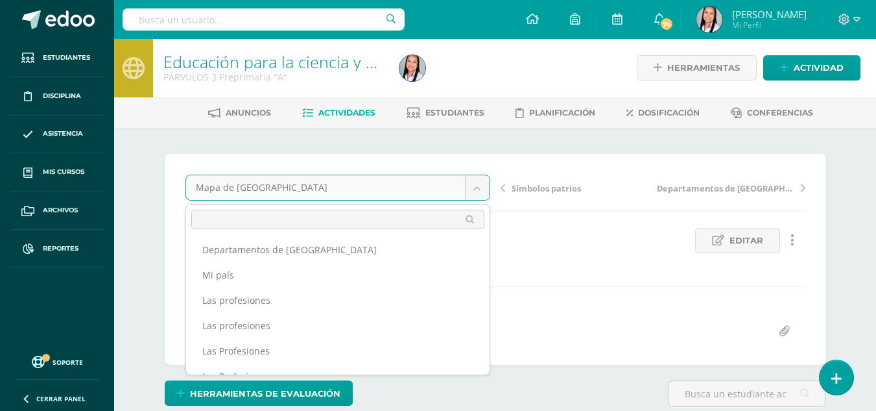
scroll to position [1, 0]
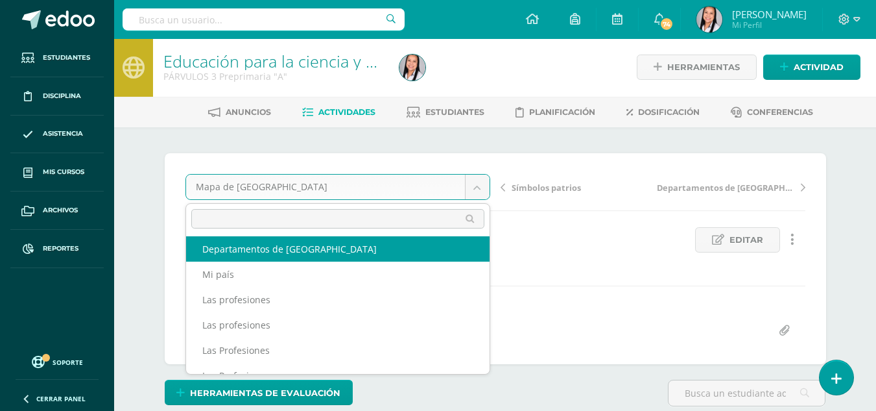
select select "/dashboard/teacher/grade-activity/106157/"
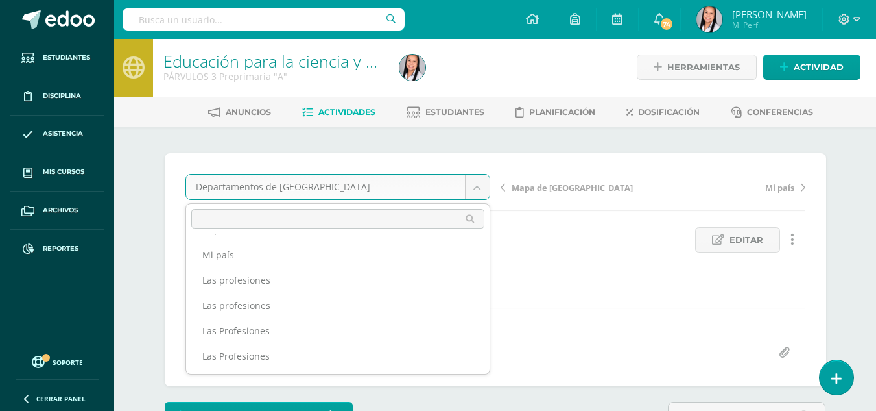
scroll to position [97, 0]
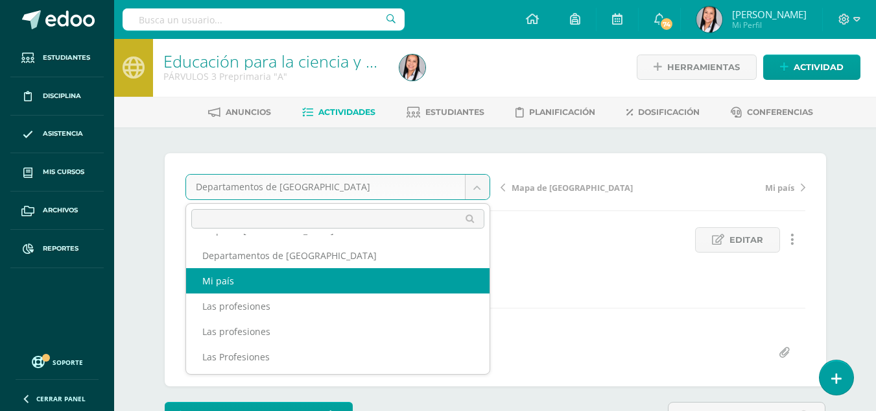
select select "/dashboard/teacher/grade-activity/106155/"
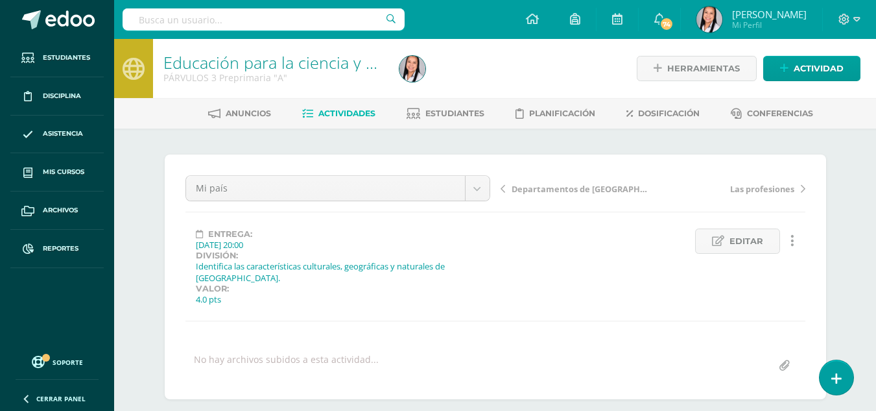
scroll to position [1, 0]
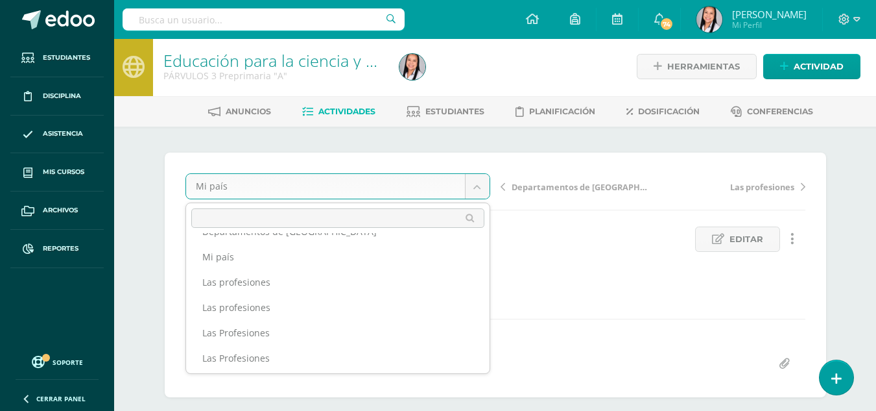
scroll to position [123, 0]
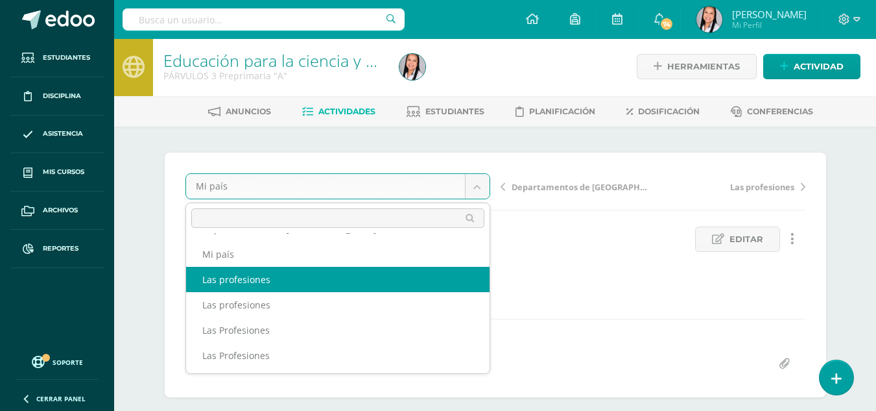
select select "/dashboard/teacher/grade-activity/106153/"
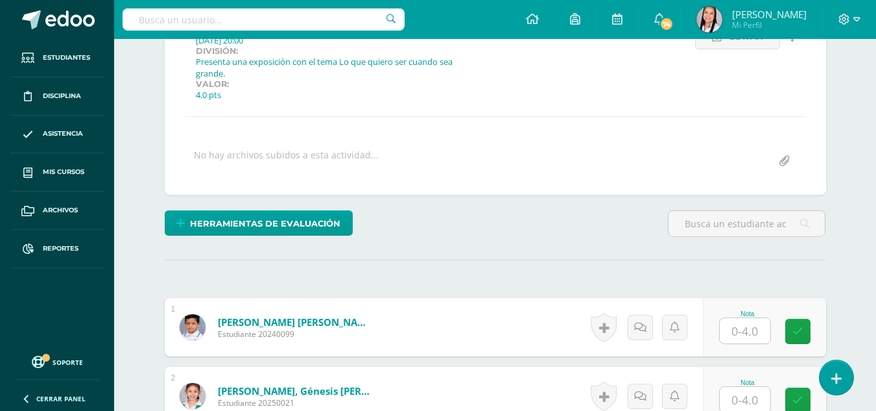
scroll to position [205, 0]
click at [755, 335] on input "text" at bounding box center [745, 329] width 51 height 25
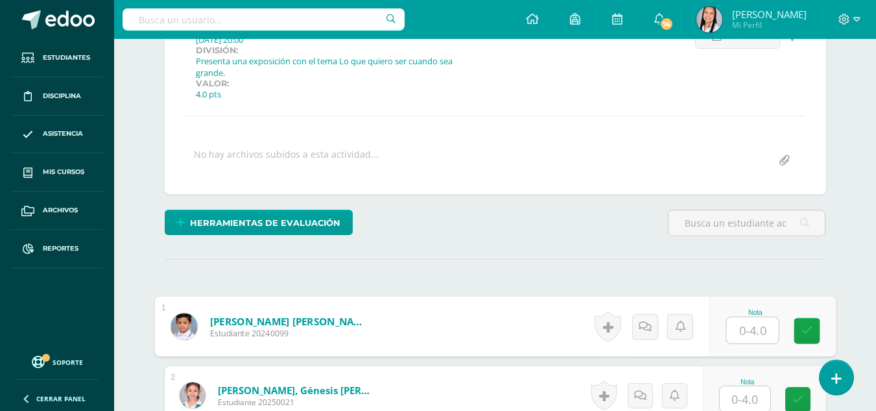
scroll to position [206, 0]
type input "3"
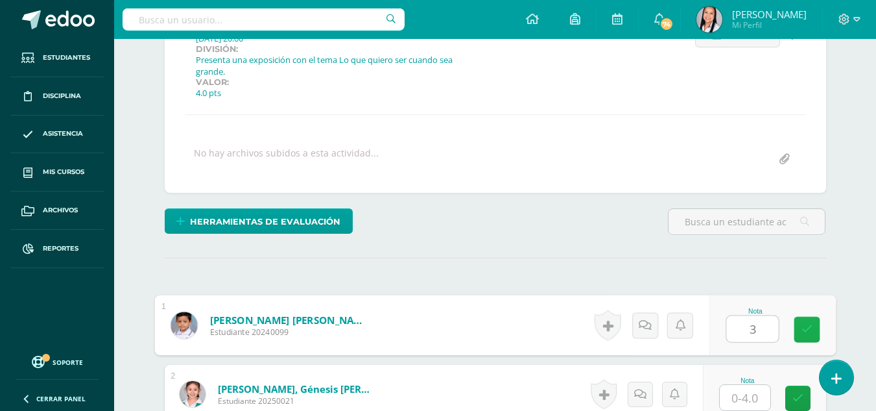
click at [806, 334] on icon at bounding box center [807, 329] width 12 height 11
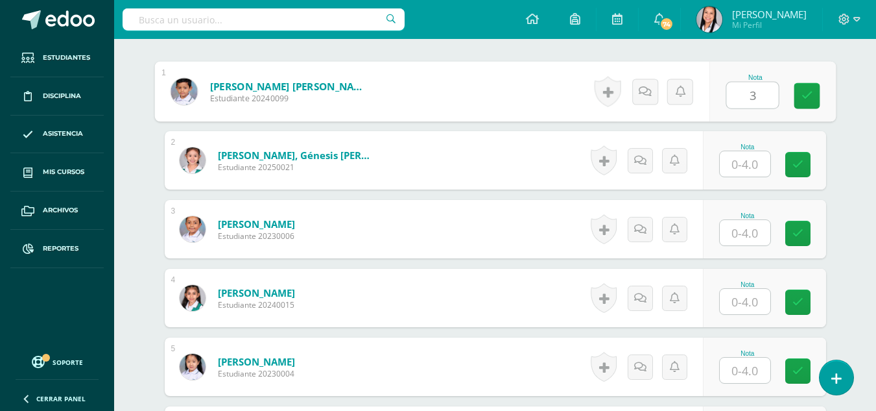
scroll to position [444, 0]
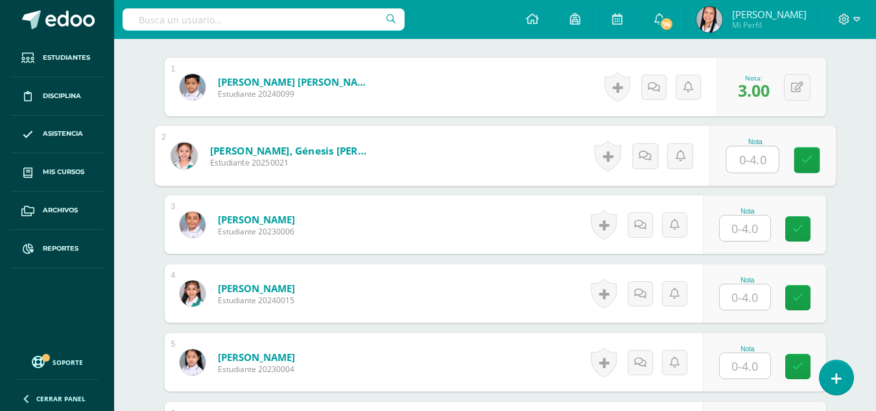
click at [746, 167] on input "text" at bounding box center [752, 160] width 52 height 26
type input "3"
click at [804, 161] on icon at bounding box center [807, 159] width 12 height 11
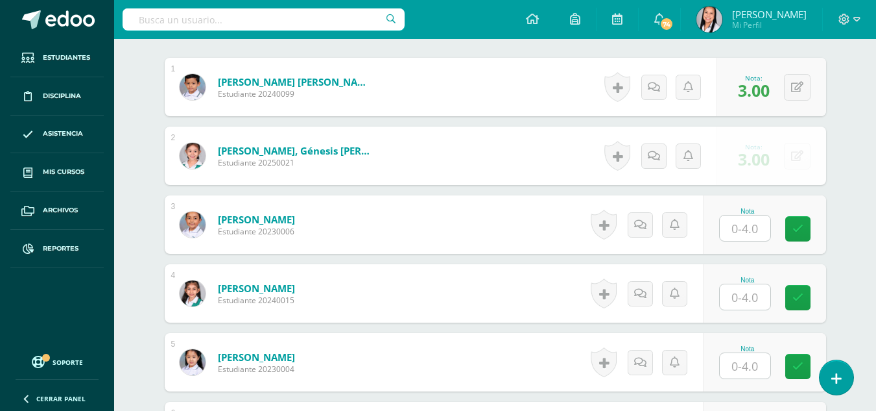
click at [757, 233] on input "text" at bounding box center [745, 227] width 51 height 25
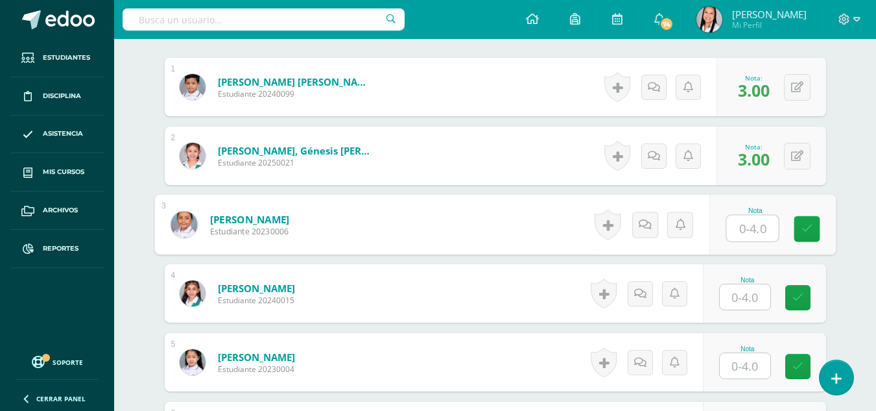
type input "4"
click at [805, 231] on icon at bounding box center [807, 228] width 12 height 11
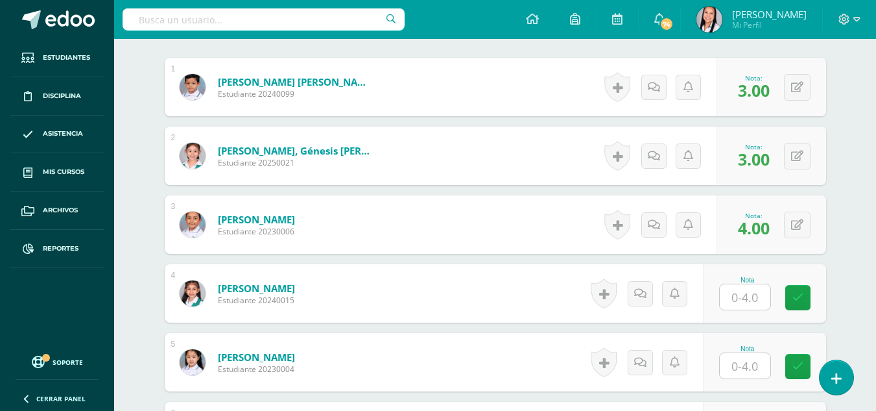
click at [753, 299] on input "text" at bounding box center [745, 296] width 51 height 25
type input "4"
drag, startPoint x: 807, startPoint y: 299, endPoint x: 787, endPoint y: 276, distance: 30.4
click at [806, 299] on icon at bounding box center [807, 297] width 12 height 11
click at [796, 156] on button at bounding box center [797, 156] width 27 height 27
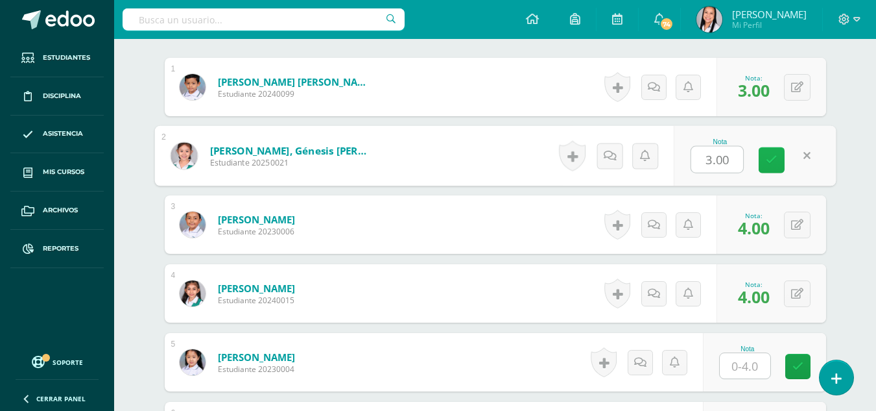
type input "2"
click at [767, 160] on icon at bounding box center [772, 159] width 12 height 11
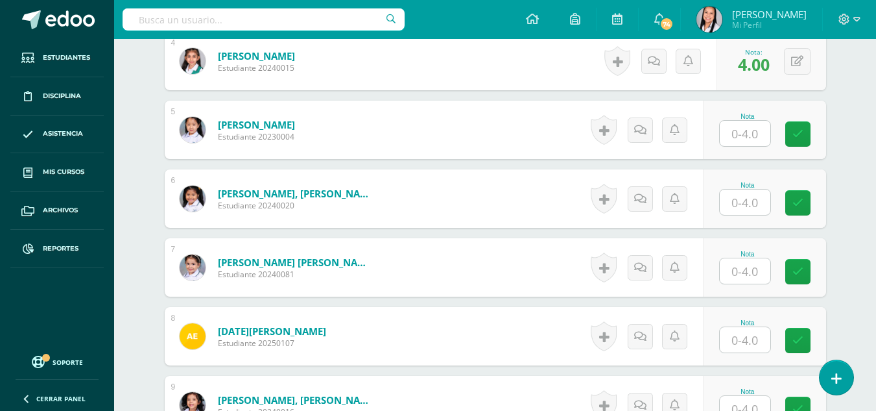
scroll to position [682, 0]
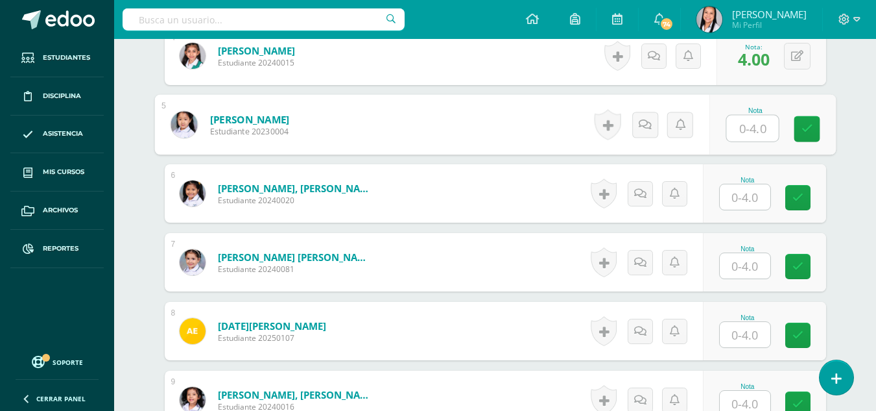
click at [756, 124] on input "text" at bounding box center [752, 128] width 52 height 26
type input "4"
drag, startPoint x: 799, startPoint y: 124, endPoint x: 793, endPoint y: 149, distance: 25.3
click at [799, 126] on link at bounding box center [807, 129] width 26 height 26
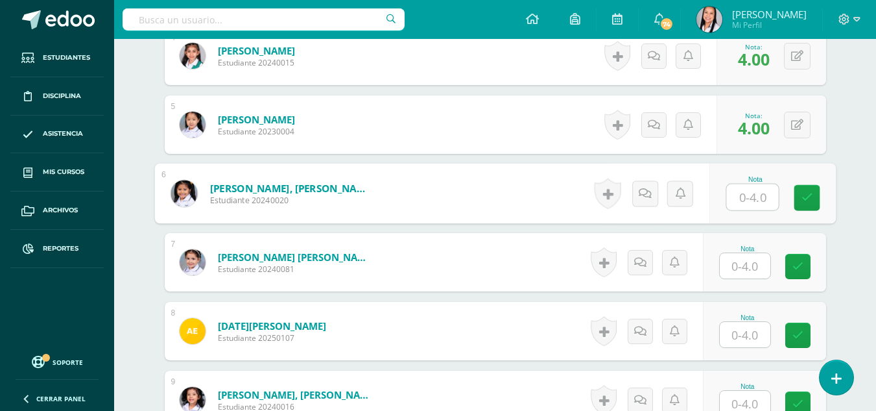
click at [750, 200] on input "text" at bounding box center [752, 197] width 52 height 26
type input "4"
click at [802, 200] on icon at bounding box center [807, 197] width 12 height 11
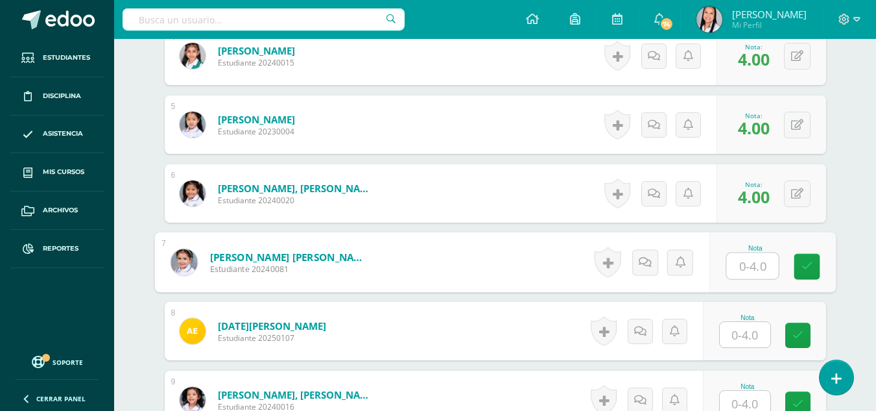
click at [756, 272] on input "text" at bounding box center [752, 266] width 52 height 26
type input "4"
click at [802, 270] on icon at bounding box center [807, 266] width 12 height 11
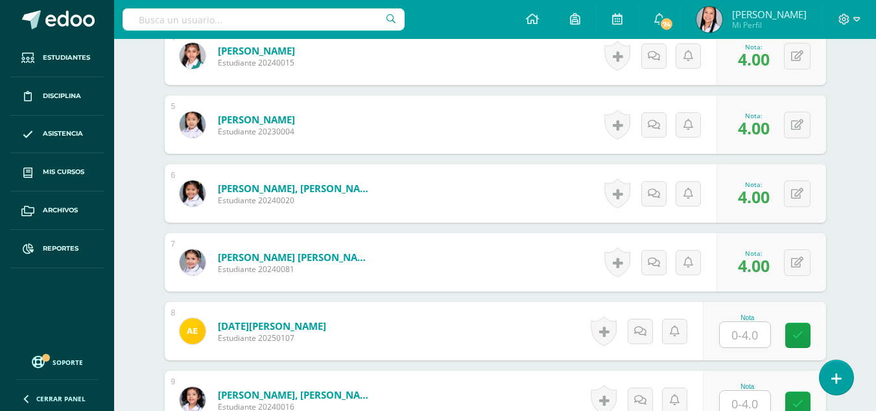
click at [750, 337] on input "text" at bounding box center [745, 334] width 51 height 25
type input "0"
click at [811, 338] on icon at bounding box center [807, 334] width 12 height 11
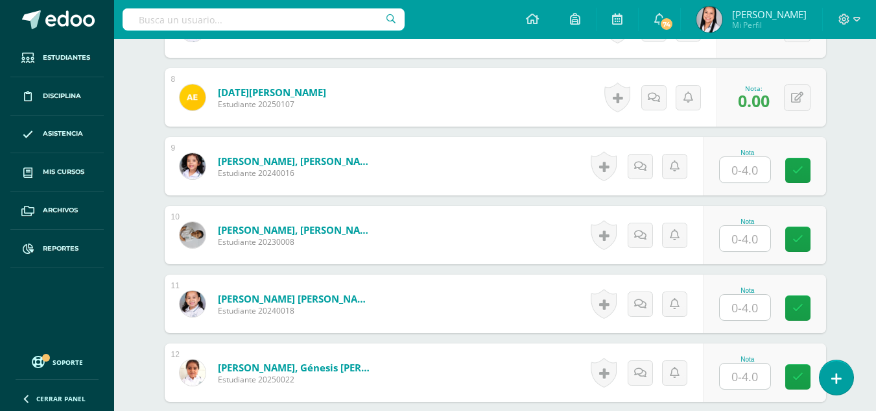
scroll to position [920, 0]
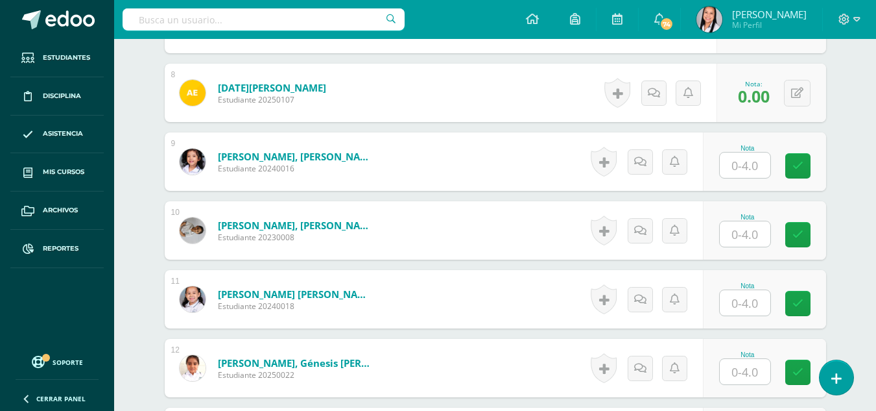
click at [752, 161] on input "text" at bounding box center [745, 164] width 51 height 25
type input "4"
click at [802, 163] on icon at bounding box center [807, 165] width 12 height 11
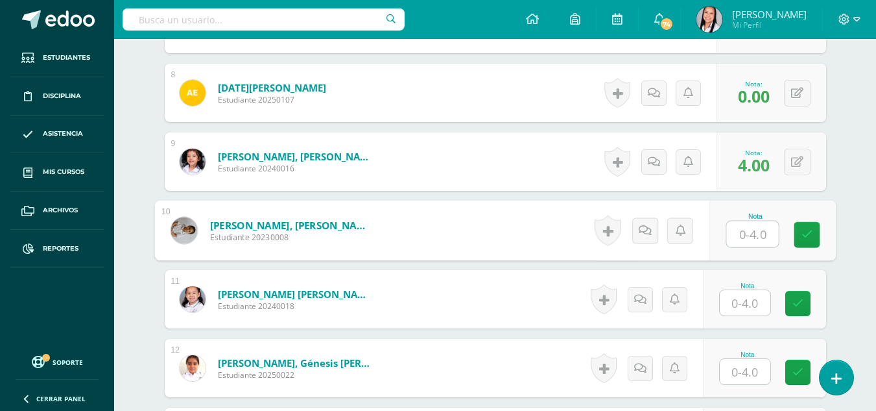
click at [758, 232] on input "text" at bounding box center [752, 234] width 52 height 26
type input "4"
click at [811, 235] on icon at bounding box center [807, 234] width 12 height 11
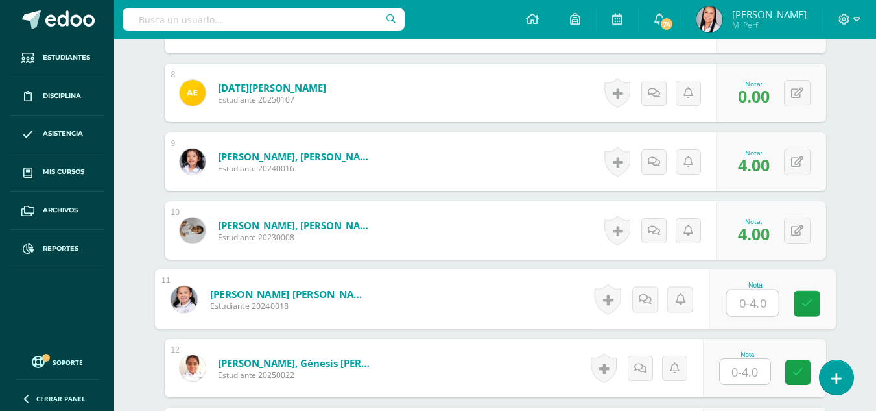
click at [759, 294] on input "text" at bounding box center [752, 303] width 52 height 26
type input "4"
click at [805, 299] on icon at bounding box center [807, 303] width 12 height 11
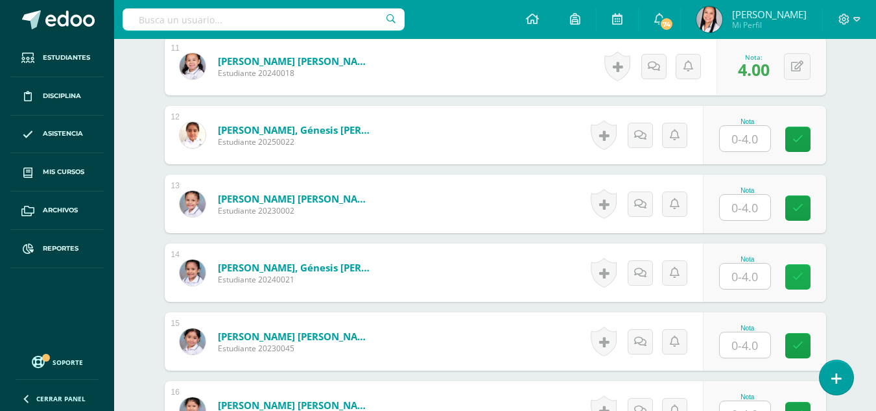
scroll to position [1158, 0]
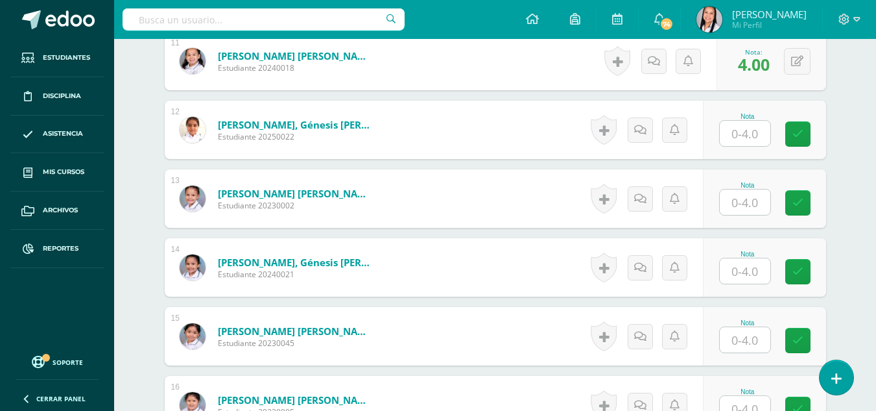
click at [752, 136] on input "text" at bounding box center [745, 133] width 51 height 25
type input "4"
click at [805, 134] on icon at bounding box center [807, 133] width 12 height 11
drag, startPoint x: 756, startPoint y: 195, endPoint x: 765, endPoint y: 196, distance: 9.7
click at [755, 196] on input "text" at bounding box center [745, 201] width 51 height 25
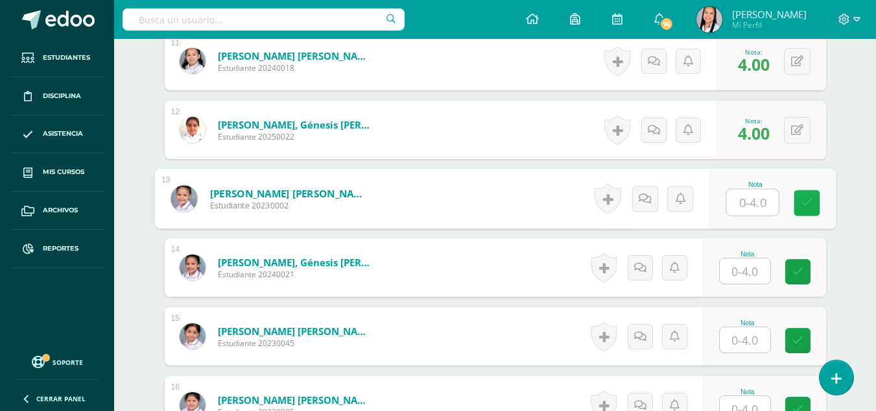
type input "4"
drag, startPoint x: 814, startPoint y: 199, endPoint x: 776, endPoint y: 235, distance: 52.3
click at [813, 199] on link at bounding box center [807, 203] width 26 height 26
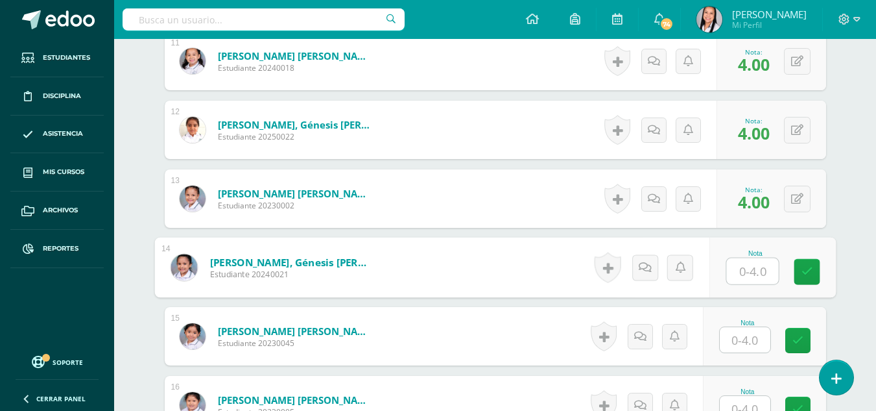
click at [754, 263] on input "text" at bounding box center [752, 271] width 52 height 26
type input "4"
click at [799, 269] on link at bounding box center [807, 272] width 26 height 26
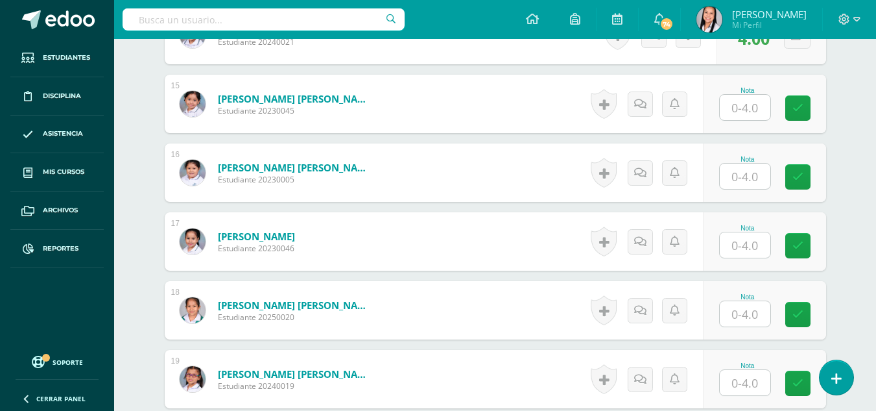
scroll to position [1395, 0]
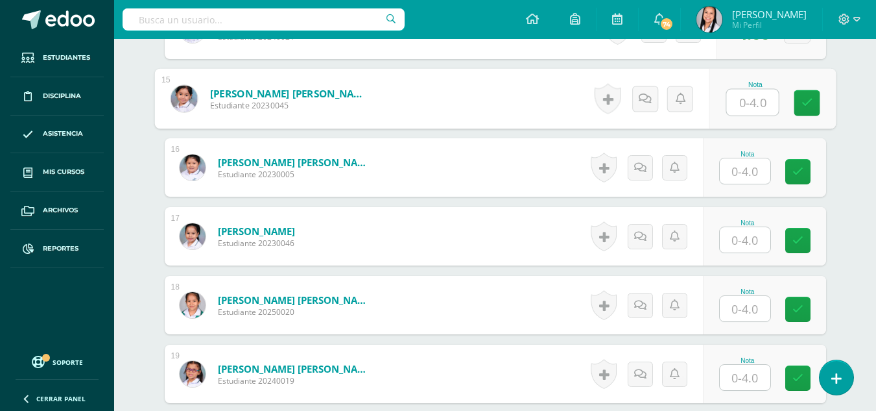
click at [742, 105] on input "text" at bounding box center [752, 102] width 52 height 26
type input "4"
click at [813, 104] on link at bounding box center [807, 103] width 26 height 26
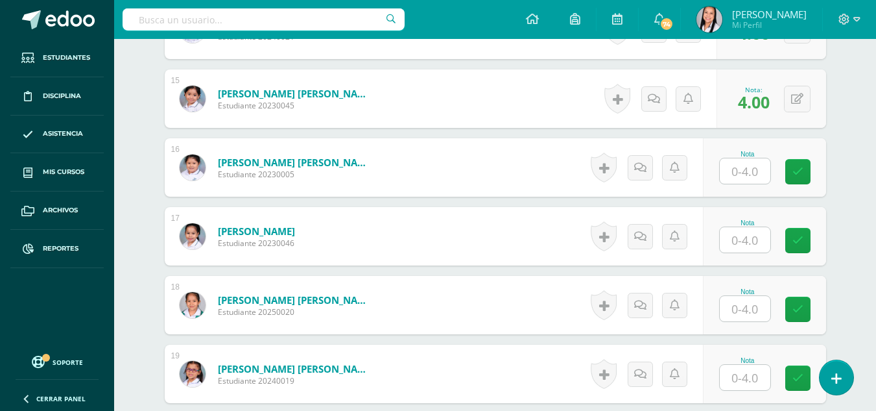
click at [754, 177] on input "text" at bounding box center [745, 170] width 51 height 25
type input "4"
click at [797, 173] on link at bounding box center [807, 172] width 26 height 26
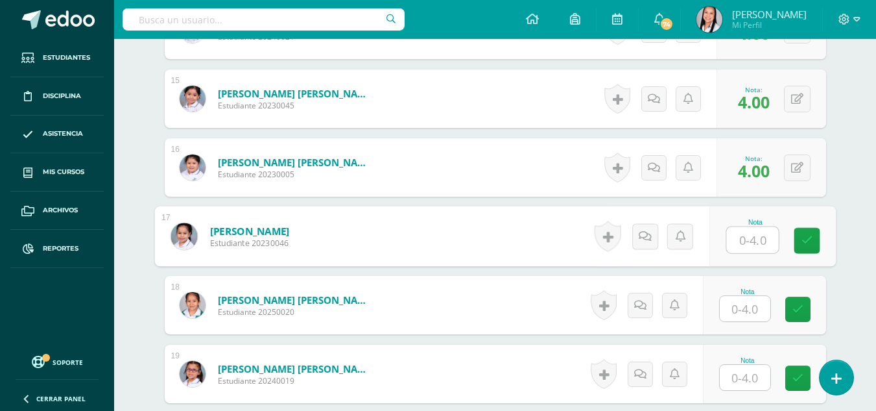
click at [752, 235] on input "text" at bounding box center [752, 240] width 52 height 26
type input "4"
click at [811, 241] on icon at bounding box center [807, 240] width 12 height 11
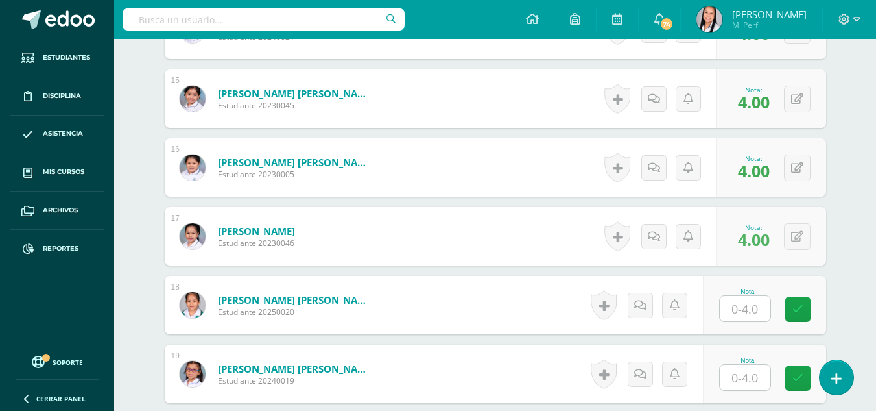
click at [756, 309] on input "text" at bounding box center [745, 308] width 51 height 25
type input "4"
click at [810, 312] on icon at bounding box center [807, 309] width 12 height 11
click at [748, 374] on input "text" at bounding box center [745, 376] width 51 height 25
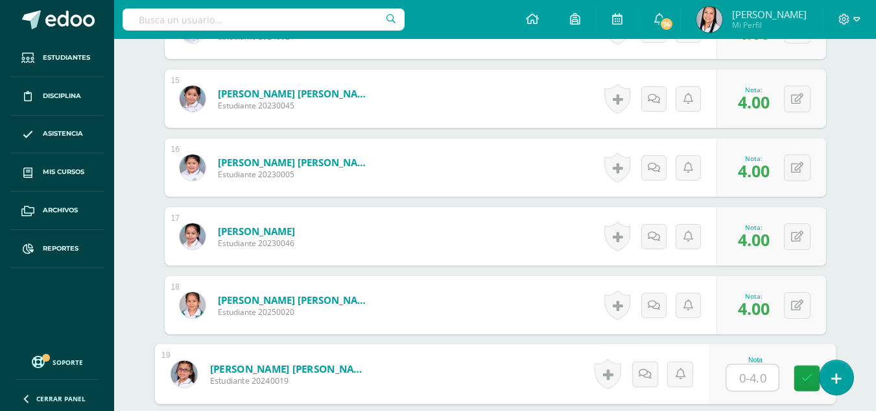
type input "4"
click at [805, 374] on icon at bounding box center [807, 377] width 12 height 11
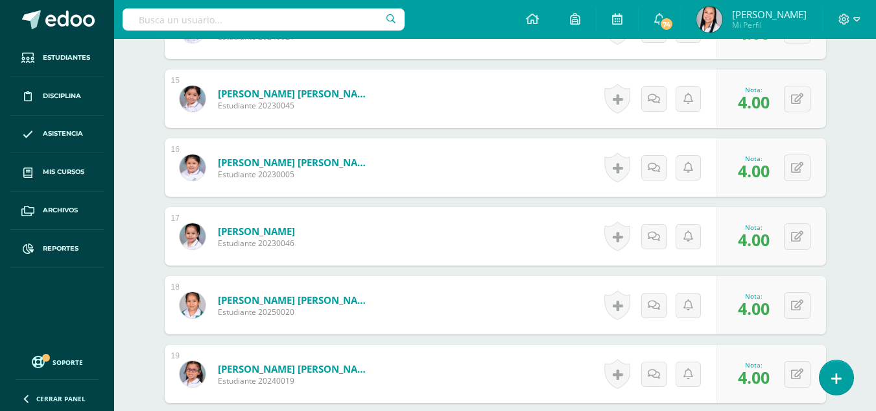
scroll to position [1633, 0]
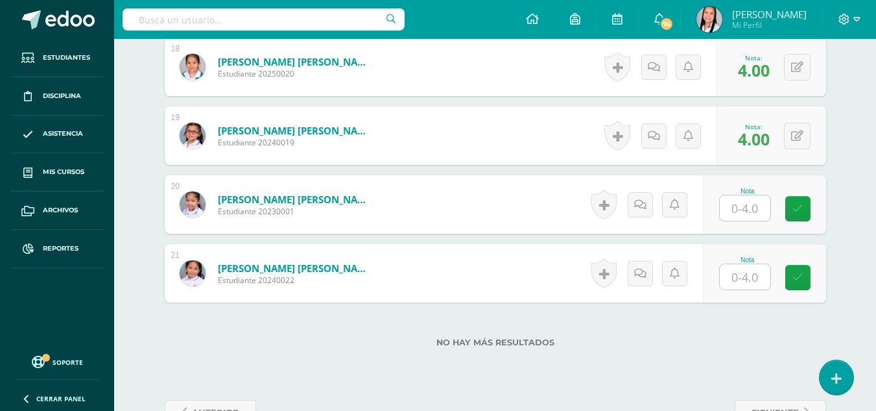
click at [757, 208] on input "text" at bounding box center [745, 207] width 51 height 25
type input "4"
click at [805, 203] on icon at bounding box center [807, 208] width 12 height 11
click at [751, 271] on input "text" at bounding box center [745, 276] width 51 height 25
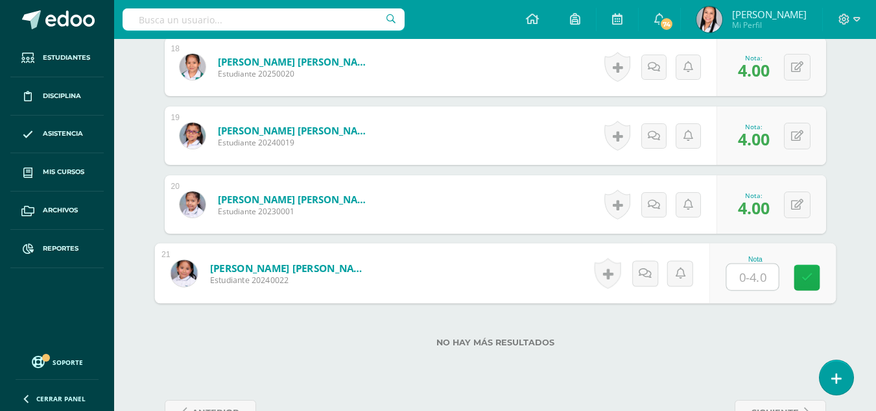
type input "4"
click at [804, 280] on icon at bounding box center [807, 277] width 12 height 11
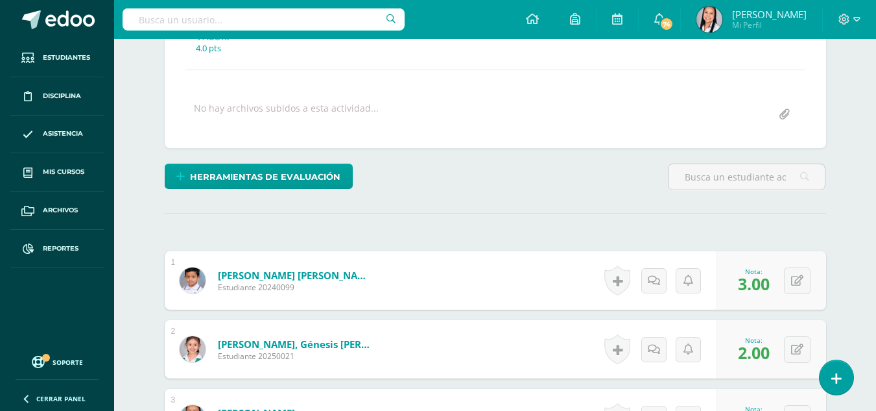
scroll to position [0, 0]
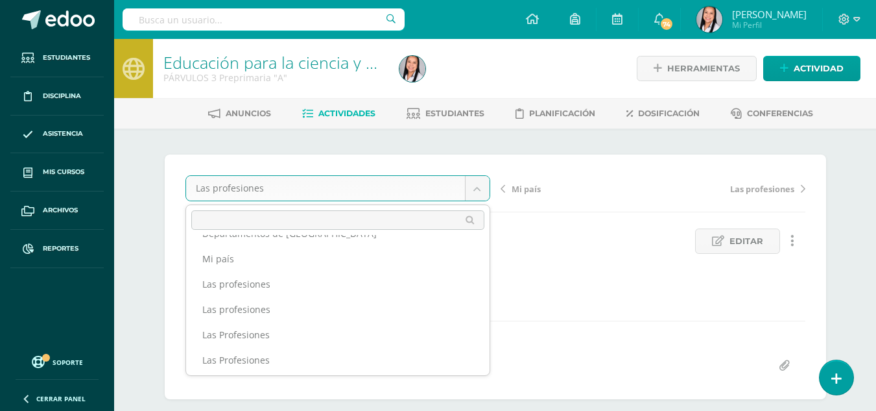
scroll to position [123, 0]
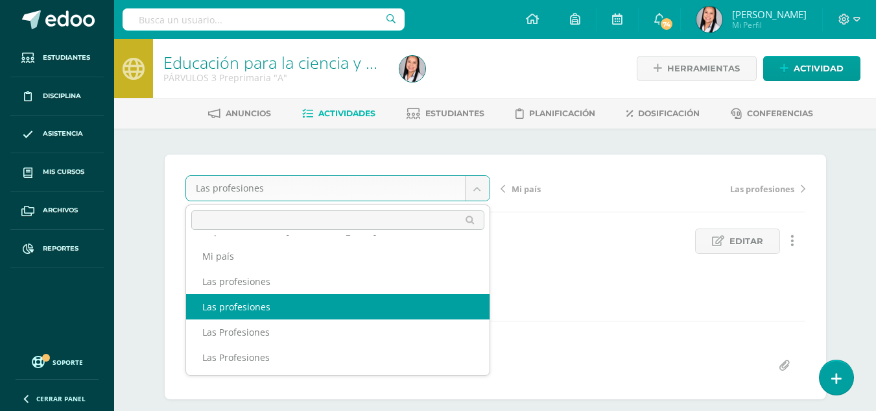
select select "/dashboard/teacher/grade-activity/106151/"
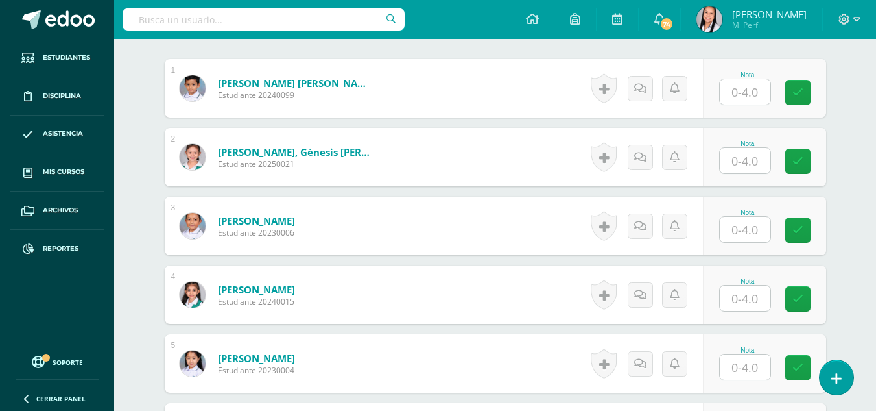
scroll to position [444, 0]
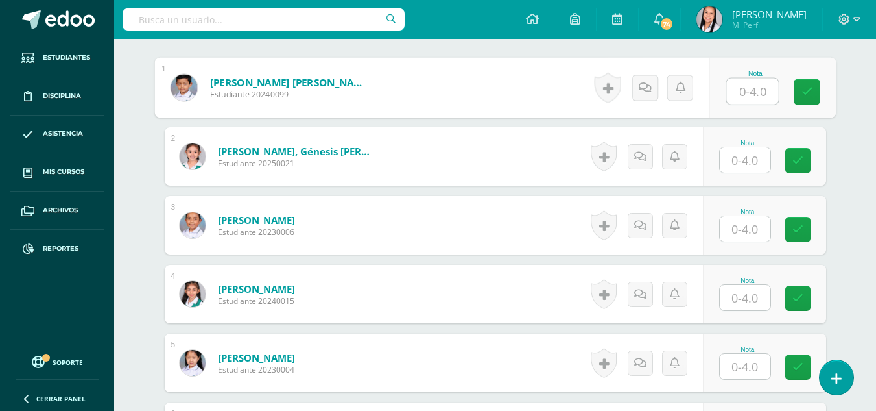
click at [759, 97] on input "text" at bounding box center [752, 91] width 52 height 26
type input "4"
click at [808, 94] on icon at bounding box center [807, 91] width 12 height 11
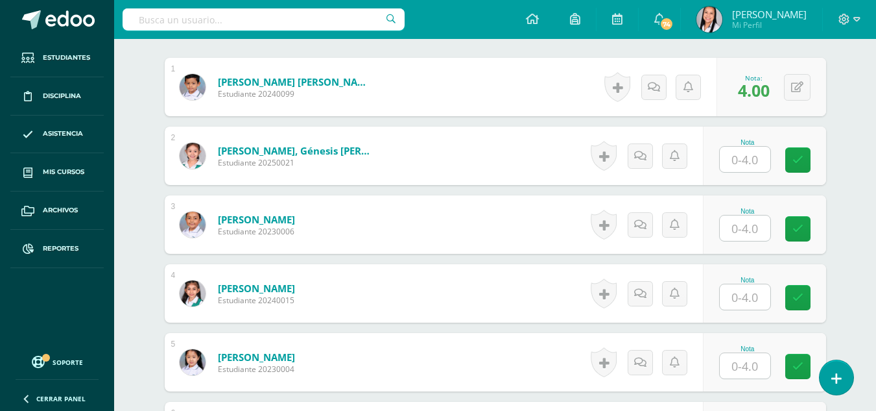
drag, startPoint x: 754, startPoint y: 174, endPoint x: 761, endPoint y: 167, distance: 9.2
click at [755, 173] on div "Nota" at bounding box center [764, 155] width 123 height 58
click at [761, 161] on input "text" at bounding box center [745, 159] width 51 height 25
click at [811, 160] on icon at bounding box center [807, 159] width 12 height 11
type input "4"
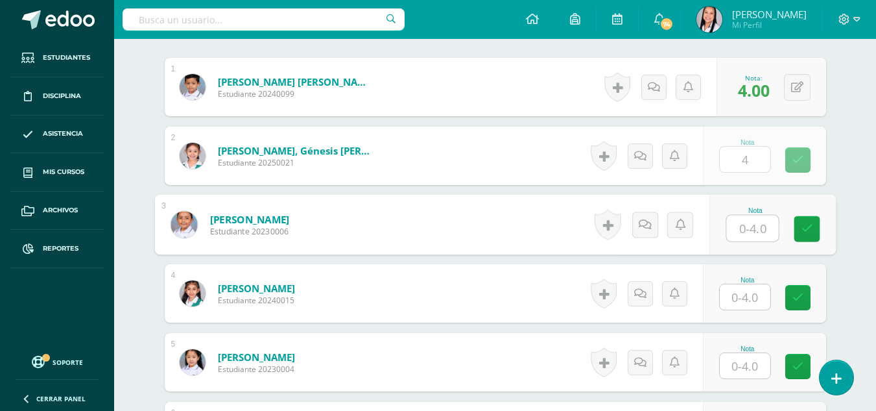
drag, startPoint x: 748, startPoint y: 232, endPoint x: 779, endPoint y: 232, distance: 30.5
click at [754, 232] on input "text" at bounding box center [752, 228] width 52 height 26
type input "4"
drag, startPoint x: 804, startPoint y: 228, endPoint x: 776, endPoint y: 267, distance: 47.3
click at [803, 232] on icon at bounding box center [807, 228] width 12 height 11
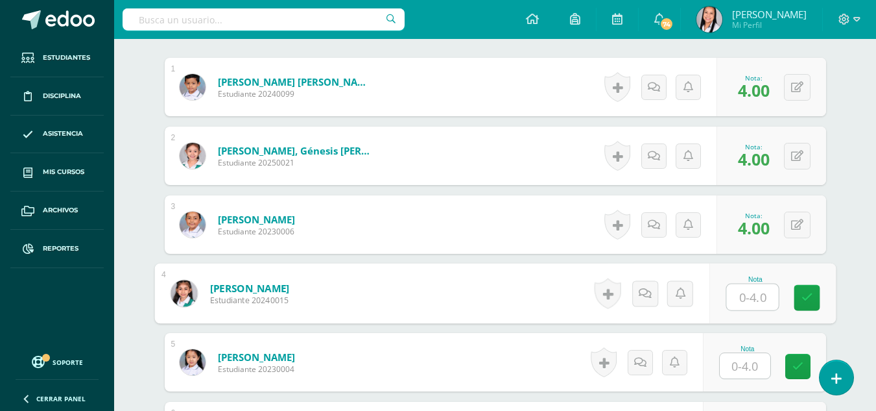
drag, startPoint x: 750, startPoint y: 304, endPoint x: 784, endPoint y: 297, distance: 34.5
click at [754, 303] on input "text" at bounding box center [752, 297] width 52 height 26
type input "4"
click at [803, 298] on icon at bounding box center [807, 297] width 12 height 11
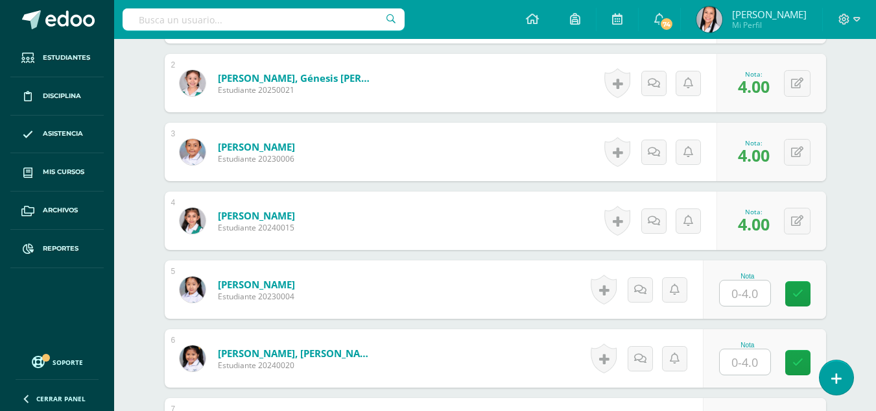
scroll to position [682, 0]
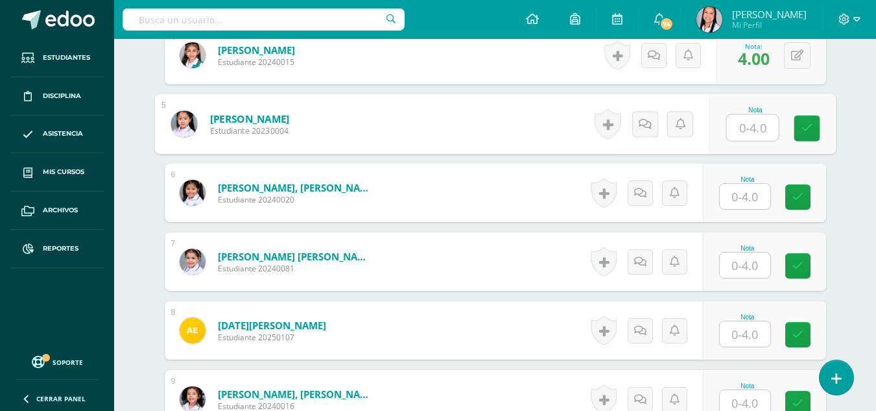
drag, startPoint x: 748, startPoint y: 124, endPoint x: 791, endPoint y: 126, distance: 43.5
click at [750, 124] on input "text" at bounding box center [752, 128] width 52 height 26
type input "4"
click at [801, 125] on icon at bounding box center [807, 128] width 12 height 11
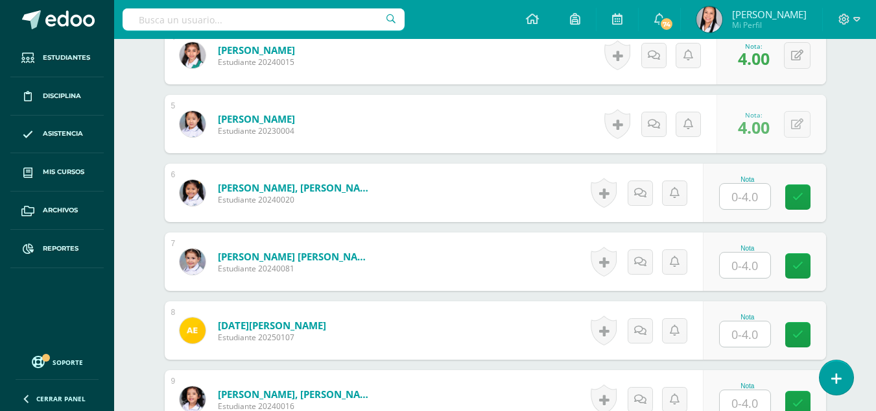
click at [753, 191] on input "text" at bounding box center [745, 196] width 51 height 25
type input "4"
click at [804, 196] on icon at bounding box center [807, 196] width 12 height 11
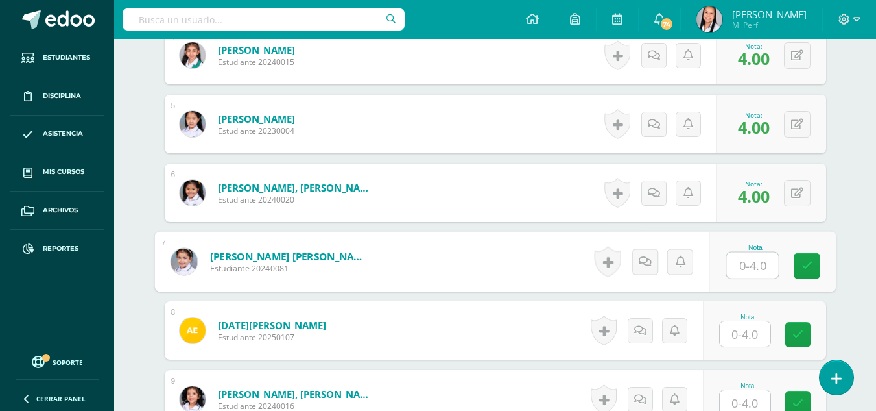
click at [751, 263] on input "text" at bounding box center [752, 265] width 52 height 26
click at [799, 264] on link at bounding box center [807, 266] width 26 height 26
type input "4"
click at [748, 331] on input "text" at bounding box center [745, 333] width 51 height 25
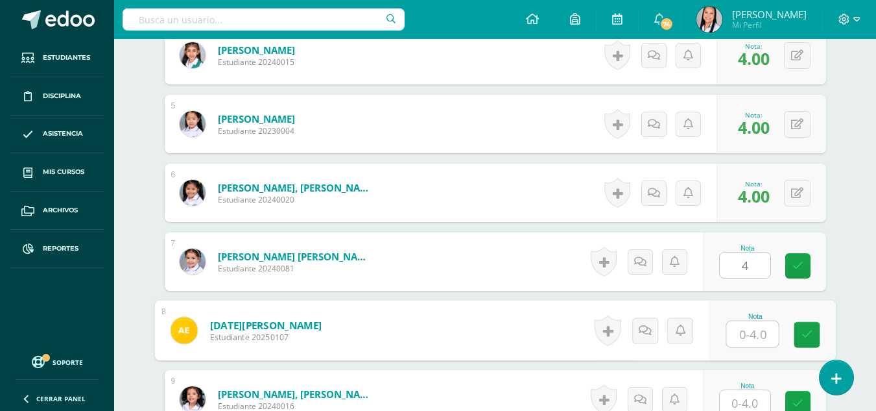
type input "0"
click at [803, 329] on icon at bounding box center [807, 334] width 12 height 11
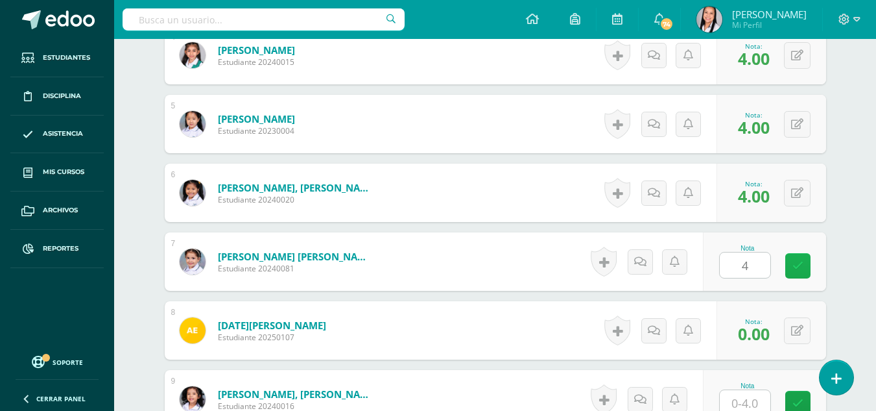
click at [801, 265] on icon at bounding box center [797, 265] width 11 height 11
click at [801, 263] on icon at bounding box center [797, 265] width 11 height 11
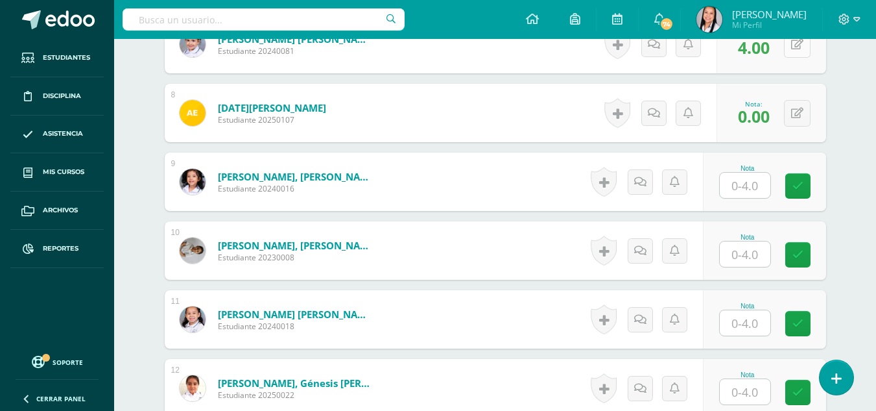
scroll to position [920, 0]
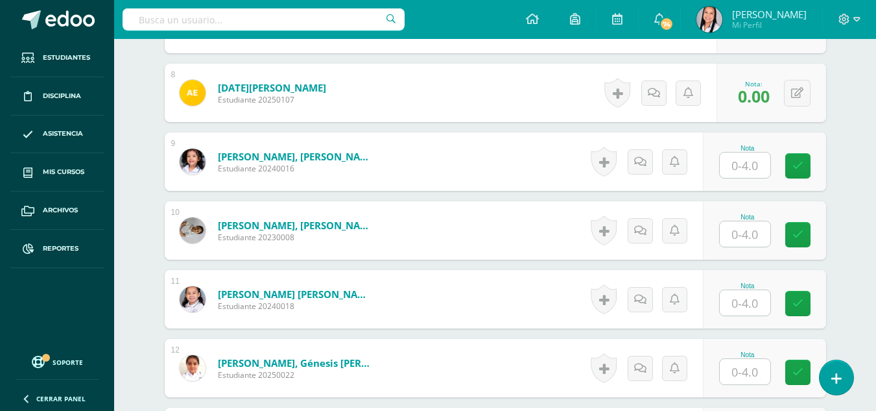
click at [756, 167] on input "text" at bounding box center [745, 164] width 51 height 25
type input "4"
click at [800, 165] on link at bounding box center [807, 166] width 26 height 26
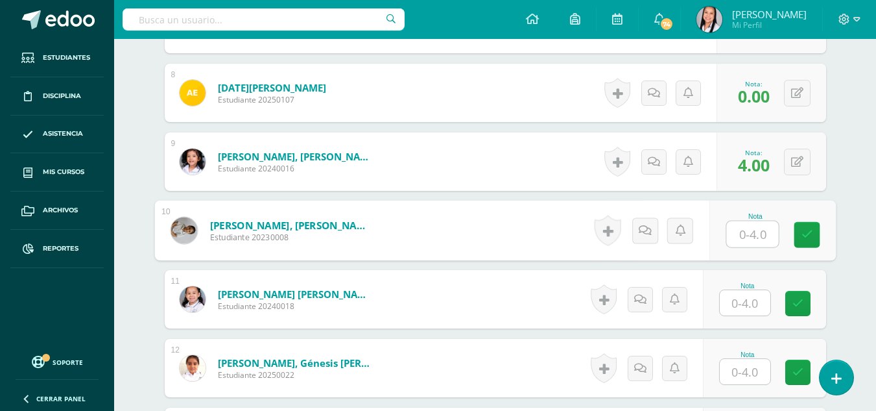
drag, startPoint x: 744, startPoint y: 239, endPoint x: 774, endPoint y: 241, distance: 29.9
click at [748, 239] on input "text" at bounding box center [752, 234] width 52 height 26
type input "4"
drag, startPoint x: 802, startPoint y: 233, endPoint x: 768, endPoint y: 280, distance: 57.1
click at [796, 244] on link at bounding box center [807, 235] width 26 height 26
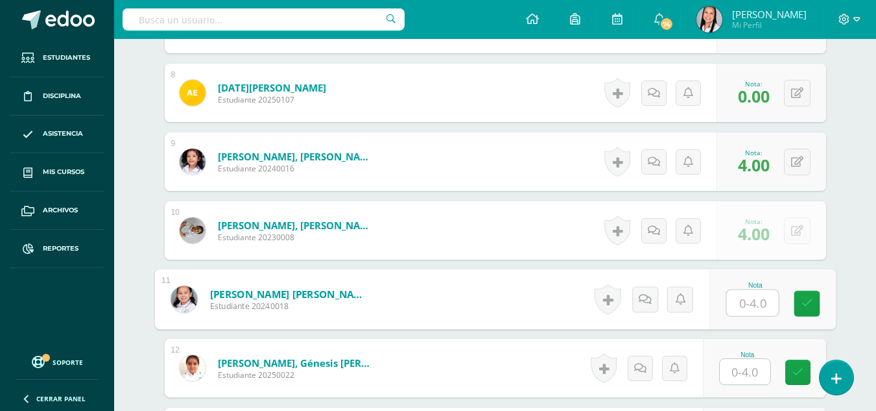
drag, startPoint x: 746, startPoint y: 309, endPoint x: 786, endPoint y: 307, distance: 40.3
click at [758, 307] on input "text" at bounding box center [752, 303] width 52 height 26
type input "4"
click at [807, 304] on icon at bounding box center [807, 303] width 12 height 11
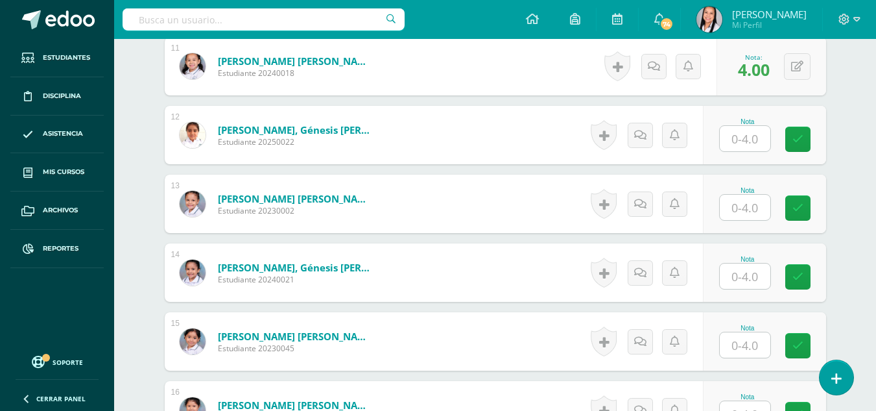
scroll to position [1158, 0]
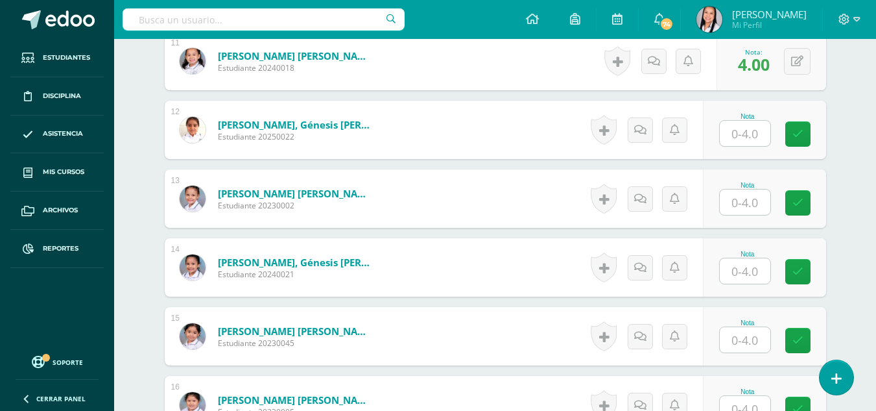
drag, startPoint x: 740, startPoint y: 127, endPoint x: 754, endPoint y: 132, distance: 14.4
click at [750, 131] on input "text" at bounding box center [745, 133] width 51 height 25
type input "4"
drag, startPoint x: 813, startPoint y: 130, endPoint x: 809, endPoint y: 137, distance: 8.7
click at [813, 131] on link at bounding box center [807, 134] width 26 height 26
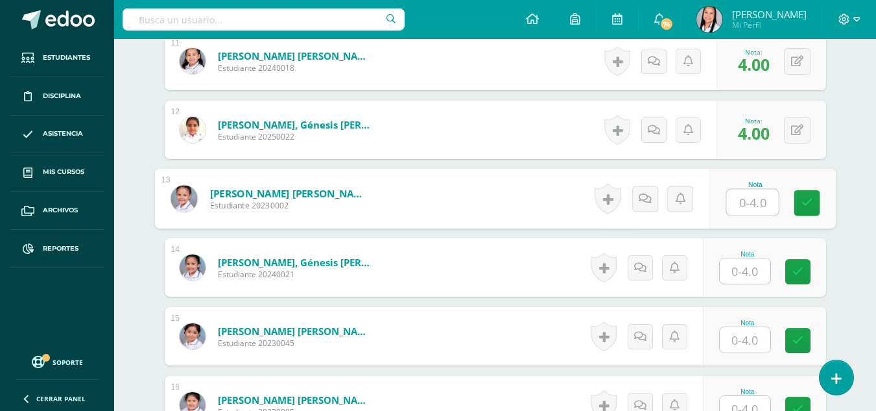
drag, startPoint x: 754, startPoint y: 202, endPoint x: 787, endPoint y: 206, distance: 33.9
click at [761, 204] on input "text" at bounding box center [752, 202] width 52 height 26
drag, startPoint x: 796, startPoint y: 204, endPoint x: 794, endPoint y: 211, distance: 7.4
click at [796, 209] on link at bounding box center [807, 203] width 26 height 26
type input "4"
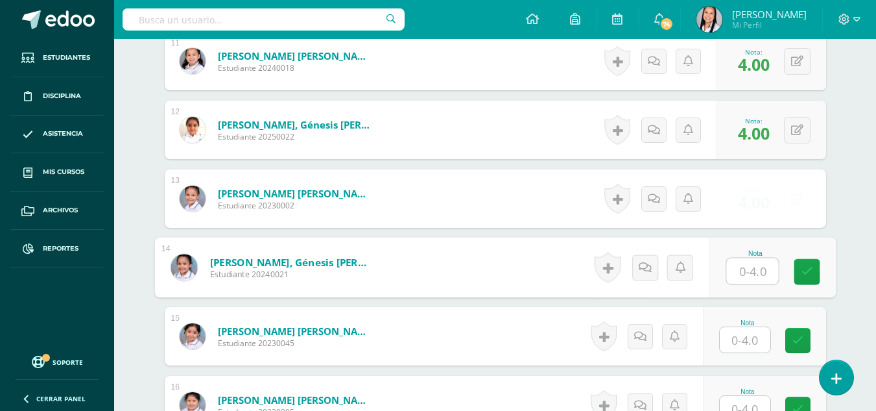
drag, startPoint x: 751, startPoint y: 265, endPoint x: 781, endPoint y: 268, distance: 30.7
click at [757, 266] on input "text" at bounding box center [752, 271] width 52 height 26
type input "4"
click at [809, 267] on icon at bounding box center [807, 271] width 12 height 11
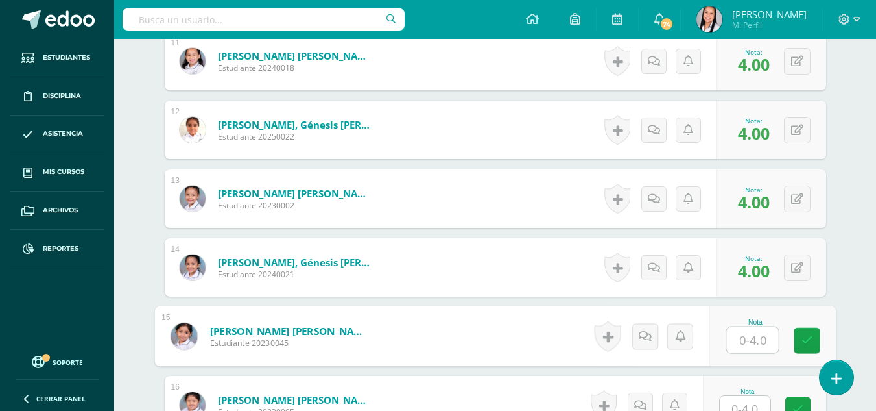
click at [754, 337] on input "text" at bounding box center [752, 340] width 52 height 26
type input "4"
click at [803, 337] on icon at bounding box center [807, 340] width 12 height 11
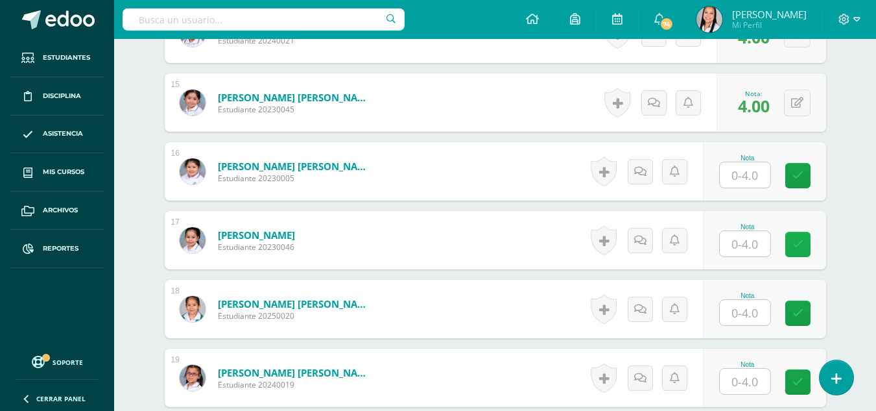
scroll to position [1396, 0]
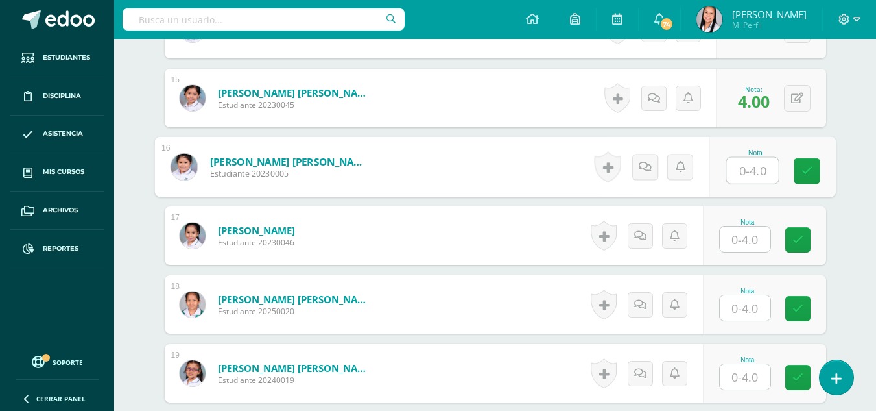
click at [753, 173] on input "text" at bounding box center [752, 171] width 52 height 26
type input "4"
click at [808, 173] on icon at bounding box center [807, 170] width 12 height 11
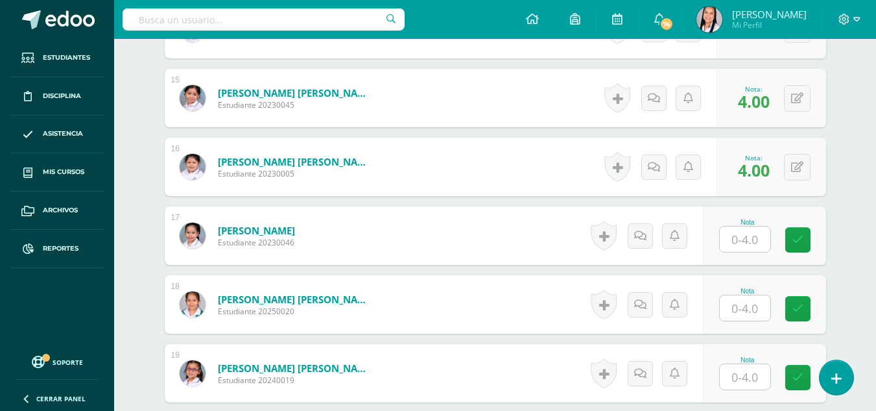
drag, startPoint x: 742, startPoint y: 237, endPoint x: 755, endPoint y: 237, distance: 13.0
click at [744, 237] on input "text" at bounding box center [745, 238] width 51 height 25
type input "4"
click at [808, 238] on icon at bounding box center [807, 239] width 12 height 11
drag, startPoint x: 755, startPoint y: 303, endPoint x: 762, endPoint y: 304, distance: 7.2
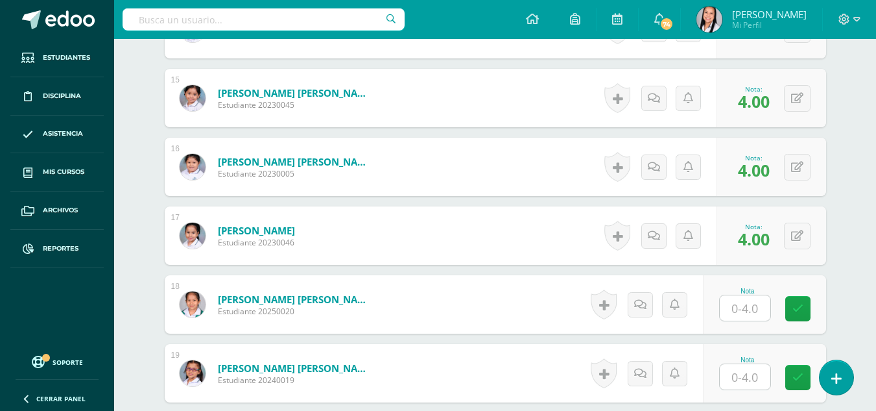
click at [754, 303] on input "text" at bounding box center [745, 307] width 51 height 25
type input "4"
click at [811, 308] on icon at bounding box center [807, 308] width 12 height 11
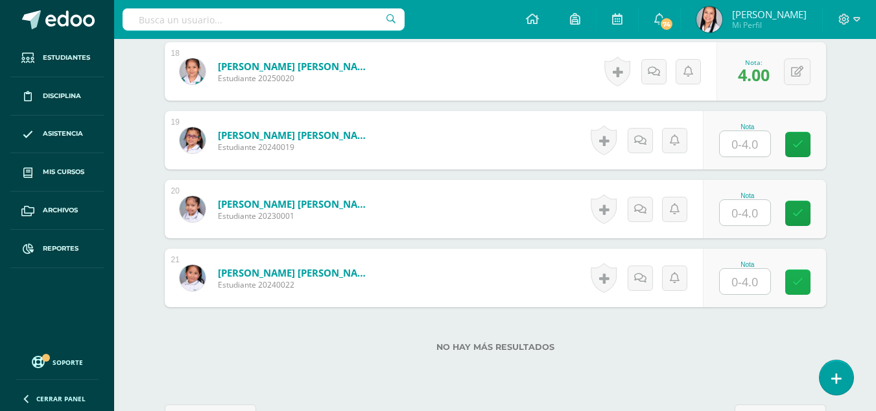
scroll to position [1633, 0]
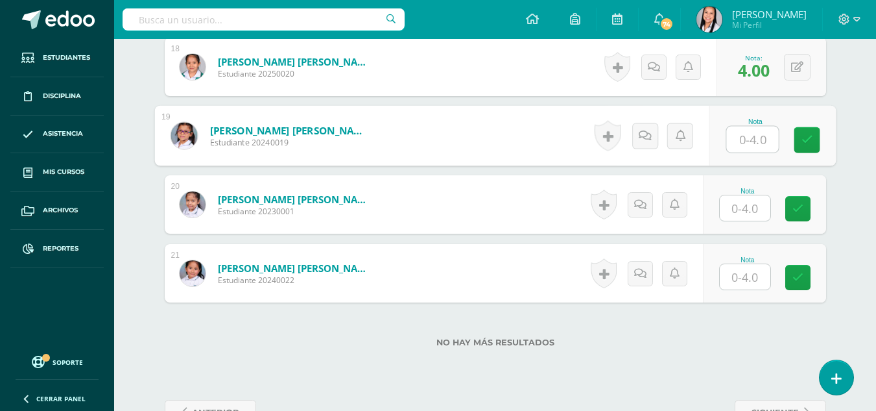
click at [756, 142] on input "text" at bounding box center [752, 139] width 52 height 26
type input "4"
click at [805, 140] on icon at bounding box center [807, 139] width 12 height 11
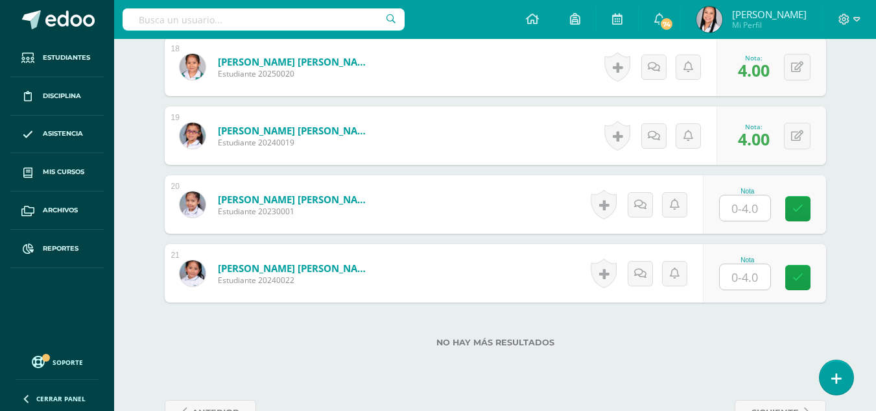
drag, startPoint x: 750, startPoint y: 202, endPoint x: 761, endPoint y: 206, distance: 11.5
click at [750, 203] on input "text" at bounding box center [745, 207] width 51 height 25
type input "4"
click at [810, 208] on icon at bounding box center [807, 208] width 12 height 11
drag, startPoint x: 752, startPoint y: 278, endPoint x: 772, endPoint y: 277, distance: 19.5
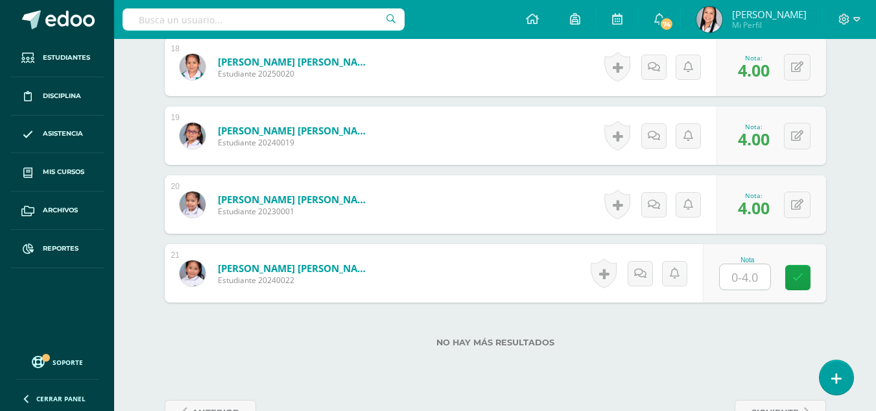
click at [754, 279] on input "text" at bounding box center [745, 276] width 51 height 25
type input "4"
click at [804, 283] on icon at bounding box center [807, 277] width 12 height 11
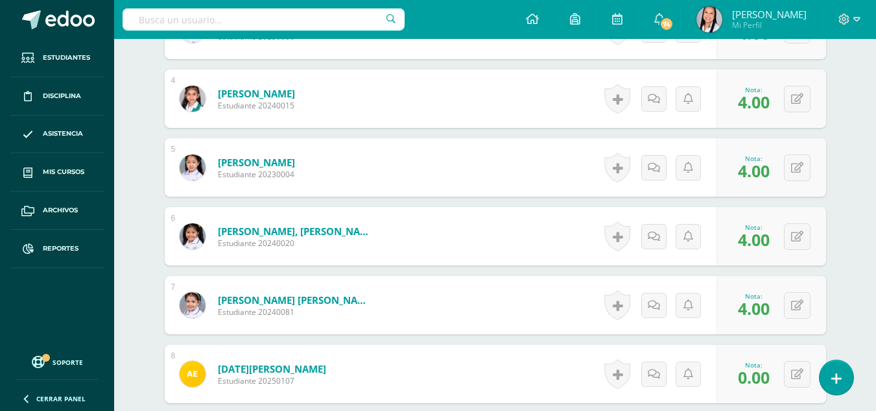
scroll to position [0, 0]
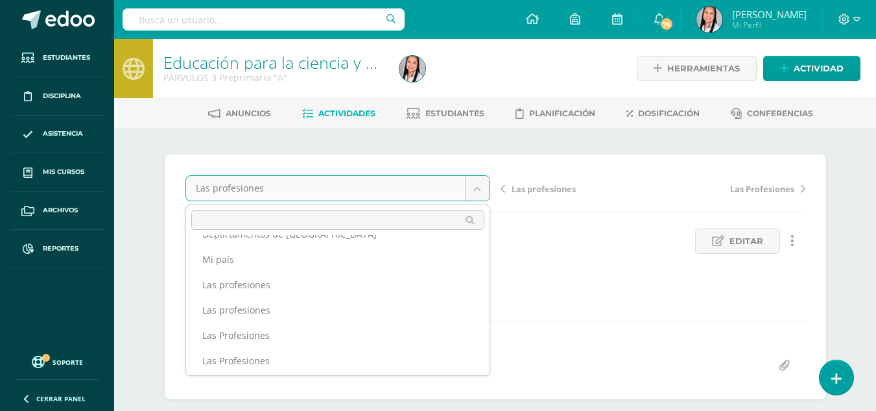
scroll to position [123, 0]
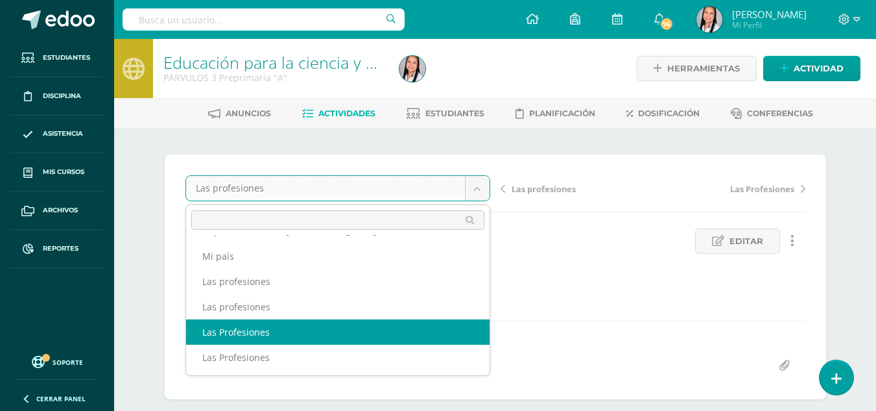
select select "/dashboard/teacher/grade-activity/106149/"
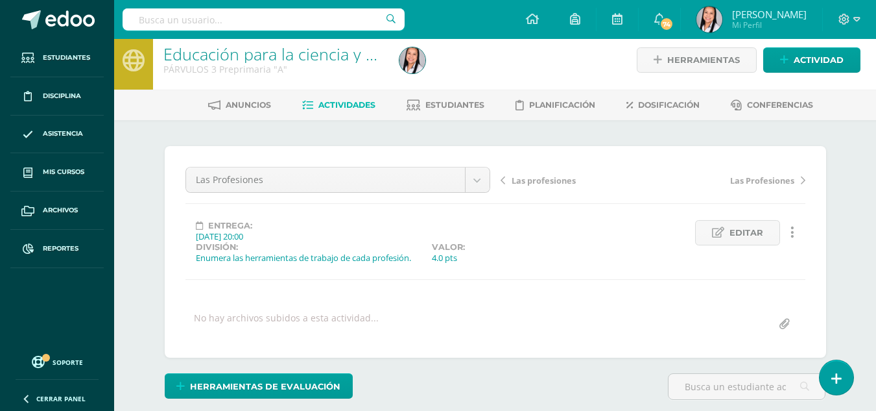
scroll to position [3, 0]
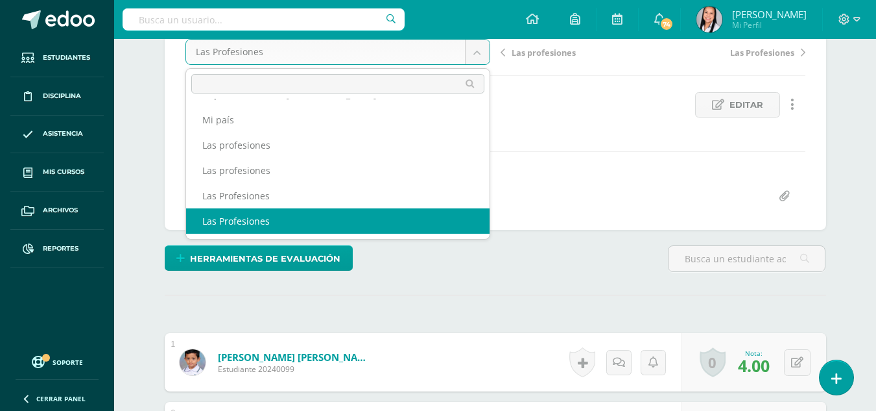
scroll to position [137, 0]
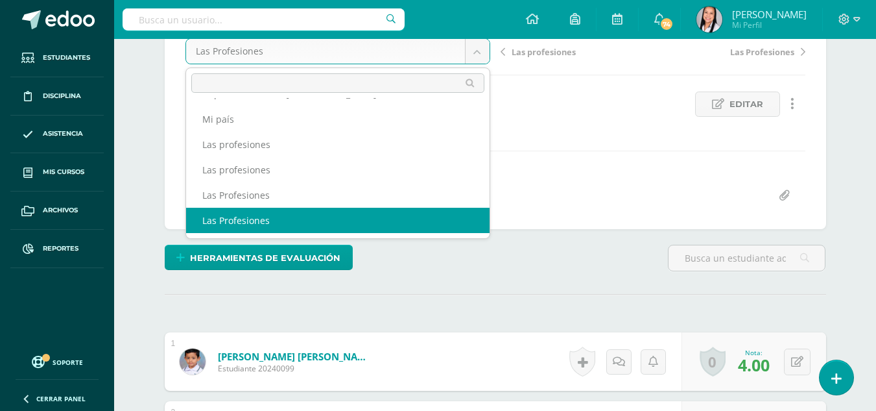
select select "/dashboard/teacher/grade-activity/106147/"
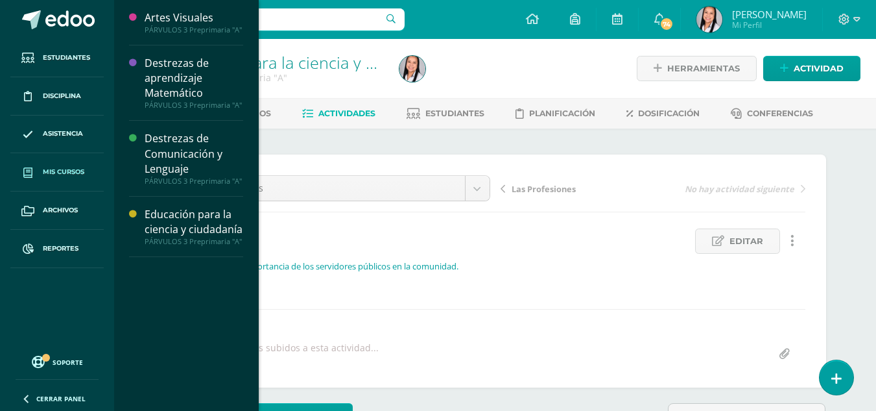
click at [53, 168] on span "Mis cursos" at bounding box center [64, 172] width 42 height 10
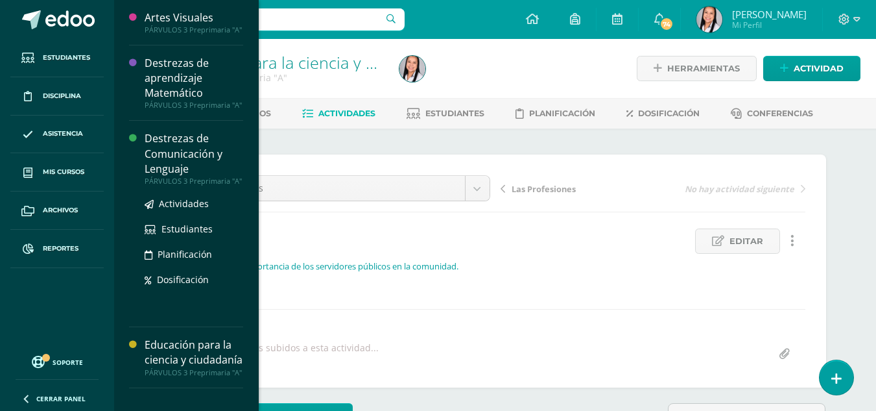
scroll to position [1, 0]
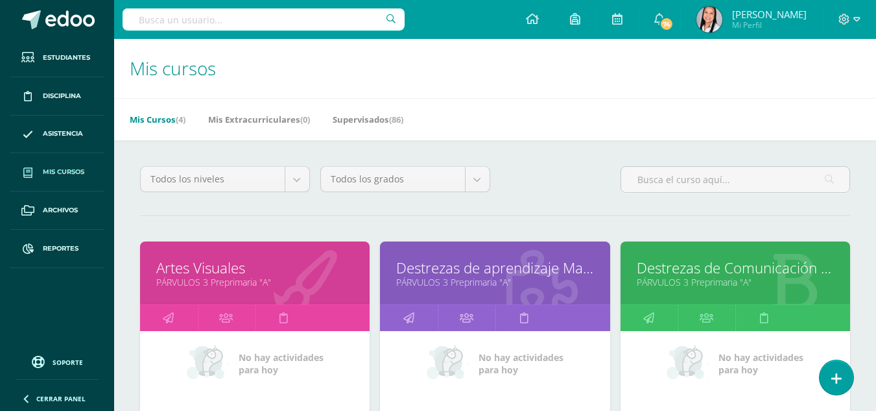
click at [224, 272] on link "Artes Visuales" at bounding box center [254, 267] width 197 height 20
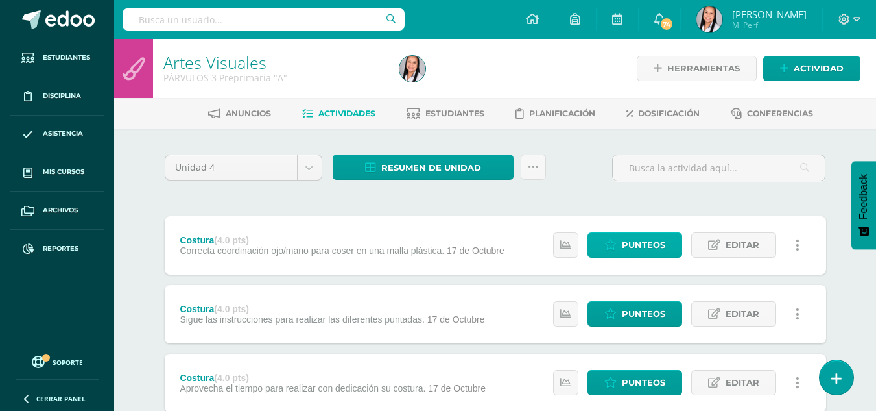
scroll to position [88, 0]
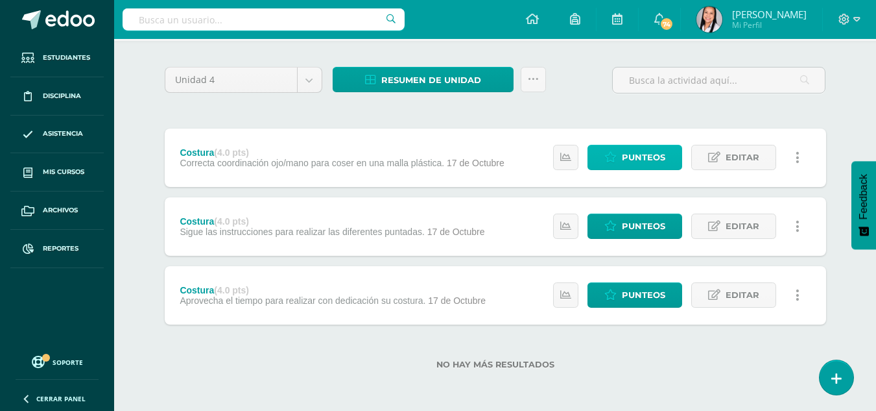
click at [645, 150] on span "Punteos" at bounding box center [643, 157] width 43 height 24
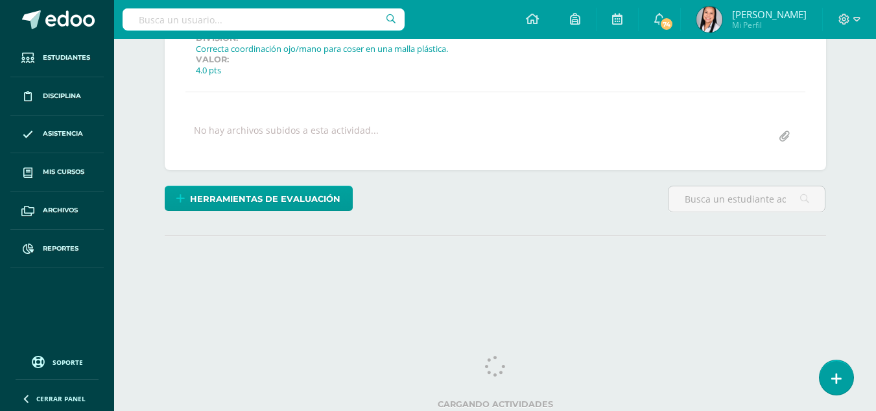
scroll to position [220, 0]
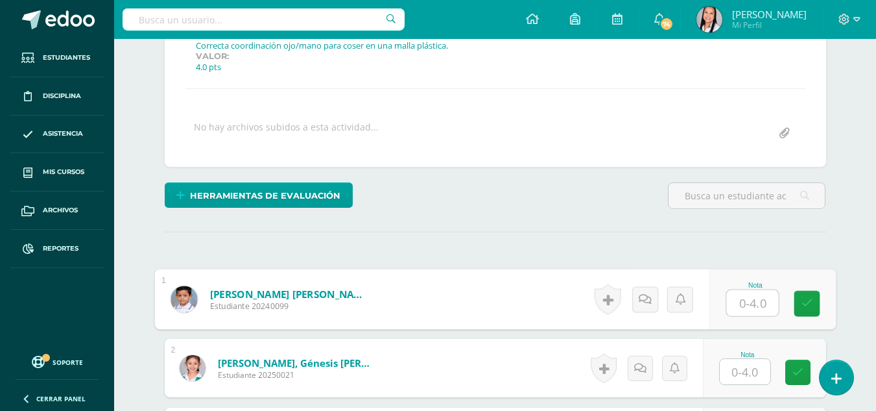
click at [748, 301] on input "text" at bounding box center [752, 303] width 52 height 26
type input "4"
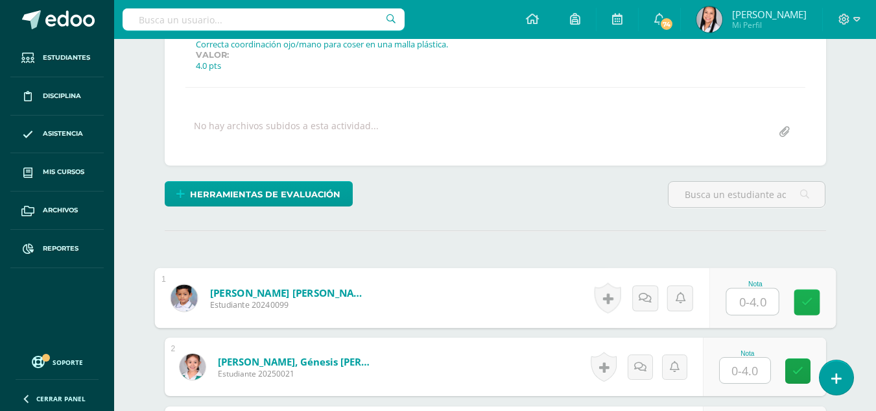
type input "3"
click at [802, 305] on icon at bounding box center [807, 301] width 12 height 11
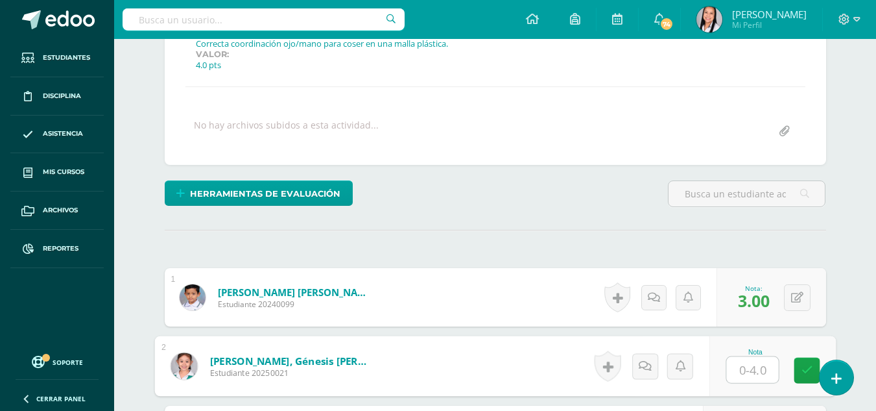
click at [754, 370] on input "text" at bounding box center [752, 370] width 52 height 26
type input "4"
click at [803, 364] on icon at bounding box center [807, 369] width 12 height 11
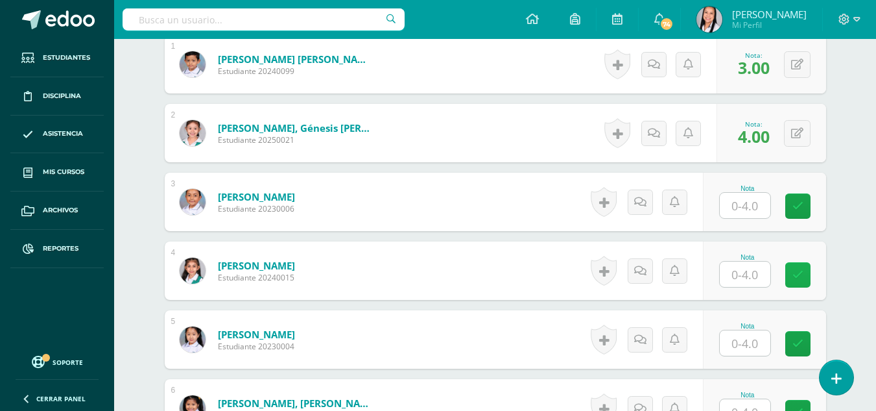
scroll to position [460, 0]
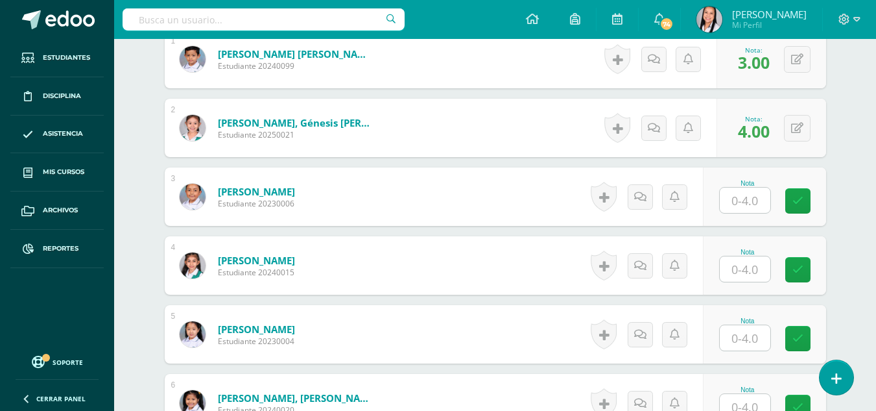
click at [755, 200] on input "text" at bounding box center [745, 199] width 51 height 25
drag, startPoint x: 800, startPoint y: 201, endPoint x: 759, endPoint y: 256, distance: 68.2
click at [798, 202] on link at bounding box center [807, 201] width 26 height 26
type input "4"
click at [750, 272] on input "text" at bounding box center [752, 269] width 52 height 26
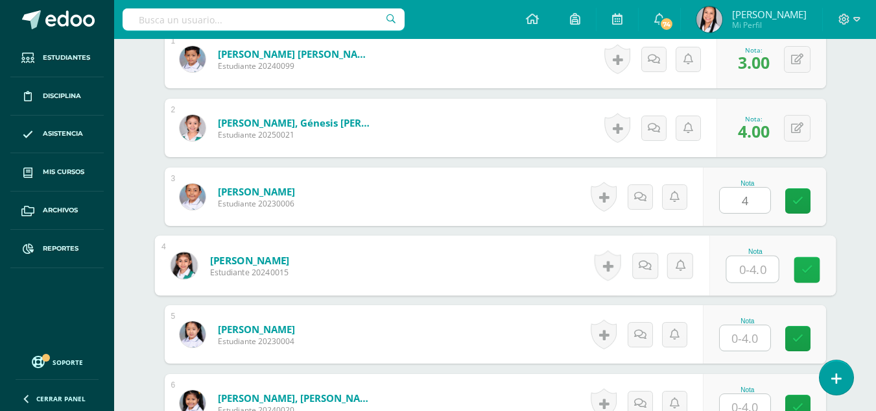
type input "4"
click at [800, 268] on link at bounding box center [807, 270] width 26 height 26
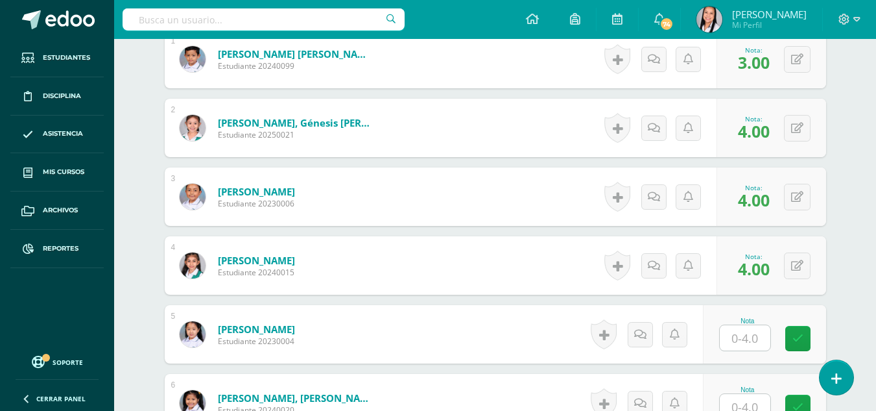
click at [752, 330] on input "text" at bounding box center [745, 337] width 51 height 25
type input "4"
click at [802, 335] on icon at bounding box center [807, 338] width 12 height 11
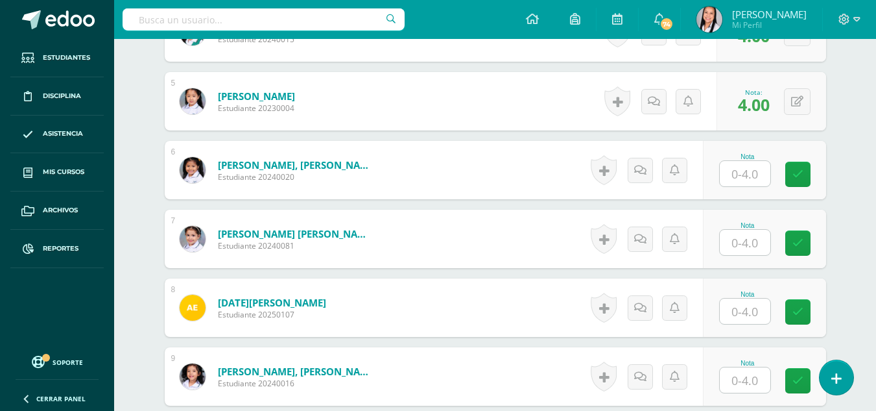
scroll to position [698, 0]
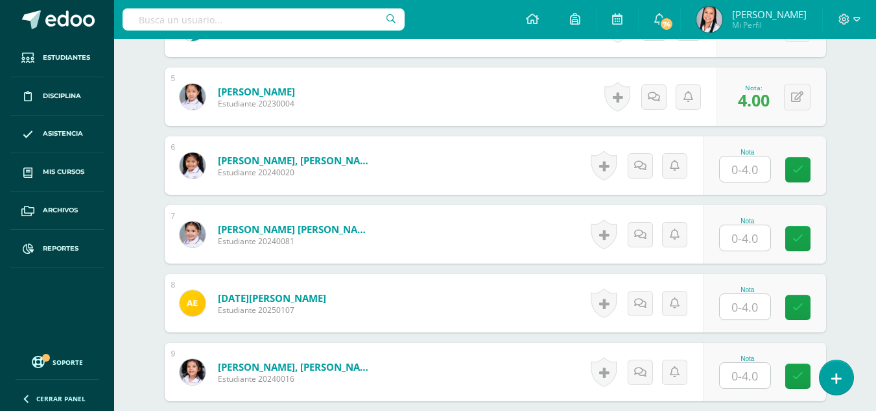
click at [750, 172] on input "text" at bounding box center [745, 168] width 51 height 25
type input "4"
drag, startPoint x: 804, startPoint y: 166, endPoint x: 785, endPoint y: 205, distance: 43.5
click at [804, 169] on icon at bounding box center [807, 169] width 12 height 11
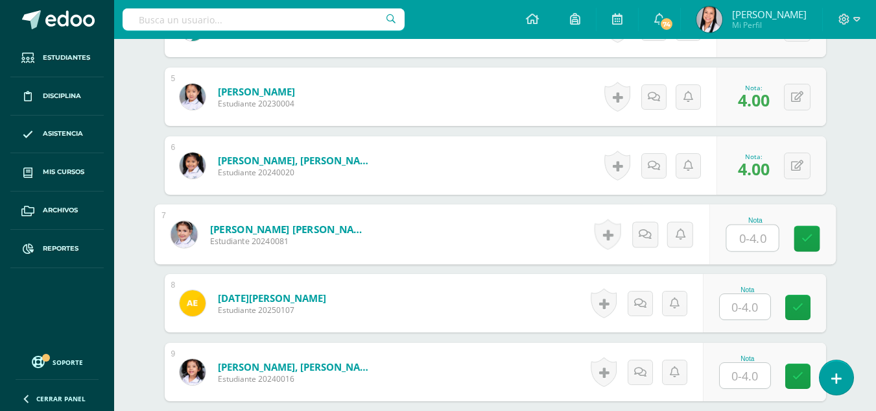
click at [745, 245] on input "text" at bounding box center [752, 238] width 52 height 26
type input "4"
click at [809, 235] on icon at bounding box center [807, 238] width 12 height 11
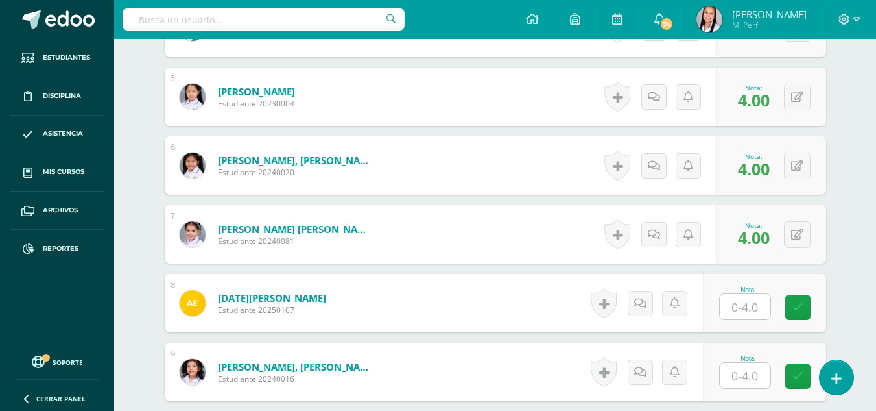
click at [756, 312] on input "text" at bounding box center [745, 306] width 51 height 25
type input "0"
click at [802, 305] on icon at bounding box center [807, 307] width 12 height 11
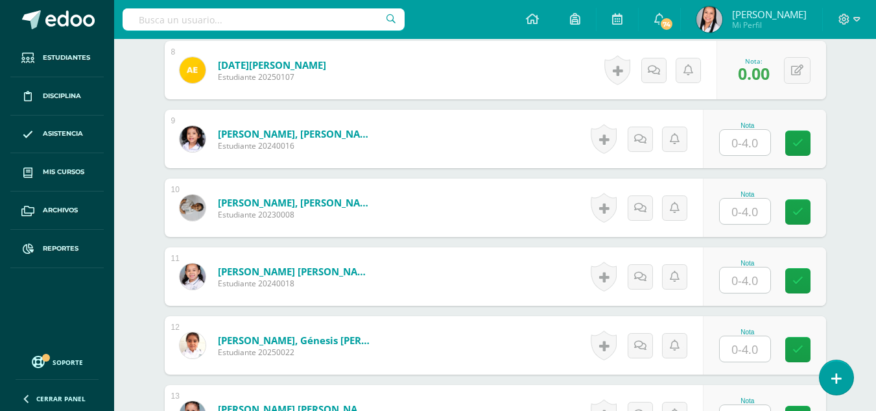
scroll to position [936, 0]
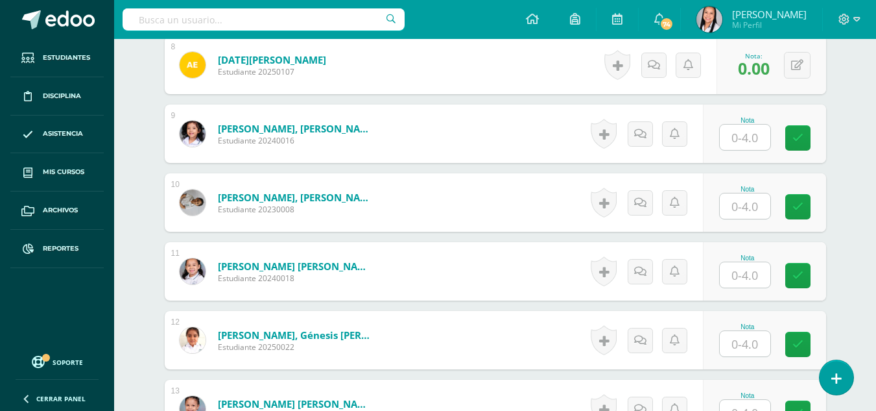
click at [744, 139] on input "text" at bounding box center [745, 137] width 51 height 25
type input "4"
click at [803, 137] on icon at bounding box center [807, 137] width 12 height 11
click at [756, 202] on input "text" at bounding box center [745, 205] width 51 height 25
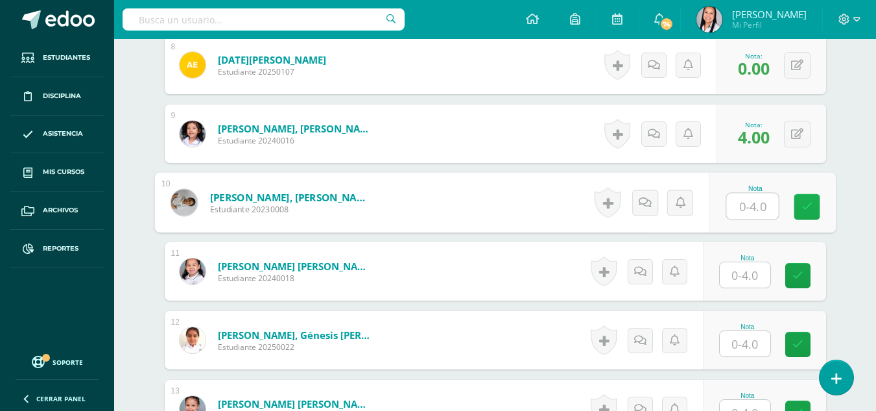
type input "4"
drag, startPoint x: 807, startPoint y: 203, endPoint x: 750, endPoint y: 255, distance: 77.1
click at [805, 204] on icon at bounding box center [807, 206] width 12 height 11
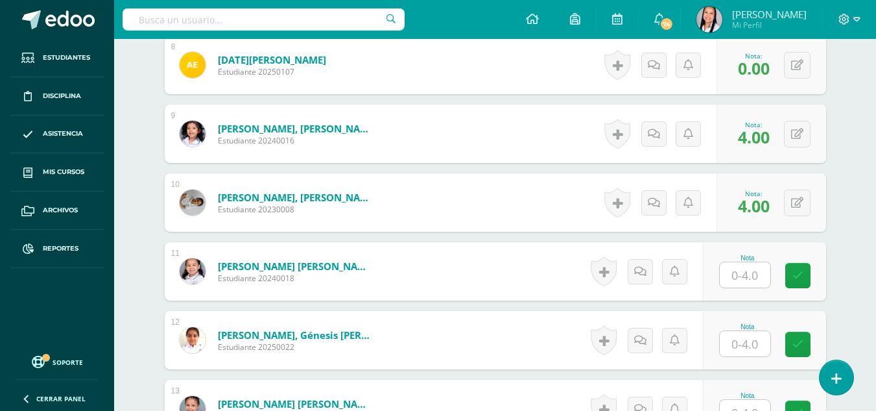
click at [750, 277] on input "text" at bounding box center [745, 274] width 51 height 25
type input "4"
click at [802, 276] on icon at bounding box center [807, 275] width 12 height 11
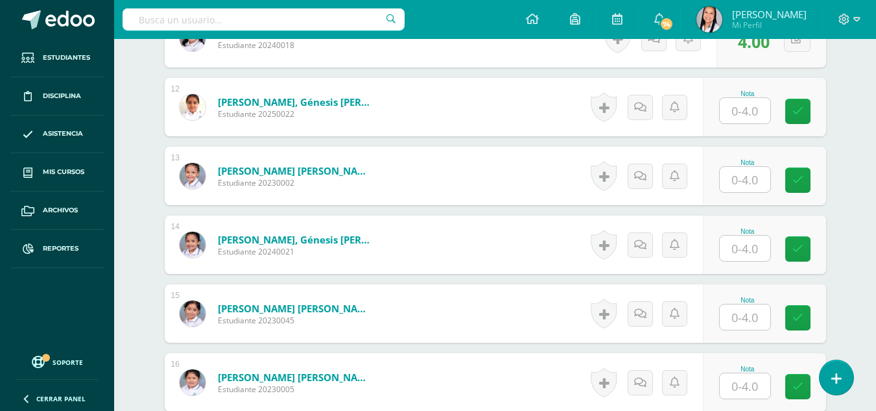
scroll to position [1174, 0]
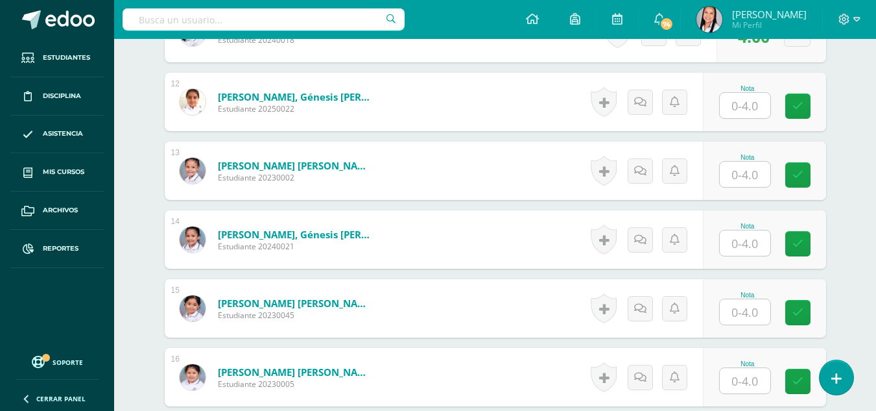
click at [757, 108] on input "text" at bounding box center [745, 105] width 51 height 25
type input "3"
click at [810, 104] on icon at bounding box center [807, 106] width 12 height 11
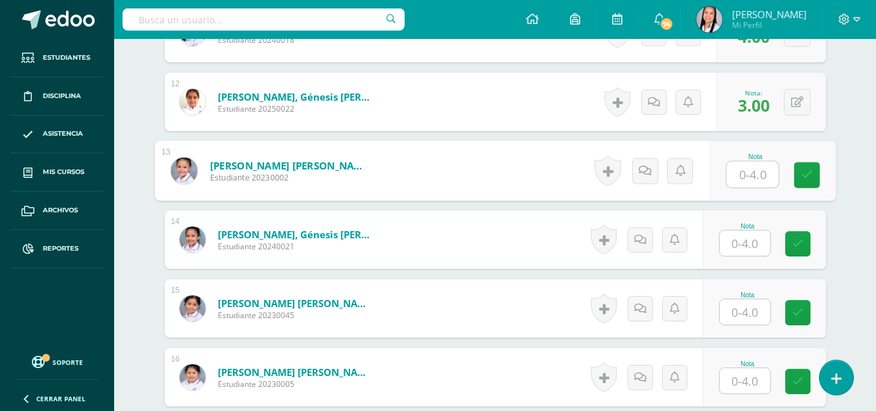
click at [747, 174] on input "text" at bounding box center [752, 174] width 52 height 26
type input "4"
drag, startPoint x: 810, startPoint y: 170, endPoint x: 776, endPoint y: 215, distance: 56.6
click at [809, 176] on icon at bounding box center [807, 174] width 12 height 11
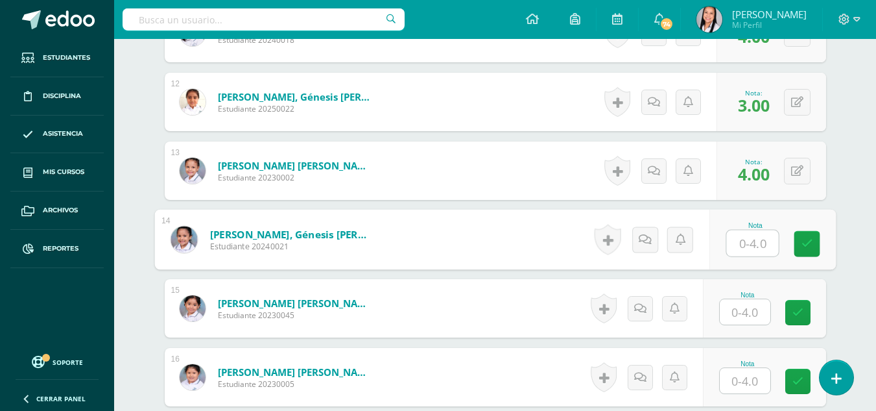
click at [756, 250] on input "text" at bounding box center [752, 243] width 52 height 26
type input "4"
drag, startPoint x: 808, startPoint y: 239, endPoint x: 763, endPoint y: 300, distance: 76.0
click at [805, 248] on icon at bounding box center [807, 243] width 12 height 11
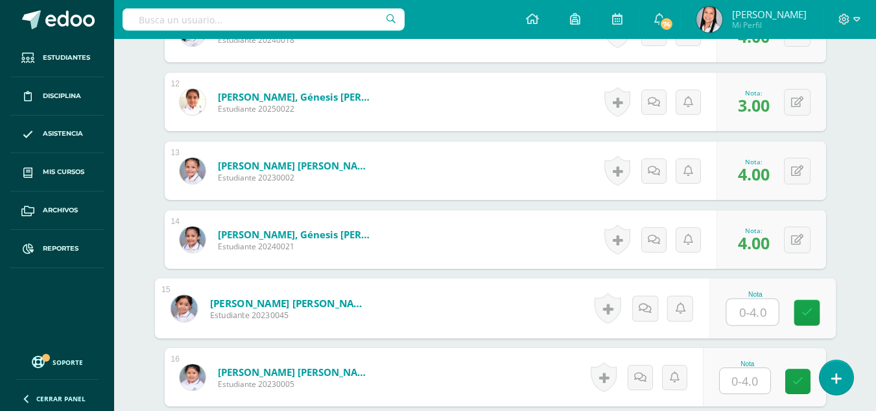
click at [755, 313] on input "text" at bounding box center [752, 312] width 52 height 26
type input "4"
click at [801, 312] on icon at bounding box center [807, 312] width 12 height 11
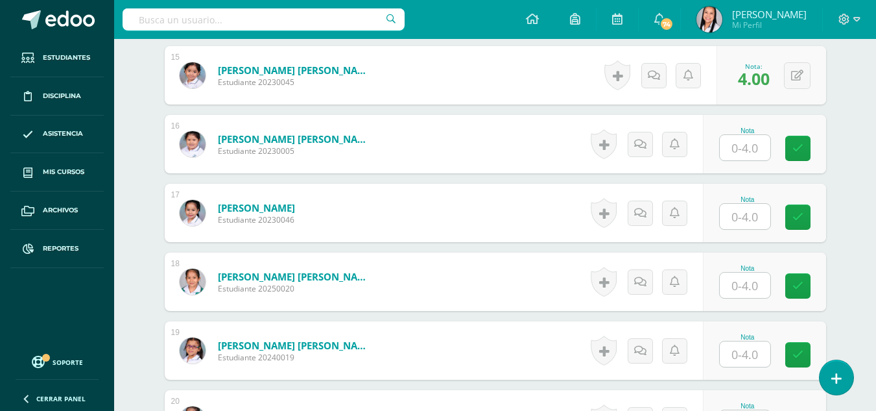
scroll to position [1411, 0]
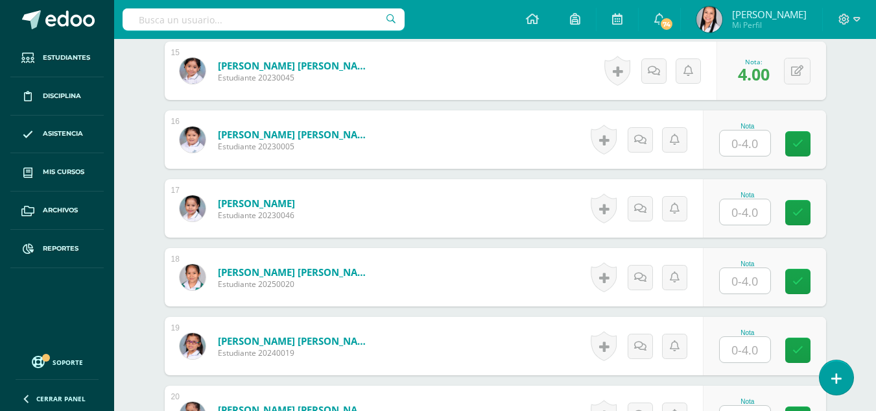
click at [748, 141] on input "text" at bounding box center [745, 142] width 51 height 25
type input "3"
click at [804, 139] on icon at bounding box center [807, 143] width 12 height 11
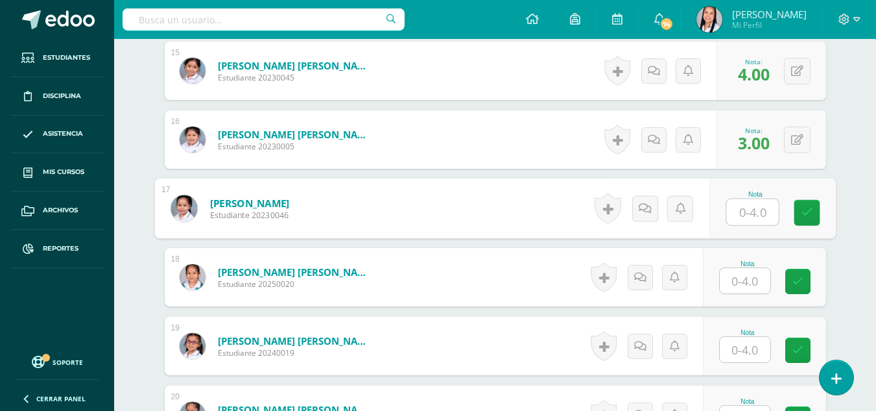
click at [754, 213] on input "text" at bounding box center [752, 212] width 52 height 26
type input "4"
click at [800, 208] on link at bounding box center [807, 213] width 26 height 26
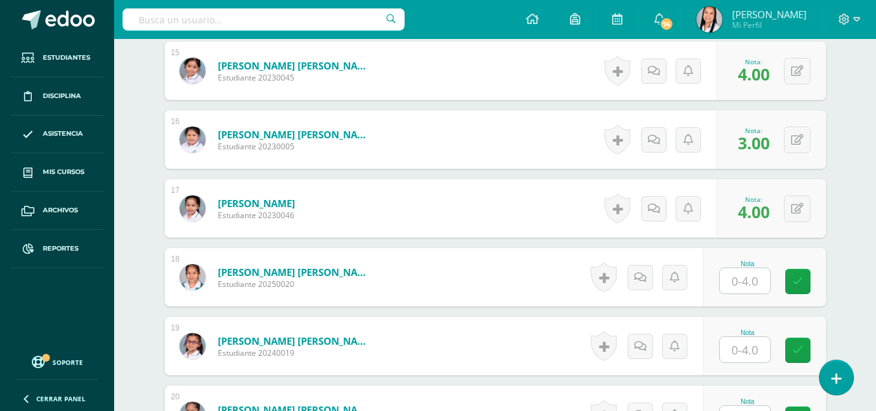
drag, startPoint x: 754, startPoint y: 278, endPoint x: 761, endPoint y: 283, distance: 8.7
click at [754, 278] on input "text" at bounding box center [745, 280] width 51 height 25
type input "4"
drag, startPoint x: 802, startPoint y: 281, endPoint x: 783, endPoint y: 316, distance: 39.4
click at [799, 287] on link at bounding box center [807, 281] width 26 height 26
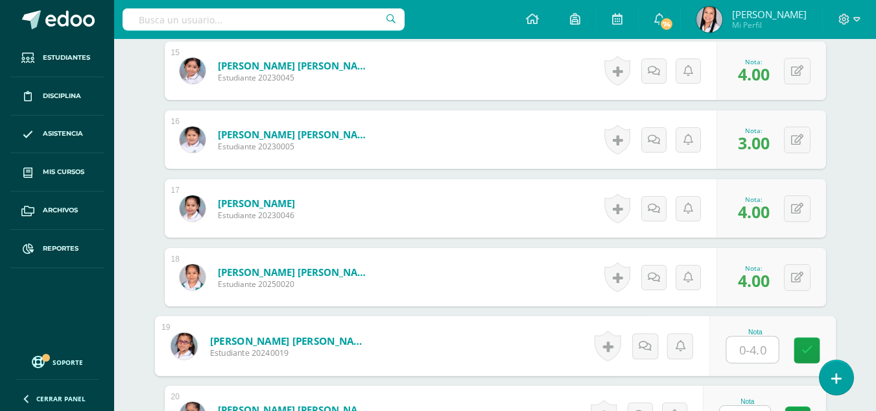
drag, startPoint x: 752, startPoint y: 348, endPoint x: 766, endPoint y: 351, distance: 14.0
click at [753, 348] on input "text" at bounding box center [752, 350] width 52 height 26
type input "4"
click at [802, 349] on icon at bounding box center [807, 349] width 12 height 11
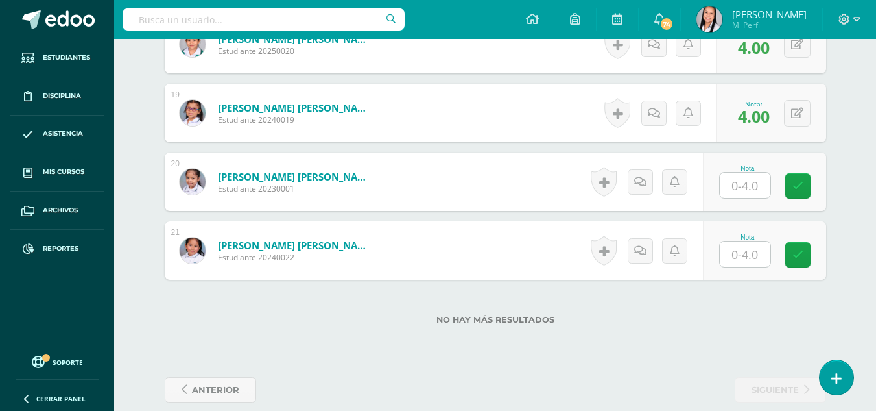
scroll to position [1649, 0]
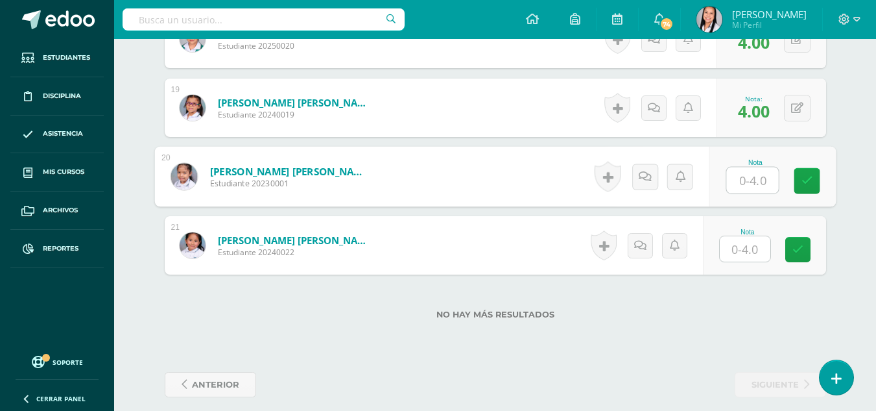
drag, startPoint x: 746, startPoint y: 174, endPoint x: 780, endPoint y: 180, distance: 34.9
click at [748, 176] on input "text" at bounding box center [752, 180] width 52 height 26
type input "4"
drag, startPoint x: 807, startPoint y: 179, endPoint x: 765, endPoint y: 226, distance: 62.9
click at [800, 189] on link at bounding box center [807, 181] width 26 height 26
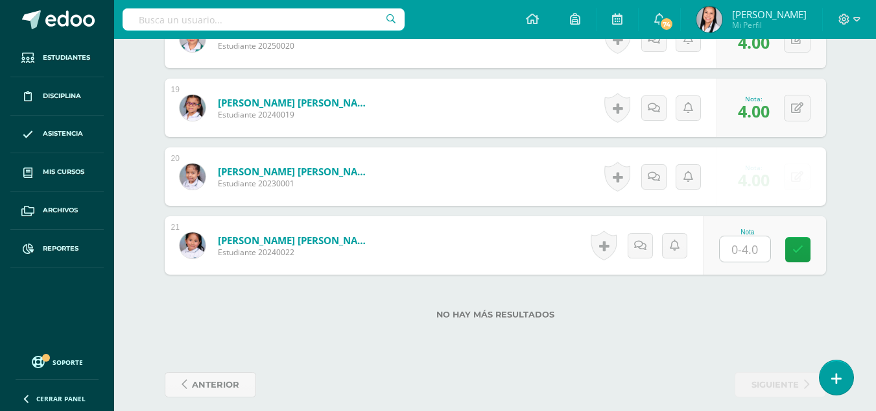
click at [748, 248] on input "text" at bounding box center [745, 248] width 51 height 25
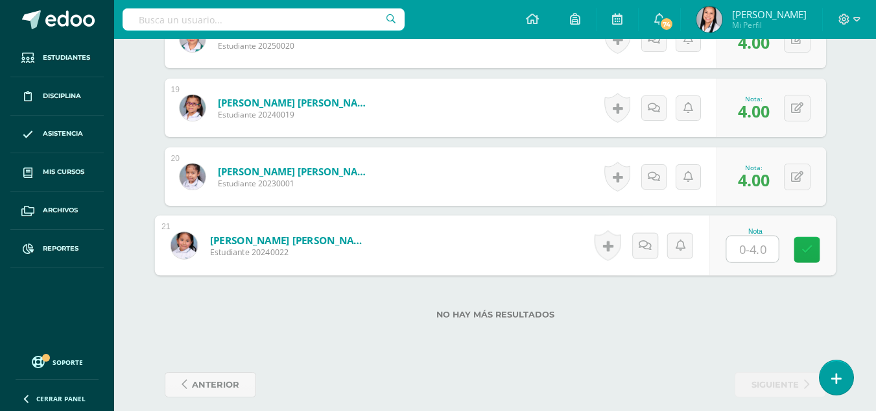
type input "4"
click at [804, 252] on icon at bounding box center [807, 249] width 12 height 11
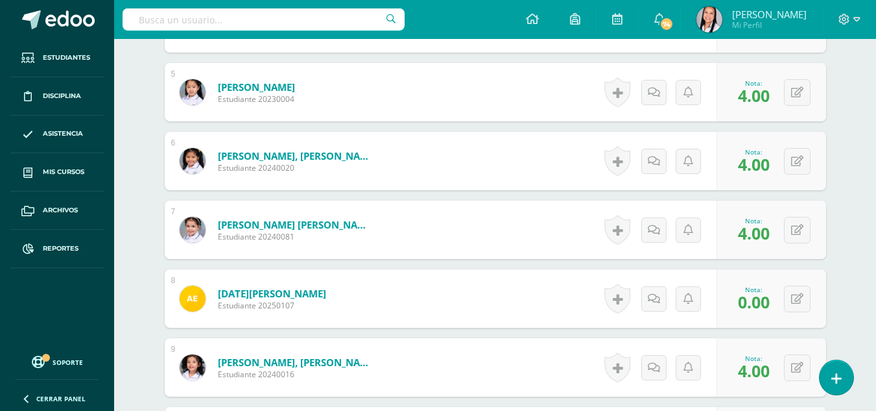
scroll to position [0, 0]
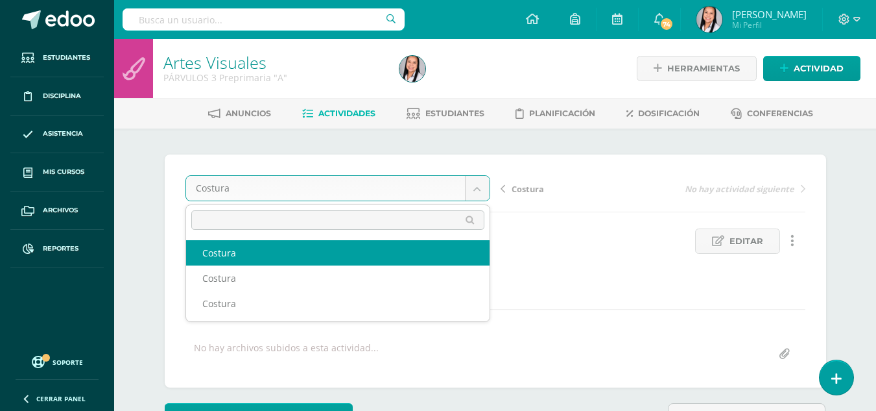
select select "/dashboard/teacher/grade-activity/106145/"
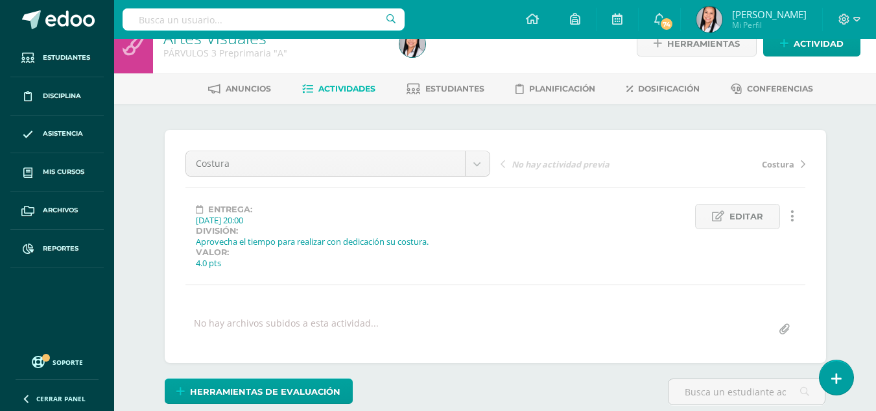
scroll to position [263, 0]
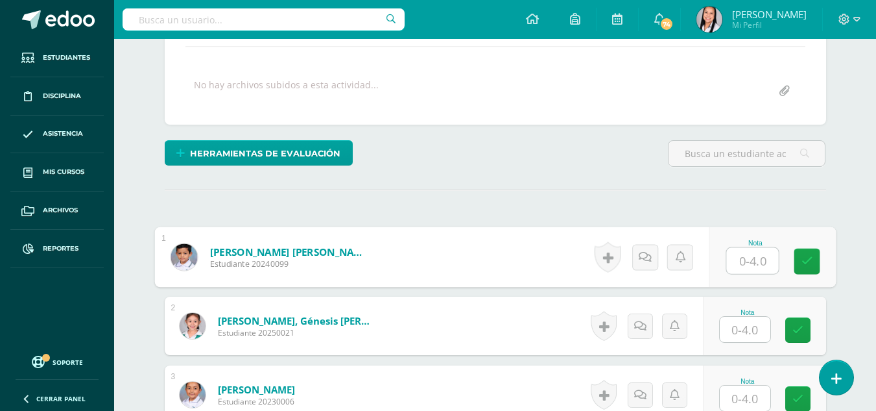
click at [744, 260] on input "text" at bounding box center [752, 261] width 52 height 26
type input "3"
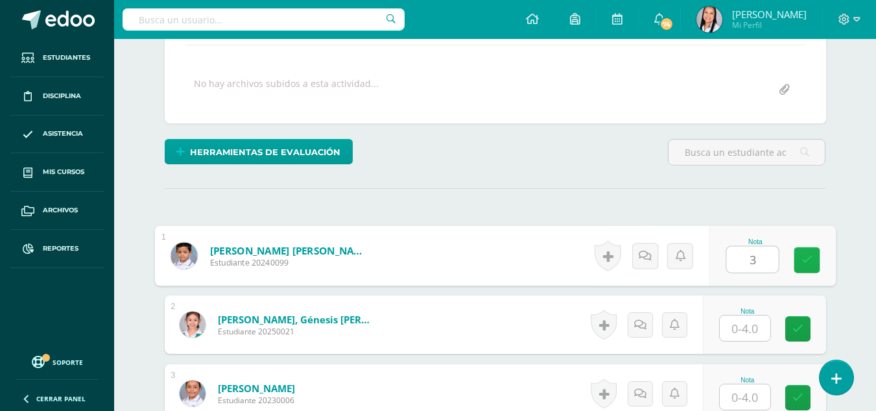
click at [808, 262] on icon at bounding box center [807, 259] width 12 height 11
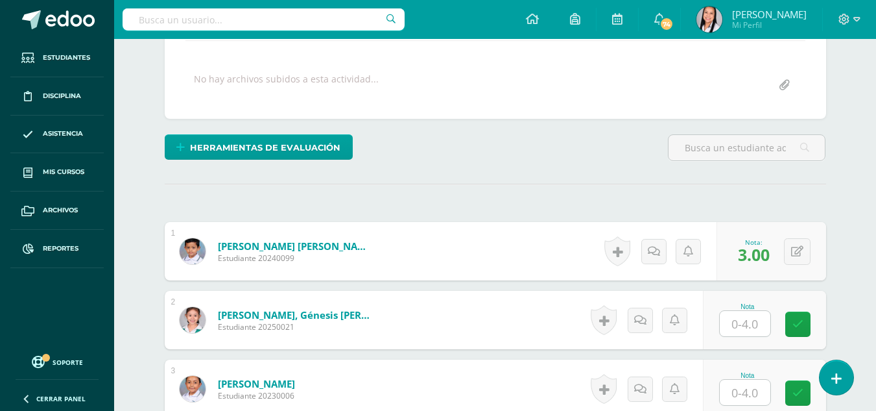
scroll to position [264, 0]
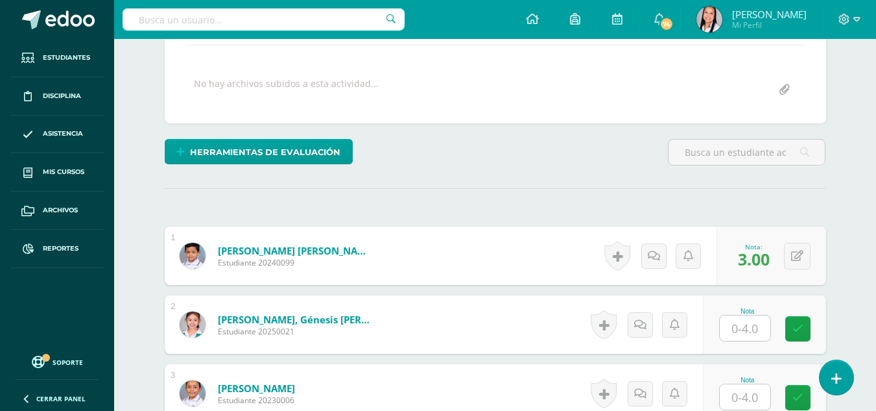
click at [750, 329] on input "text" at bounding box center [745, 327] width 51 height 25
type input "4"
click at [810, 326] on icon at bounding box center [807, 328] width 12 height 11
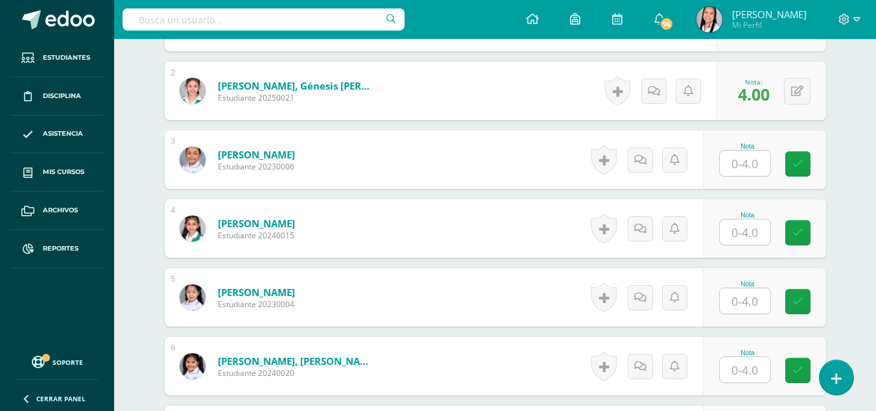
scroll to position [502, 0]
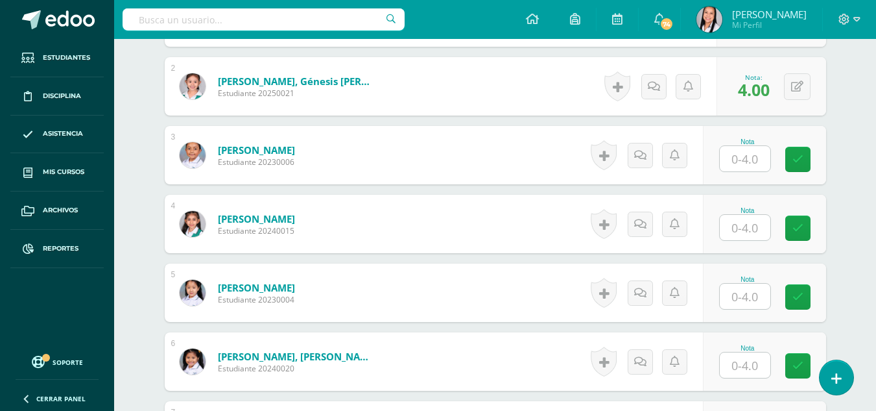
click at [746, 163] on input "text" at bounding box center [745, 158] width 51 height 25
type input "4"
drag, startPoint x: 800, startPoint y: 155, endPoint x: 772, endPoint y: 222, distance: 73.2
click at [799, 164] on link at bounding box center [807, 160] width 26 height 26
click at [752, 235] on input "text" at bounding box center [745, 227] width 51 height 25
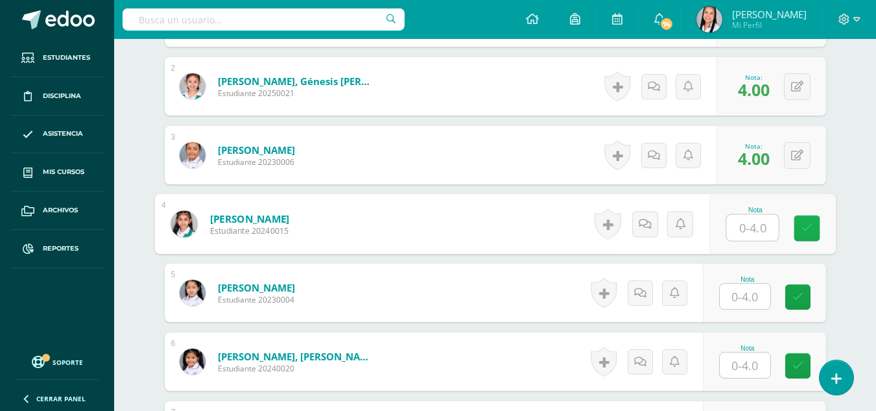
type input "4"
type input "3"
click at [808, 229] on icon at bounding box center [807, 227] width 12 height 11
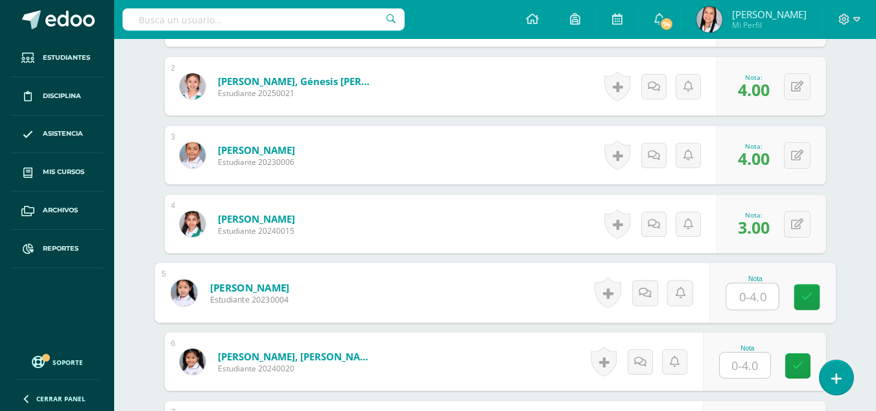
click at [758, 298] on input "text" at bounding box center [752, 296] width 52 height 26
type input "4"
click at [813, 298] on link at bounding box center [807, 297] width 26 height 26
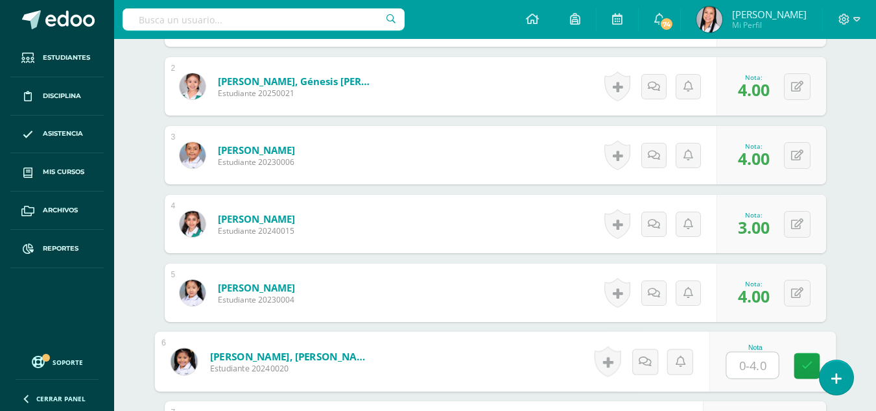
click at [746, 363] on input "text" at bounding box center [752, 365] width 52 height 26
type input "4"
drag, startPoint x: 802, startPoint y: 364, endPoint x: 799, endPoint y: 348, distance: 16.4
click at [802, 364] on icon at bounding box center [807, 365] width 12 height 11
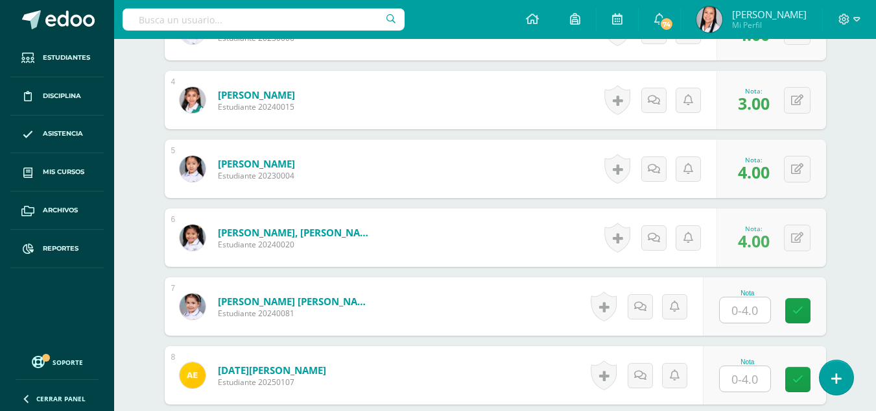
scroll to position [739, 0]
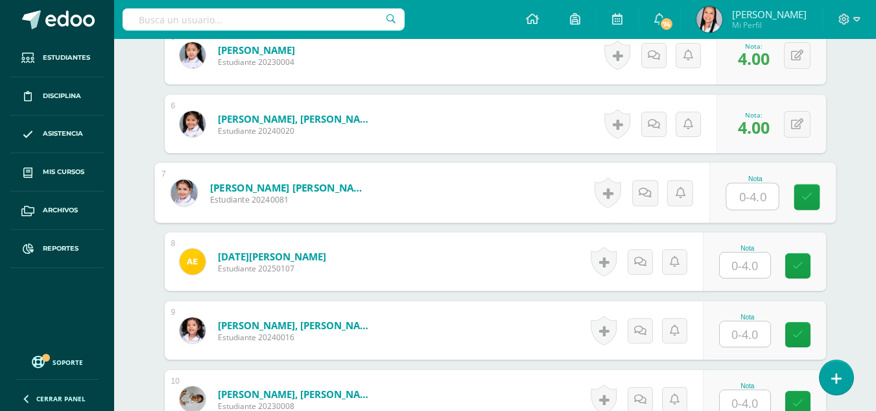
click at [757, 197] on input "text" at bounding box center [752, 197] width 52 height 26
type input "4"
type input "3"
click at [801, 201] on icon at bounding box center [807, 196] width 12 height 11
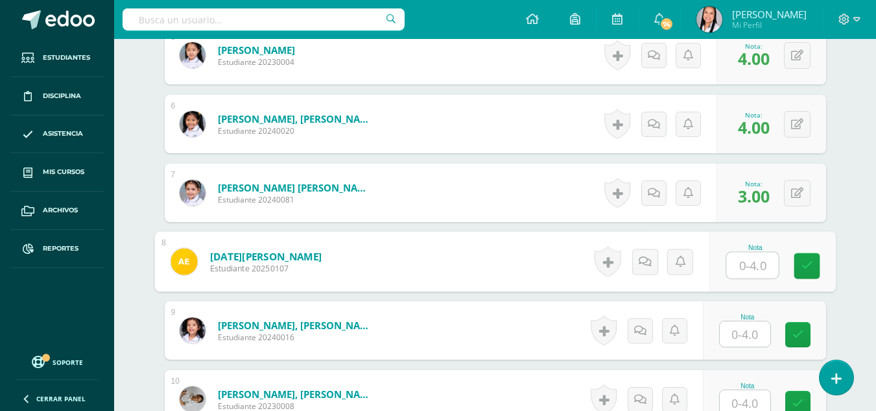
click at [756, 267] on input "text" at bounding box center [752, 265] width 52 height 26
type input "0"
click at [810, 266] on icon at bounding box center [807, 265] width 12 height 11
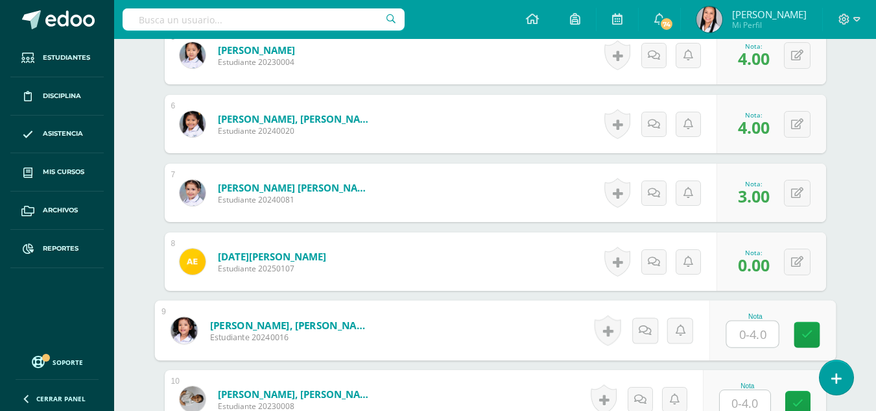
click at [754, 333] on input "text" at bounding box center [752, 334] width 52 height 26
type input "4"
click at [800, 335] on link at bounding box center [807, 335] width 26 height 26
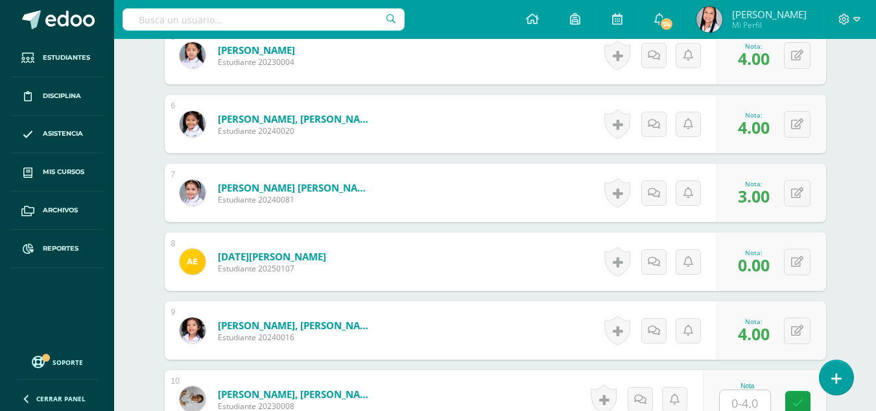
scroll to position [977, 0]
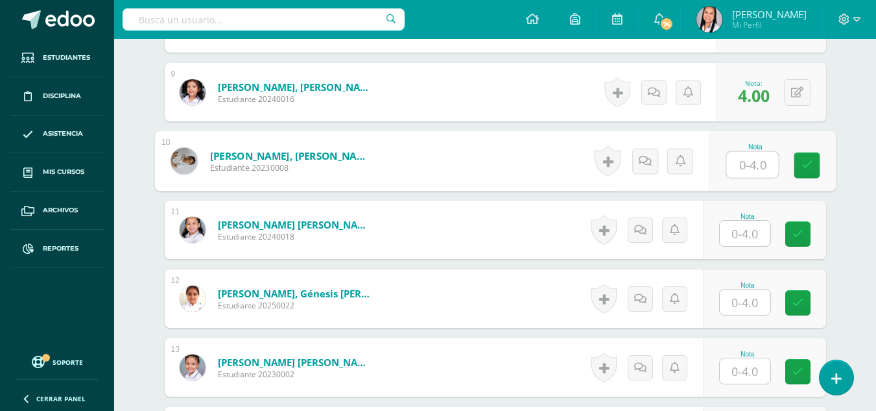
click at [746, 167] on input "text" at bounding box center [752, 165] width 52 height 26
type input "4"
click at [800, 163] on link at bounding box center [807, 165] width 26 height 26
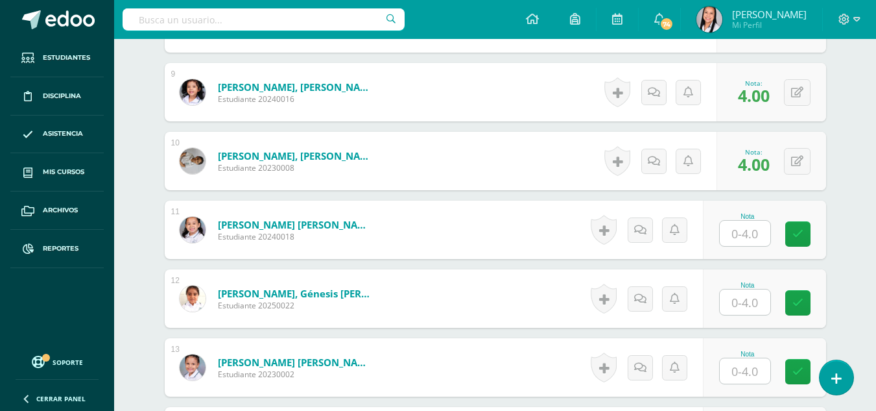
click at [754, 228] on input "text" at bounding box center [745, 232] width 51 height 25
type input "4"
click at [811, 233] on icon at bounding box center [807, 233] width 12 height 11
click at [754, 297] on input "text" at bounding box center [745, 301] width 51 height 25
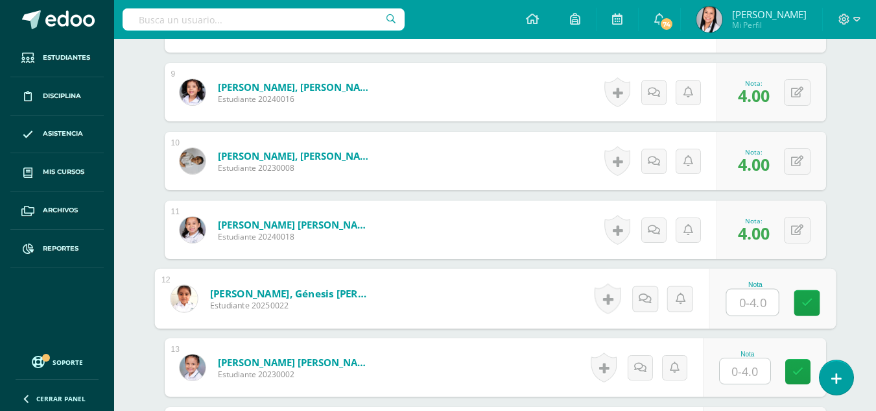
type input "2"
click at [813, 299] on link at bounding box center [807, 303] width 26 height 26
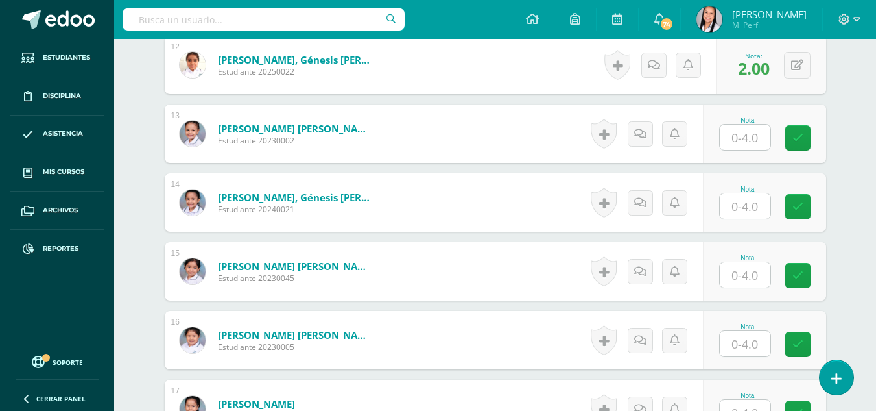
scroll to position [1215, 0]
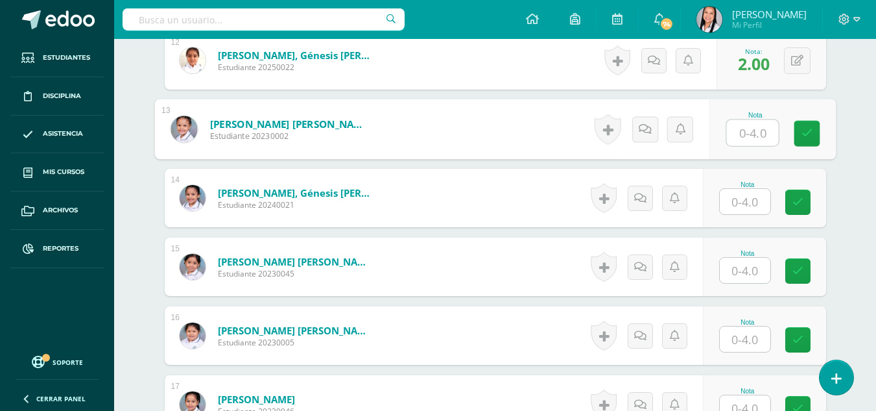
click at [761, 136] on input "text" at bounding box center [752, 133] width 52 height 26
type input "4"
click at [813, 139] on link at bounding box center [807, 134] width 26 height 26
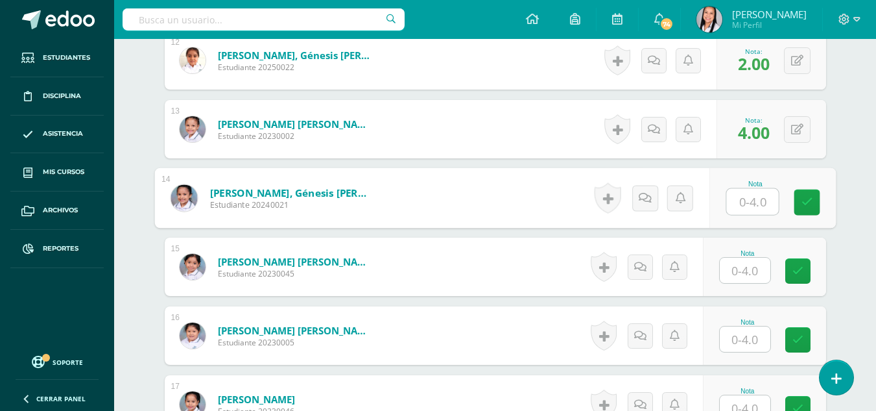
click at [745, 200] on input "text" at bounding box center [752, 202] width 52 height 26
type input "4"
click at [802, 203] on icon at bounding box center [807, 201] width 12 height 11
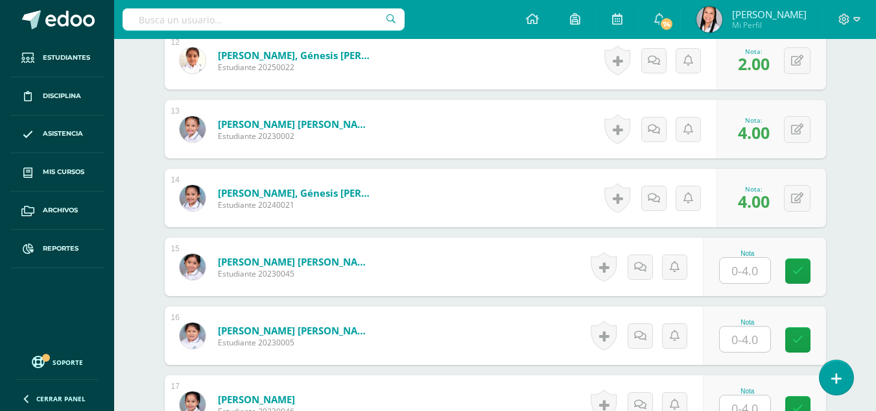
click at [751, 266] on input "text" at bounding box center [745, 269] width 51 height 25
type input "4"
click at [811, 271] on icon at bounding box center [807, 270] width 12 height 11
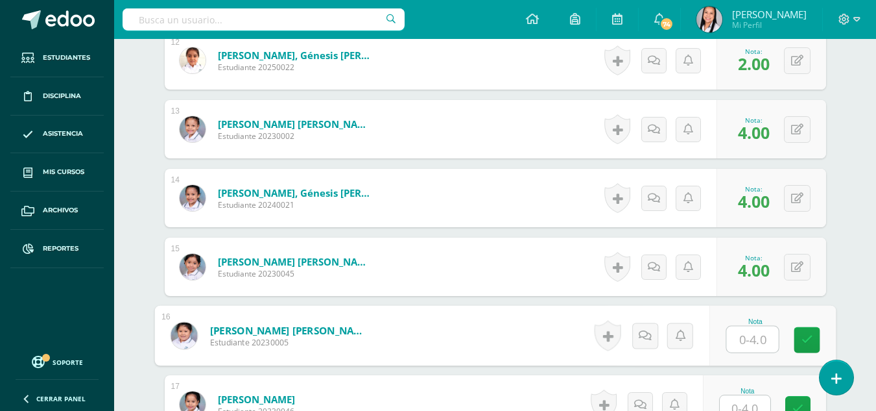
drag, startPoint x: 749, startPoint y: 339, endPoint x: 789, endPoint y: 339, distance: 39.6
click at [754, 339] on input "text" at bounding box center [752, 339] width 52 height 26
type input "4"
type input "2"
click at [808, 332] on link at bounding box center [807, 340] width 26 height 26
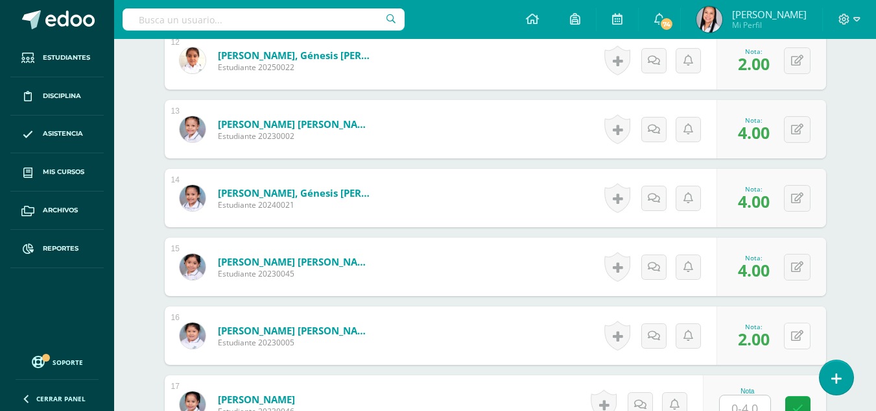
scroll to position [1453, 0]
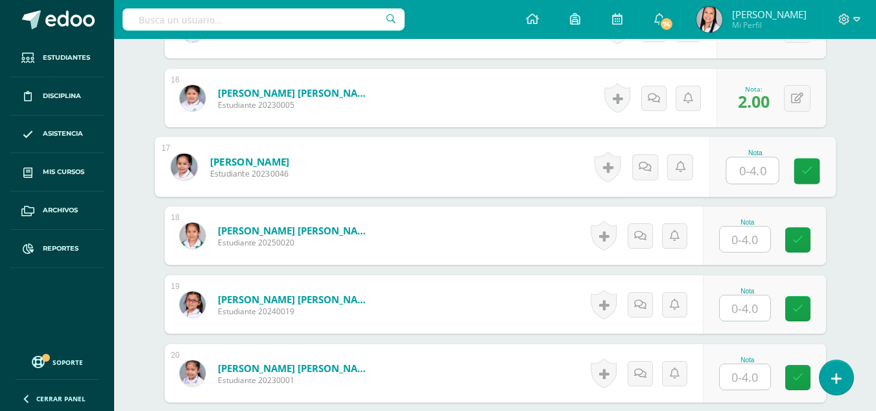
click at [757, 172] on input "text" at bounding box center [752, 171] width 52 height 26
type input "4"
click at [810, 177] on link at bounding box center [807, 171] width 26 height 26
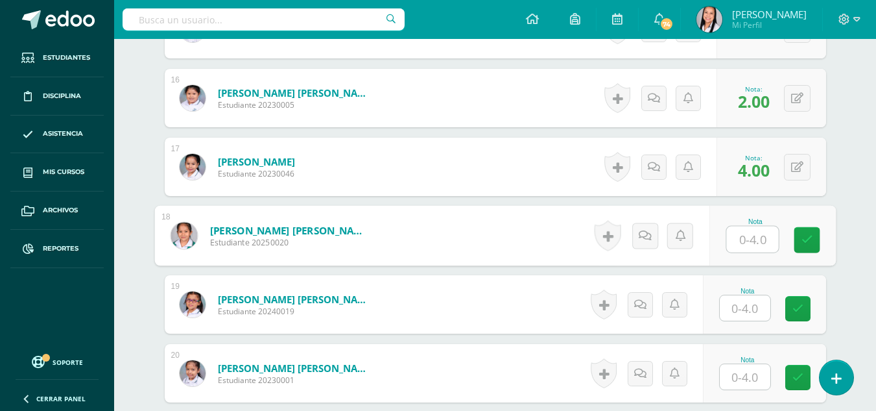
click at [749, 236] on input "text" at bounding box center [752, 239] width 52 height 26
type input "4"
drag, startPoint x: 807, startPoint y: 241, endPoint x: 771, endPoint y: 277, distance: 50.9
click at [804, 243] on icon at bounding box center [807, 239] width 12 height 11
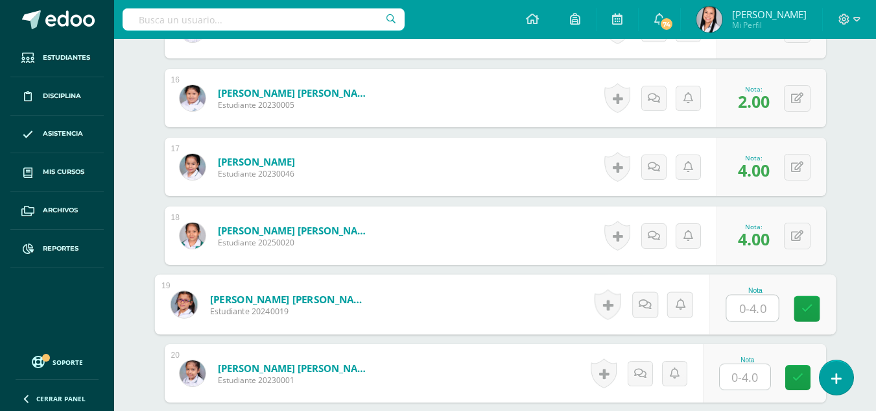
drag, startPoint x: 753, startPoint y: 302, endPoint x: 787, endPoint y: 307, distance: 34.0
click at [756, 303] on input "text" at bounding box center [752, 308] width 52 height 26
type input "4"
click at [806, 308] on icon at bounding box center [807, 308] width 12 height 11
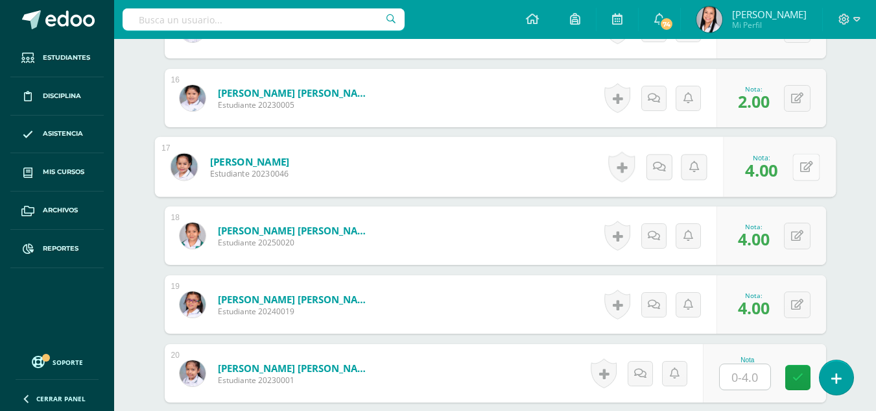
click at [797, 169] on button at bounding box center [805, 166] width 27 height 27
type input "3"
click at [775, 171] on icon at bounding box center [772, 170] width 12 height 11
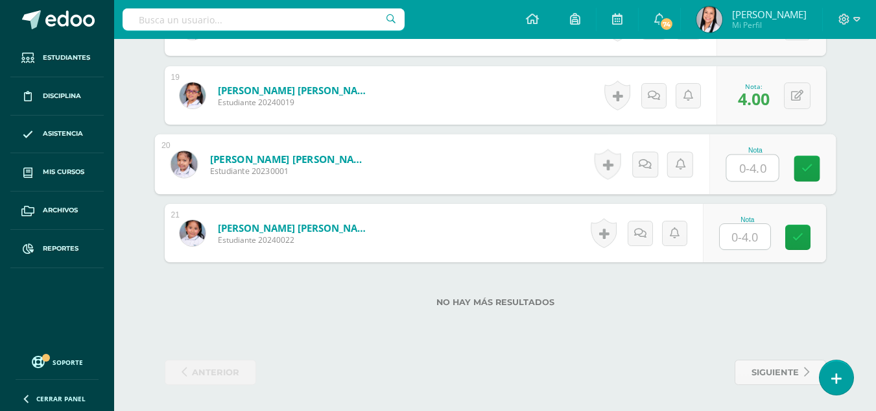
click at [757, 166] on input "text" at bounding box center [752, 168] width 52 height 26
type input "4"
click at [804, 171] on icon at bounding box center [807, 168] width 12 height 11
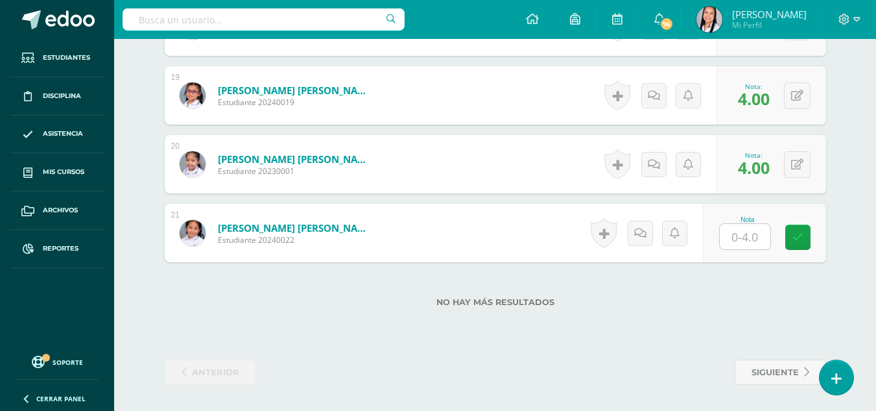
drag, startPoint x: 754, startPoint y: 230, endPoint x: 774, endPoint y: 231, distance: 19.5
click at [756, 231] on input "text" at bounding box center [745, 236] width 51 height 25
type input "4"
click at [807, 233] on icon at bounding box center [807, 237] width 12 height 11
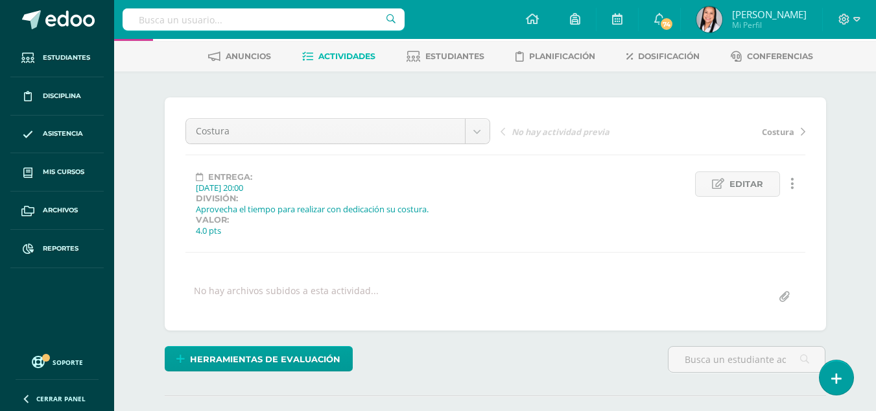
scroll to position [0, 0]
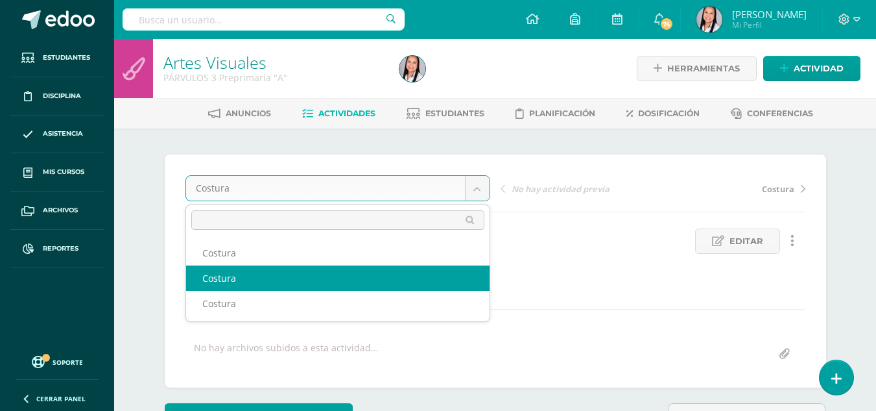
select select "/dashboard/teacher/grade-activity/106143/"
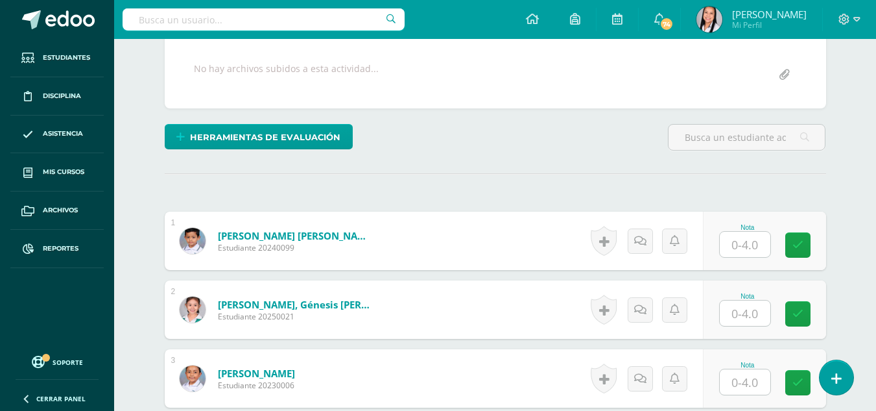
scroll to position [258, 0]
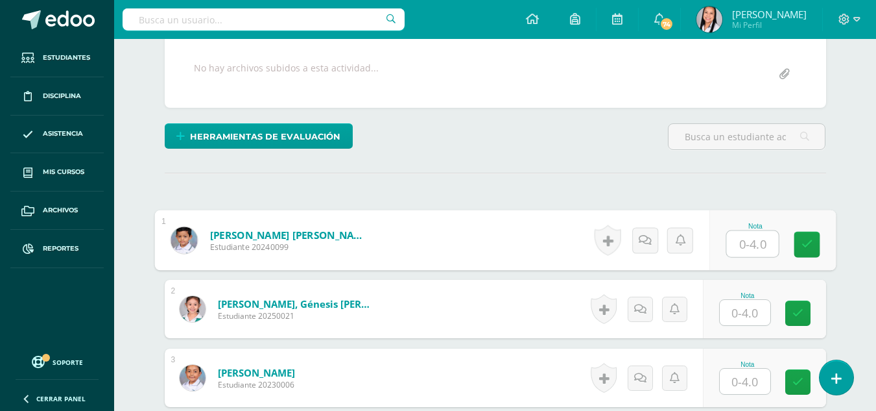
click at [752, 257] on input "text" at bounding box center [752, 244] width 52 height 26
type input "3"
click at [810, 250] on icon at bounding box center [807, 244] width 12 height 11
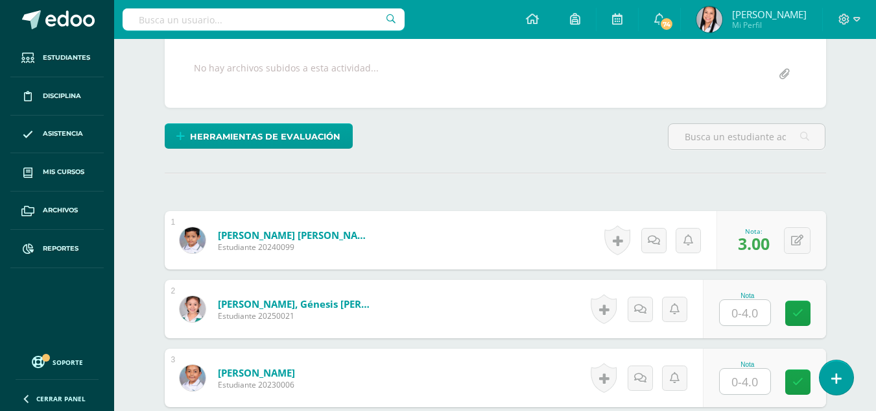
drag, startPoint x: 749, startPoint y: 336, endPoint x: 767, endPoint y: 336, distance: 18.2
click at [750, 325] on input "text" at bounding box center [745, 312] width 51 height 25
type input "4"
click at [807, 318] on icon at bounding box center [807, 312] width 12 height 11
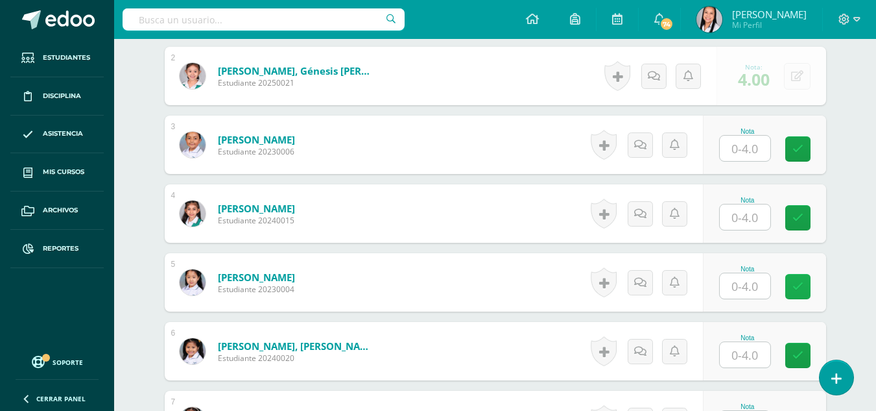
scroll to position [496, 0]
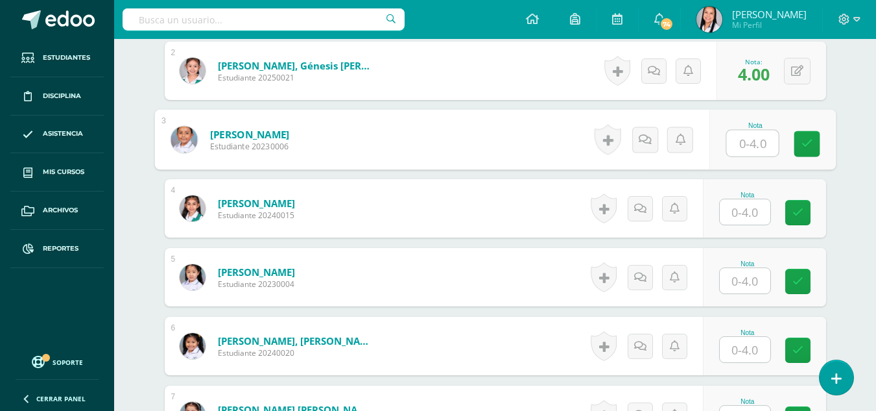
click at [752, 156] on input "text" at bounding box center [752, 143] width 52 height 26
type input "4"
click at [813, 157] on link at bounding box center [807, 144] width 26 height 26
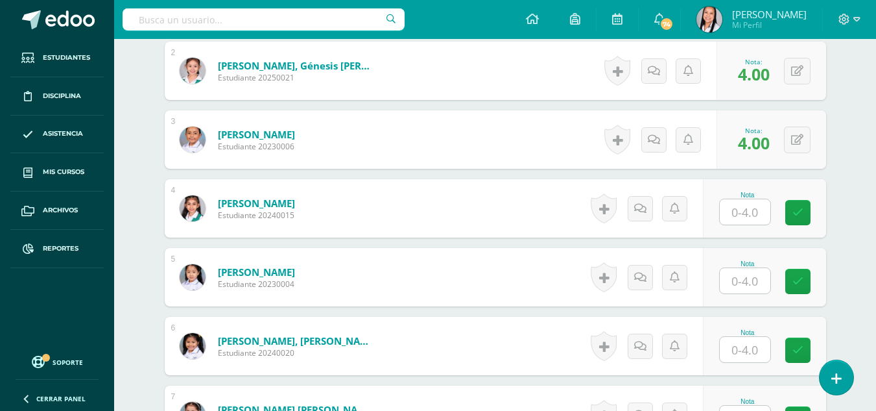
click at [751, 224] on input "text" at bounding box center [745, 211] width 51 height 25
type input "4"
type input "3"
click at [807, 218] on icon at bounding box center [807, 212] width 12 height 11
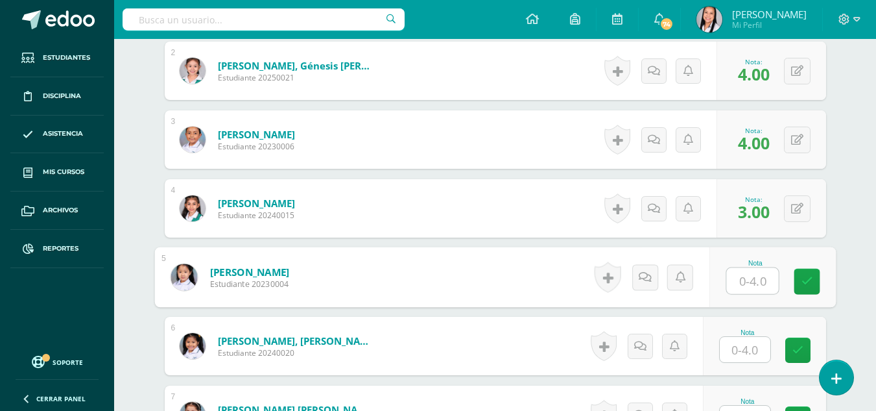
drag, startPoint x: 754, startPoint y: 299, endPoint x: 772, endPoint y: 299, distance: 18.2
click at [756, 294] on input "text" at bounding box center [752, 281] width 52 height 26
type input "4"
click at [808, 287] on icon at bounding box center [807, 281] width 12 height 11
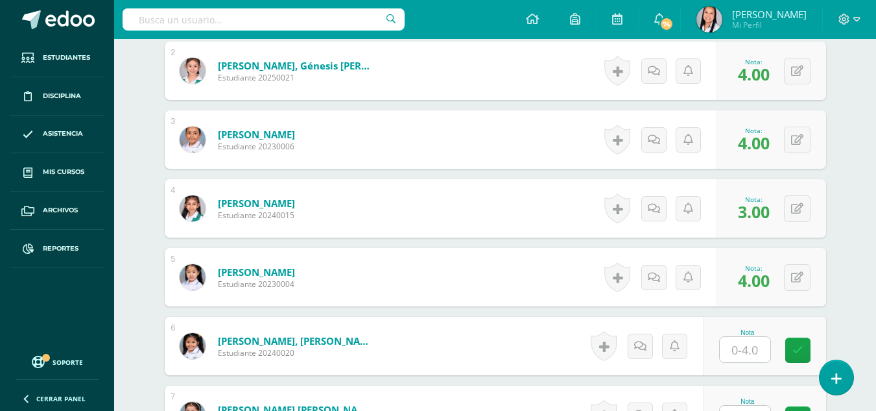
click at [760, 362] on input "text" at bounding box center [745, 349] width 51 height 25
type input "4"
click at [805, 355] on icon at bounding box center [807, 349] width 12 height 11
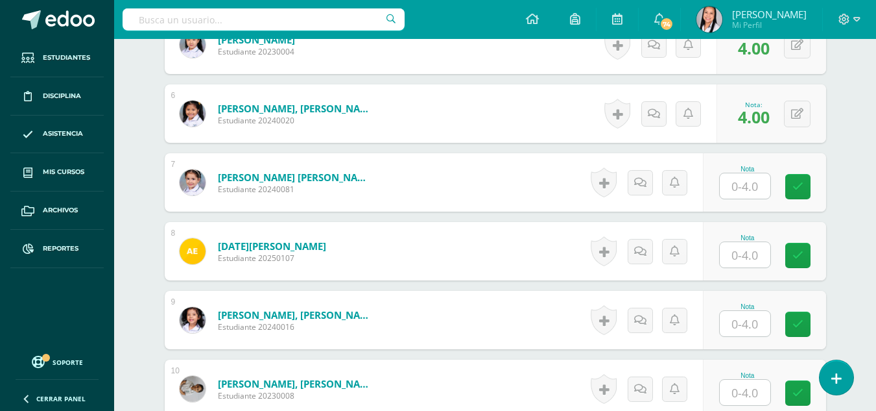
scroll to position [733, 0]
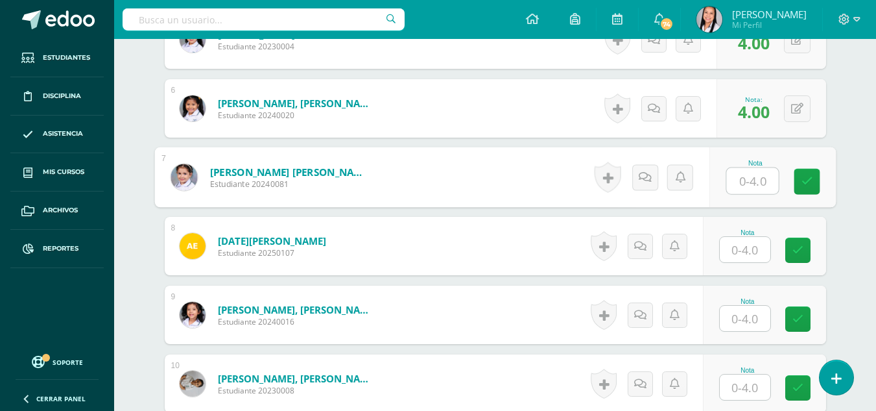
drag, startPoint x: 756, startPoint y: 200, endPoint x: 771, endPoint y: 200, distance: 14.9
click at [757, 194] on input "text" at bounding box center [752, 181] width 52 height 26
type input "4"
click at [806, 187] on icon at bounding box center [807, 181] width 12 height 11
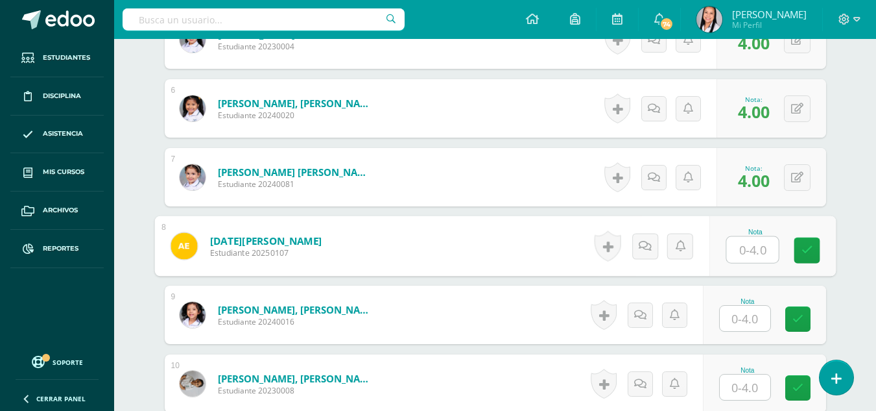
click at [753, 263] on input "text" at bounding box center [752, 250] width 52 height 26
type input "0"
click at [811, 256] on icon at bounding box center [807, 249] width 12 height 11
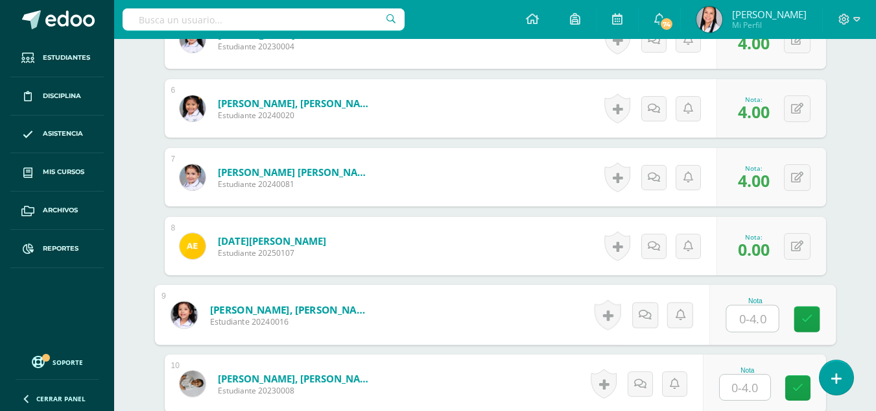
click at [764, 331] on input "text" at bounding box center [752, 318] width 52 height 26
type input "1"
type input "4"
click at [808, 324] on icon at bounding box center [807, 318] width 12 height 11
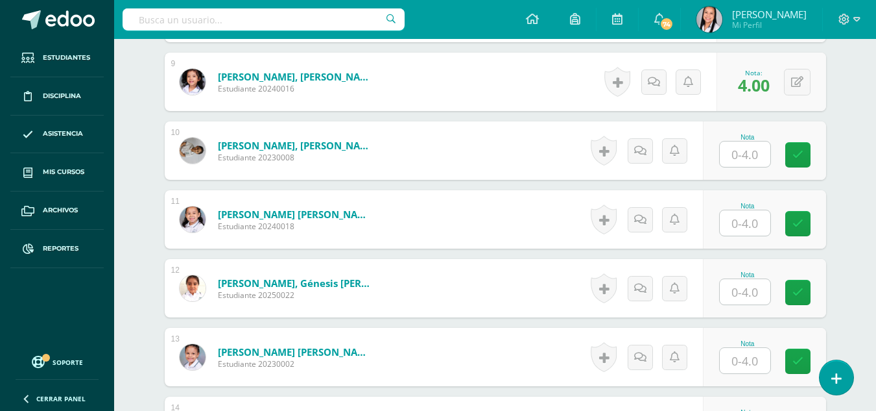
scroll to position [971, 0]
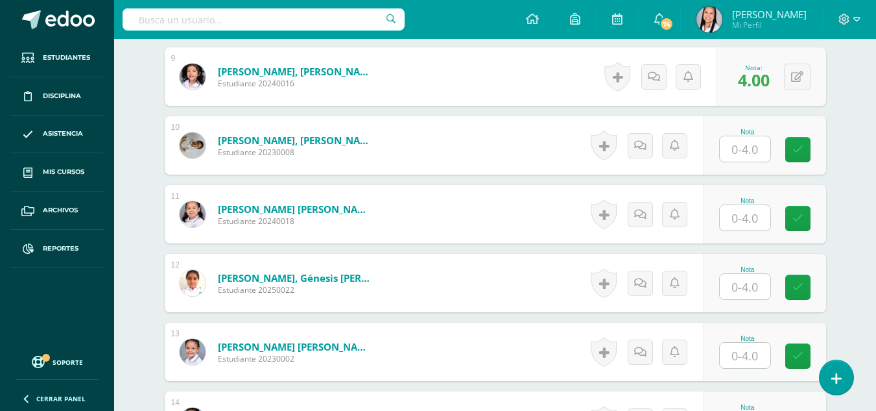
click at [752, 161] on input "text" at bounding box center [745, 148] width 51 height 25
type input "4"
click at [804, 155] on icon at bounding box center [807, 149] width 12 height 11
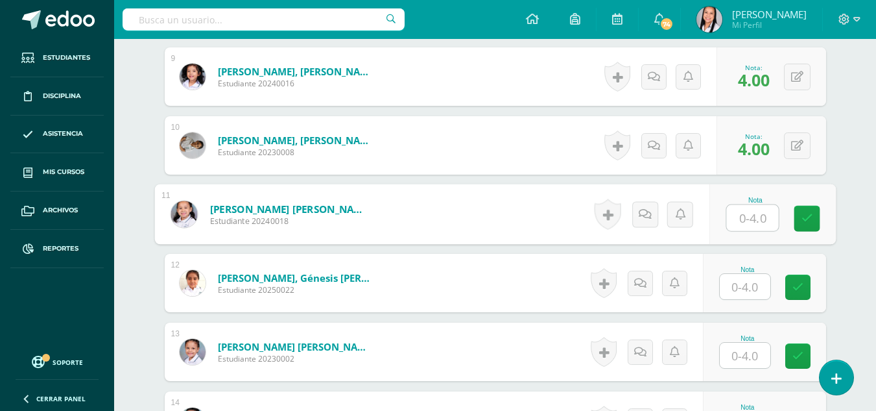
drag, startPoint x: 754, startPoint y: 235, endPoint x: 780, endPoint y: 240, distance: 26.3
click at [756, 231] on input "text" at bounding box center [752, 218] width 52 height 26
type input "4"
drag, startPoint x: 807, startPoint y: 241, endPoint x: 793, endPoint y: 257, distance: 21.6
click at [806, 224] on icon at bounding box center [807, 218] width 12 height 11
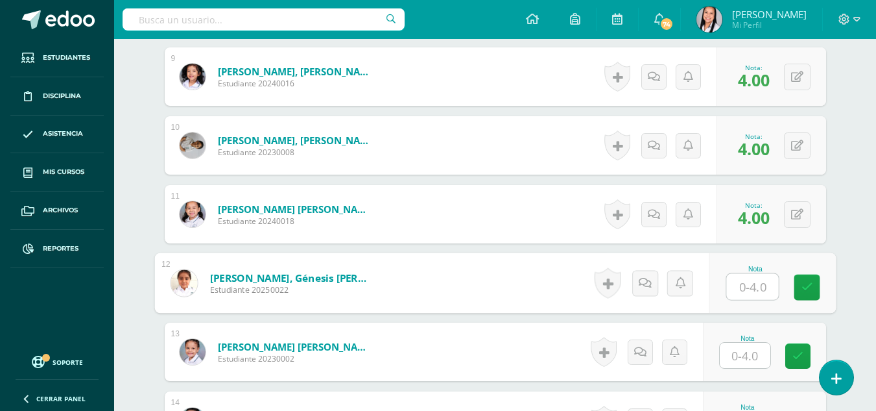
click at [751, 300] on input "text" at bounding box center [752, 287] width 52 height 26
type input "2"
click at [800, 300] on link at bounding box center [807, 287] width 26 height 26
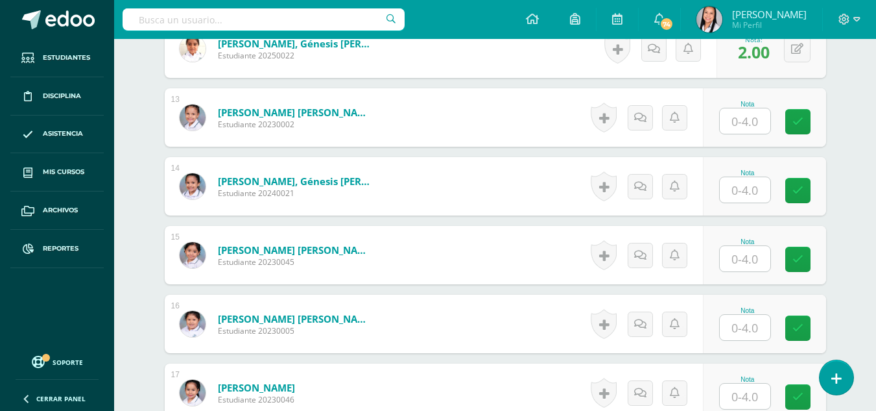
scroll to position [1209, 0]
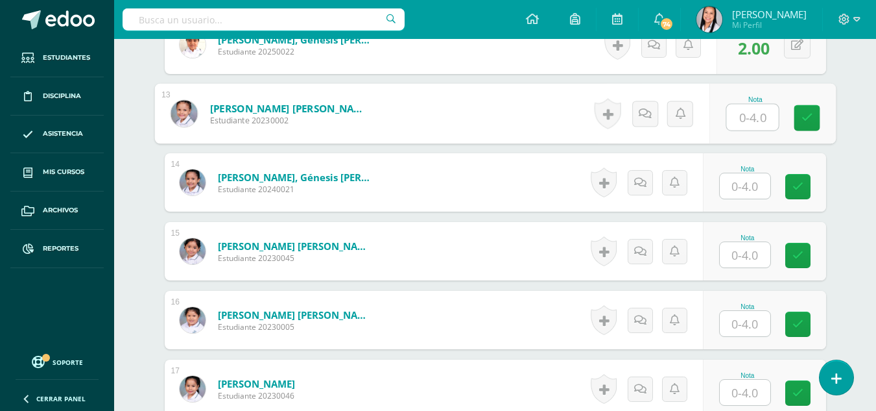
drag, startPoint x: 750, startPoint y: 135, endPoint x: 784, endPoint y: 152, distance: 38.6
click at [751, 130] on input "text" at bounding box center [752, 117] width 52 height 26
type input "4"
click at [811, 123] on icon at bounding box center [807, 117] width 12 height 11
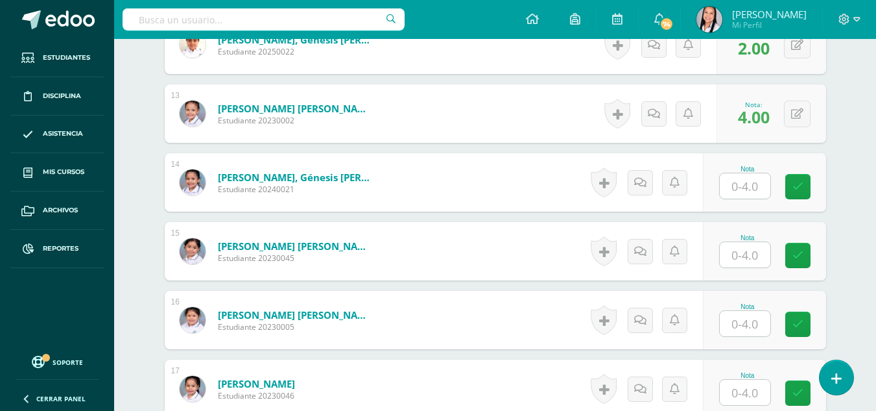
drag, startPoint x: 757, startPoint y: 214, endPoint x: 768, endPoint y: 213, distance: 11.7
click at [757, 198] on input "text" at bounding box center [745, 185] width 51 height 25
type input "4"
click at [809, 192] on icon at bounding box center [807, 186] width 12 height 11
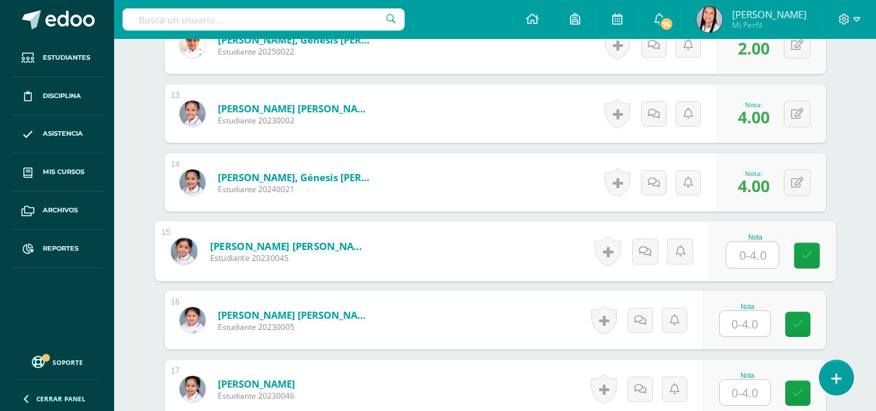
click at [752, 268] on input "text" at bounding box center [752, 255] width 52 height 26
type input "4"
click at [796, 268] on link at bounding box center [807, 256] width 26 height 26
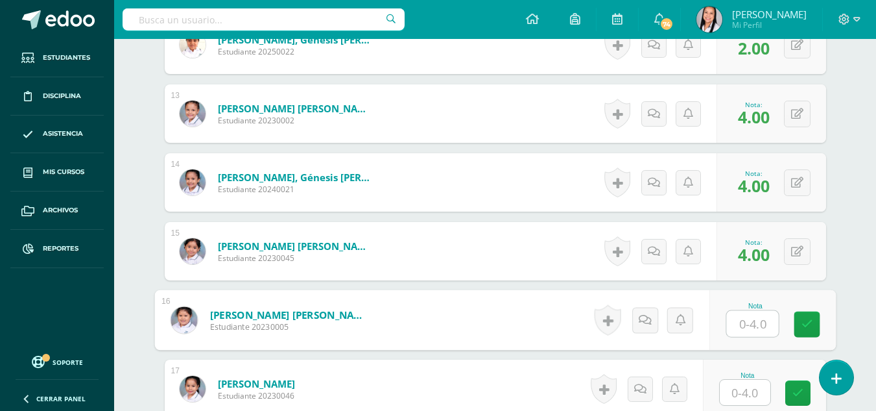
click at [748, 337] on input "text" at bounding box center [752, 324] width 52 height 26
click at [798, 337] on link at bounding box center [807, 324] width 26 height 26
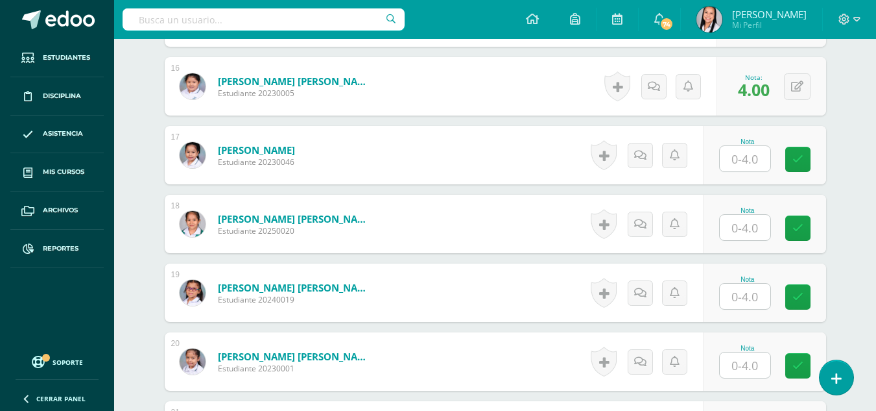
scroll to position [1447, 0]
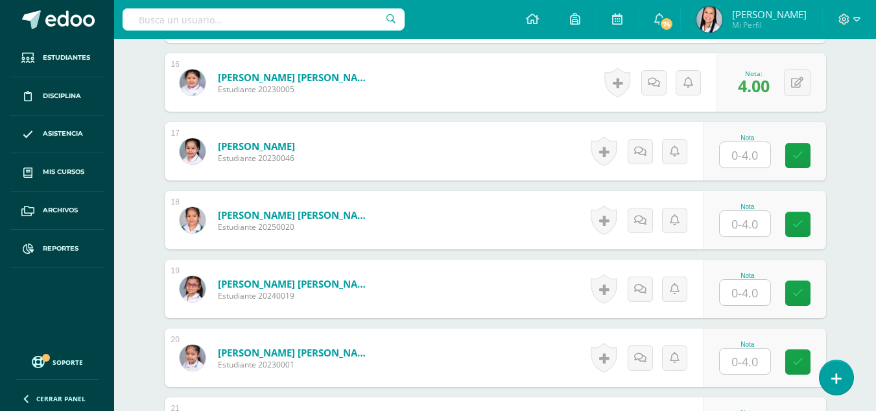
click at [746, 167] on input "text" at bounding box center [745, 154] width 51 height 25
click at [797, 96] on button at bounding box center [797, 82] width 27 height 27
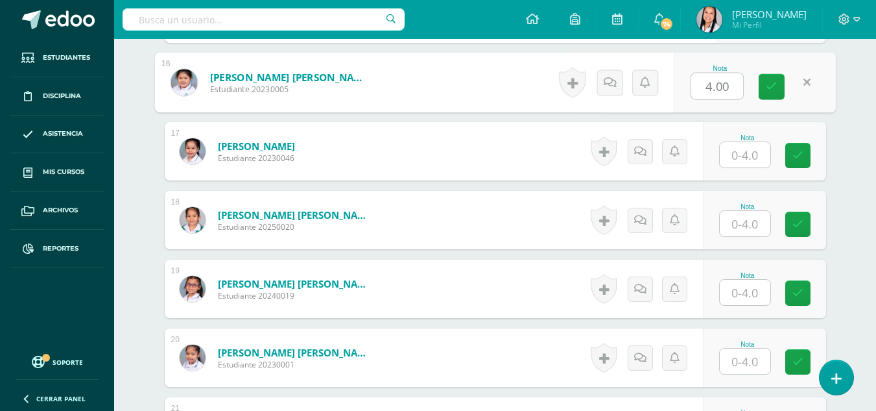
type input "3"
click at [772, 92] on icon at bounding box center [772, 86] width 12 height 11
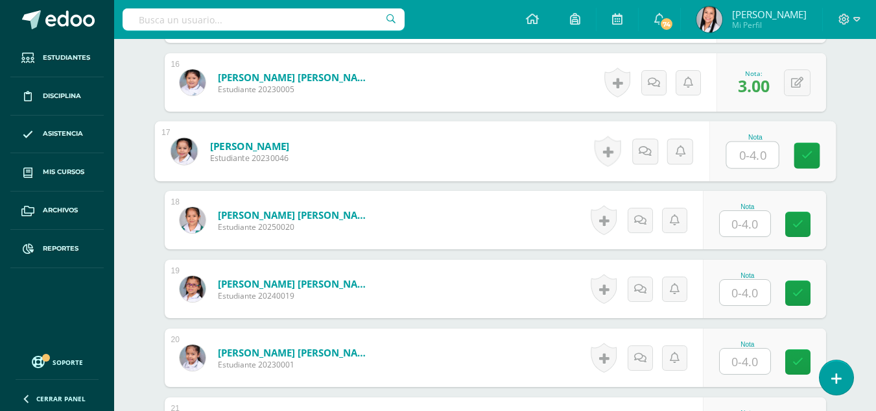
drag, startPoint x: 752, startPoint y: 178, endPoint x: 772, endPoint y: 181, distance: 20.4
click at [757, 168] on input "text" at bounding box center [752, 155] width 52 height 26
type input "4"
click at [804, 161] on icon at bounding box center [807, 155] width 12 height 11
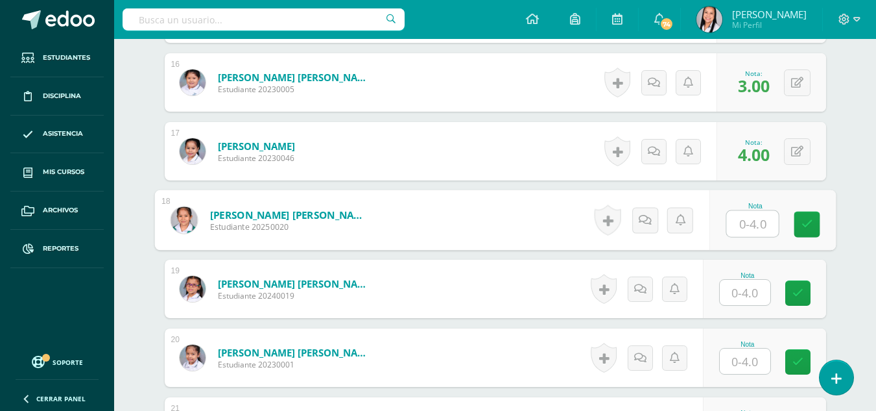
drag, startPoint x: 754, startPoint y: 248, endPoint x: 783, endPoint y: 248, distance: 28.5
click at [756, 237] on input "text" at bounding box center [752, 224] width 52 height 26
type input "4"
click at [811, 230] on icon at bounding box center [807, 224] width 12 height 11
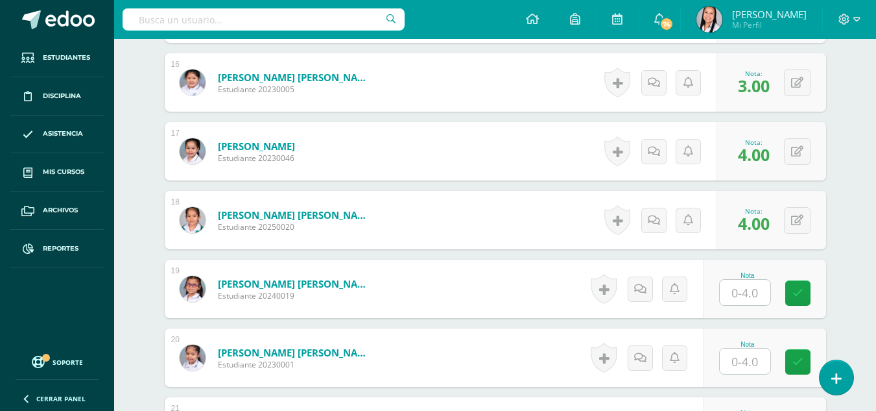
drag, startPoint x: 748, startPoint y: 320, endPoint x: 781, endPoint y: 315, distance: 33.5
click at [750, 305] on input "text" at bounding box center [745, 292] width 51 height 25
type input "4"
click at [802, 298] on icon at bounding box center [807, 292] width 12 height 11
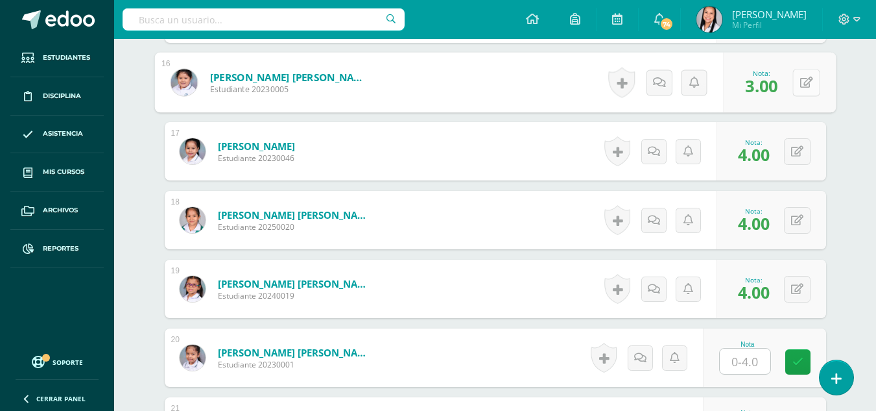
click at [795, 96] on button at bounding box center [805, 82] width 27 height 27
type input "2"
click at [771, 92] on icon at bounding box center [772, 86] width 12 height 11
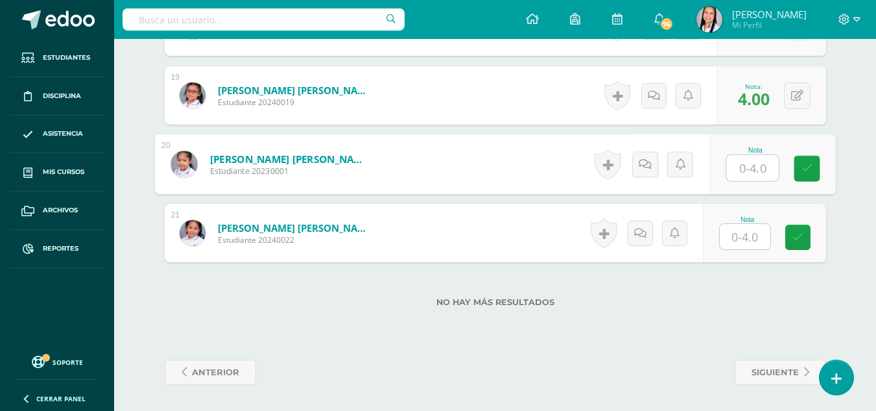
click at [759, 162] on input "text" at bounding box center [752, 168] width 52 height 26
type input "4"
drag, startPoint x: 800, startPoint y: 167, endPoint x: 783, endPoint y: 206, distance: 41.6
click at [800, 169] on link at bounding box center [807, 169] width 26 height 26
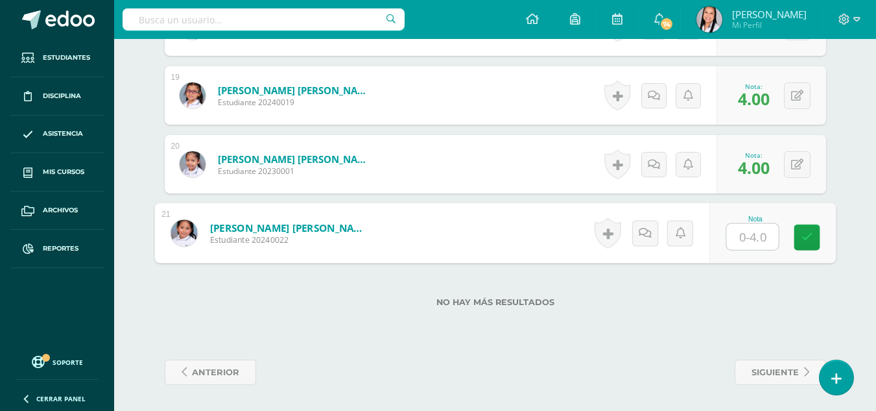
click at [754, 235] on input "text" at bounding box center [752, 237] width 52 height 26
type input "4"
click at [811, 237] on icon at bounding box center [807, 237] width 12 height 11
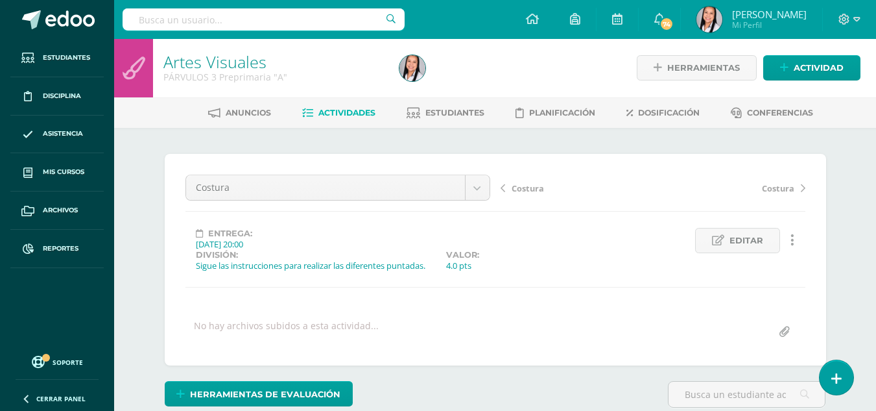
scroll to position [0, 0]
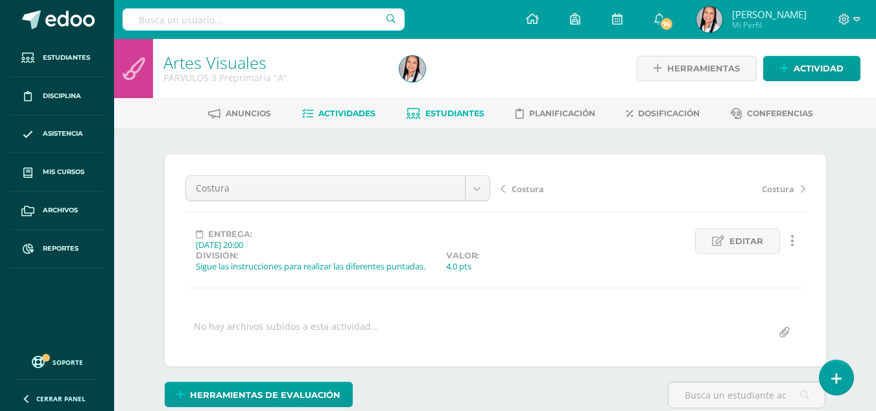
click at [467, 112] on span "Estudiantes" at bounding box center [454, 113] width 59 height 10
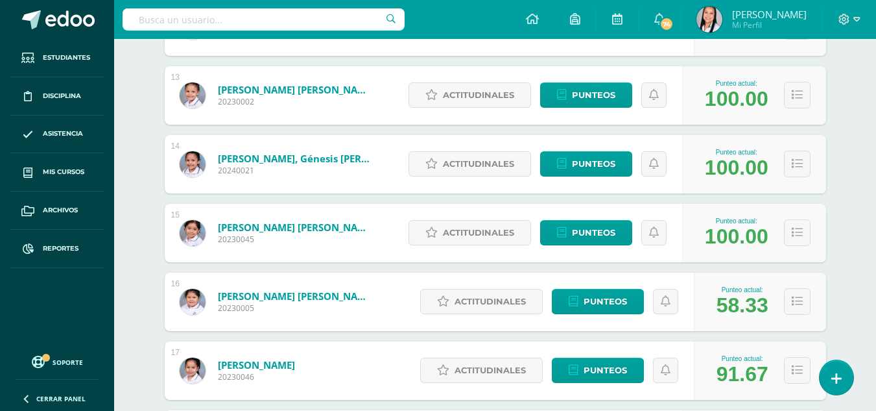
scroll to position [1106, 0]
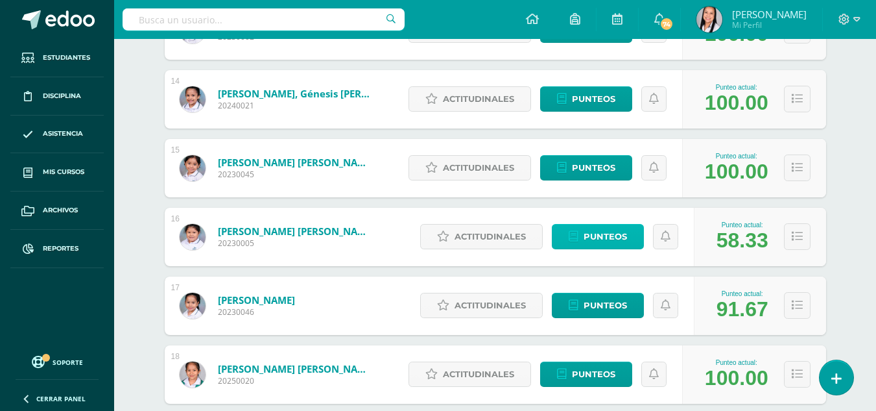
click at [602, 239] on span "Punteos" at bounding box center [605, 236] width 43 height 24
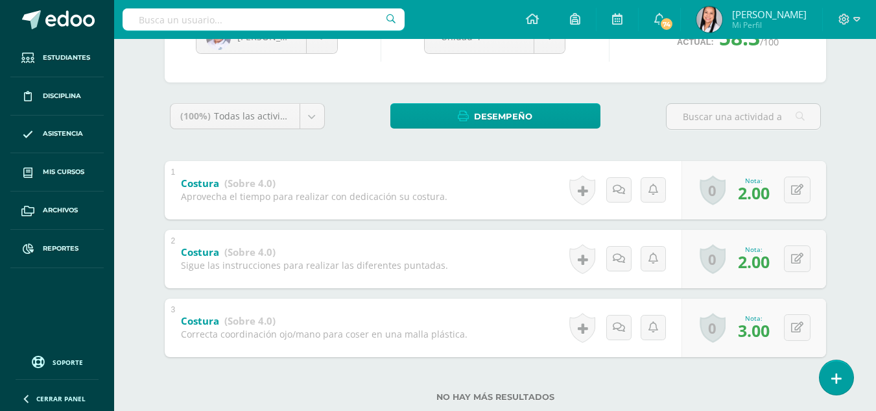
scroll to position [195, 0]
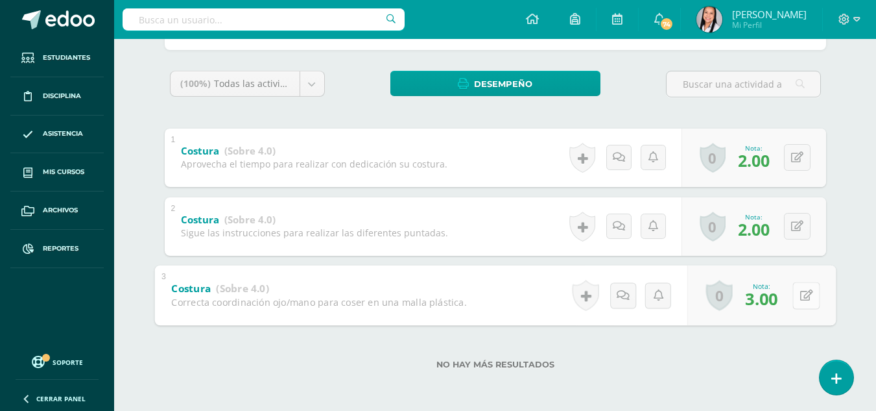
click at [799, 291] on button at bounding box center [805, 294] width 27 height 27
type input "2"
click at [774, 294] on icon at bounding box center [772, 299] width 12 height 11
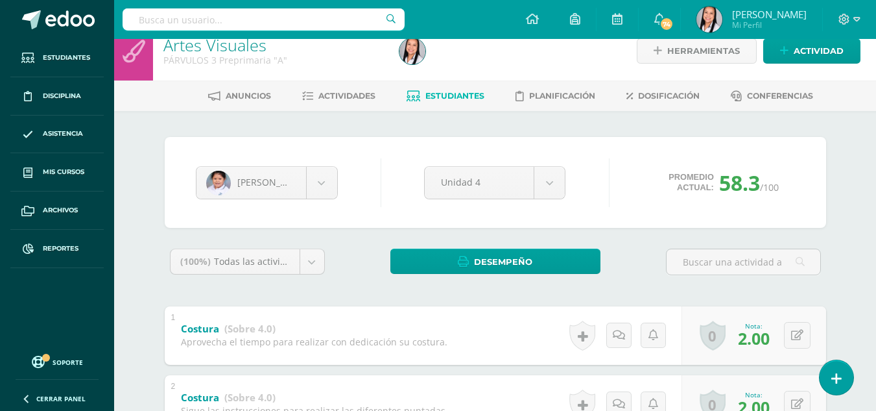
scroll to position [0, 0]
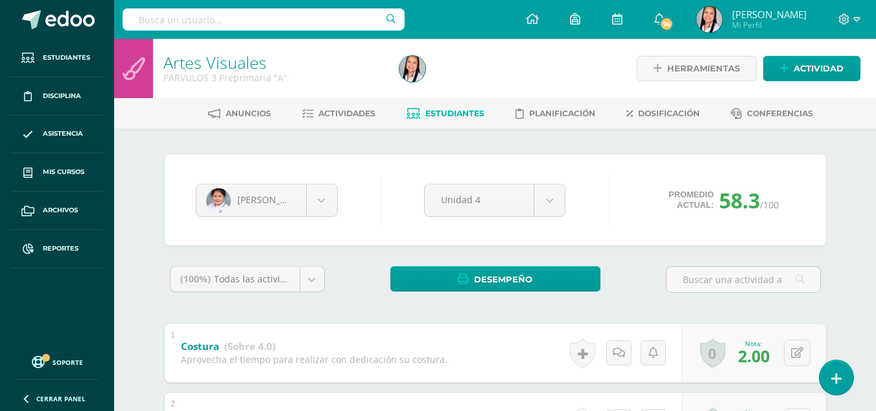
click at [453, 115] on span "Estudiantes" at bounding box center [454, 113] width 59 height 10
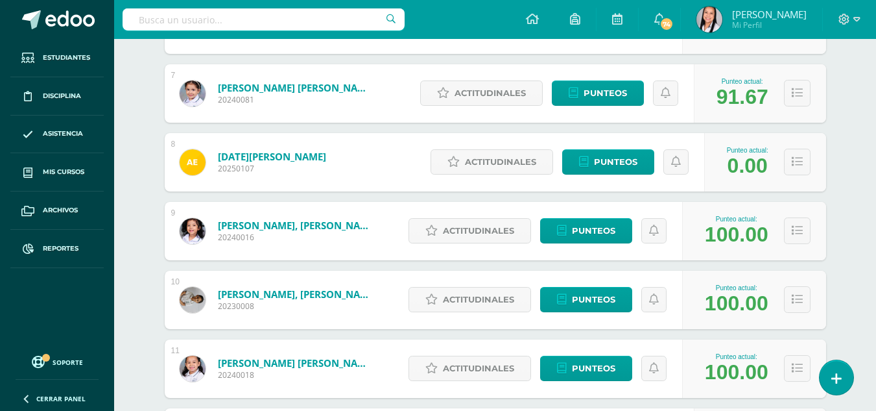
scroll to position [868, 0]
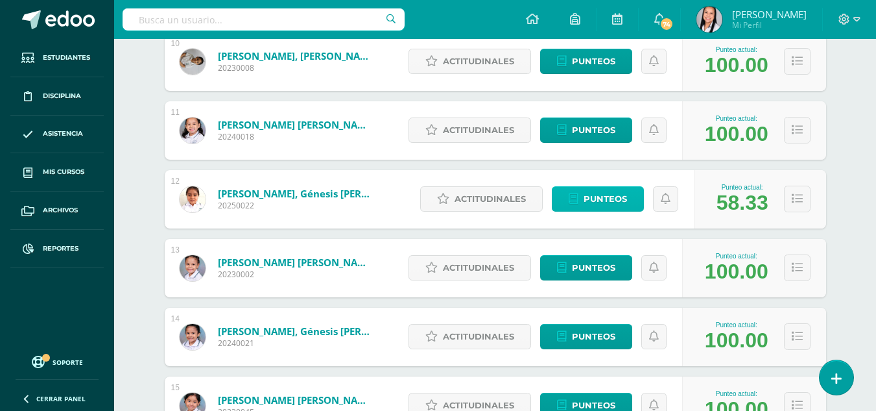
click at [605, 198] on span "Punteos" at bounding box center [605, 199] width 43 height 24
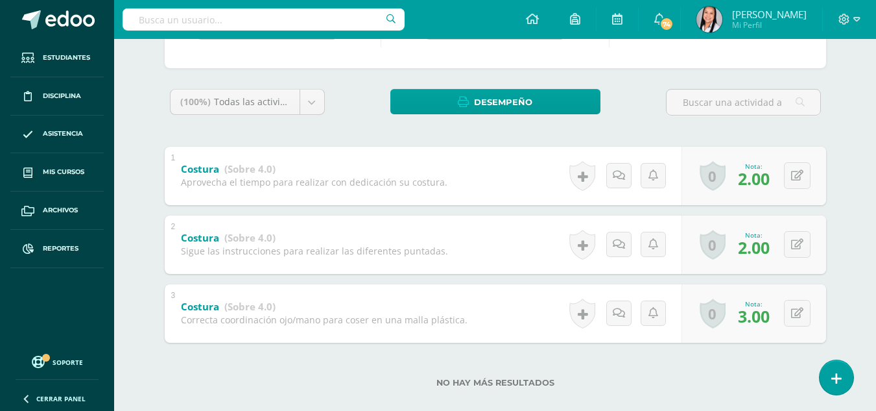
scroll to position [195, 0]
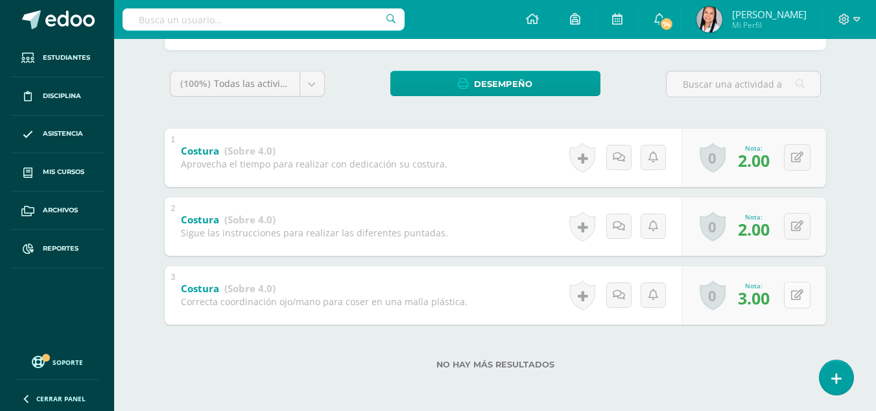
click at [803, 297] on button at bounding box center [797, 294] width 27 height 27
type input "2"
click at [774, 296] on icon at bounding box center [772, 299] width 12 height 11
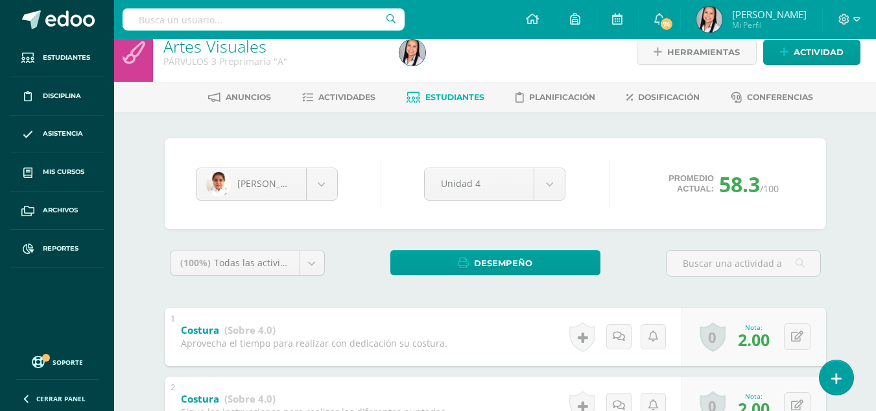
scroll to position [0, 0]
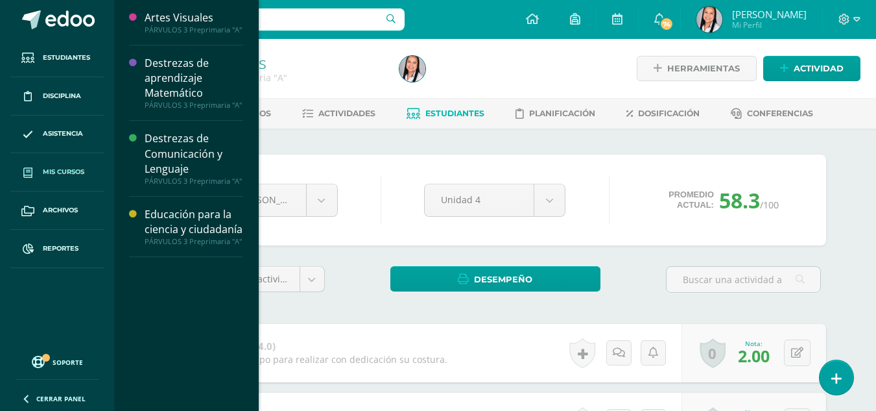
click at [54, 166] on link "Mis cursos" at bounding box center [56, 172] width 93 height 38
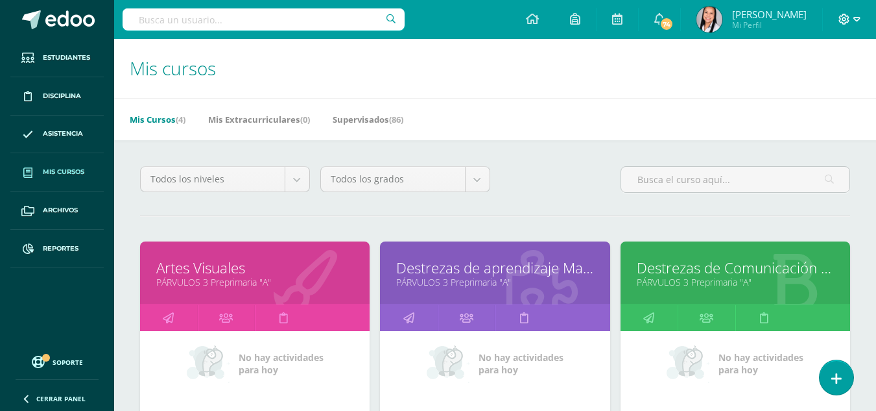
click at [858, 17] on icon at bounding box center [856, 20] width 7 height 12
click at [820, 88] on span "Cerrar sesión" at bounding box center [816, 88] width 58 height 12
